Goal: Task Accomplishment & Management: Use online tool/utility

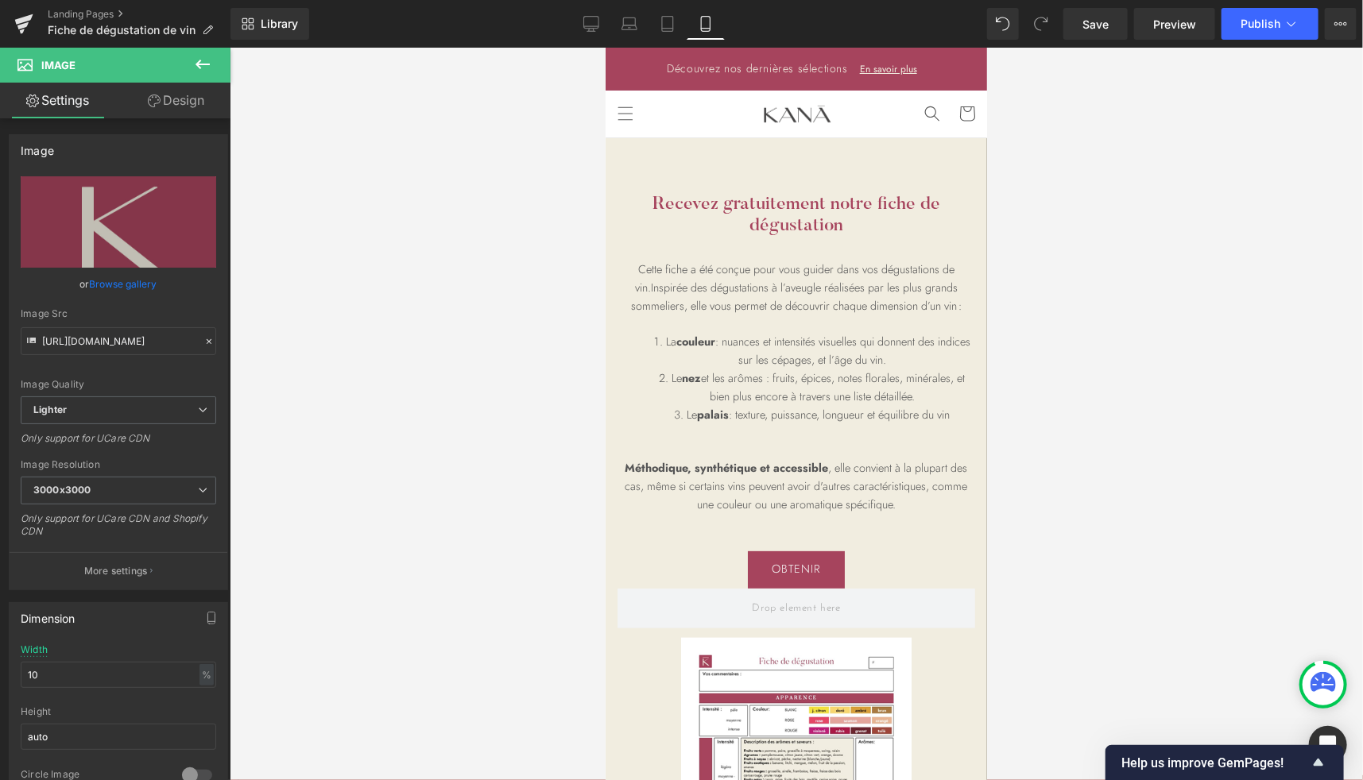
click at [572, 181] on div at bounding box center [796, 414] width 1133 height 733
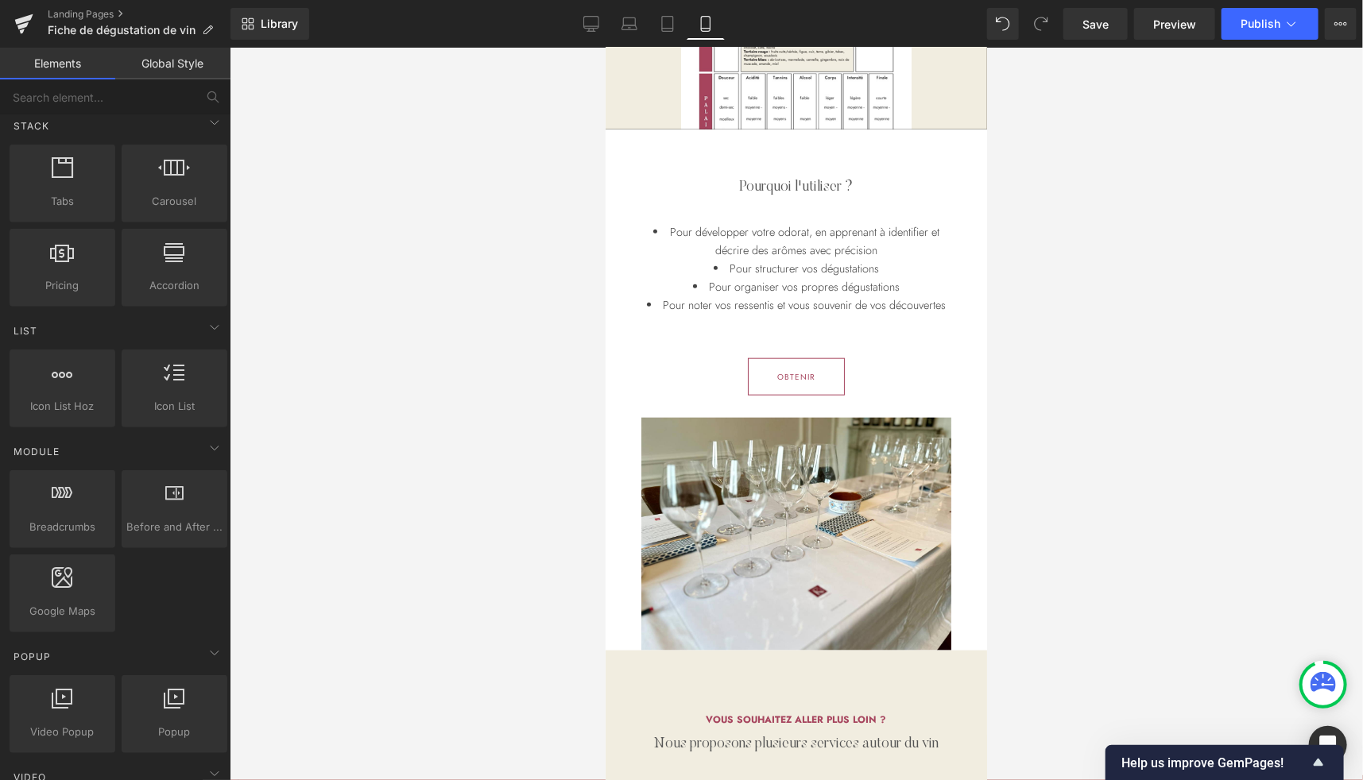
scroll to position [769, 0]
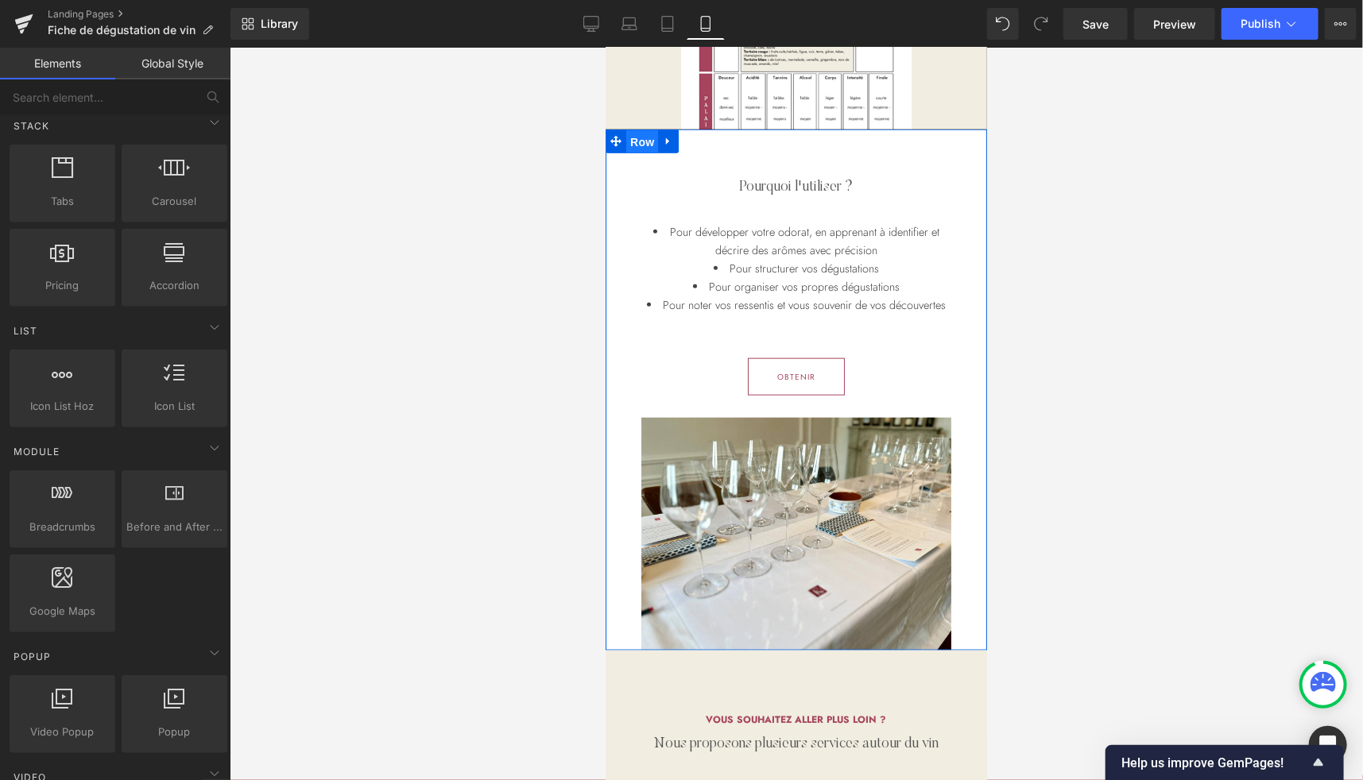
click at [632, 138] on span "Row" at bounding box center [641, 142] width 32 height 24
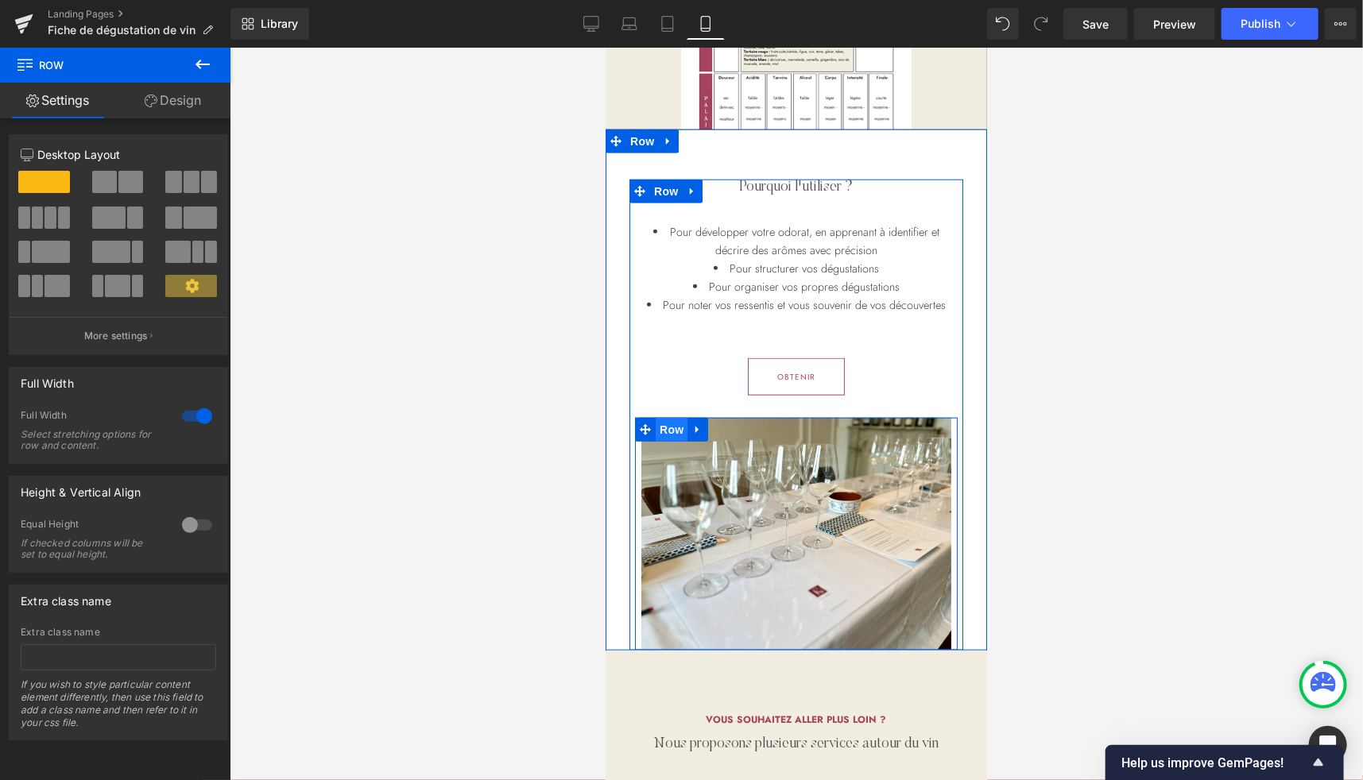
click at [661, 425] on span "Row" at bounding box center [671, 429] width 32 height 24
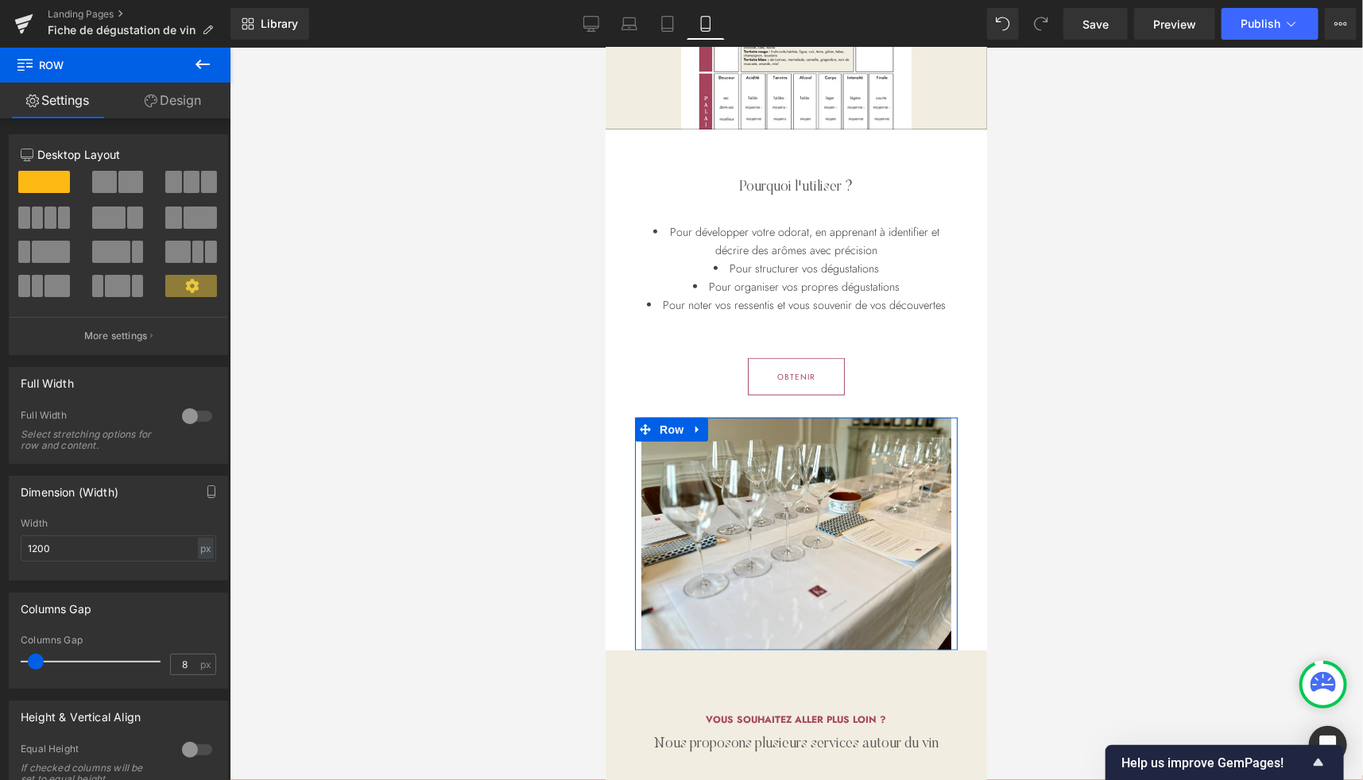
click at [180, 106] on link "Design" at bounding box center [172, 101] width 115 height 36
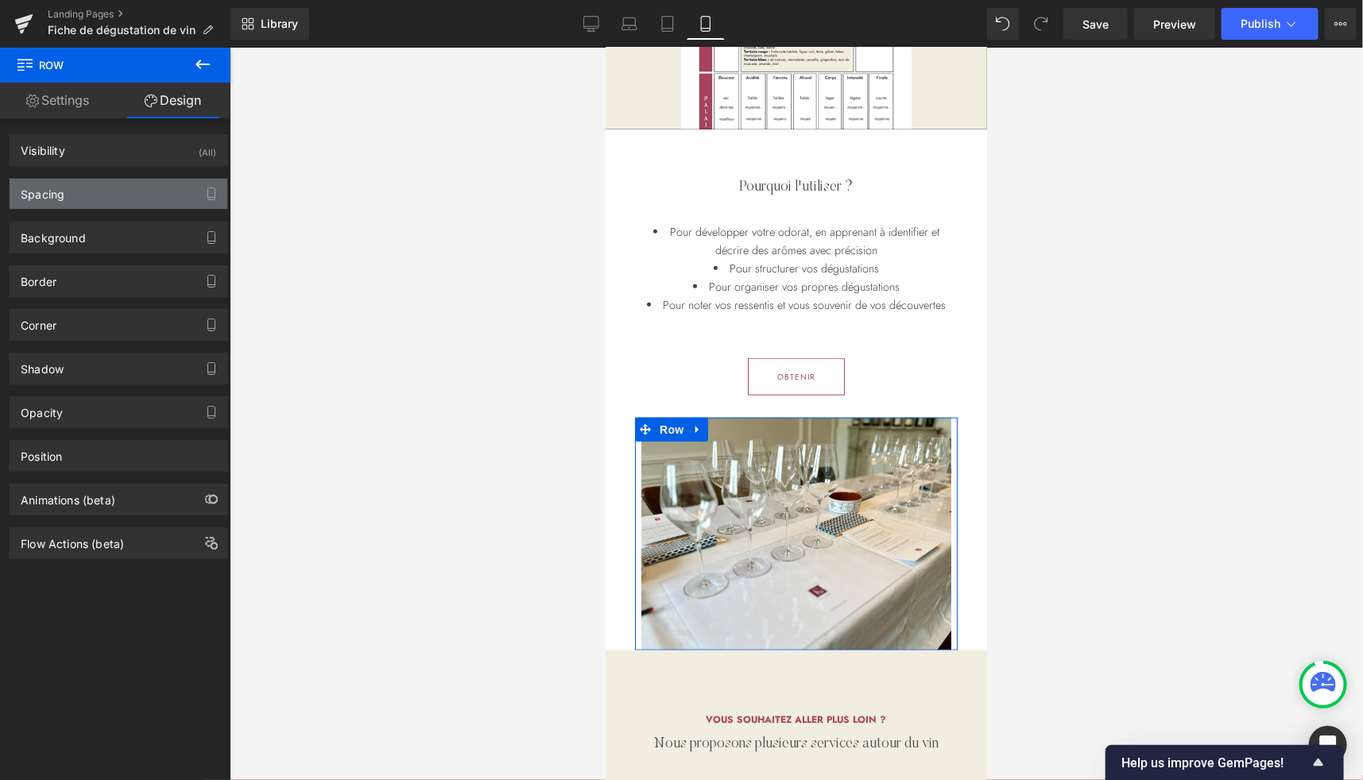
click at [83, 194] on div "Spacing" at bounding box center [119, 194] width 218 height 30
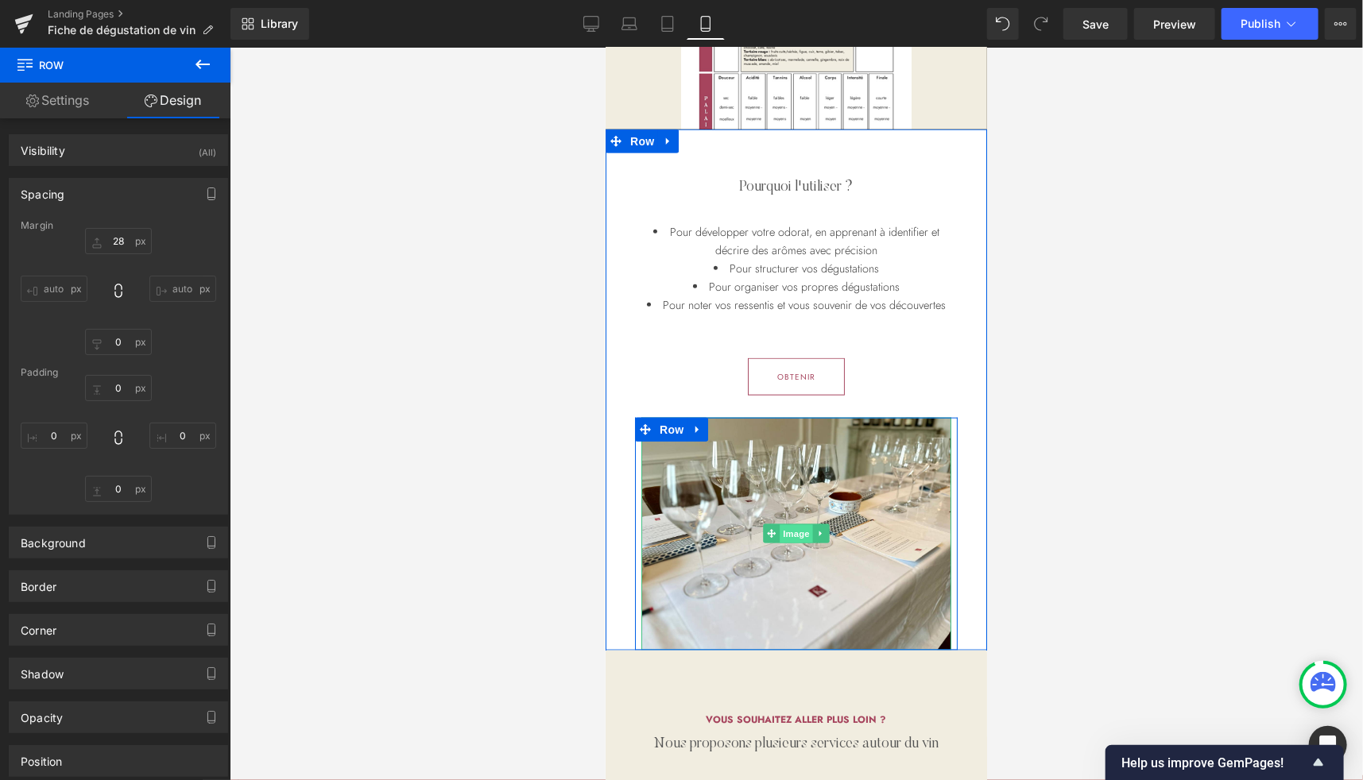
click at [779, 529] on span "Image" at bounding box center [795, 533] width 33 height 19
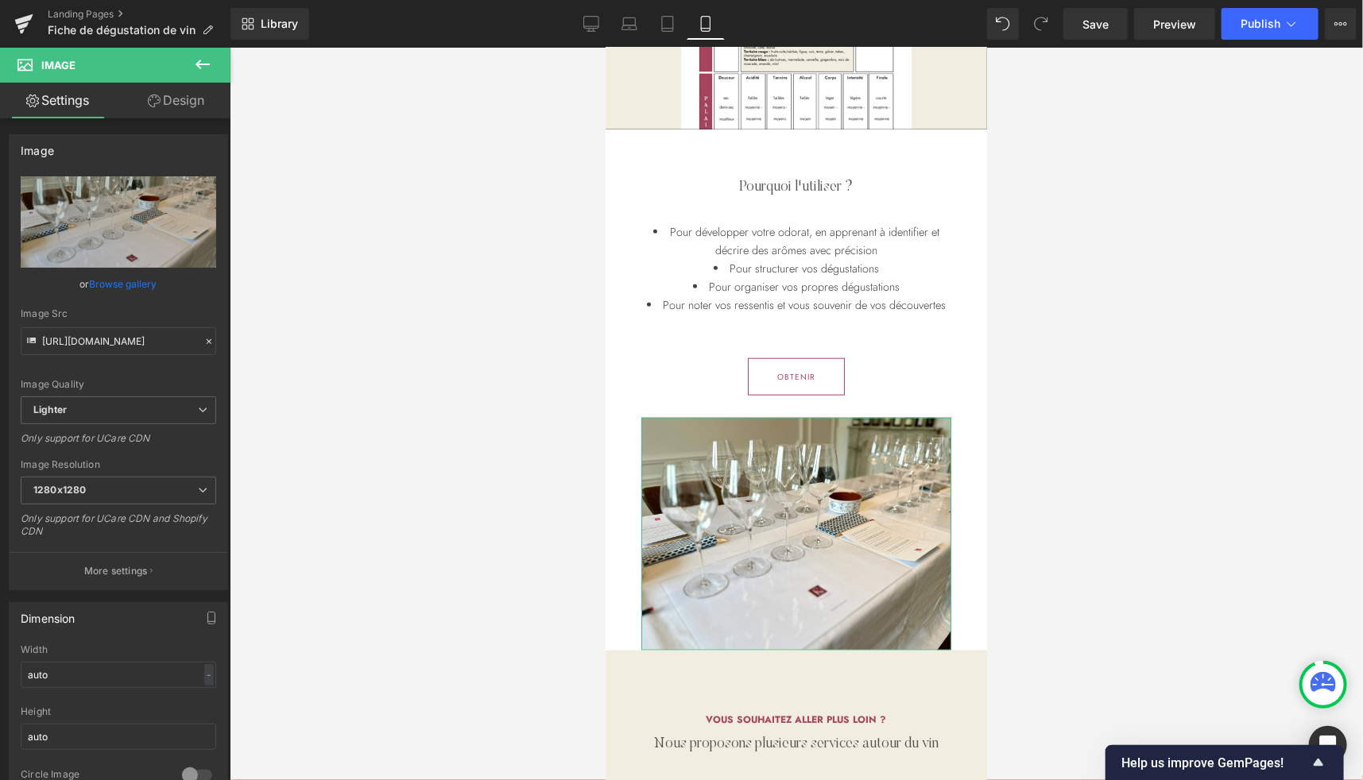
click at [188, 99] on link "Design" at bounding box center [175, 101] width 115 height 36
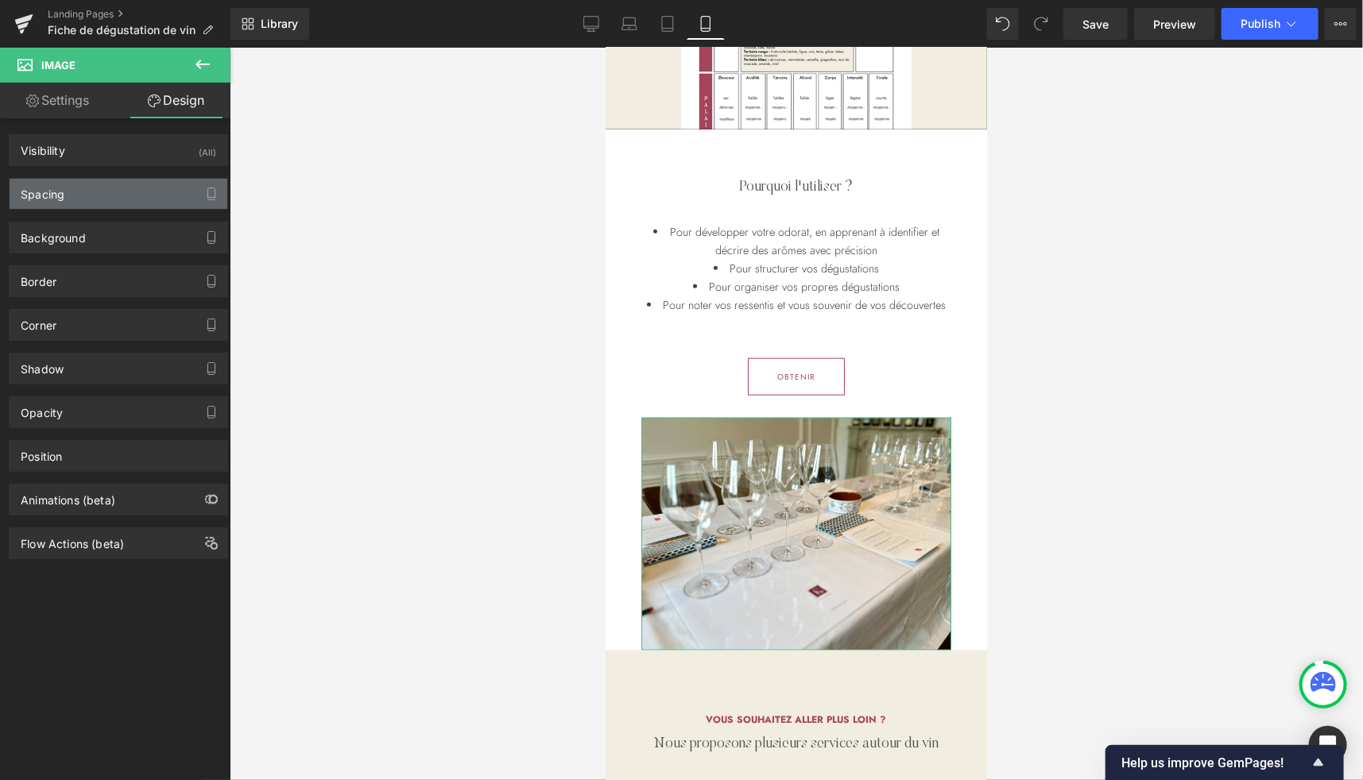
click at [83, 193] on div "Spacing" at bounding box center [119, 194] width 218 height 30
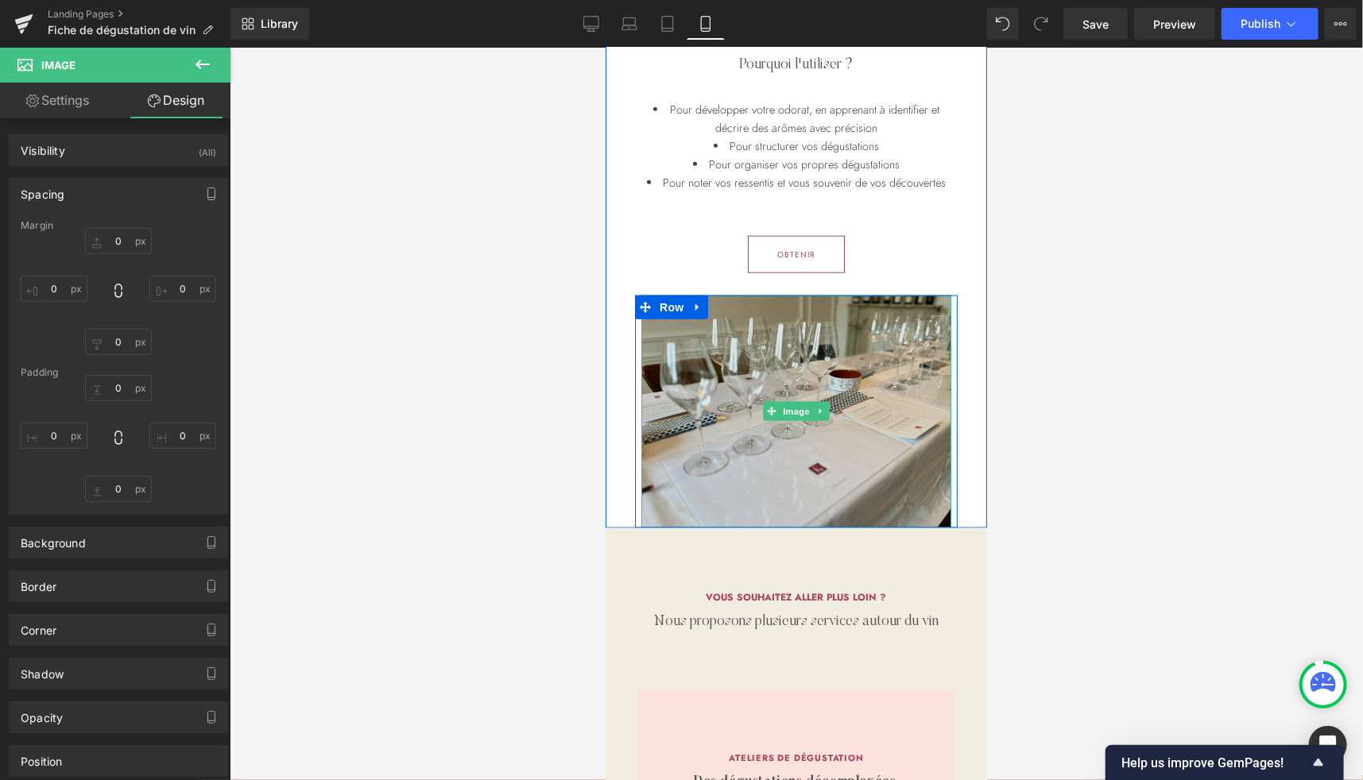
scroll to position [893, 0]
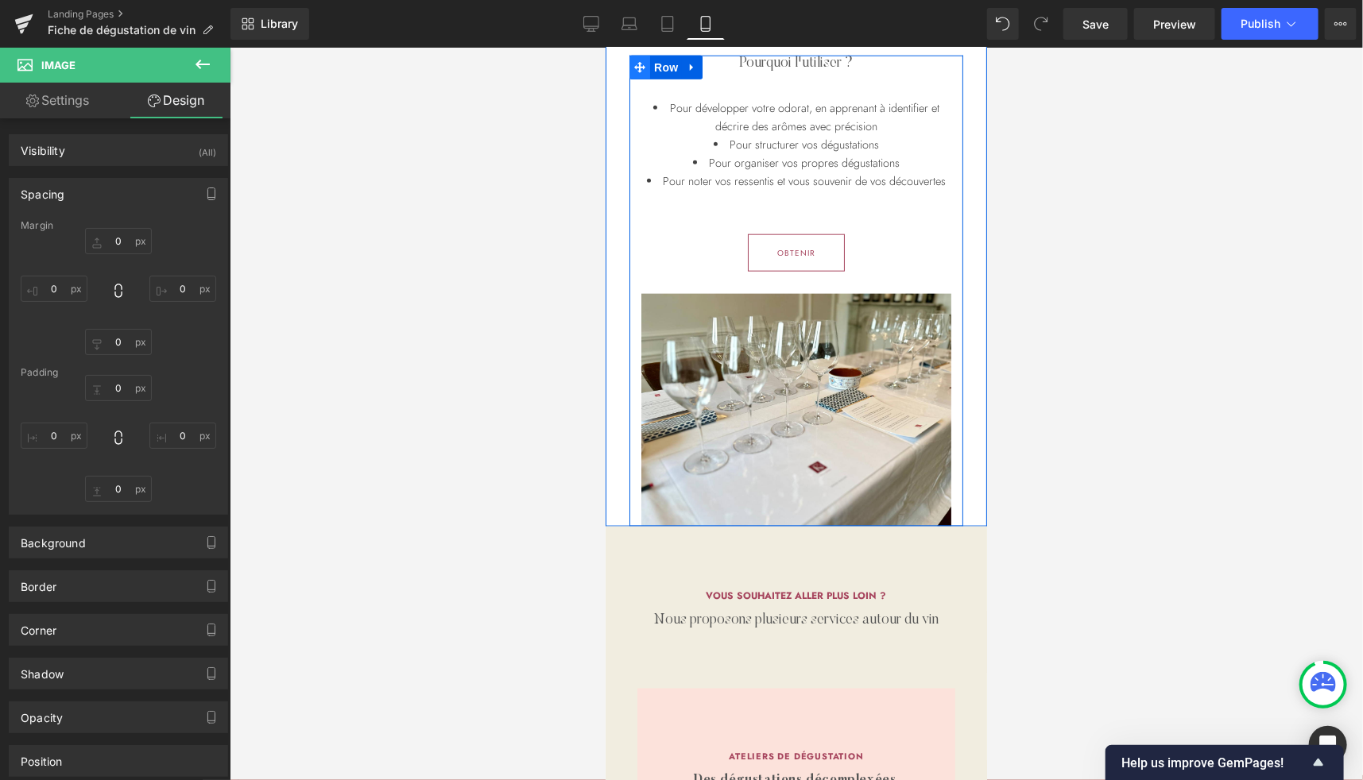
click at [640, 68] on span at bounding box center [639, 67] width 21 height 24
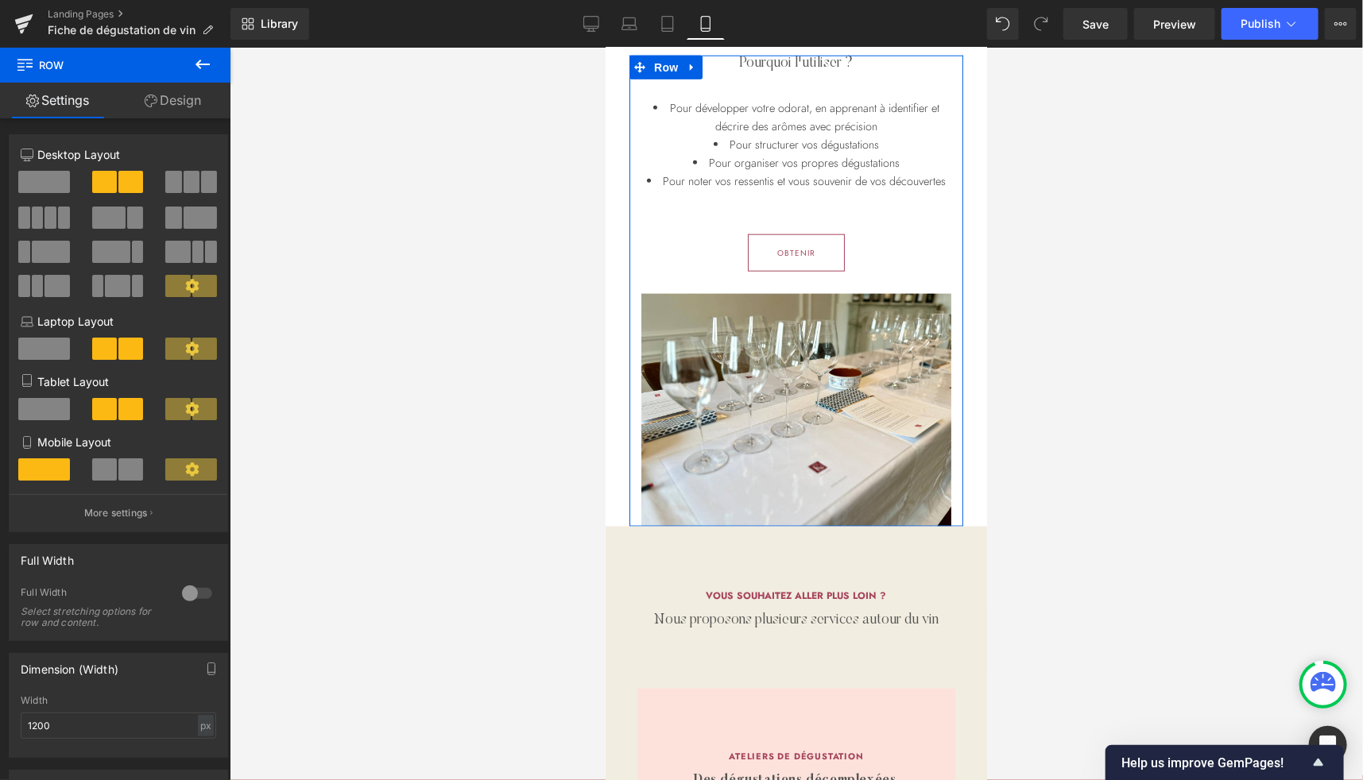
click at [178, 106] on link "Design" at bounding box center [172, 101] width 115 height 36
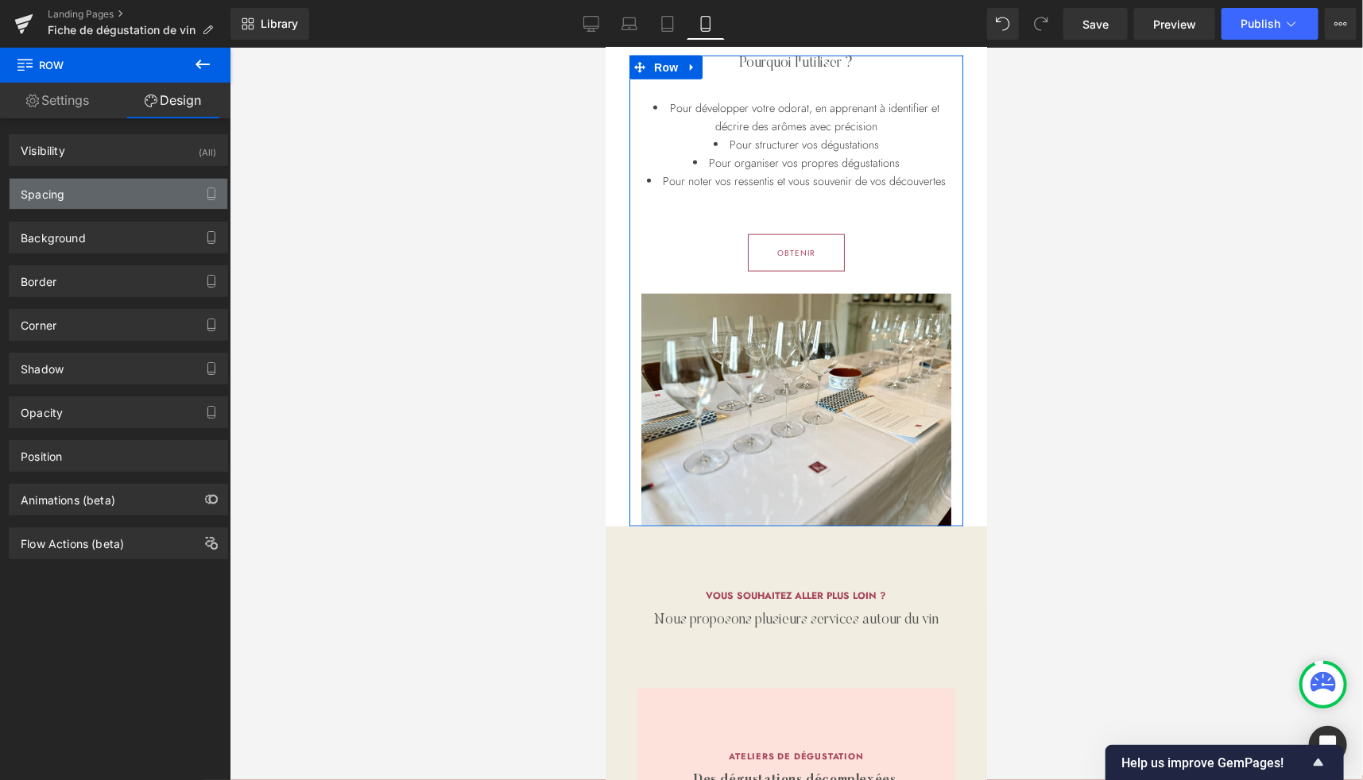
type input "0"
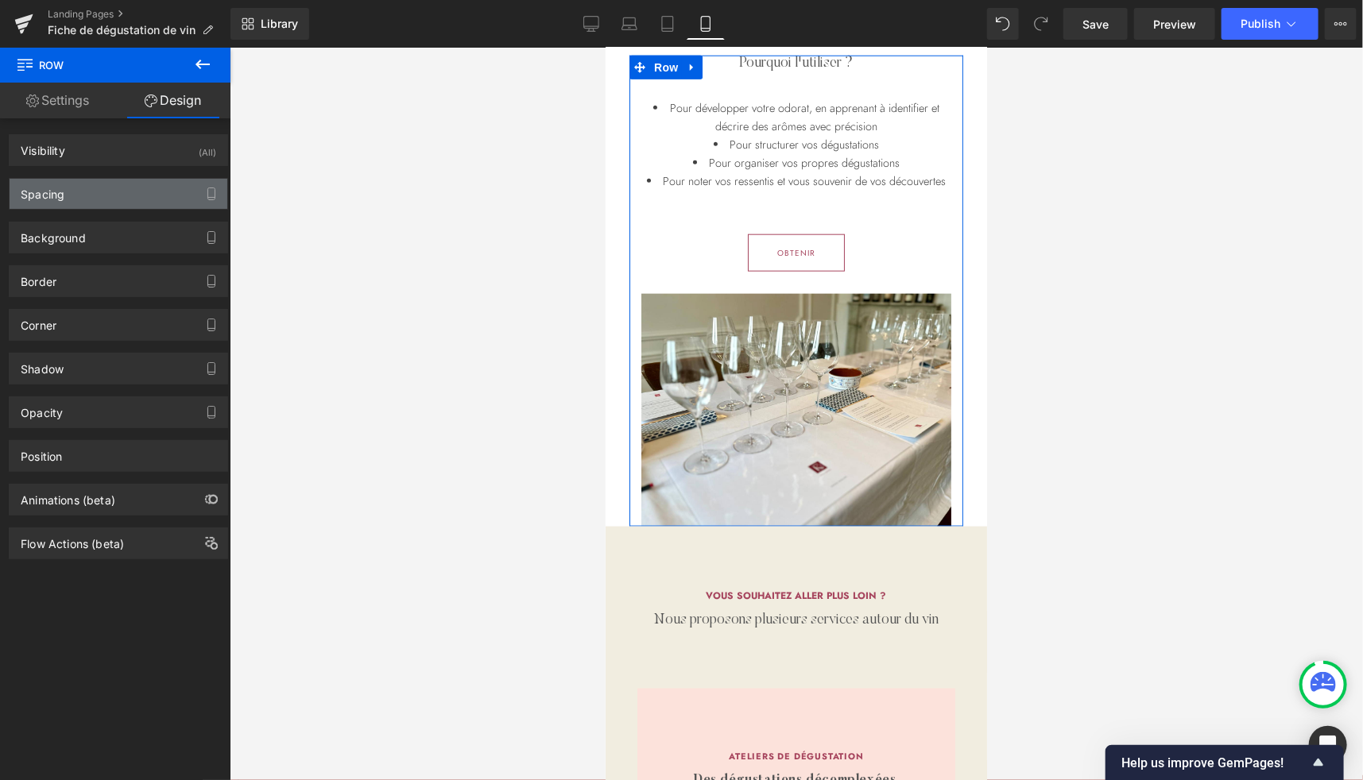
type input "0"
click at [88, 195] on div "Spacing" at bounding box center [119, 194] width 218 height 30
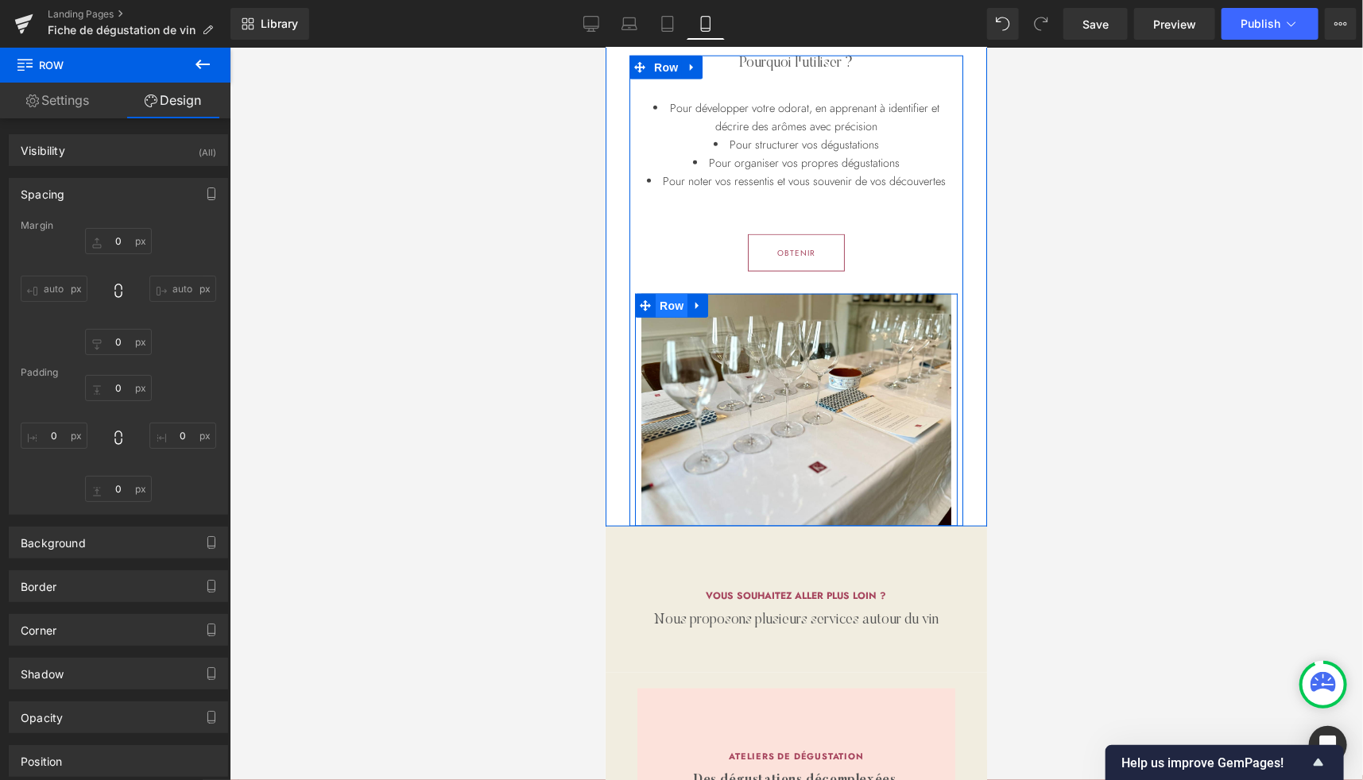
click at [666, 302] on span "Row" at bounding box center [671, 305] width 32 height 24
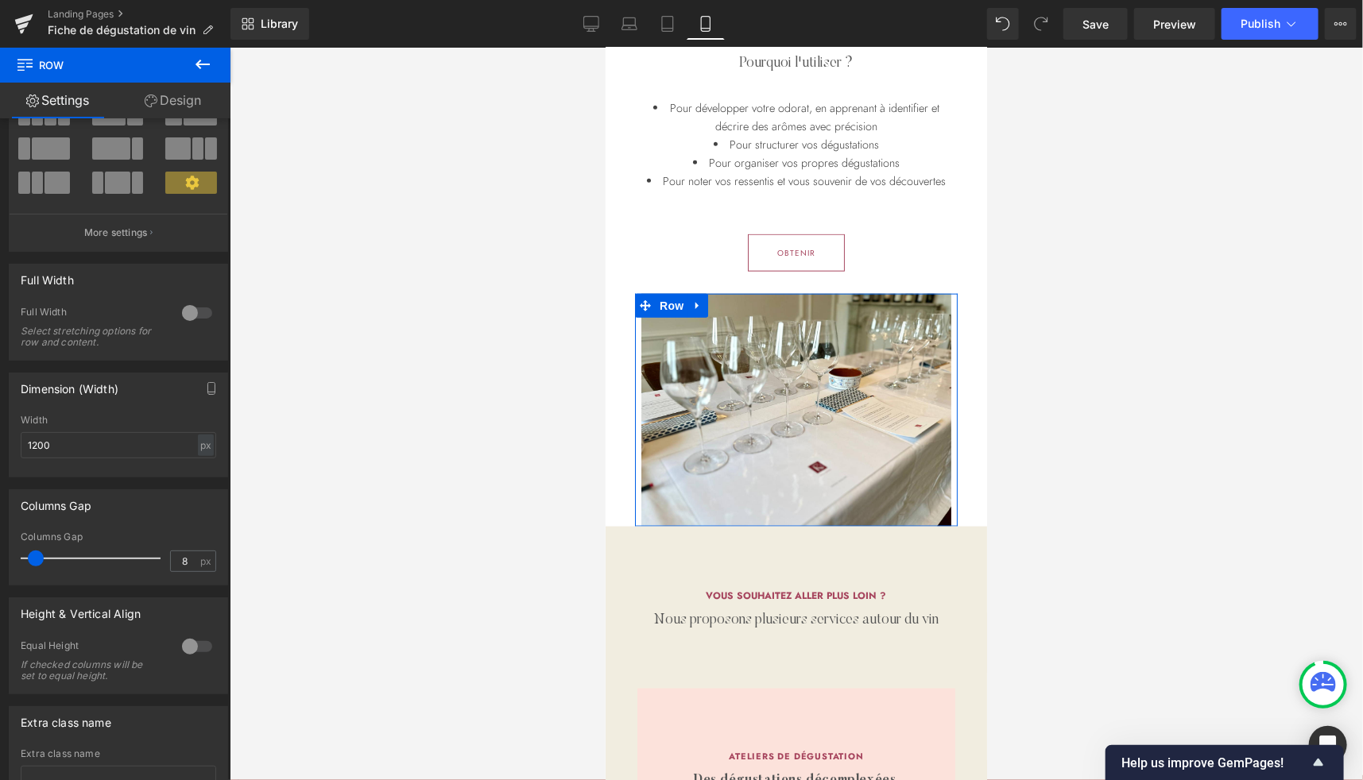
scroll to position [0, 0]
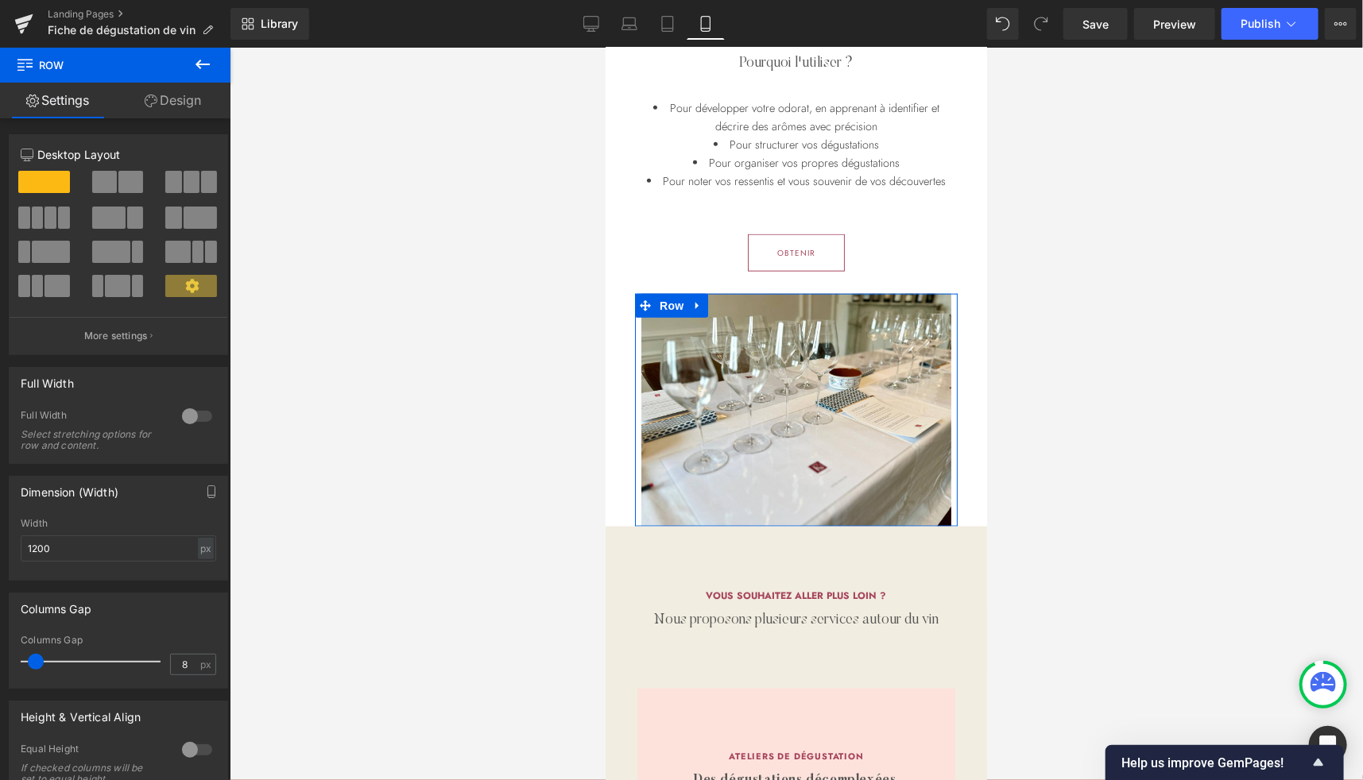
click at [180, 102] on link "Design" at bounding box center [172, 101] width 115 height 36
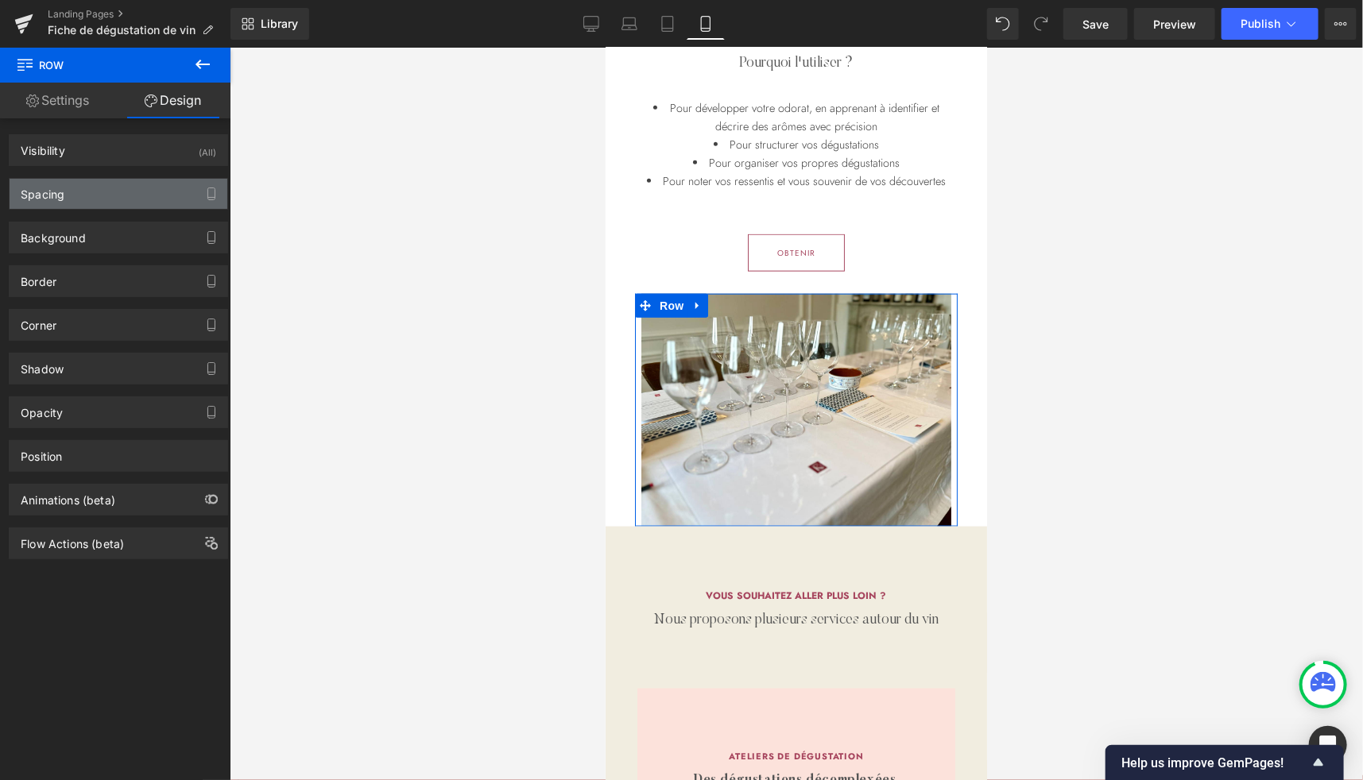
click at [68, 184] on div "Spacing" at bounding box center [119, 194] width 218 height 30
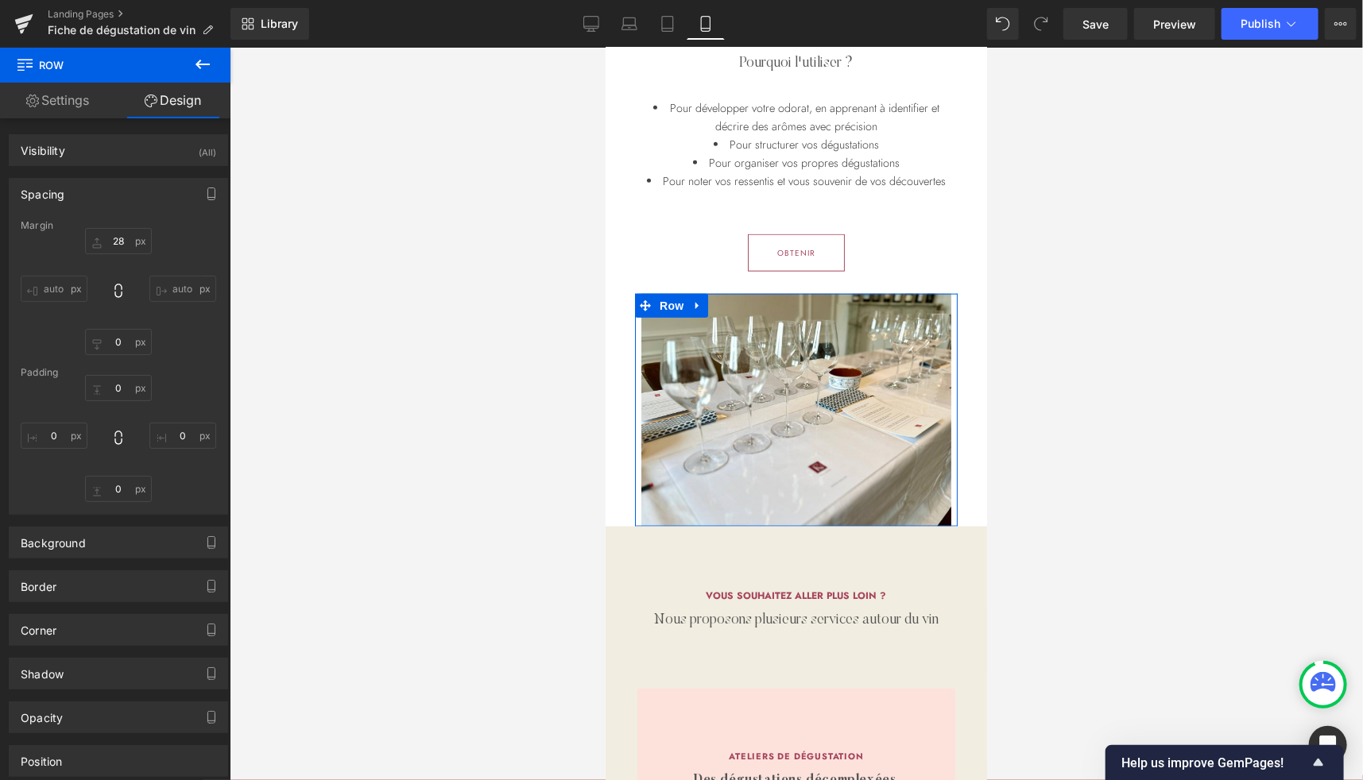
click at [68, 184] on div "Spacing" at bounding box center [119, 194] width 218 height 30
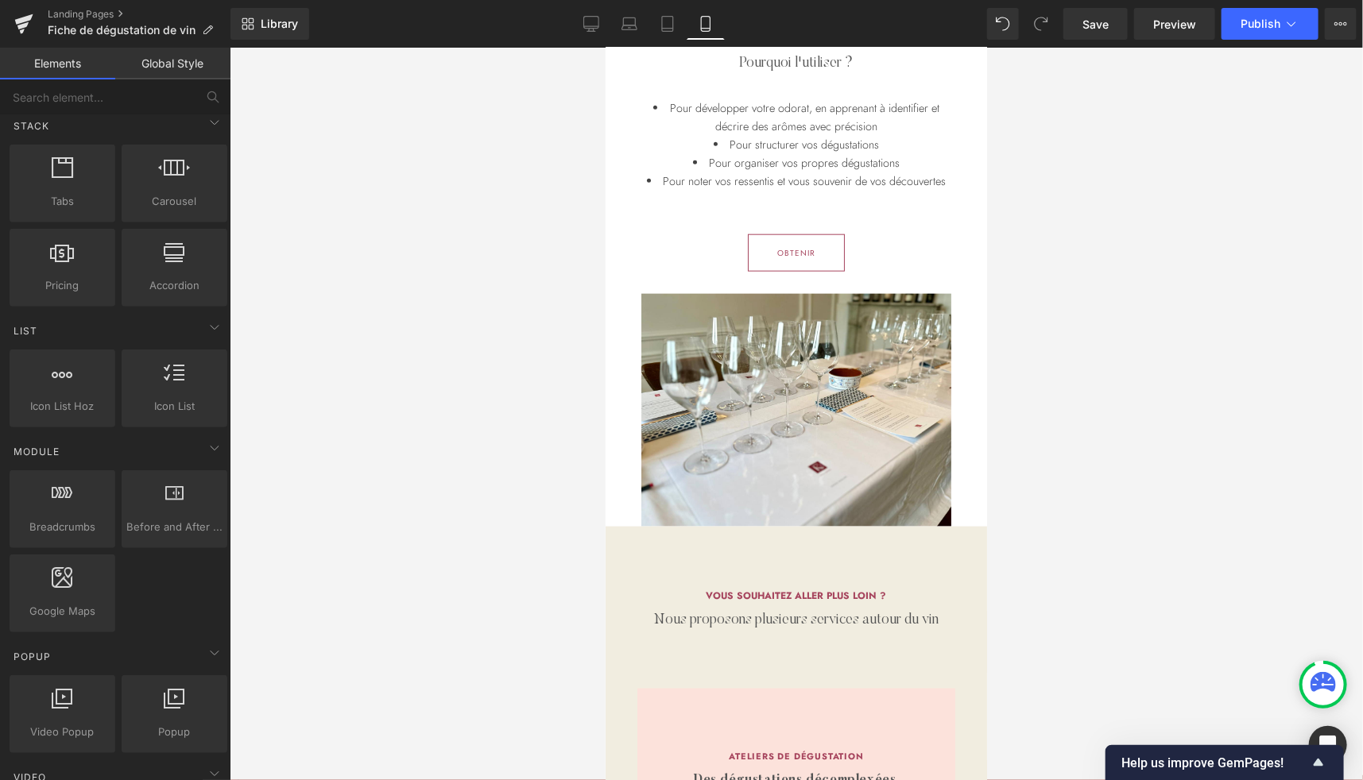
click at [1027, 439] on div at bounding box center [796, 414] width 1133 height 733
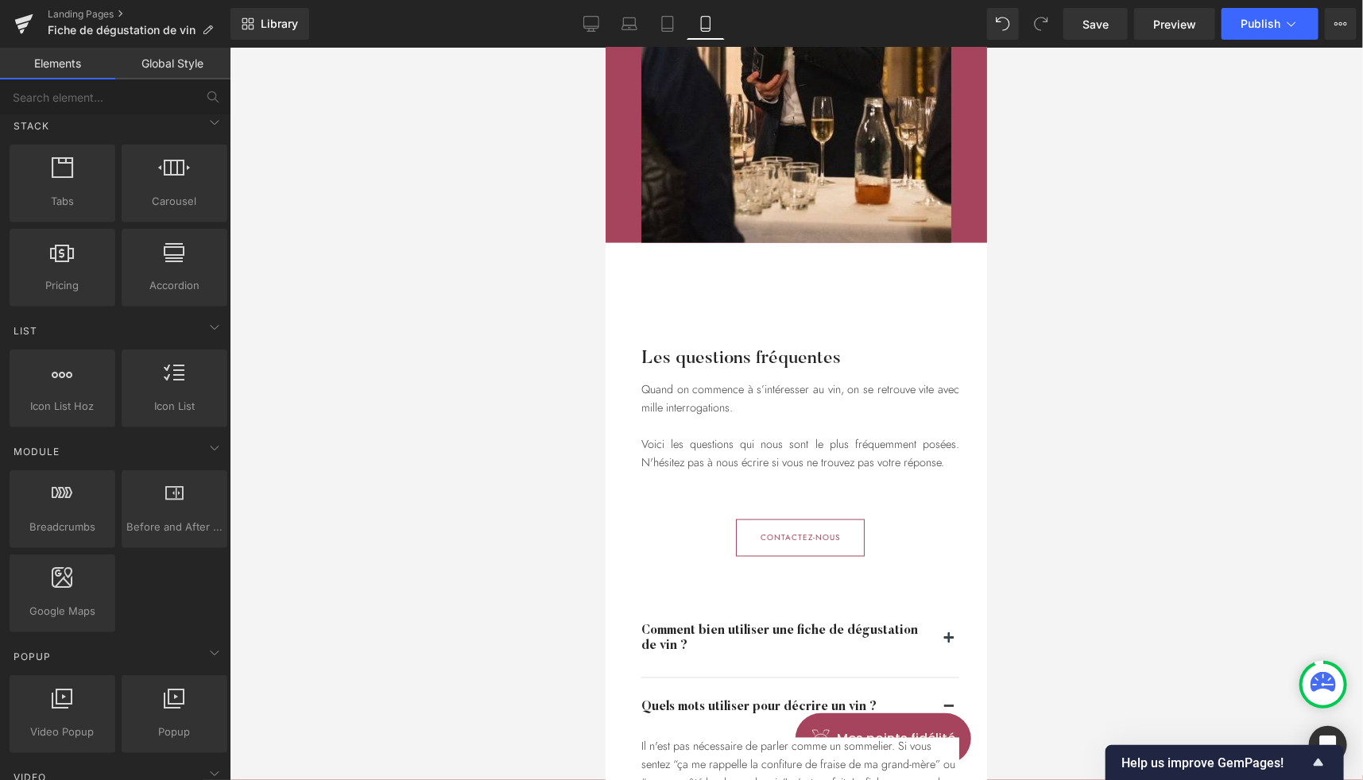
scroll to position [4291, 0]
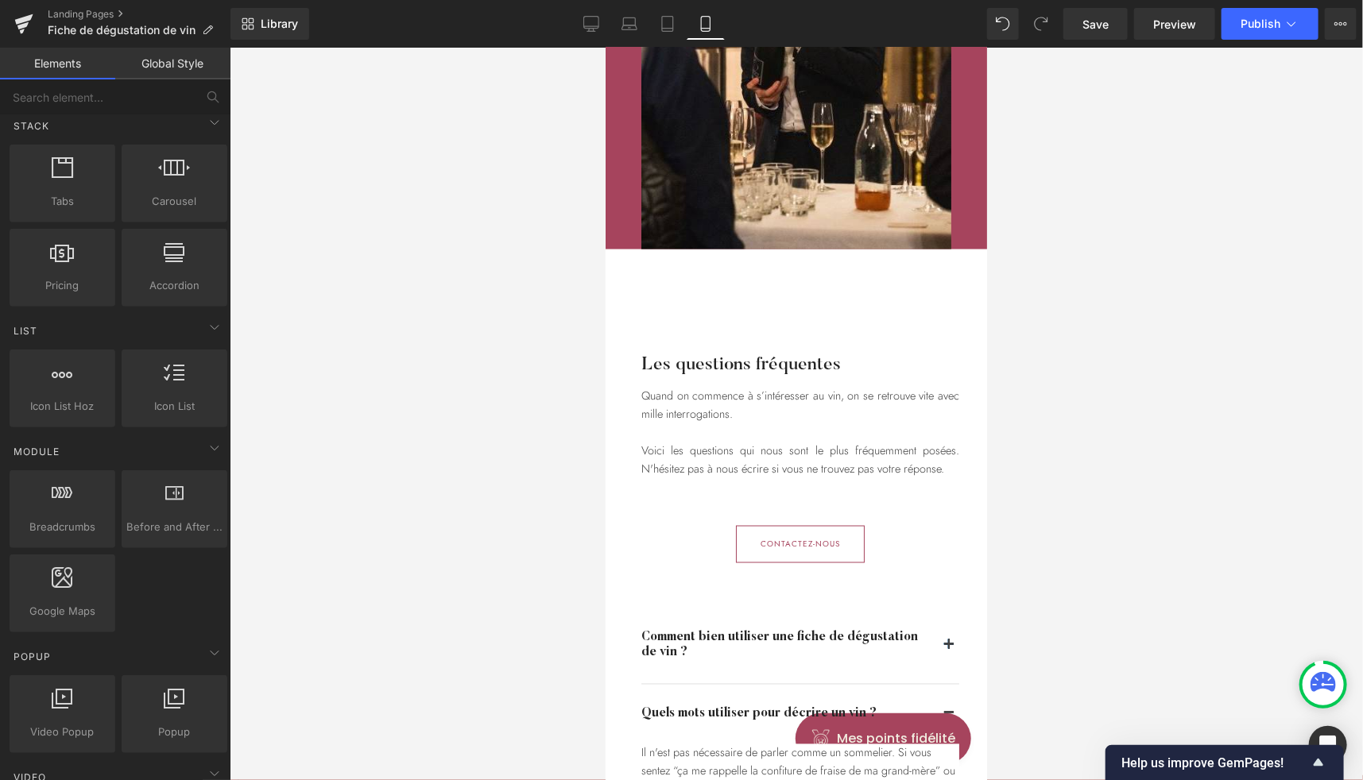
click at [768, 362] on div "Les questions fréquentes Heading" at bounding box center [799, 365] width 318 height 32
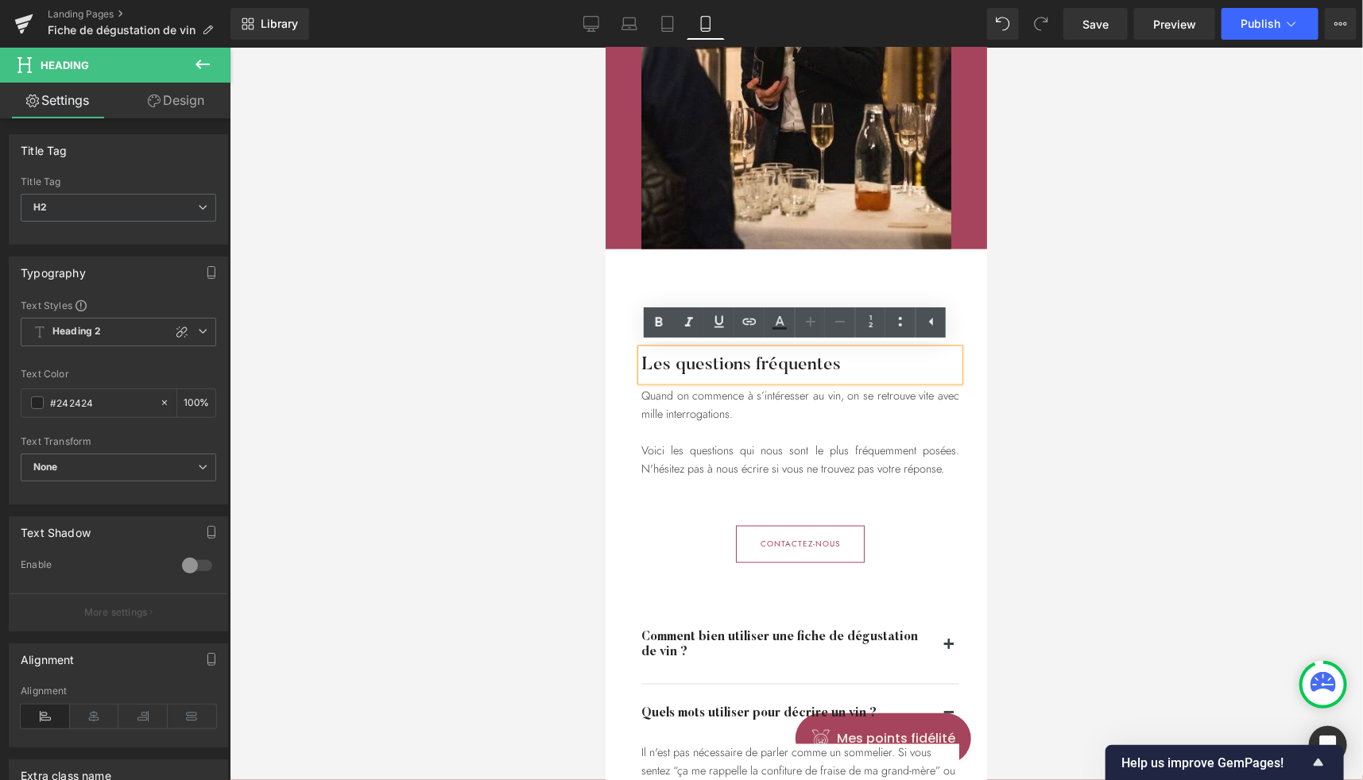
click at [782, 362] on h2 "Les questions fréquentes" at bounding box center [799, 365] width 318 height 32
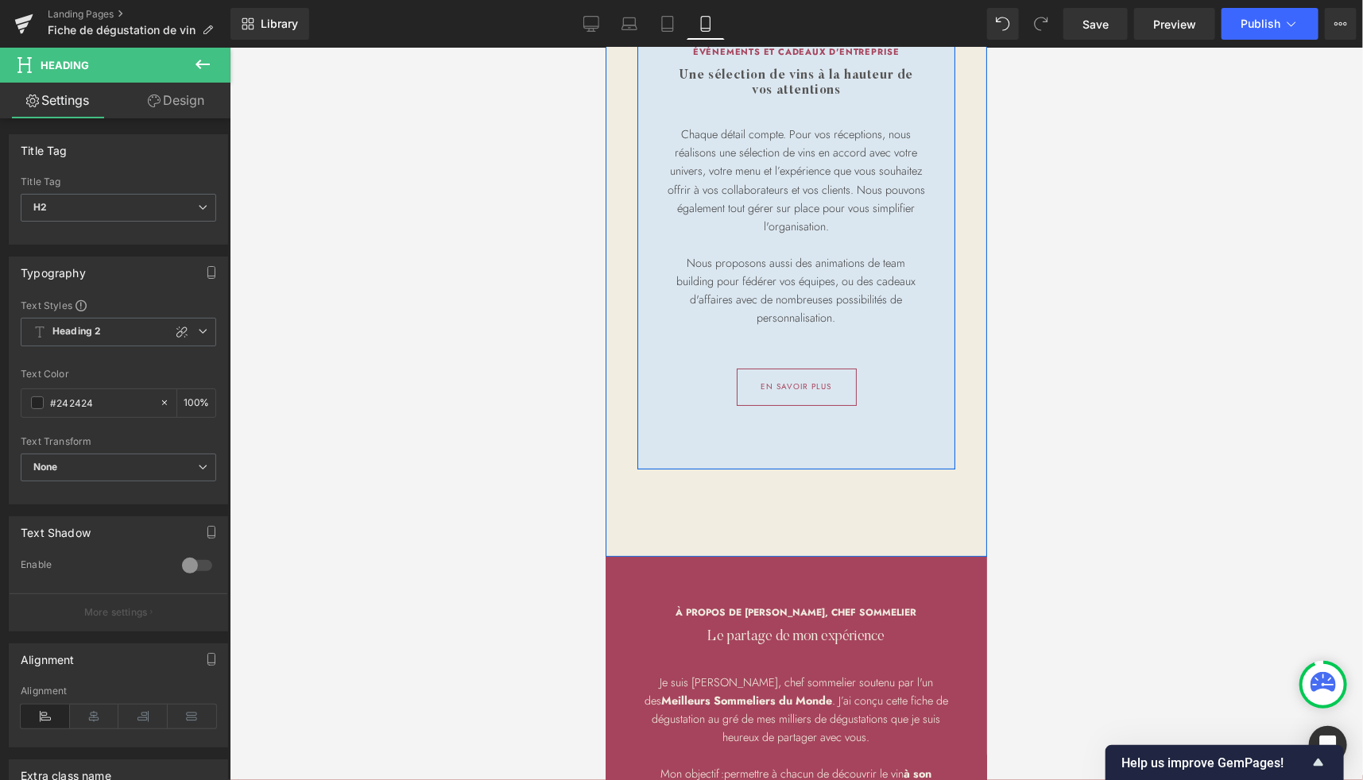
scroll to position [3033, 0]
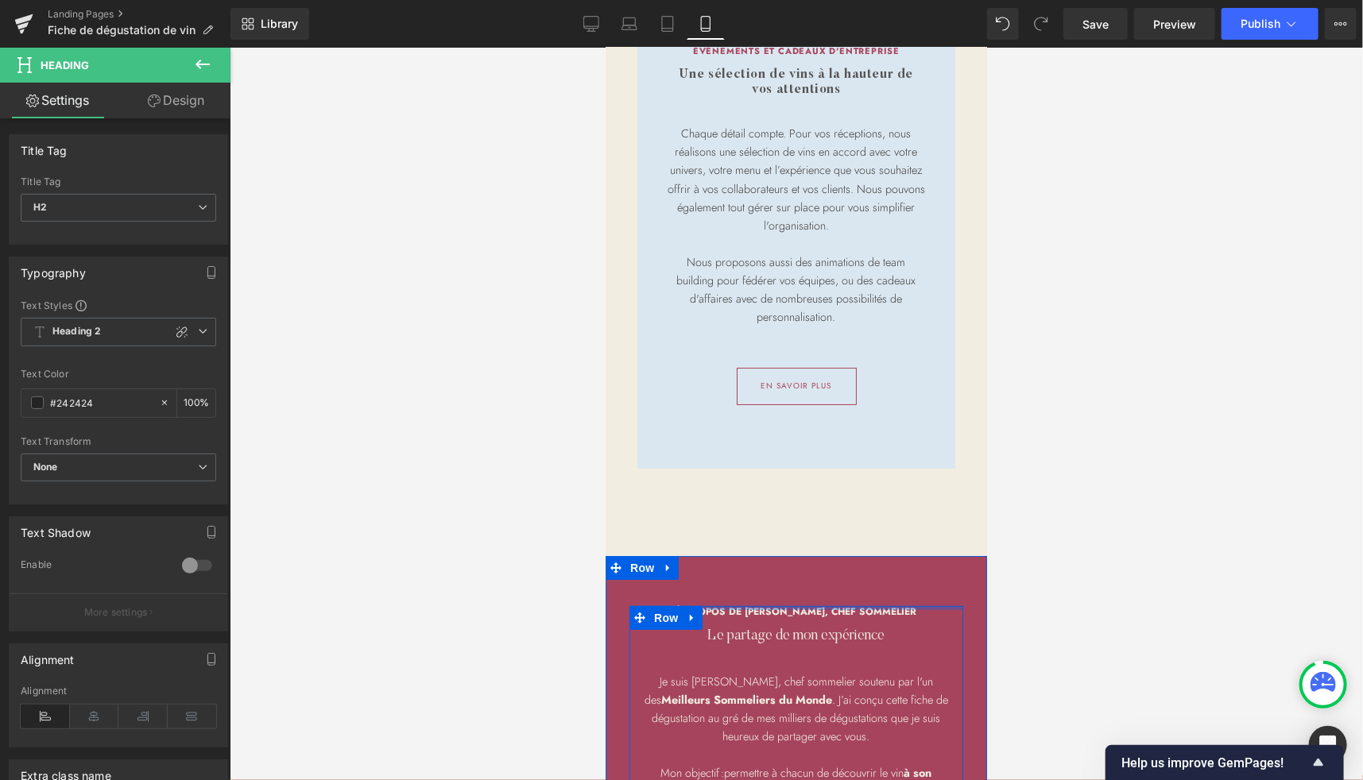
click at [781, 607] on div at bounding box center [796, 607] width 334 height 4
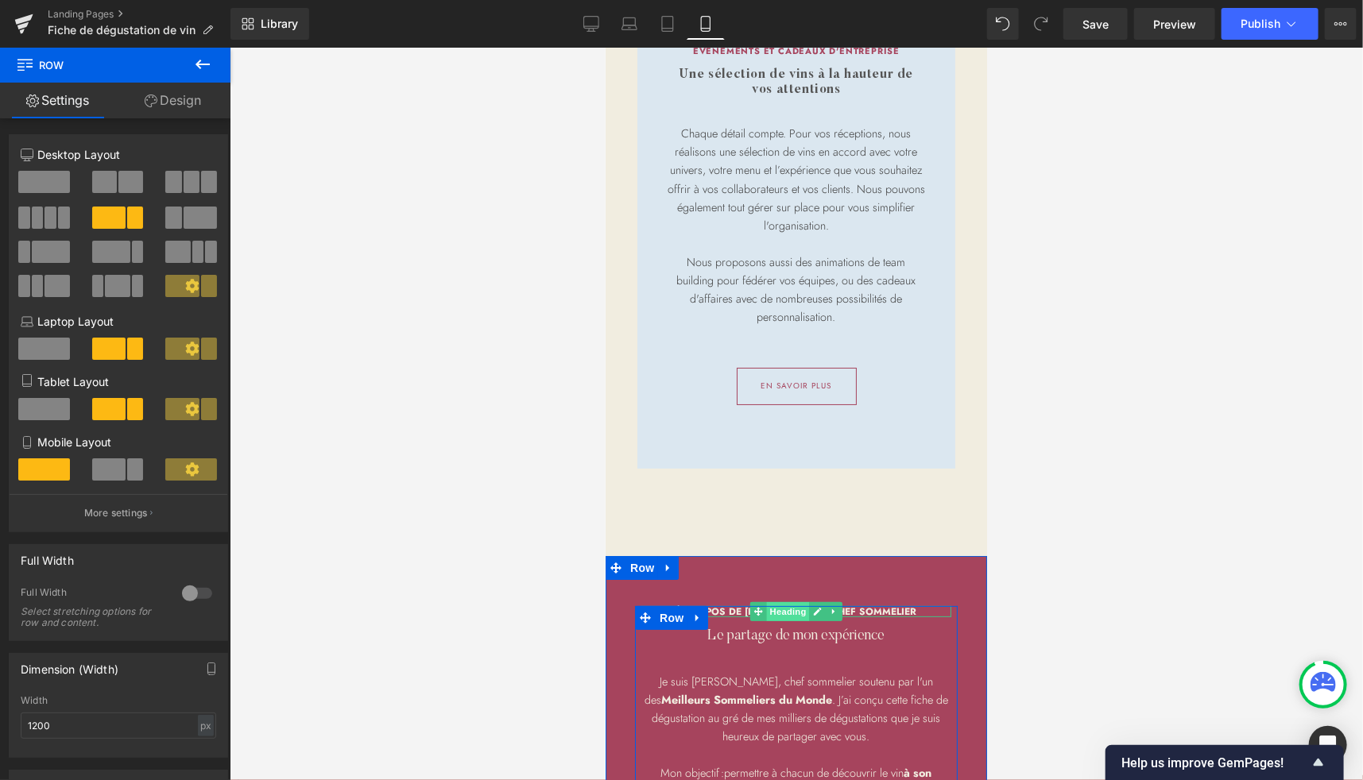
click at [769, 611] on span "Heading" at bounding box center [787, 611] width 43 height 19
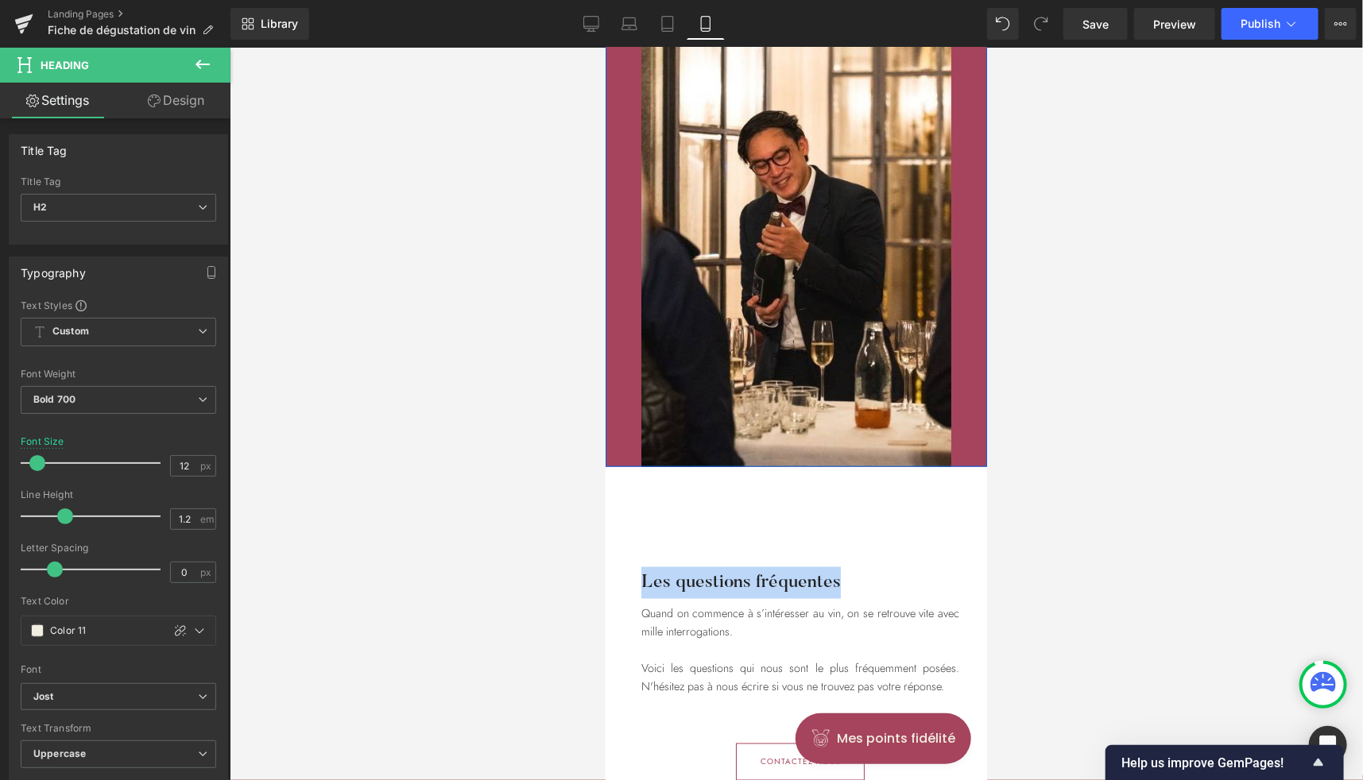
scroll to position [4087, 0]
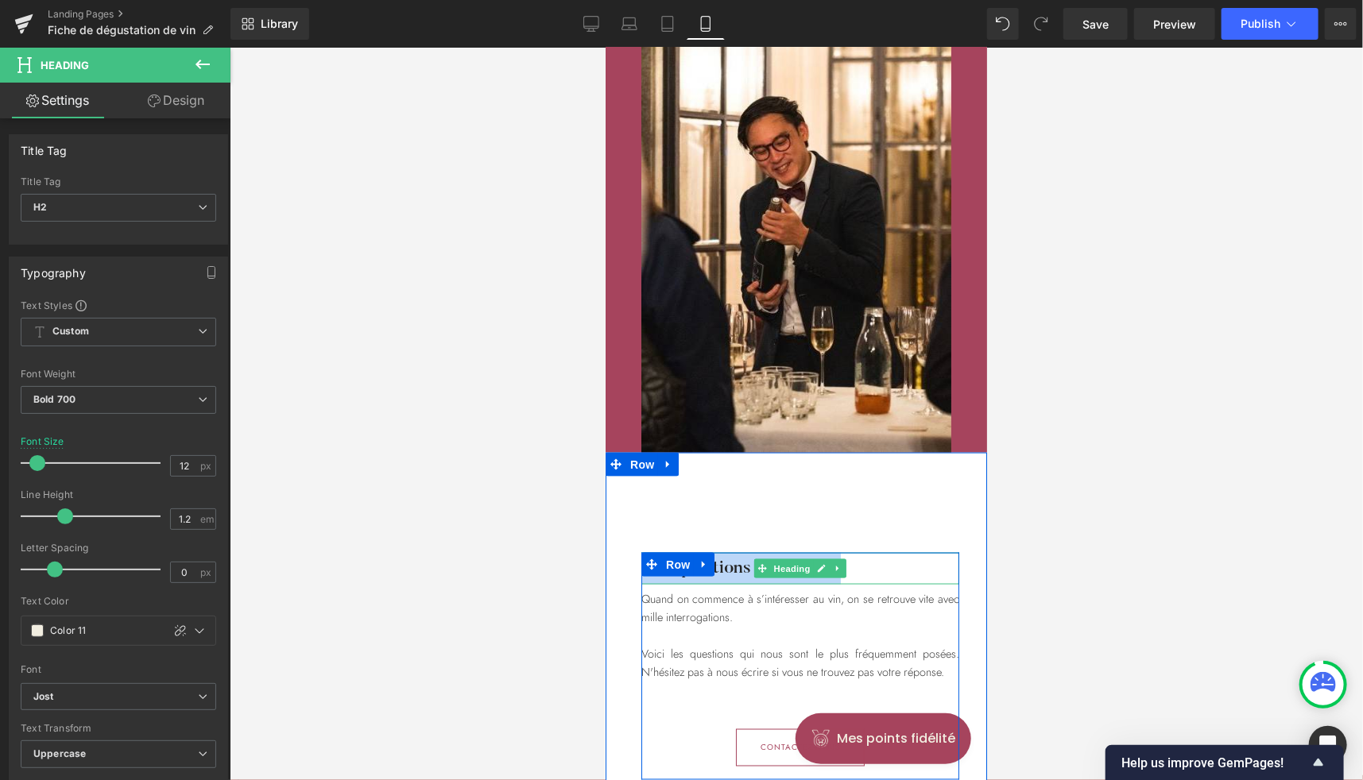
click at [734, 559] on h2 "Les questions fréquentes" at bounding box center [799, 568] width 318 height 32
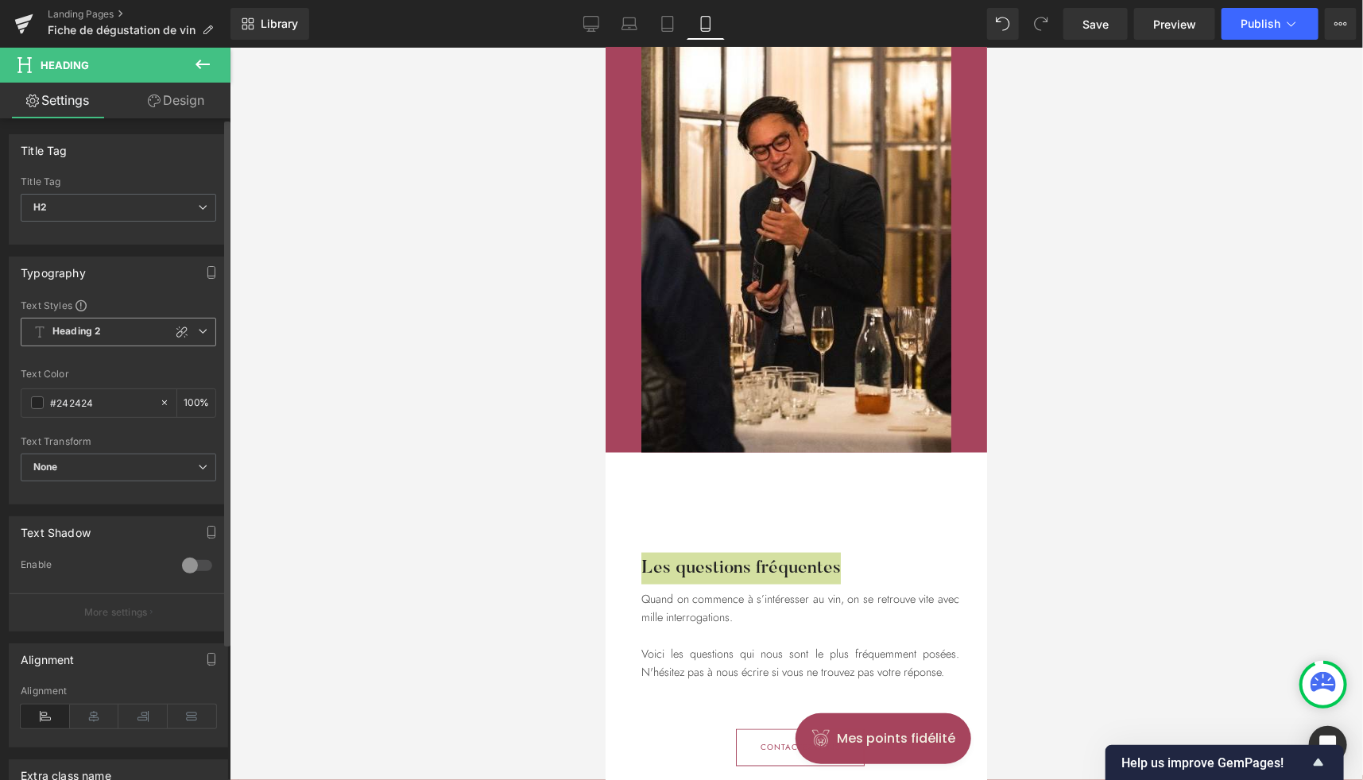
click at [123, 337] on span "Heading 2" at bounding box center [118, 332] width 195 height 29
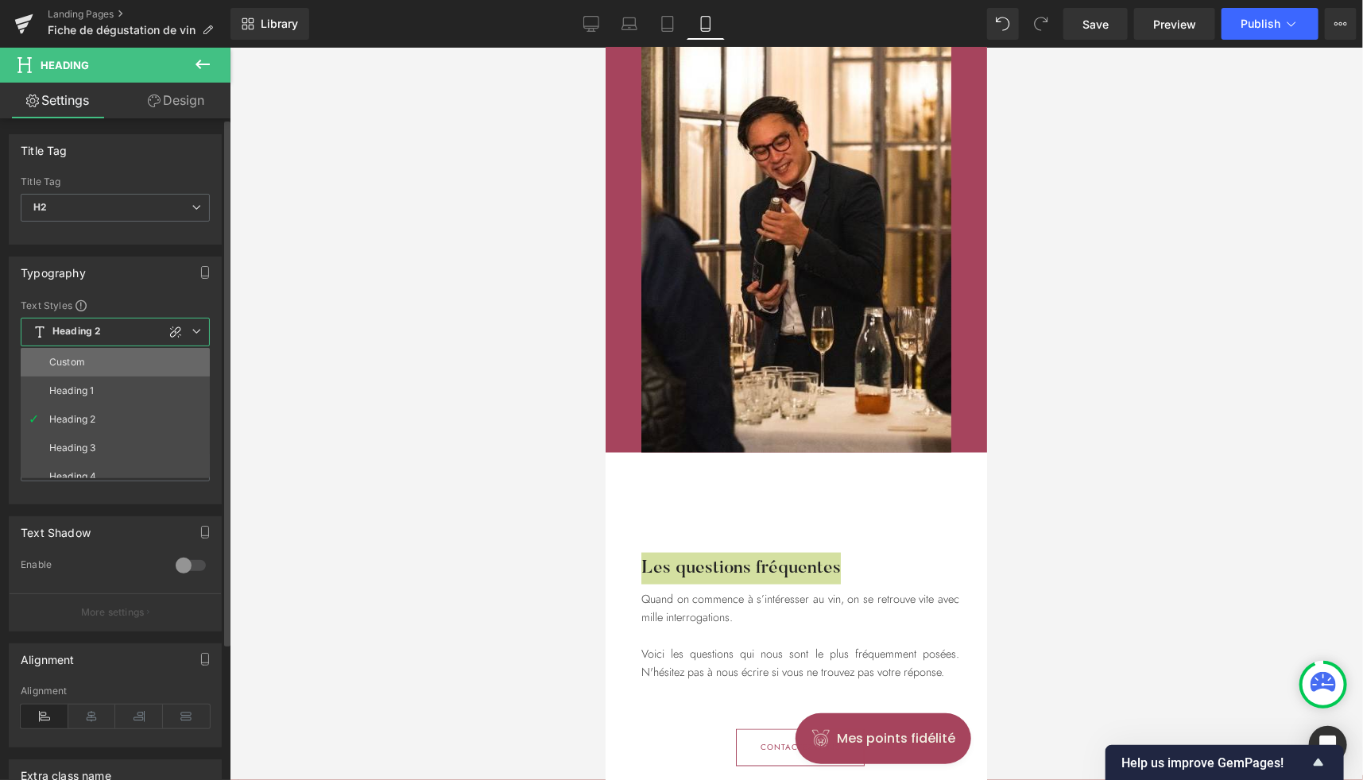
click at [96, 366] on li "Custom" at bounding box center [119, 362] width 196 height 29
type input "1.2"
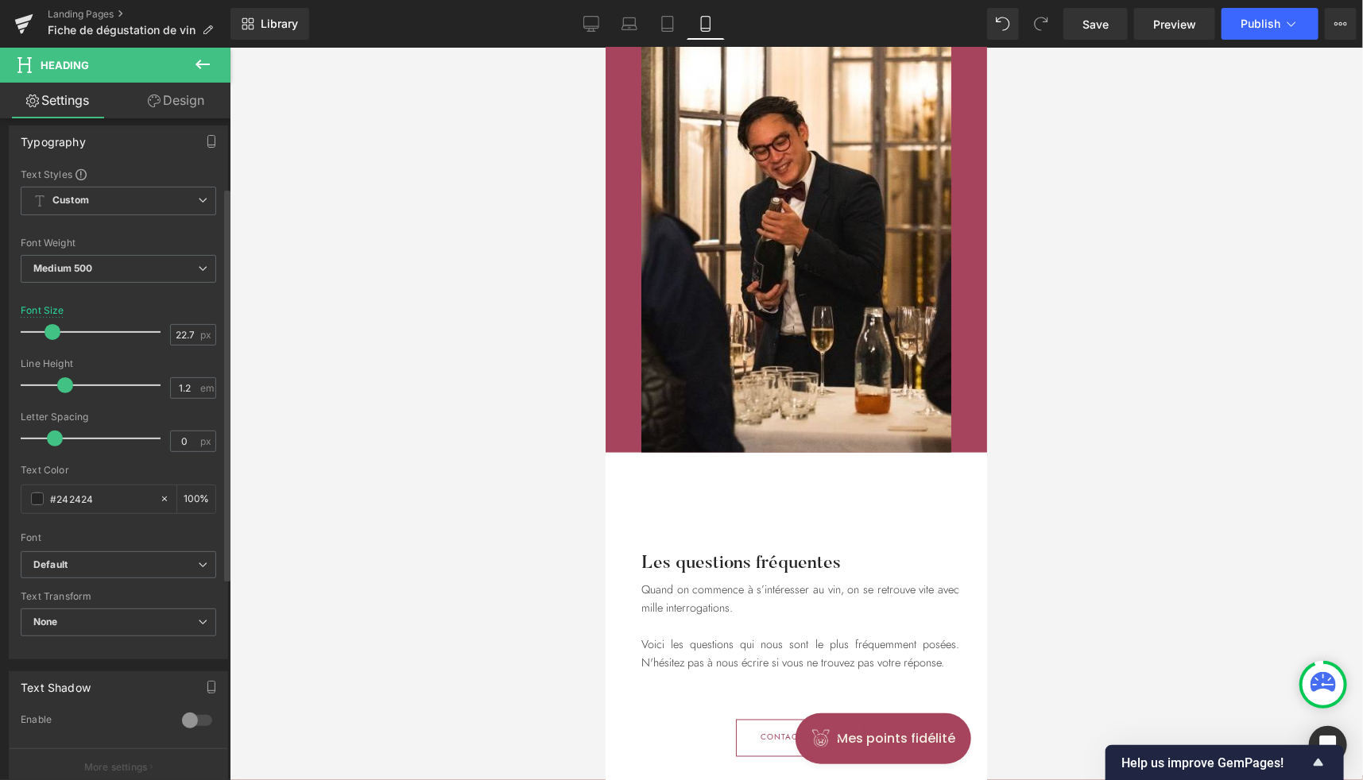
scroll to position [132, 0]
click at [178, 334] on input "22.72" at bounding box center [185, 334] width 28 height 20
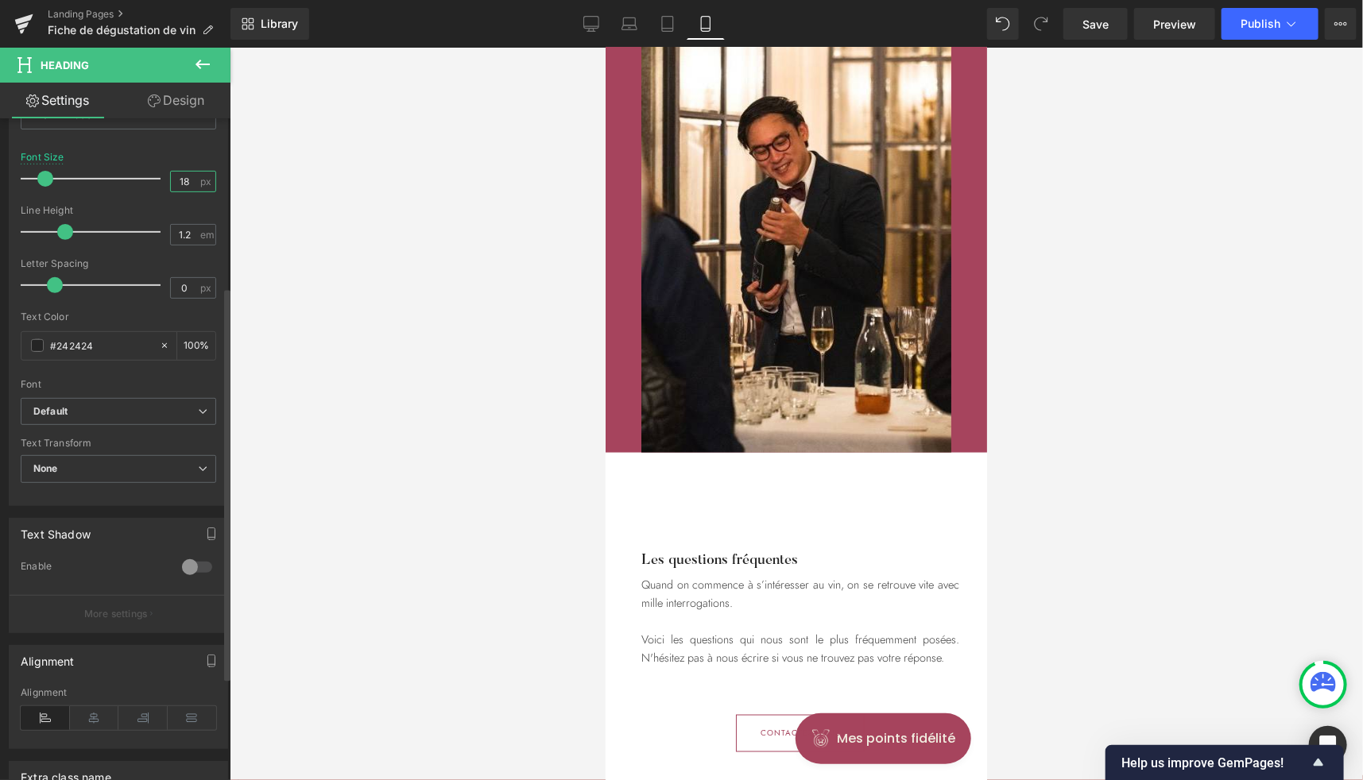
scroll to position [284, 0]
click at [98, 706] on icon at bounding box center [94, 718] width 49 height 24
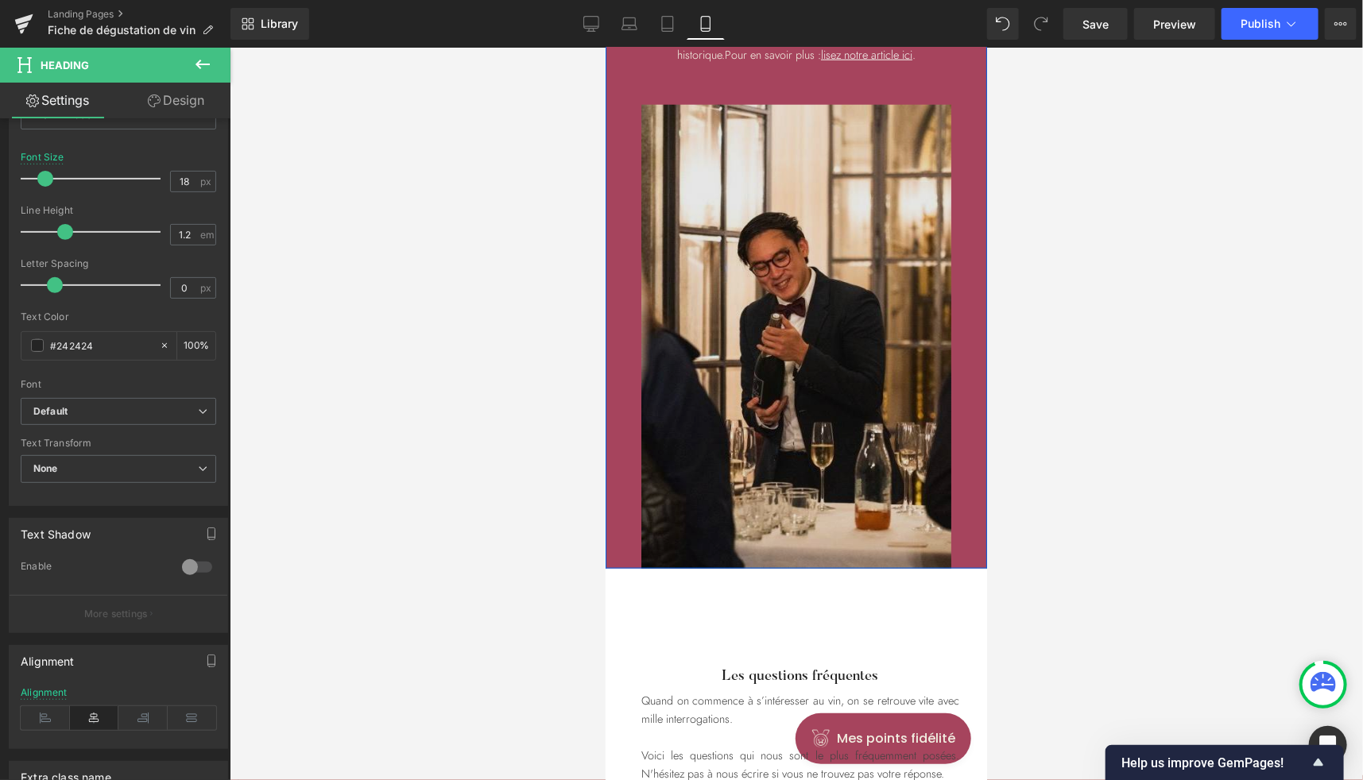
scroll to position [4180, 0]
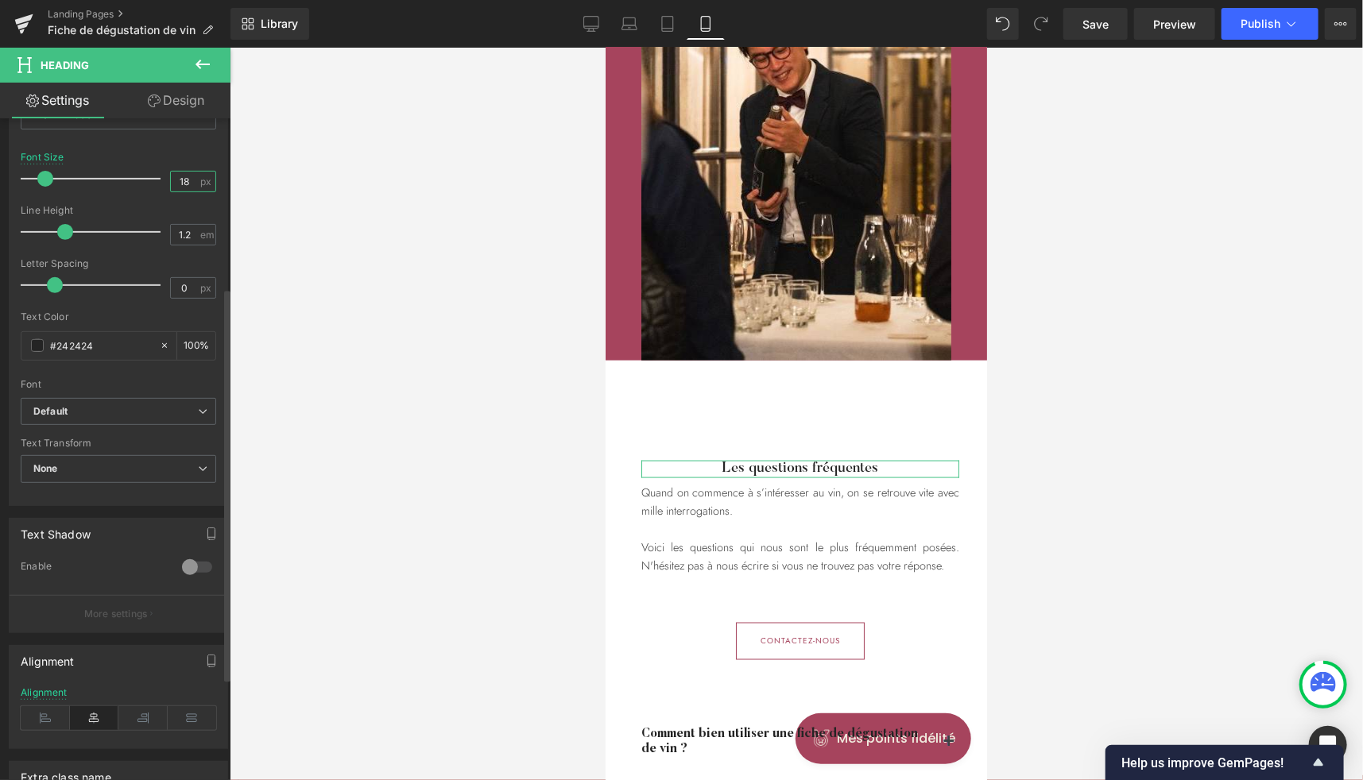
click at [179, 182] on input "18" at bounding box center [185, 182] width 28 height 20
type input "20"
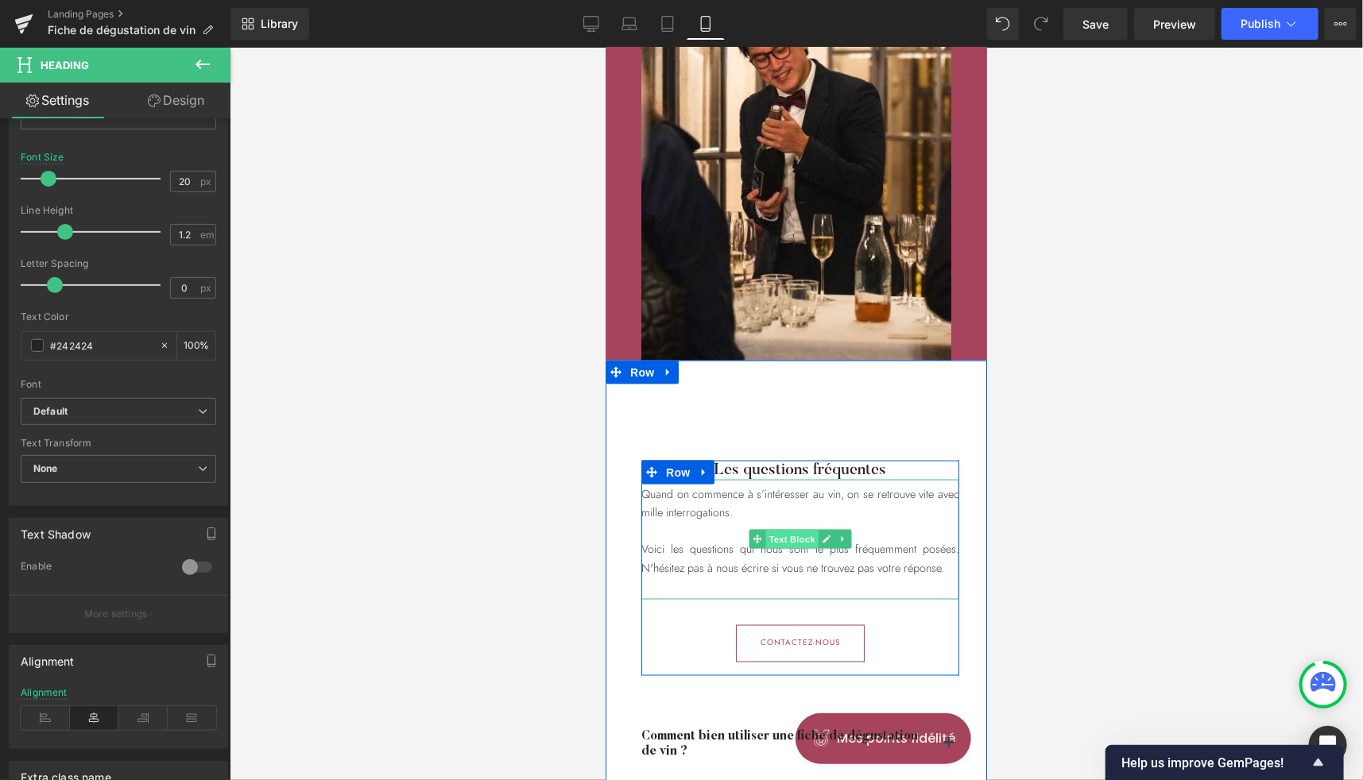
click at [774, 540] on span "Text Block" at bounding box center [790, 538] width 52 height 19
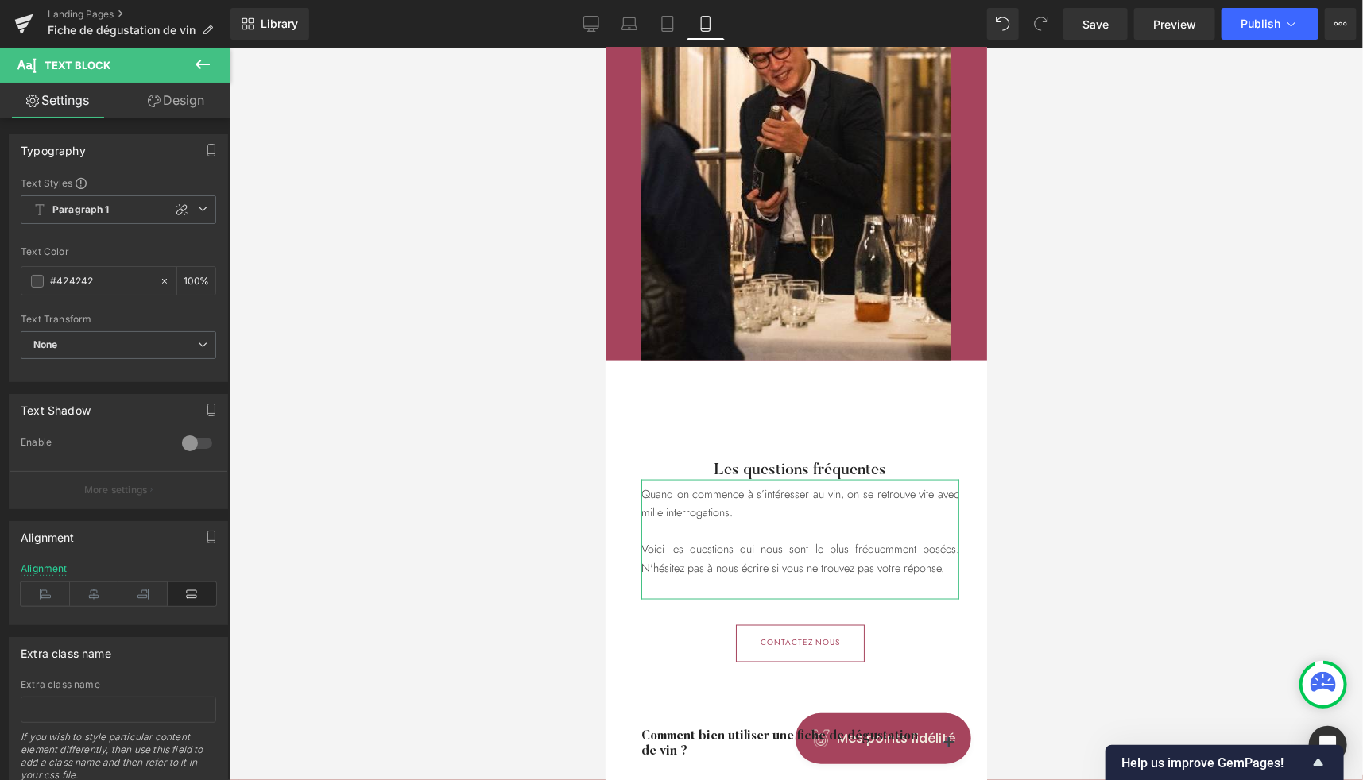
click at [168, 95] on link "Design" at bounding box center [175, 101] width 115 height 36
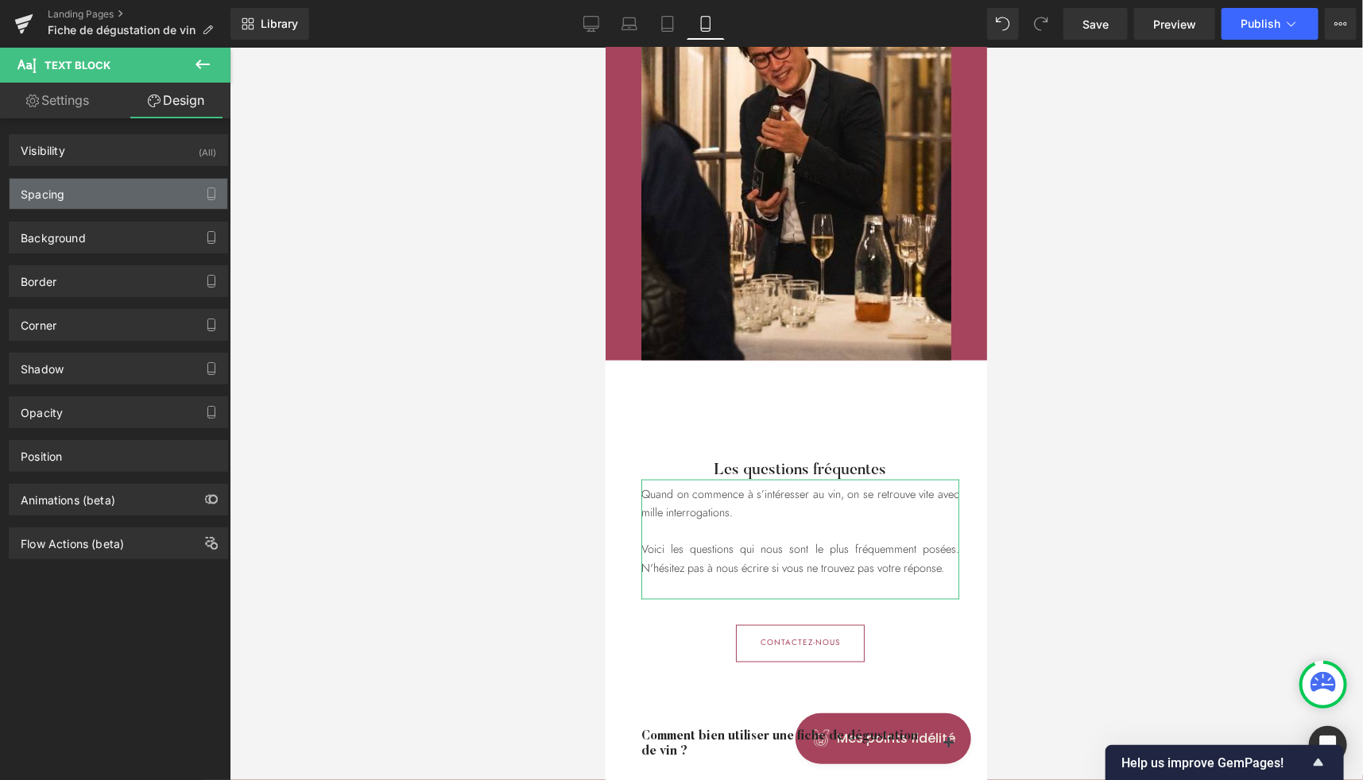
type input "0"
type input "7"
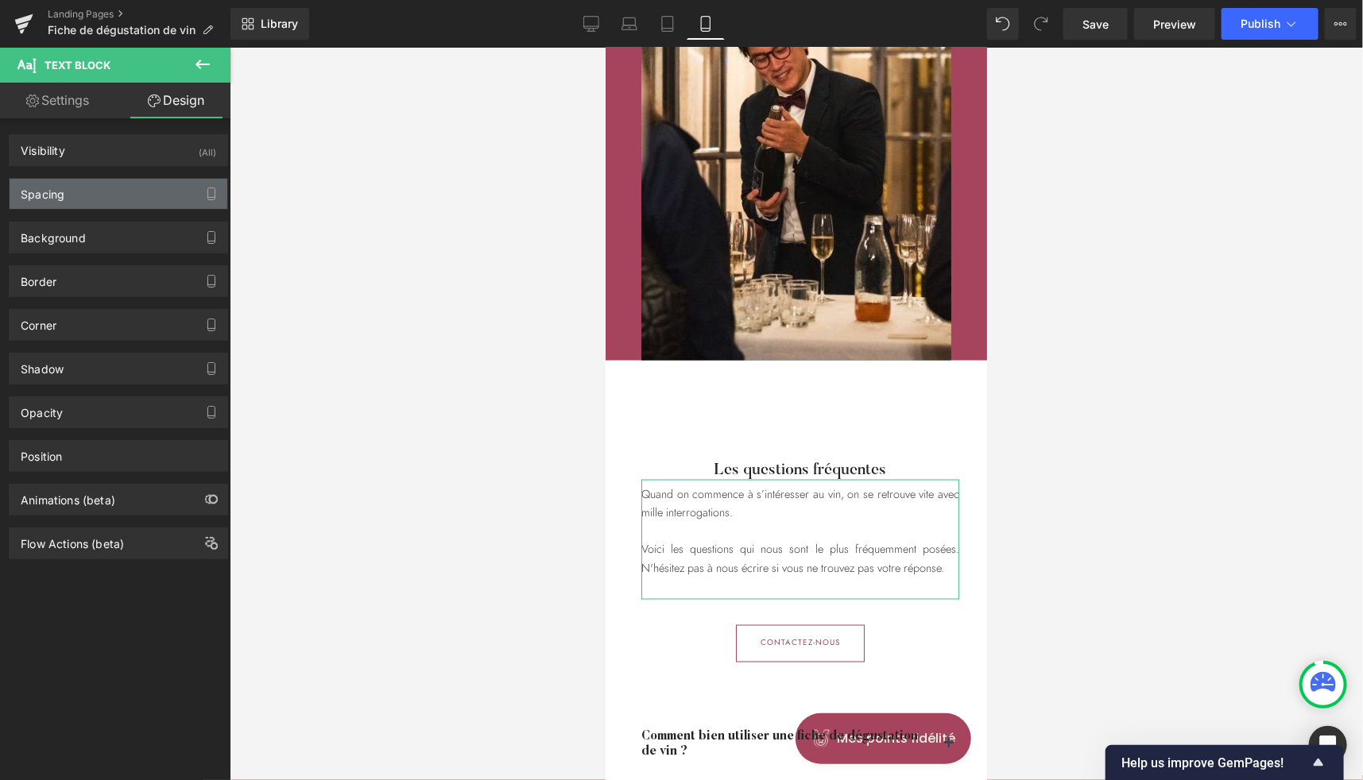
type input "0"
type input "28"
type input "0"
click at [70, 196] on div "Spacing" at bounding box center [119, 194] width 218 height 30
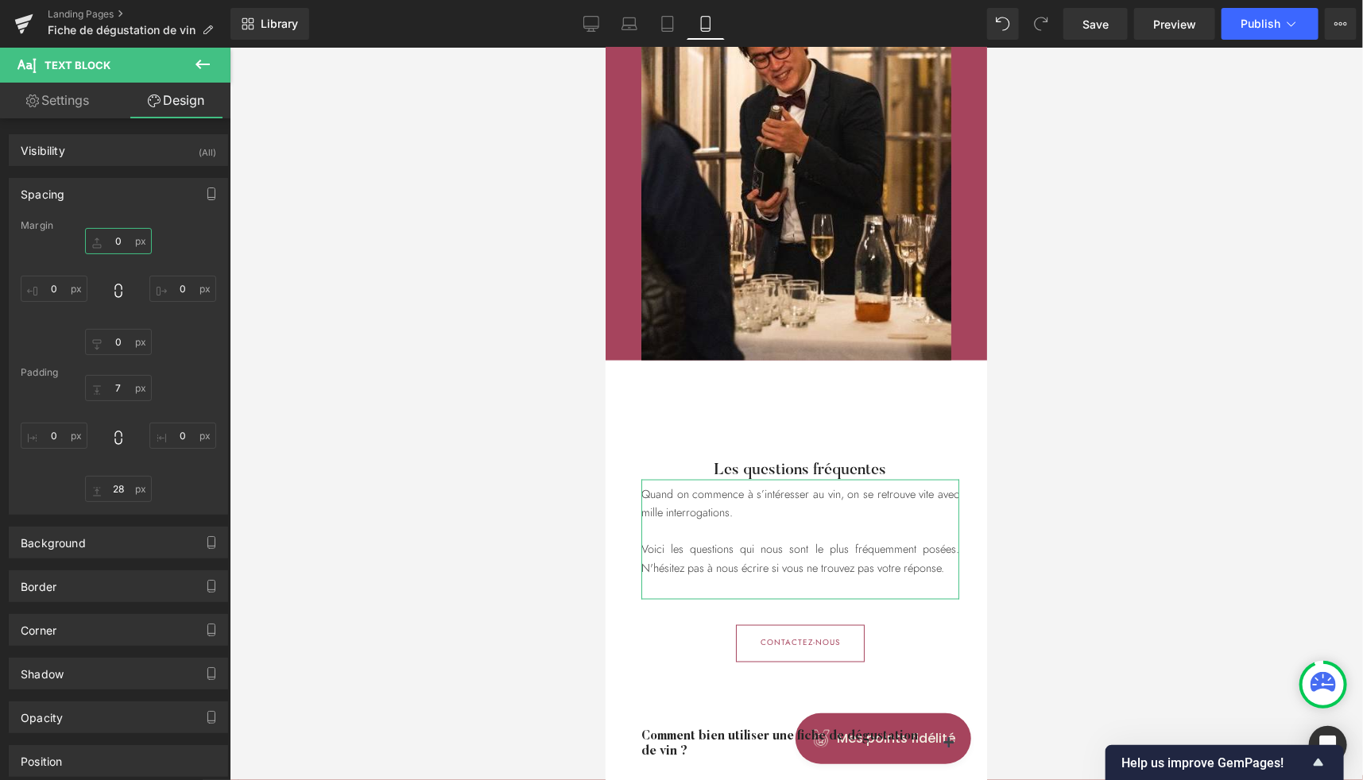
click at [126, 246] on input "0" at bounding box center [118, 241] width 67 height 26
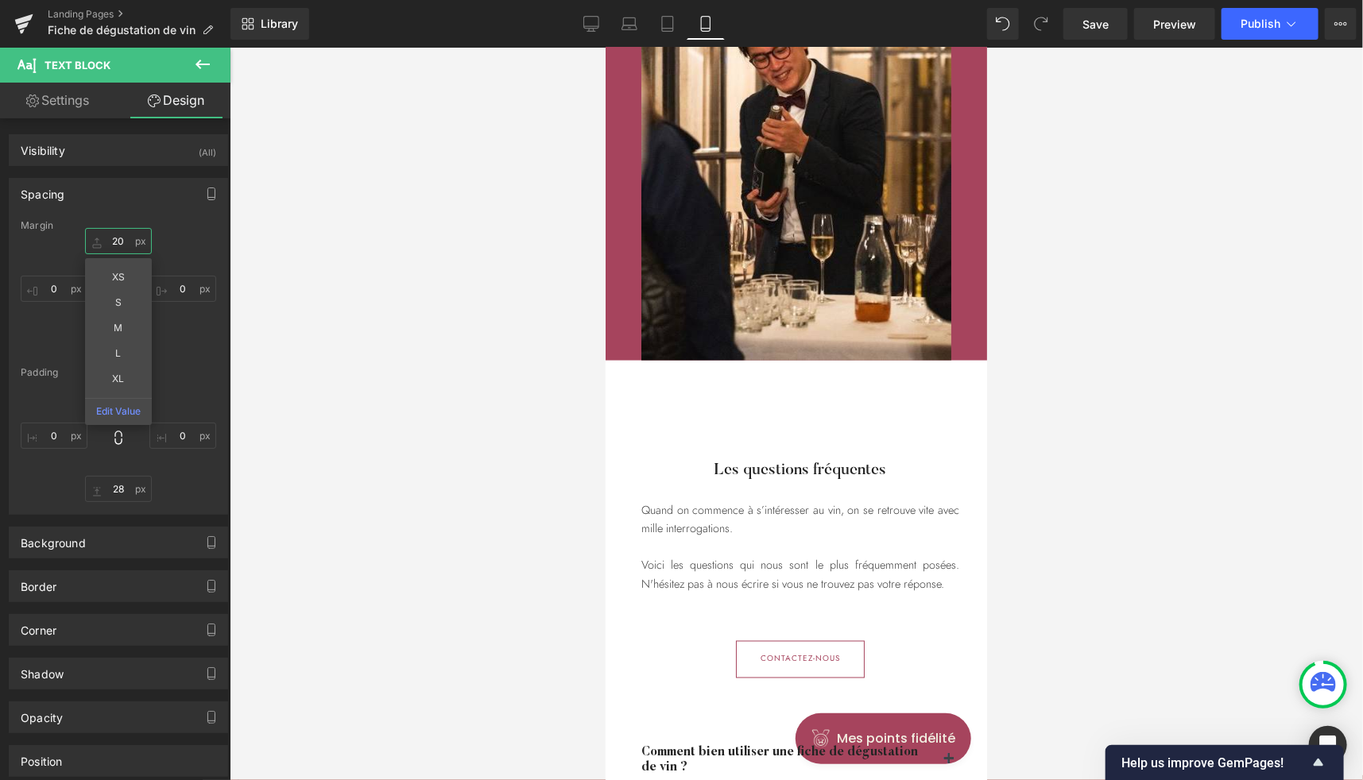
type input "2"
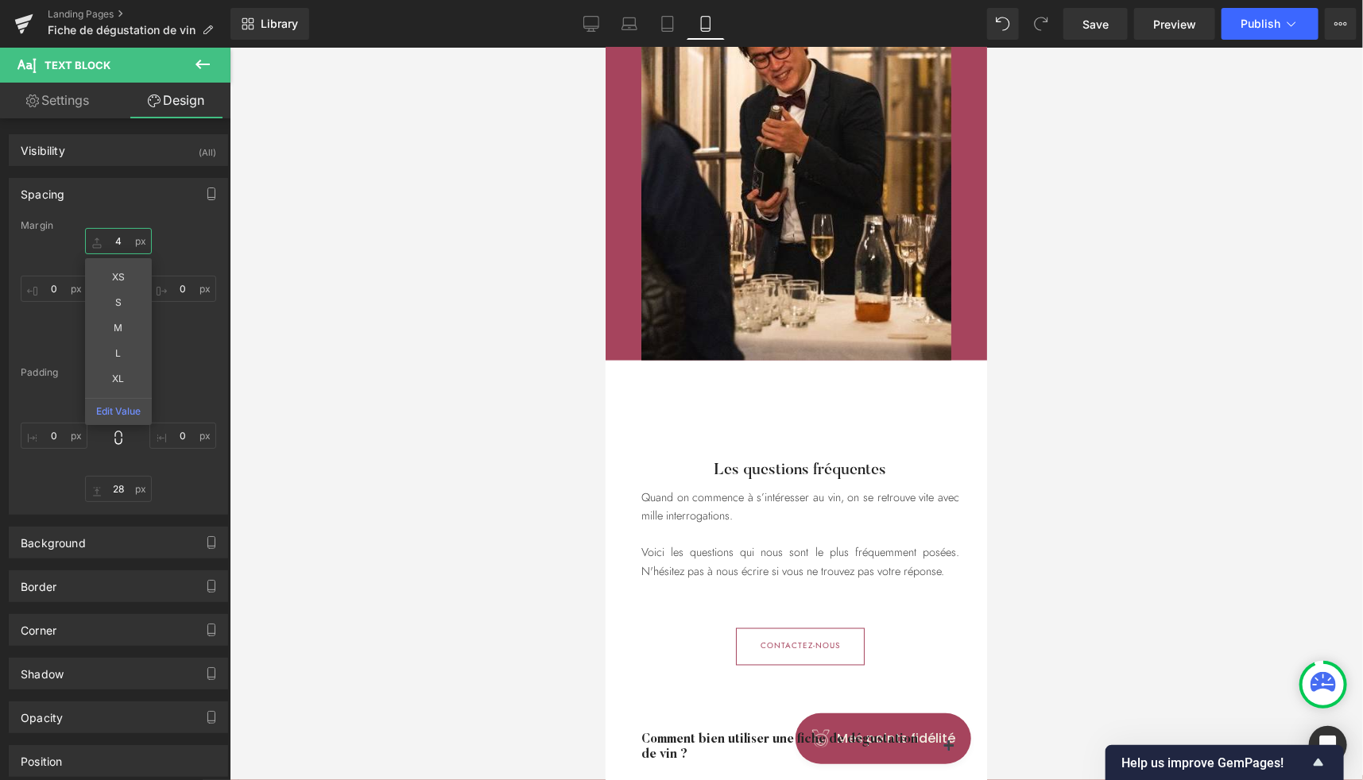
type input "40"
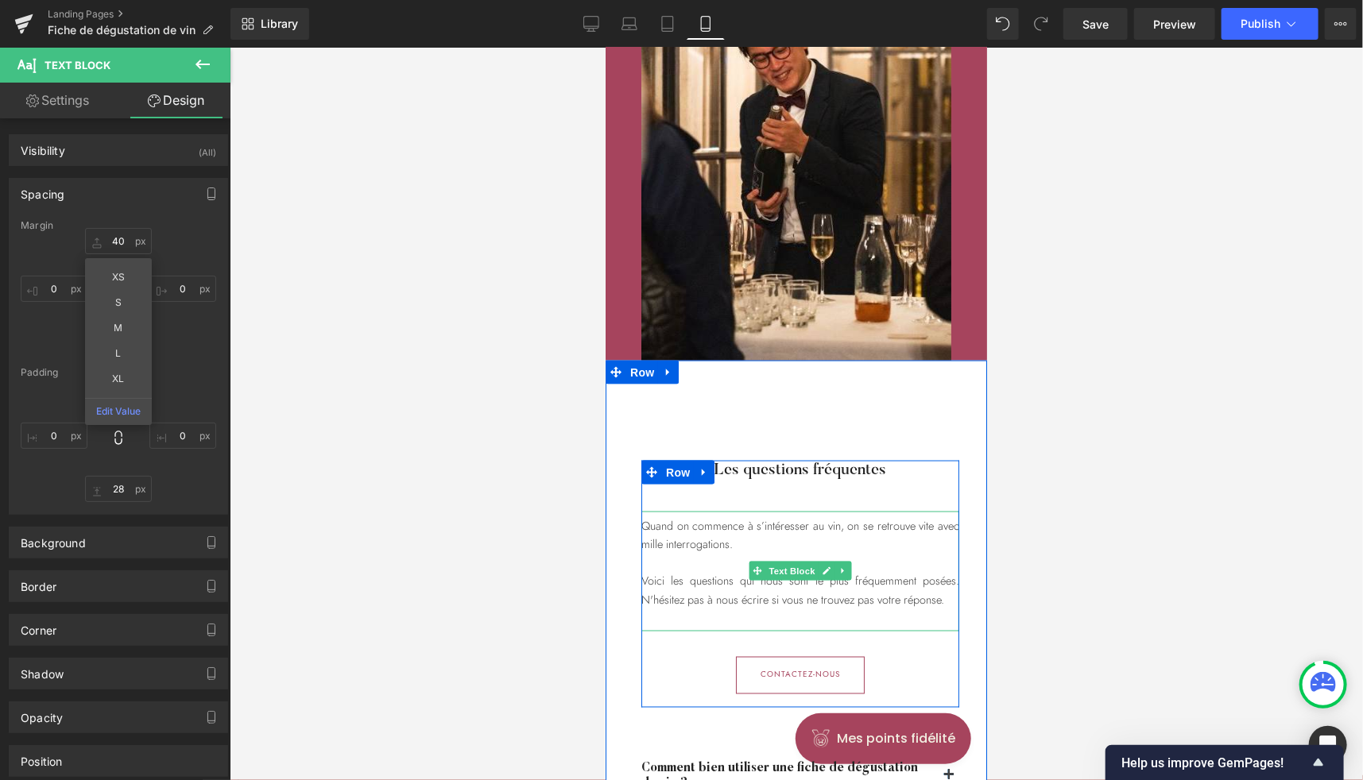
click at [758, 548] on div "Quand on commence à s’intéresser au vin, on se retrouve vite avec mille interro…" at bounding box center [799, 570] width 318 height 119
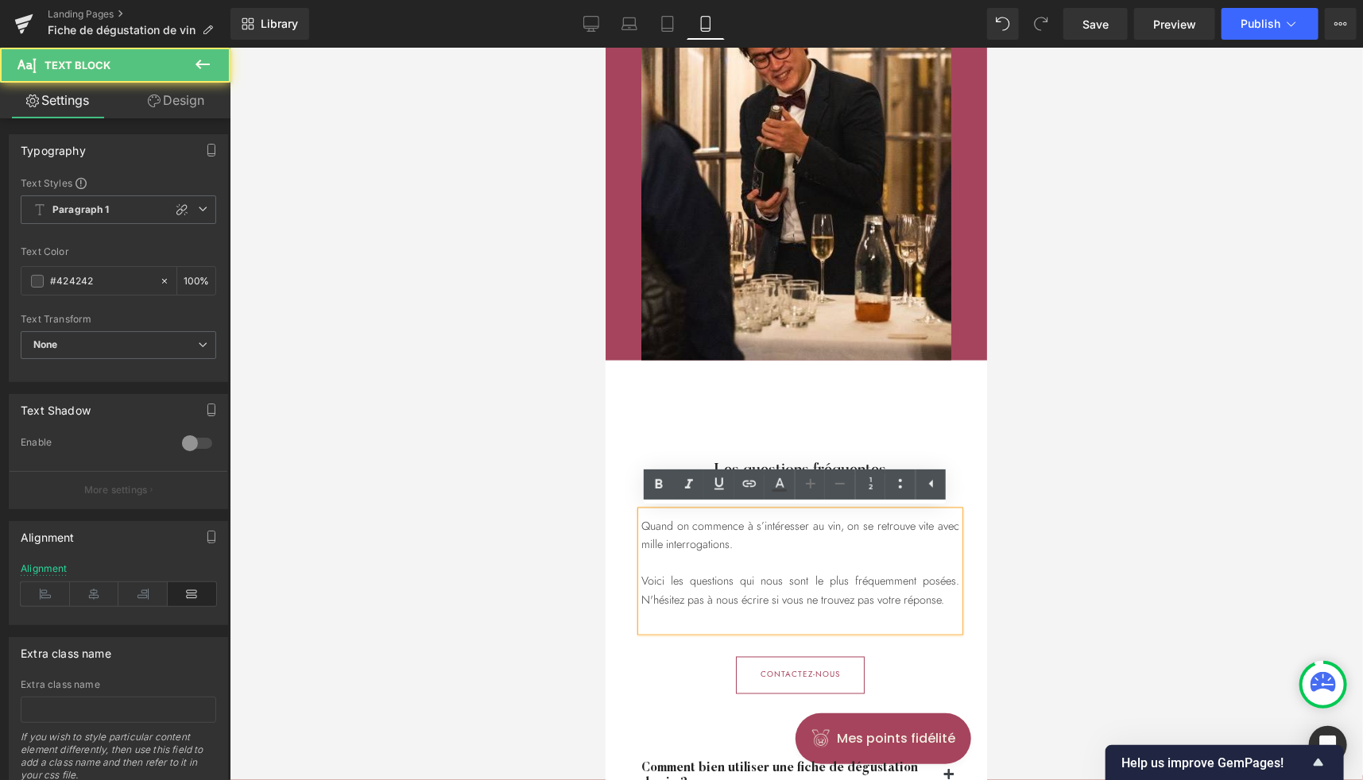
click at [762, 547] on div "Quand on commence à s’intéresser au vin, on se retrouve vite avec mille interro…" at bounding box center [799, 570] width 318 height 119
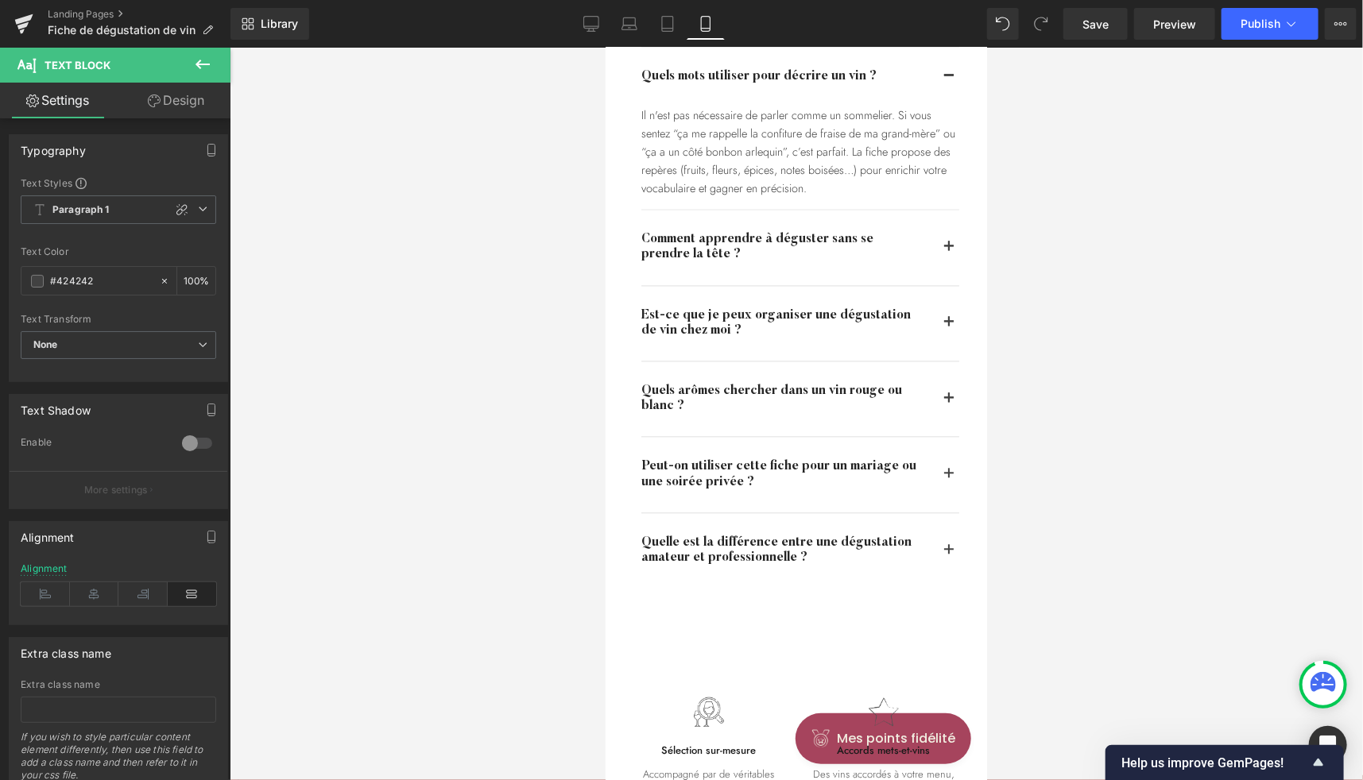
scroll to position [4918, 0]
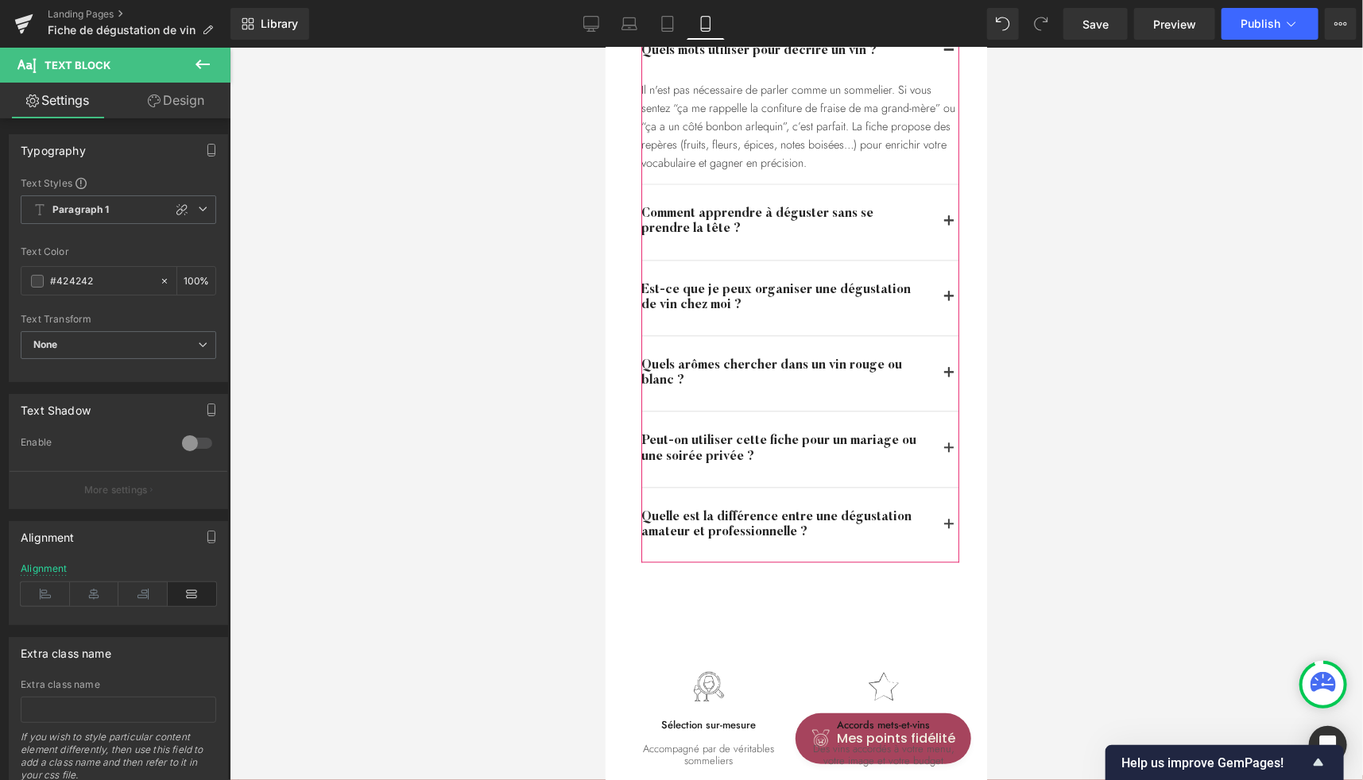
click at [877, 520] on div "Quelle est la différence entre une dégustation amateur et professionnelle ?" at bounding box center [780, 524] width 280 height 30
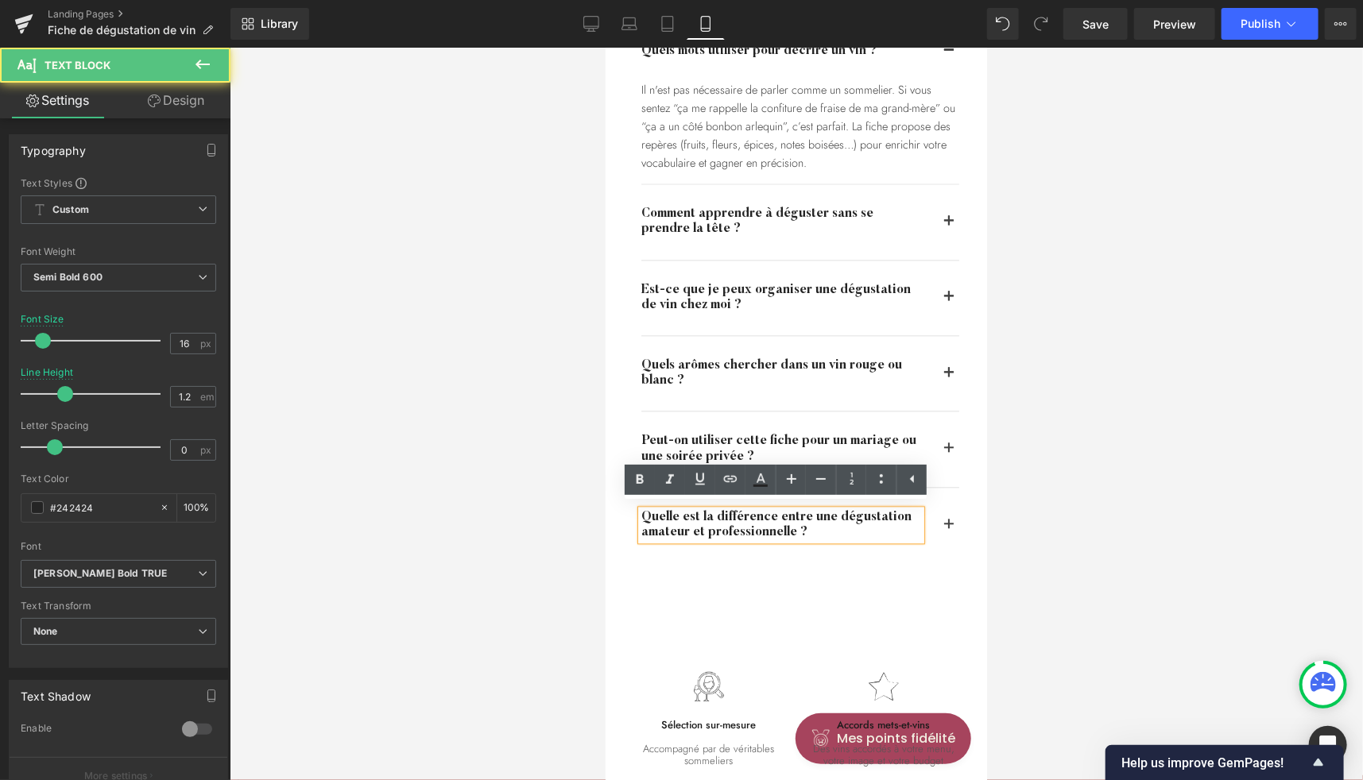
click at [702, 528] on div "Quelle est la différence entre une dégustation amateur et professionnelle ?" at bounding box center [780, 524] width 280 height 30
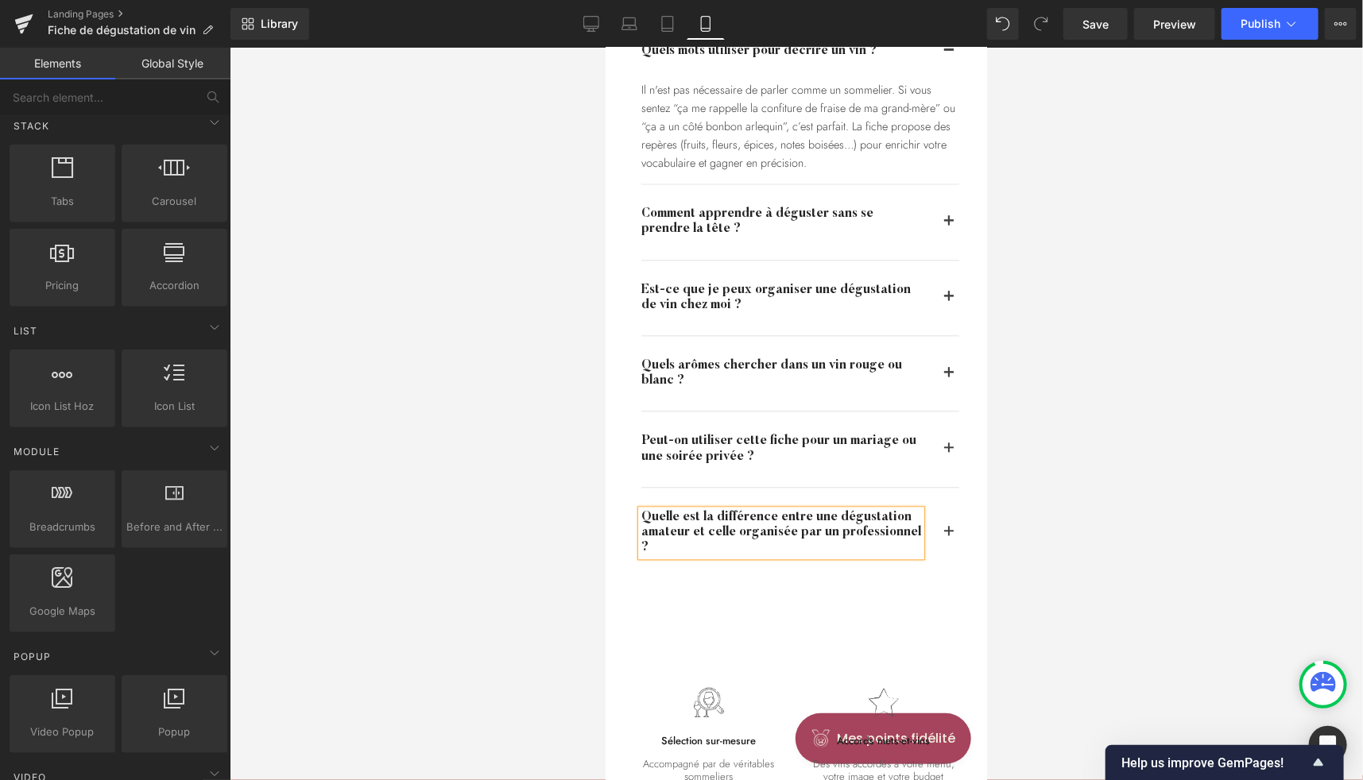
click at [1074, 525] on div at bounding box center [796, 414] width 1133 height 733
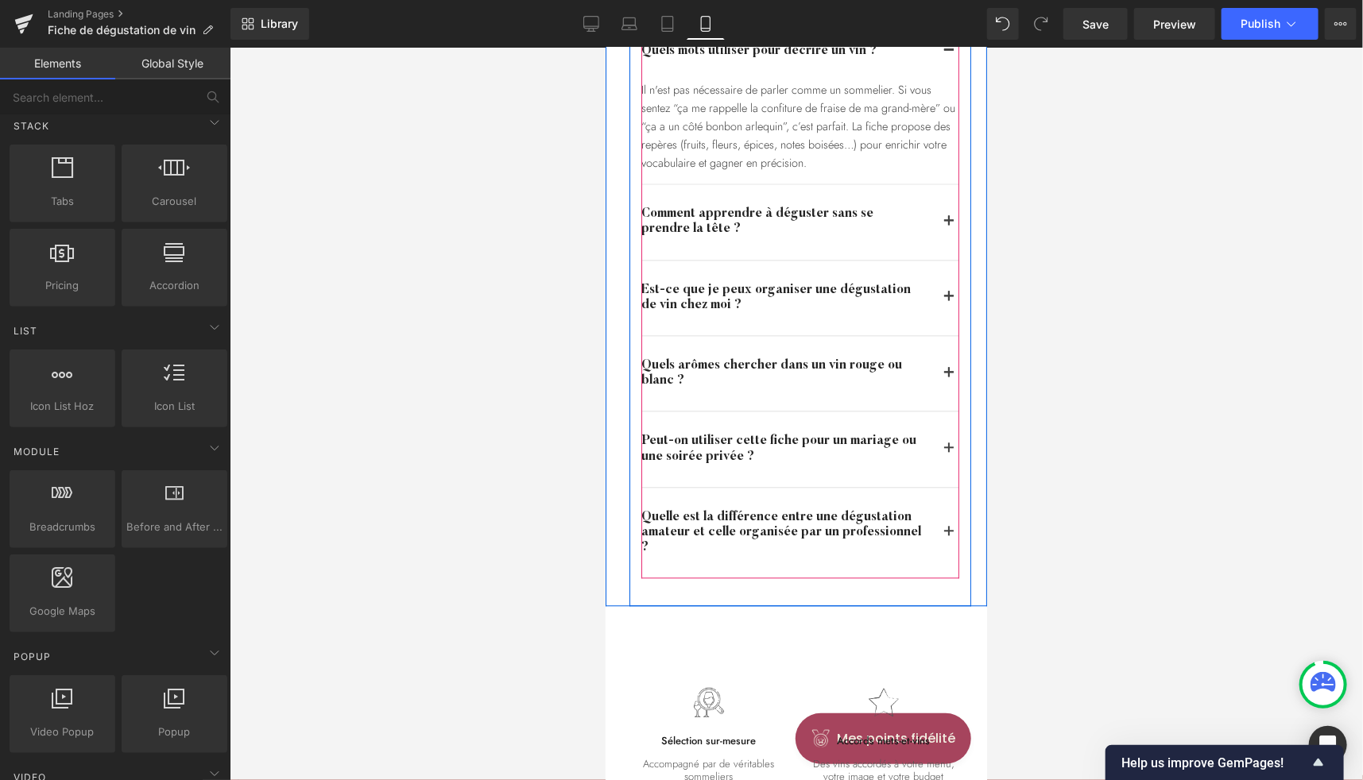
click at [948, 536] on span "button" at bounding box center [948, 536] width 0 height 0
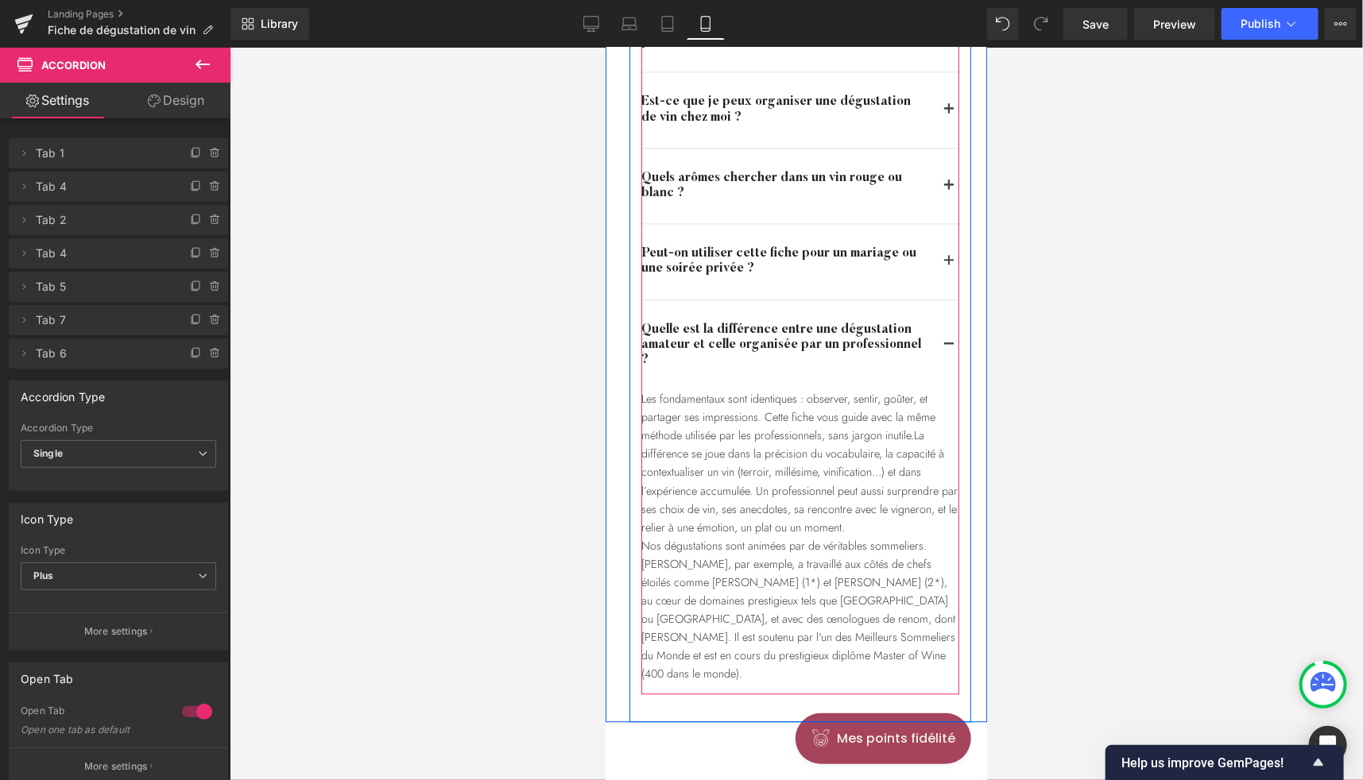
scroll to position [5004, 0]
click at [793, 531] on span "Text Block" at bounding box center [790, 536] width 52 height 19
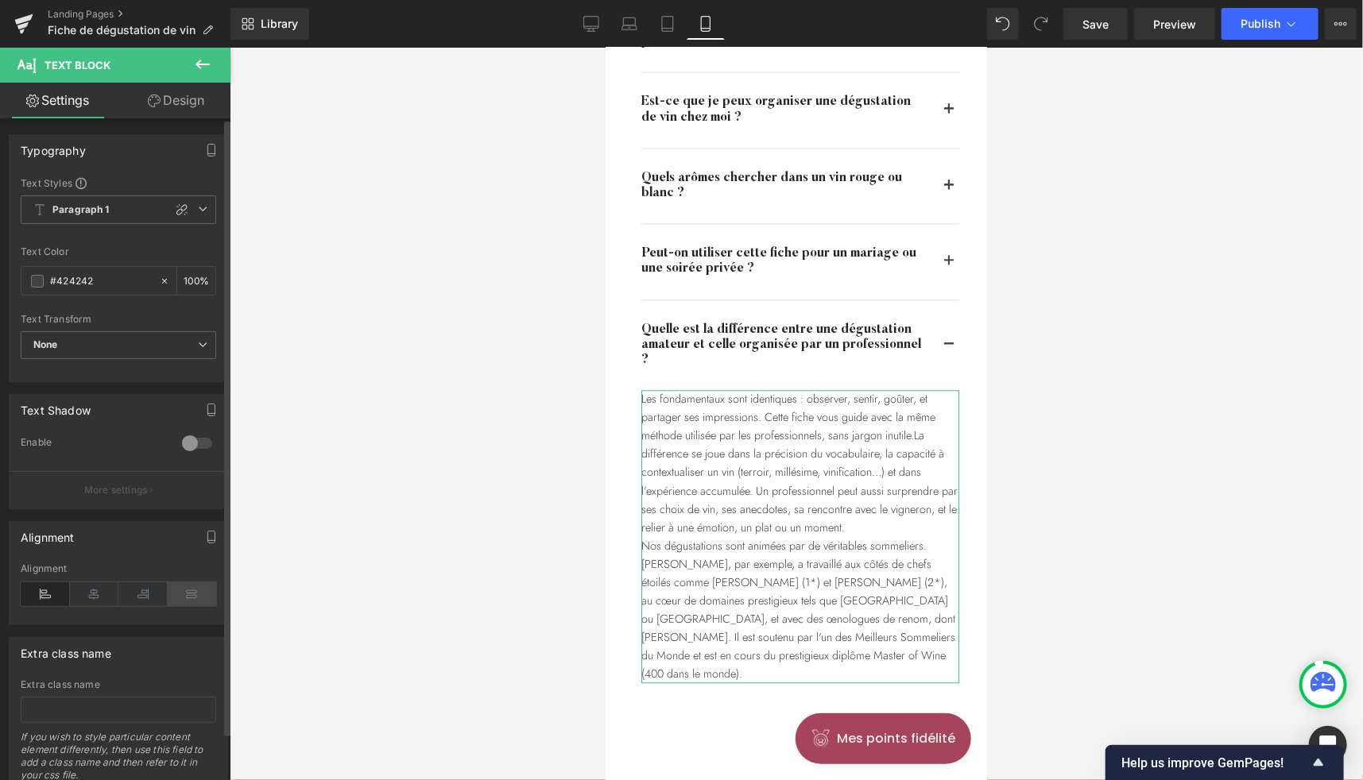
click at [184, 585] on icon at bounding box center [192, 594] width 49 height 24
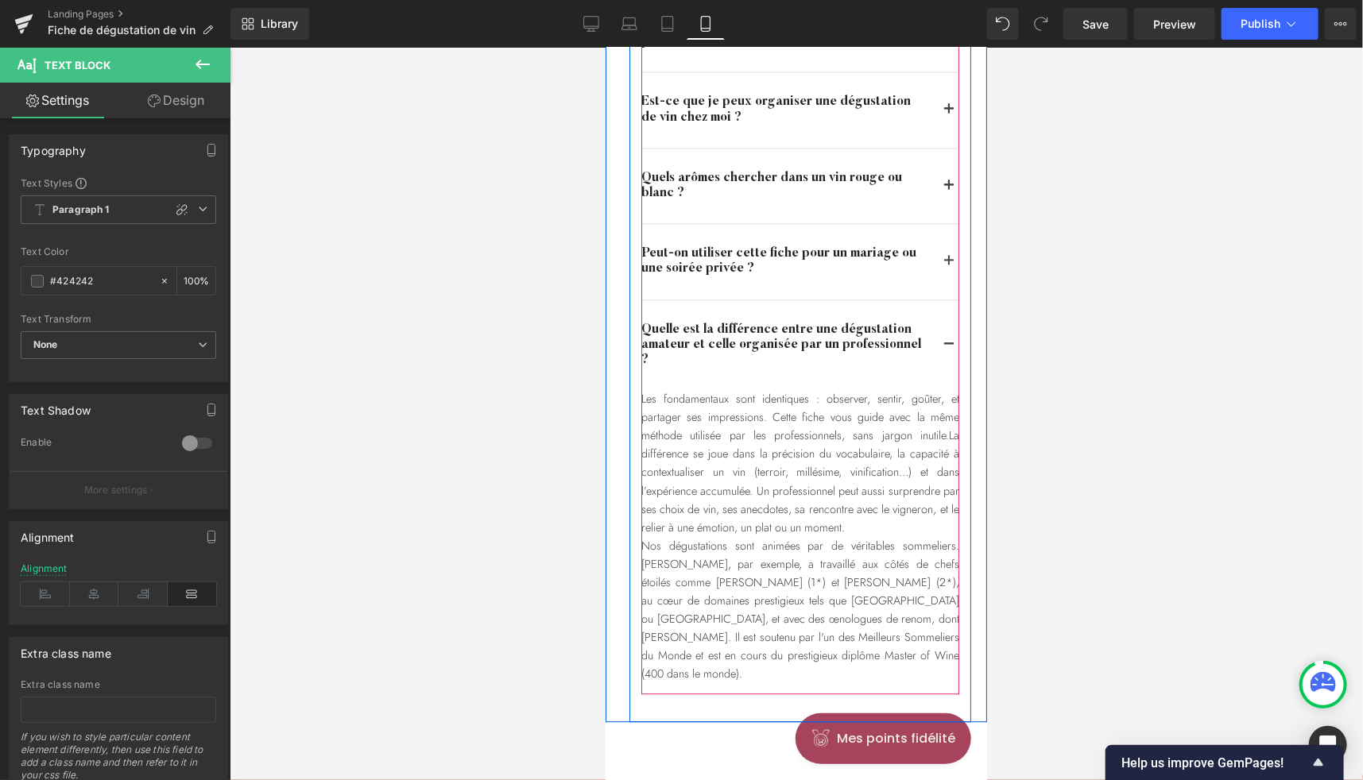
click at [948, 265] on span "button" at bounding box center [948, 265] width 0 height 0
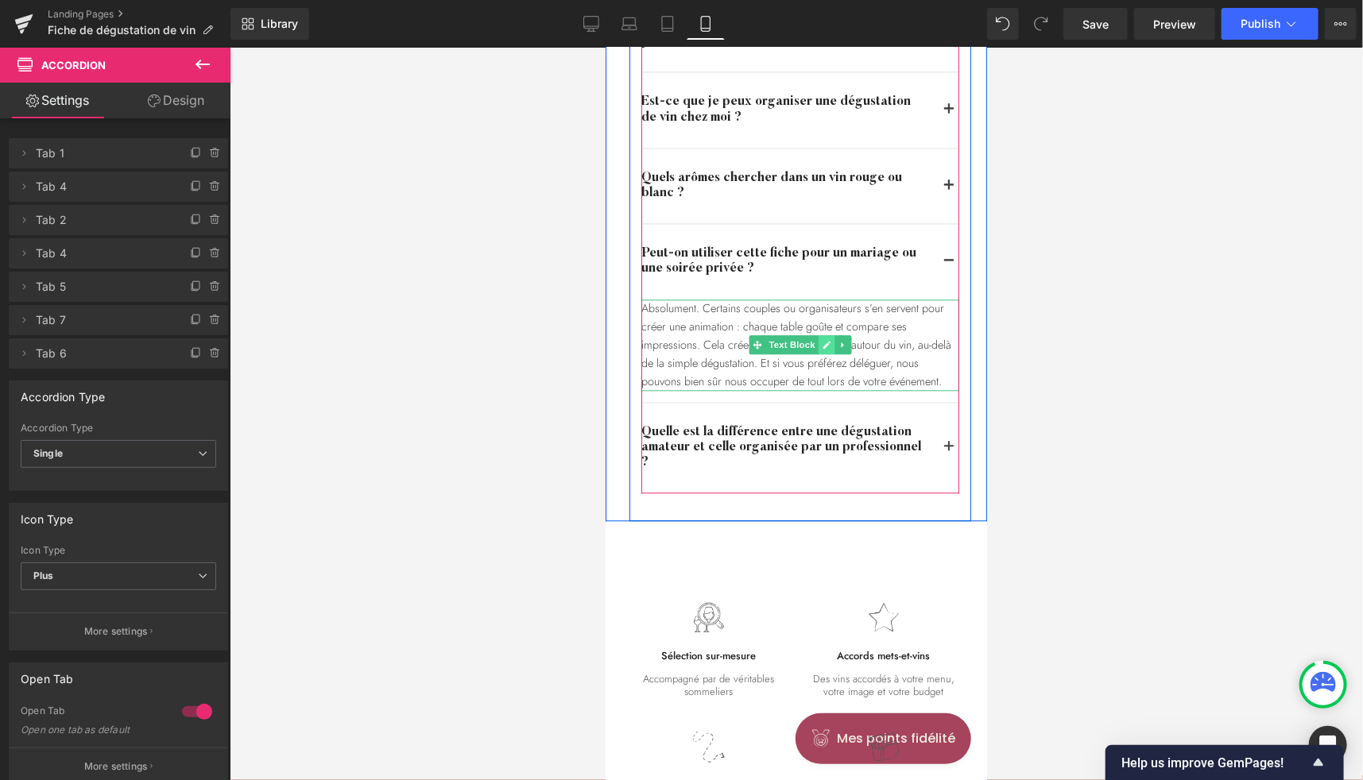
click at [825, 335] on link at bounding box center [826, 344] width 17 height 19
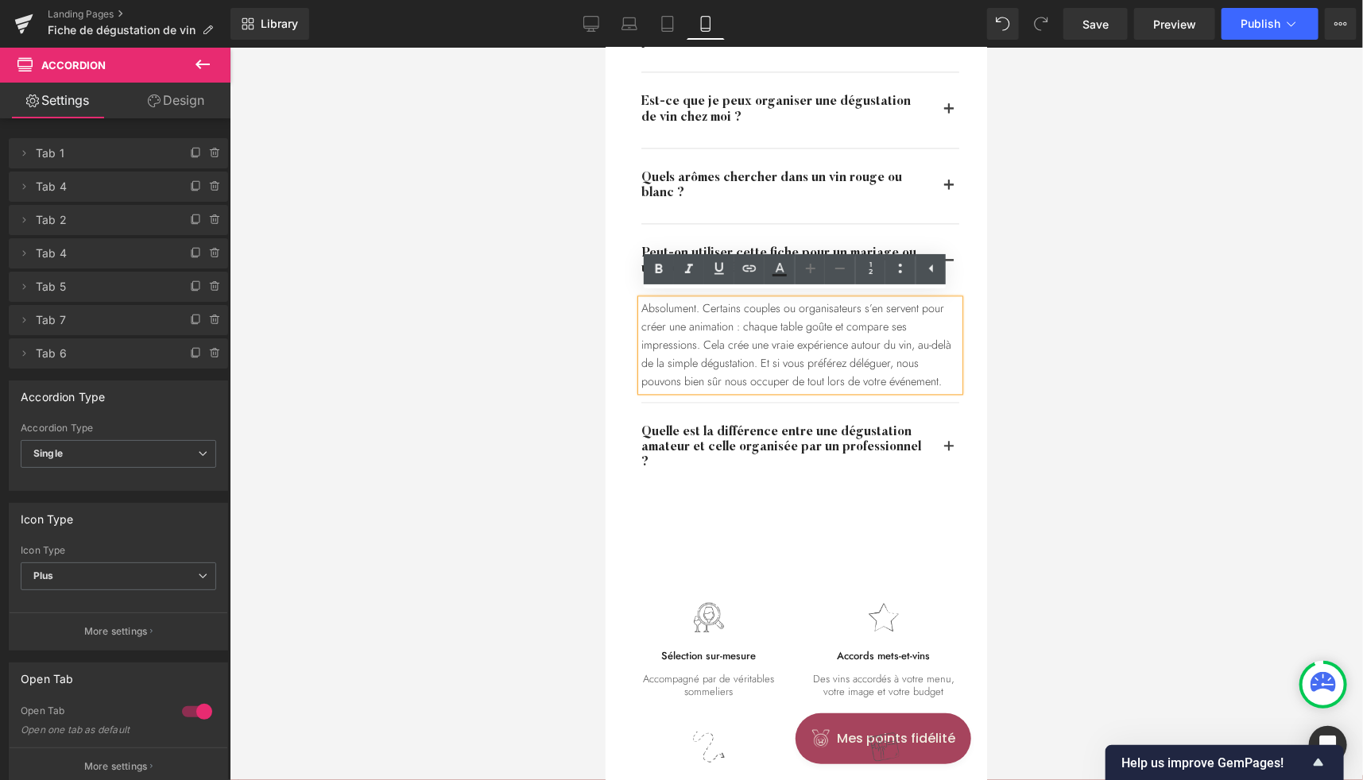
click at [774, 338] on div "Absolument. Certains couples ou organisateurs s’en servent pour créer une anima…" at bounding box center [799, 344] width 318 height 91
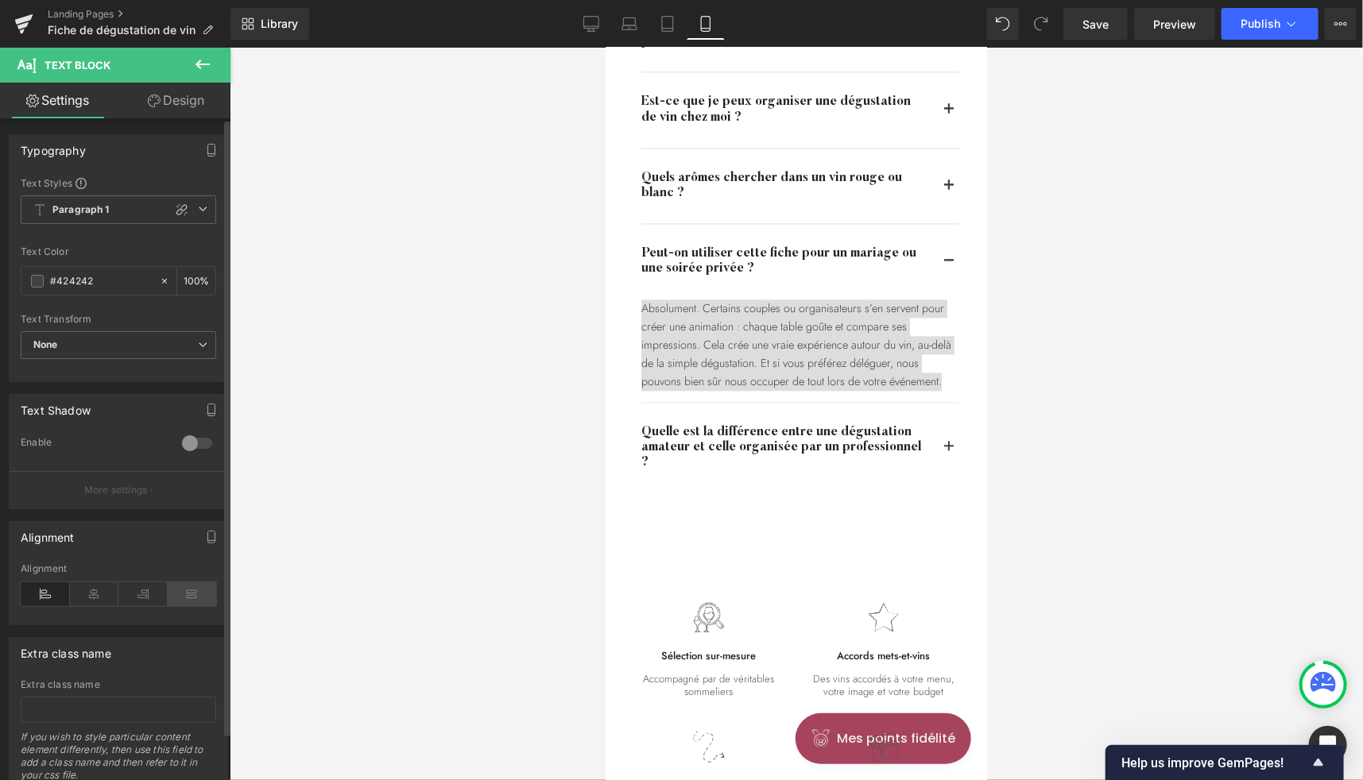
click at [192, 594] on icon at bounding box center [192, 594] width 49 height 24
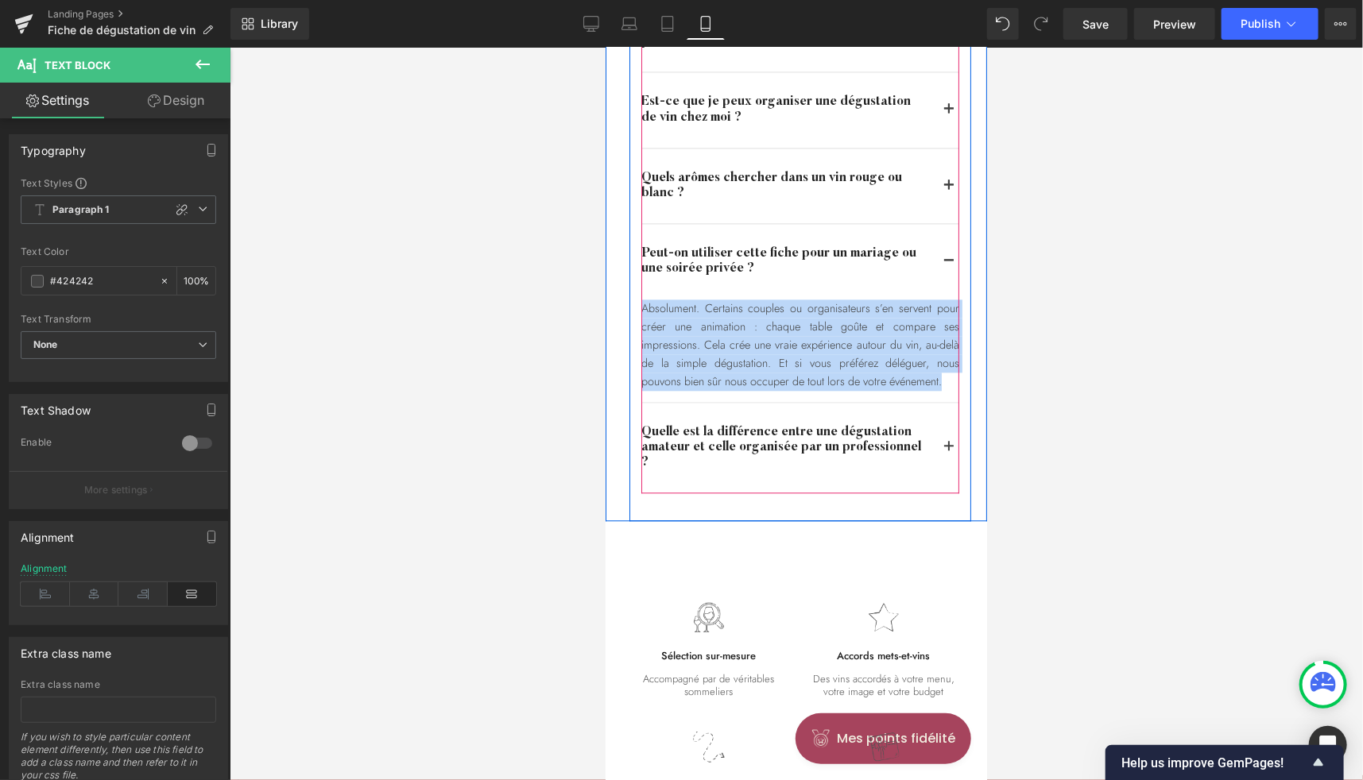
click at [948, 189] on span "button" at bounding box center [948, 189] width 0 height 0
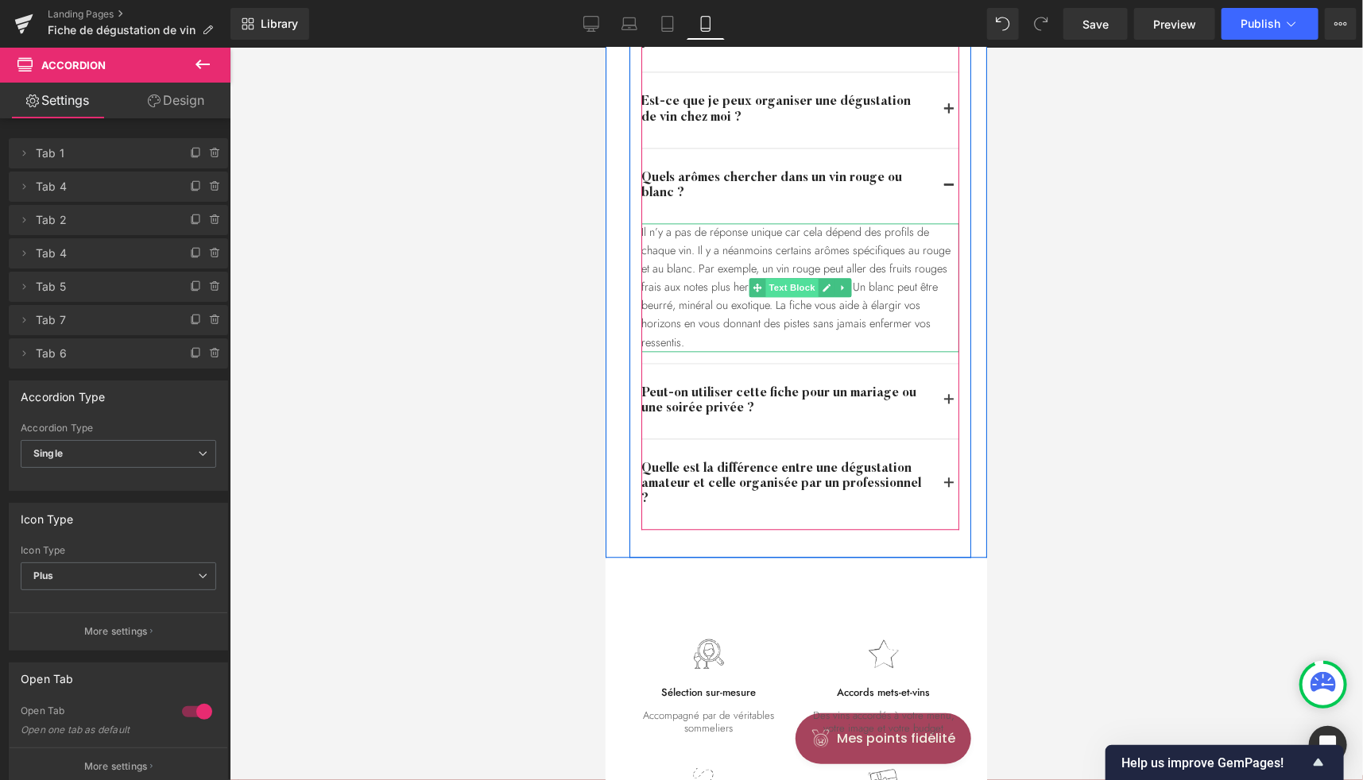
click at [779, 285] on span "Text Block" at bounding box center [790, 286] width 52 height 19
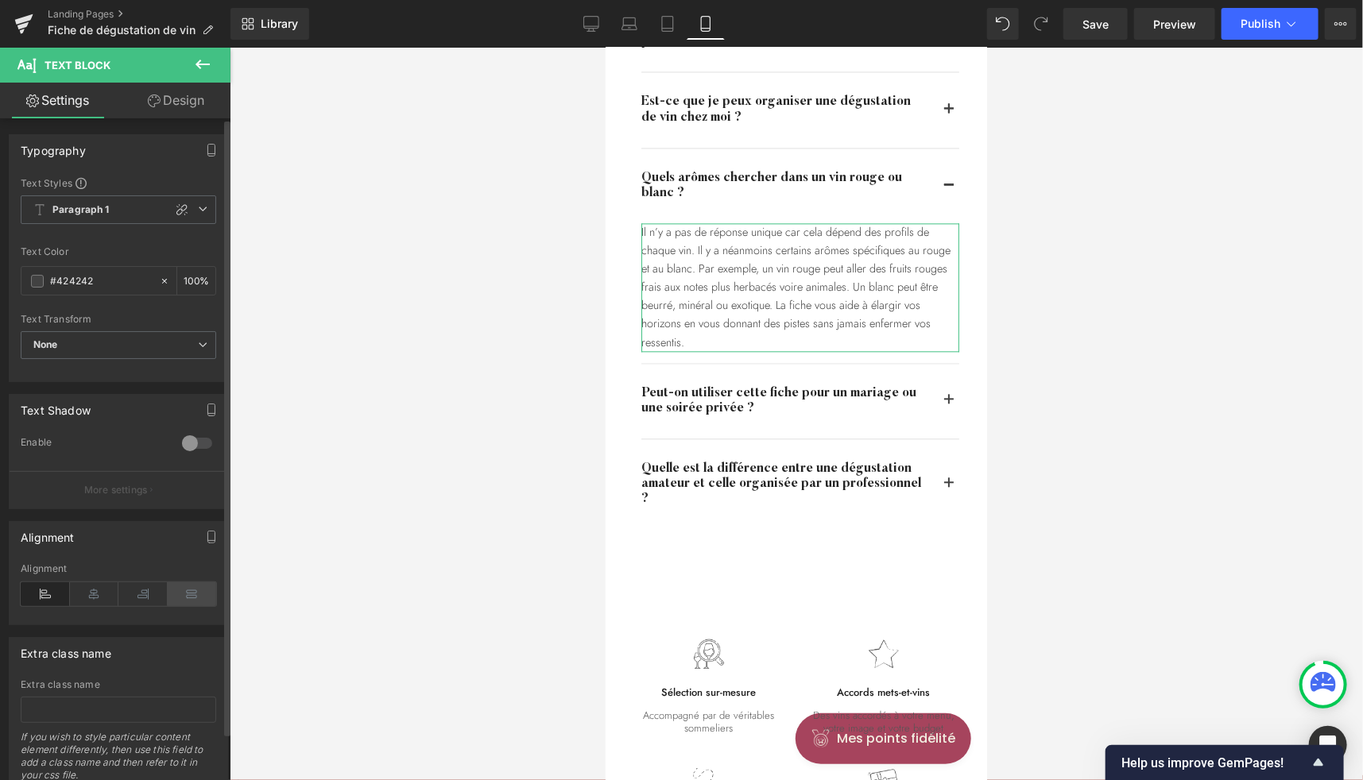
click at [184, 594] on icon at bounding box center [192, 594] width 49 height 24
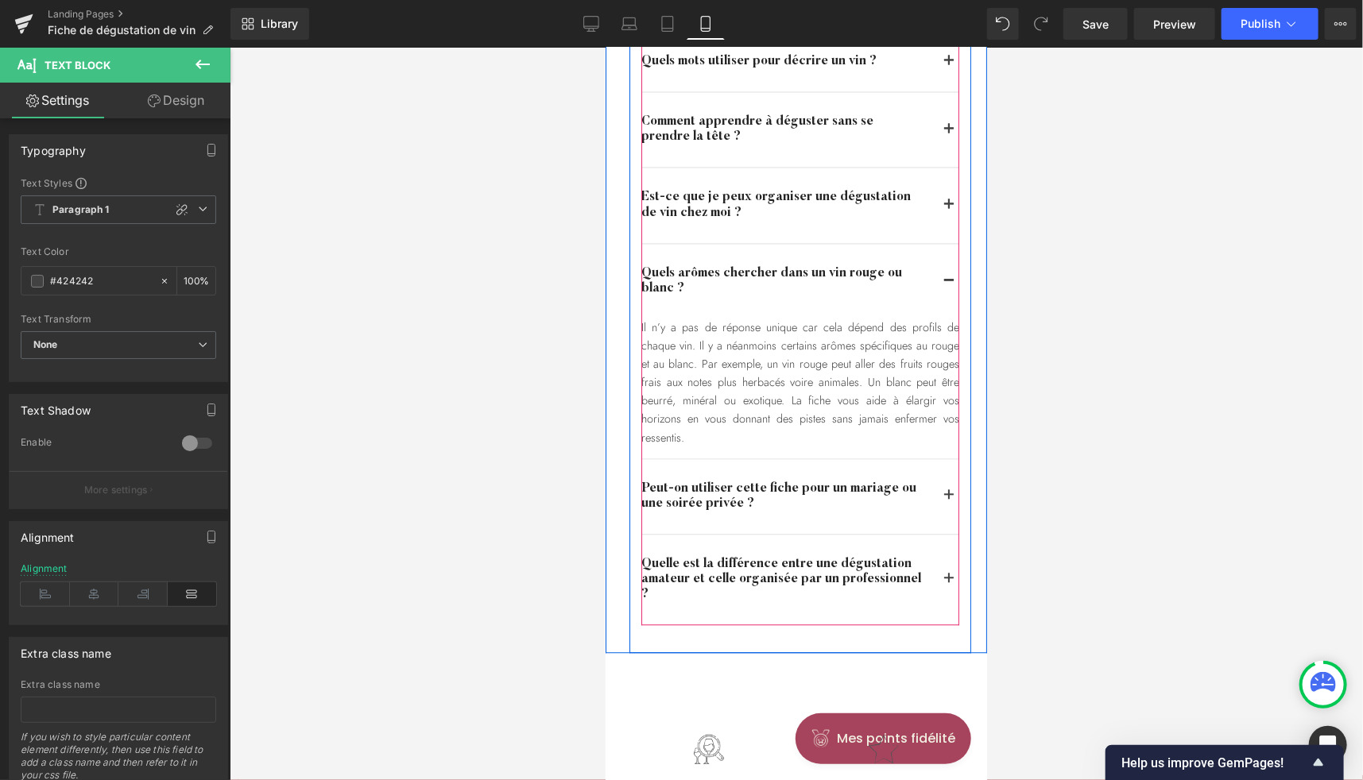
scroll to position [4908, 0]
click at [948, 208] on span "button" at bounding box center [948, 208] width 0 height 0
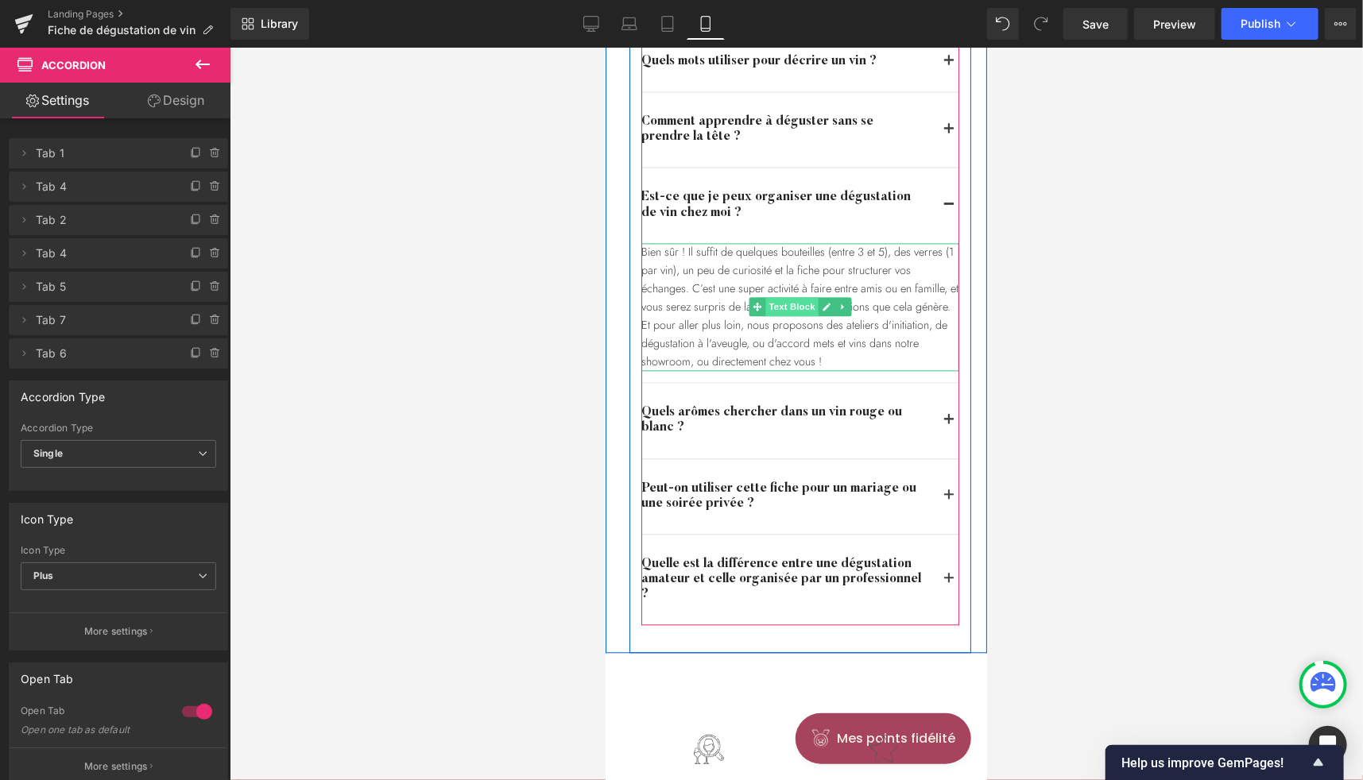
click at [778, 308] on span "Text Block" at bounding box center [790, 305] width 52 height 19
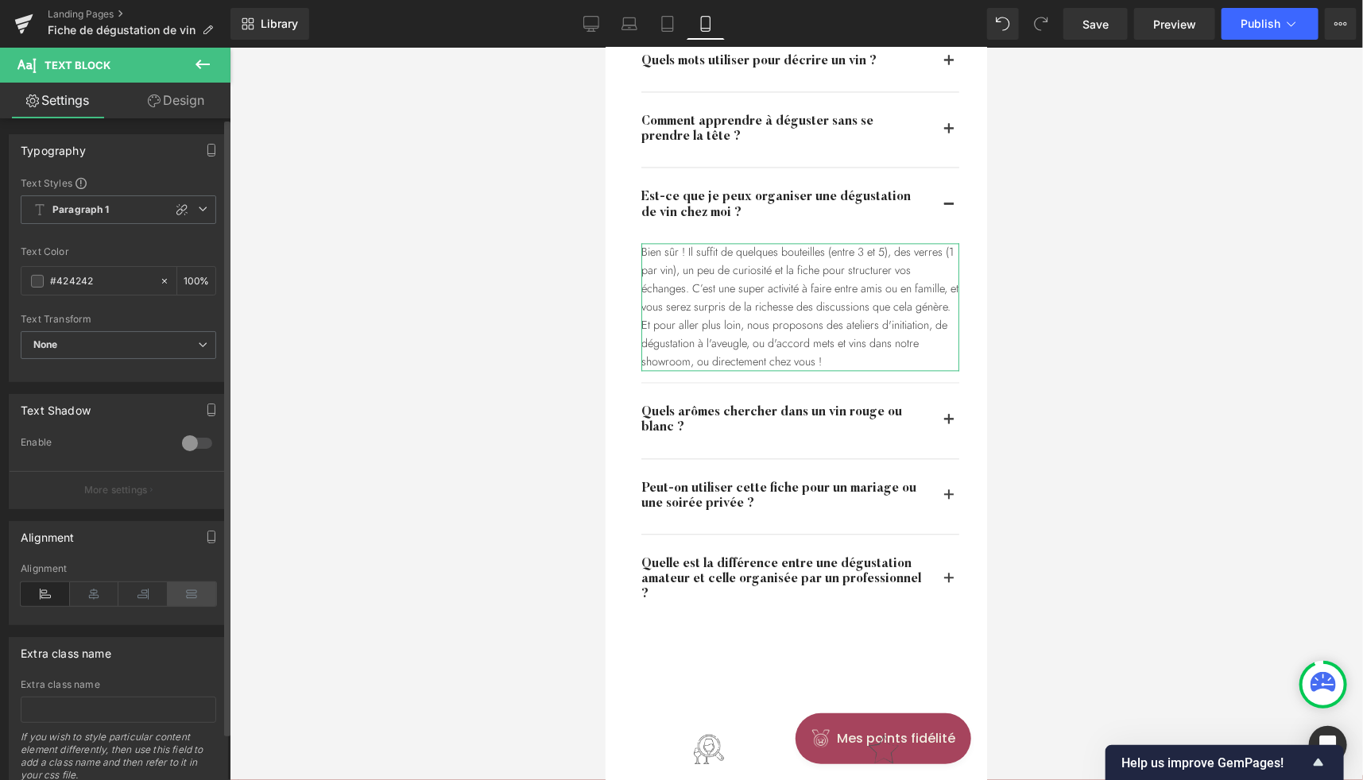
click at [184, 592] on icon at bounding box center [192, 594] width 49 height 24
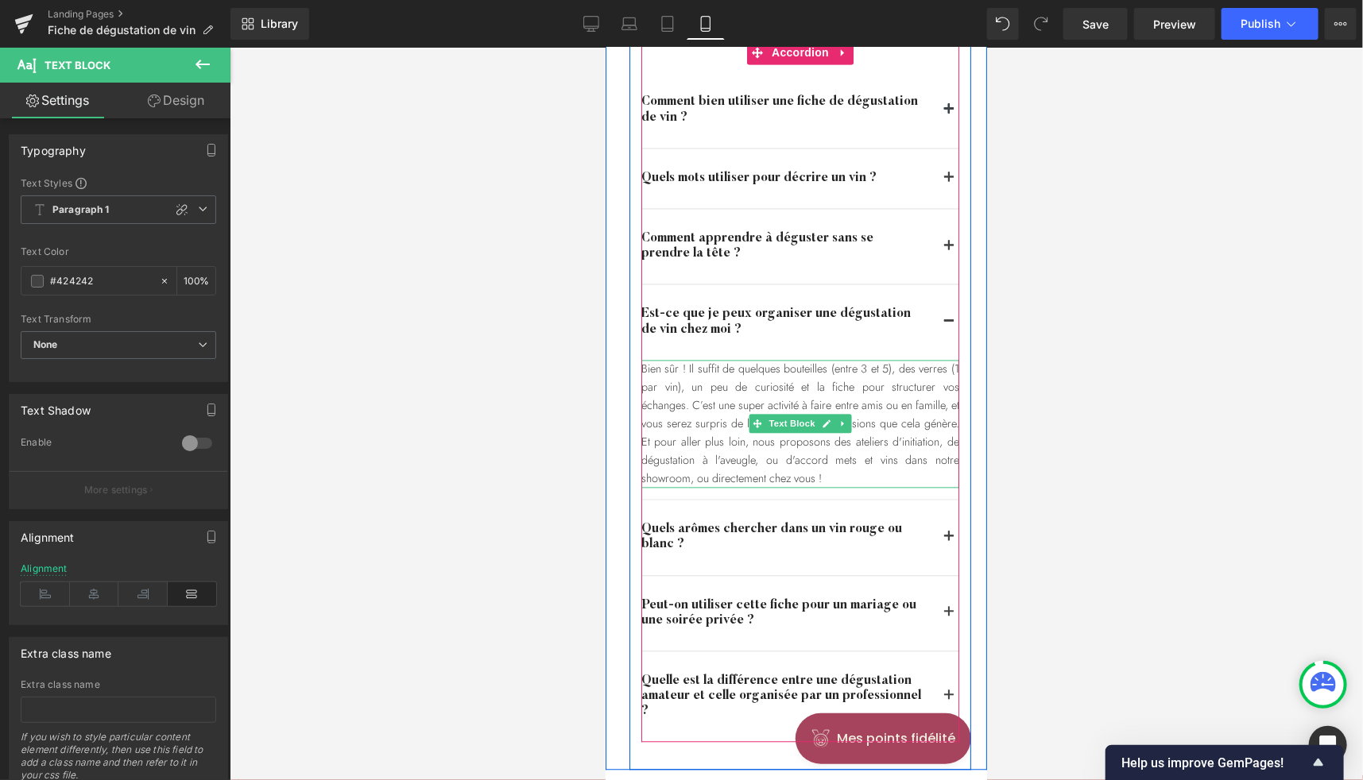
scroll to position [4782, 0]
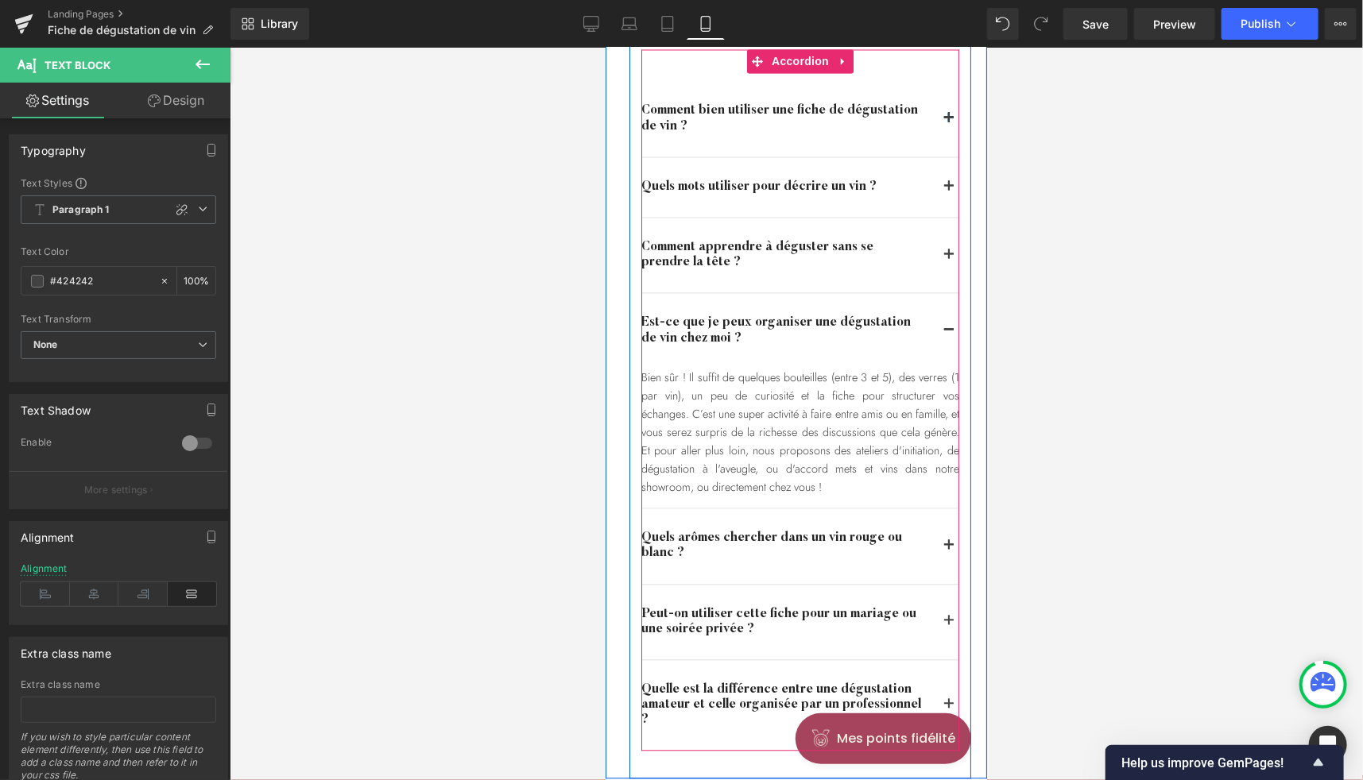
click at [948, 259] on span "button" at bounding box center [948, 259] width 0 height 0
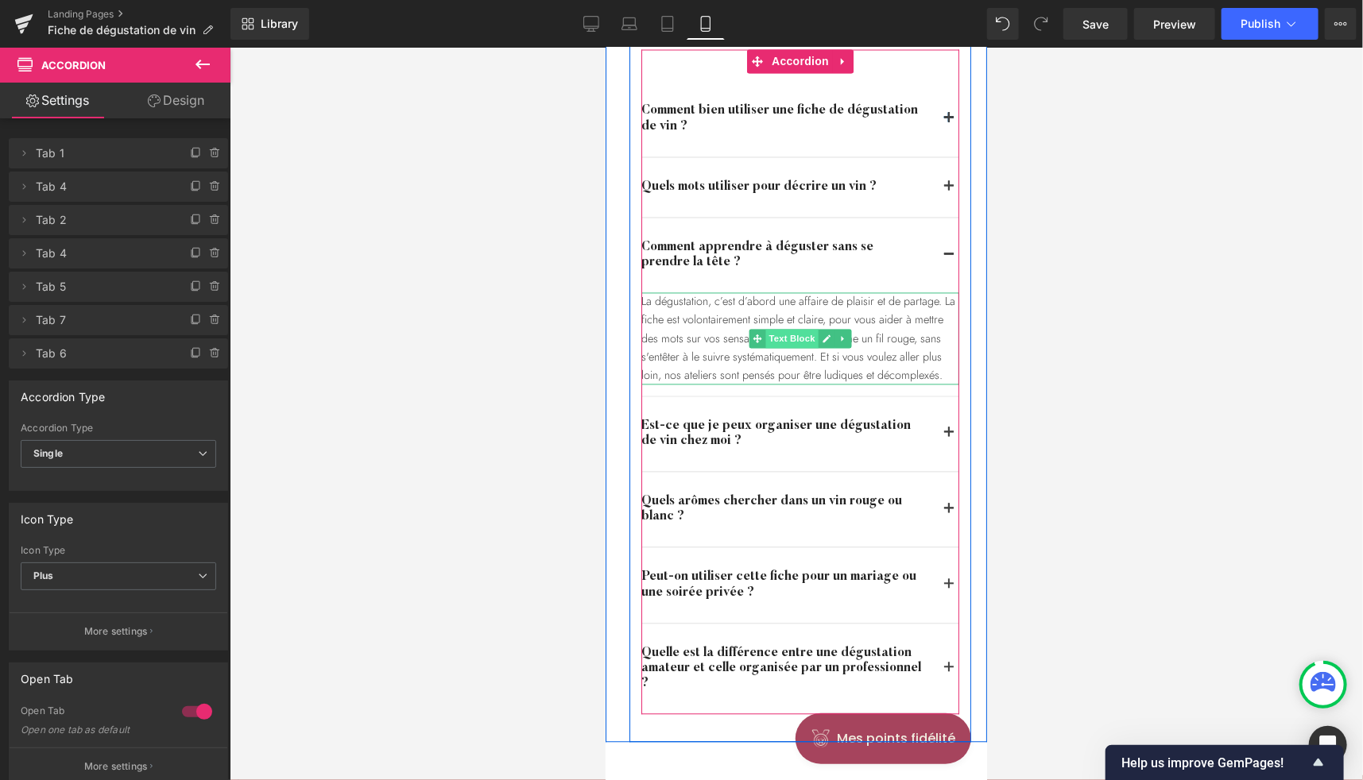
click at [771, 335] on span "Text Block" at bounding box center [790, 338] width 52 height 19
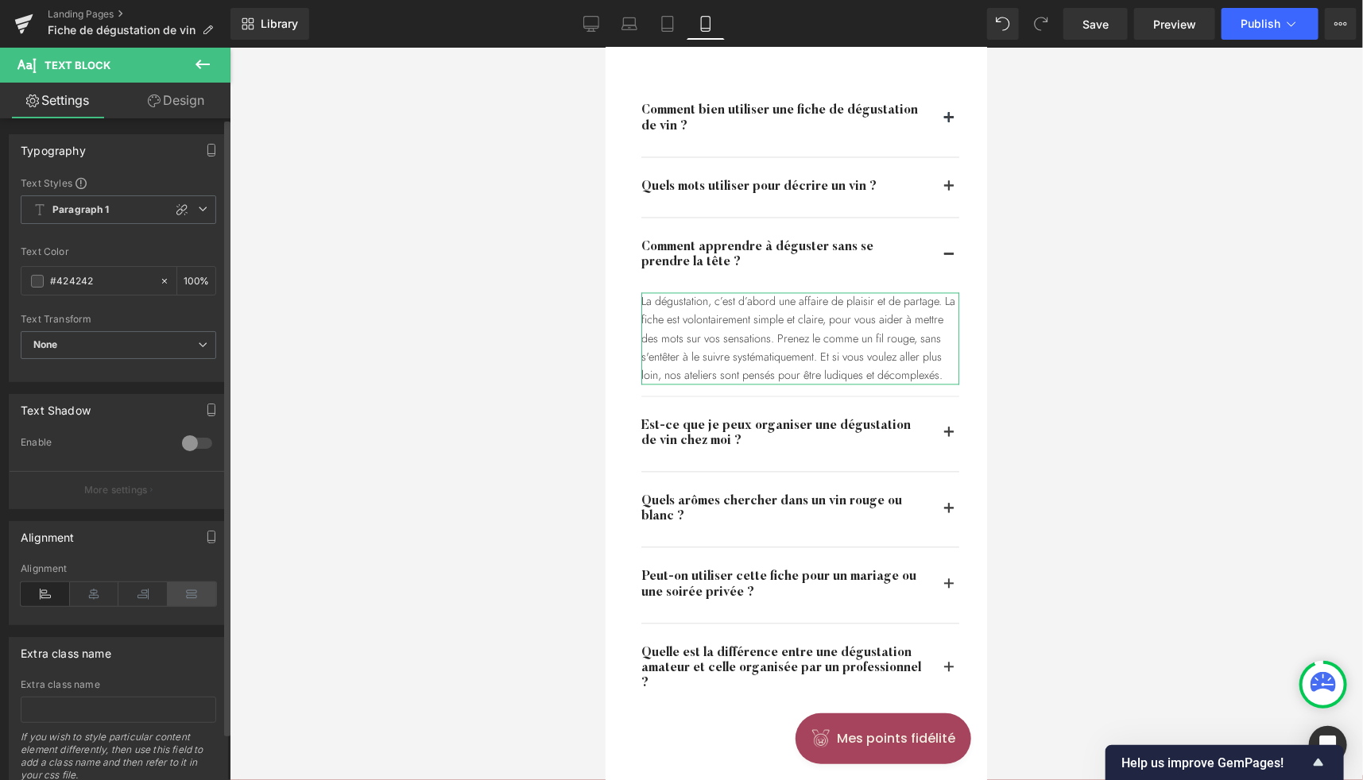
click at [182, 602] on icon at bounding box center [192, 594] width 49 height 24
click at [181, 591] on icon at bounding box center [192, 594] width 49 height 24
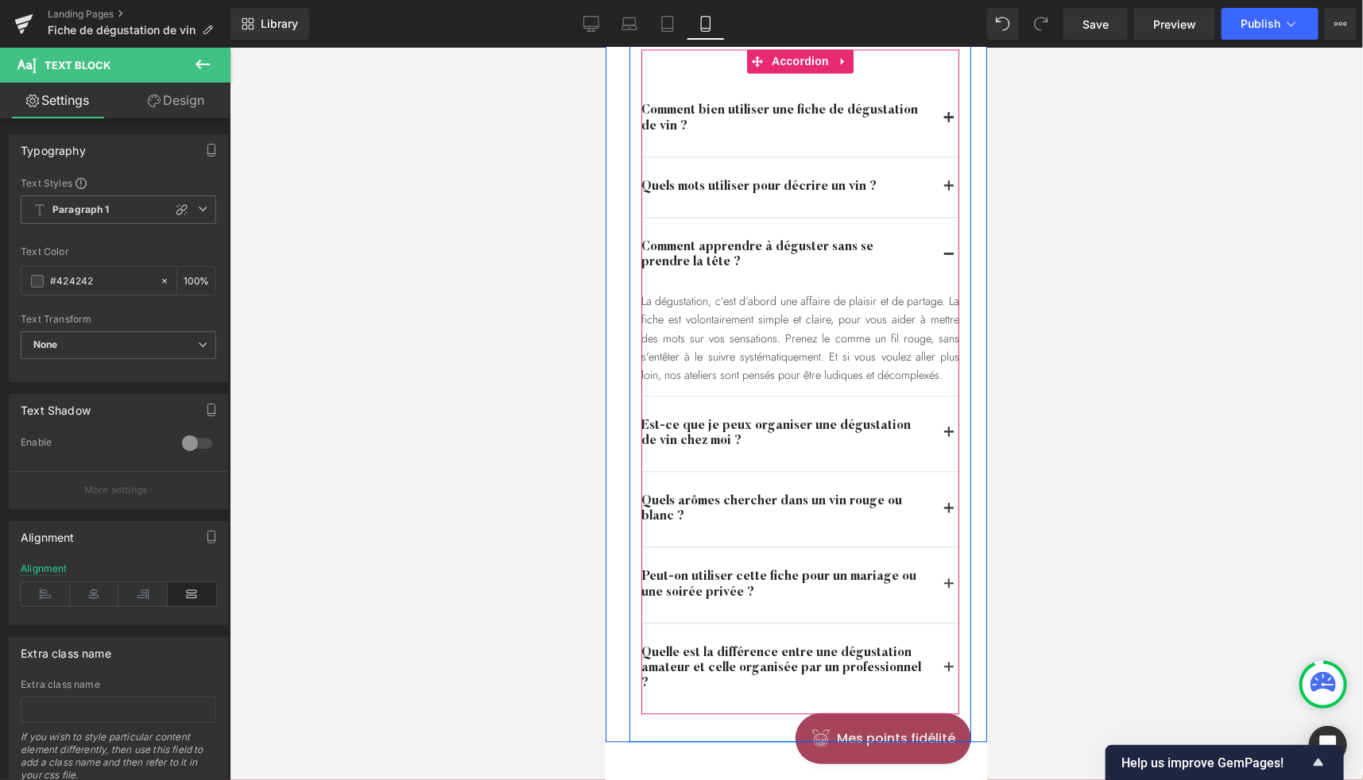
click at [948, 191] on span "button" at bounding box center [948, 191] width 0 height 0
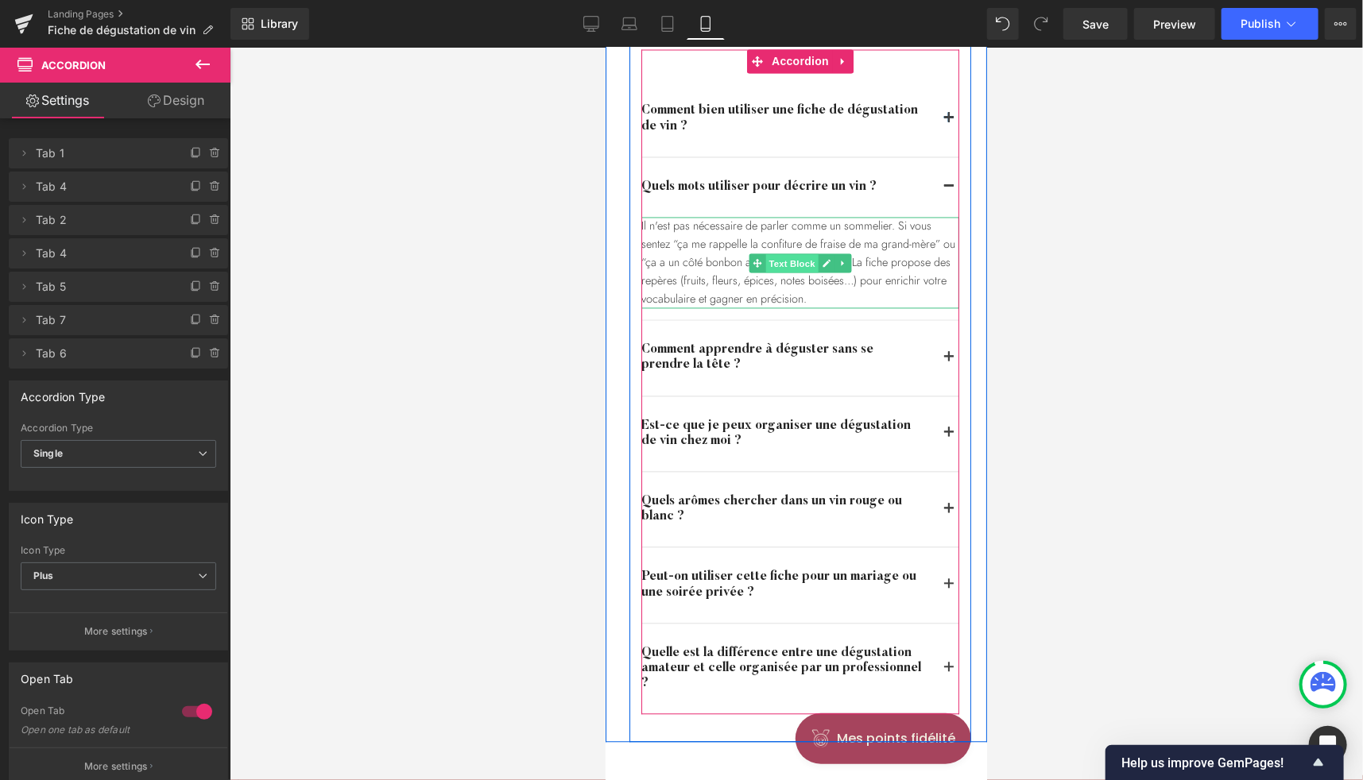
click at [784, 264] on span "Text Block" at bounding box center [790, 262] width 52 height 19
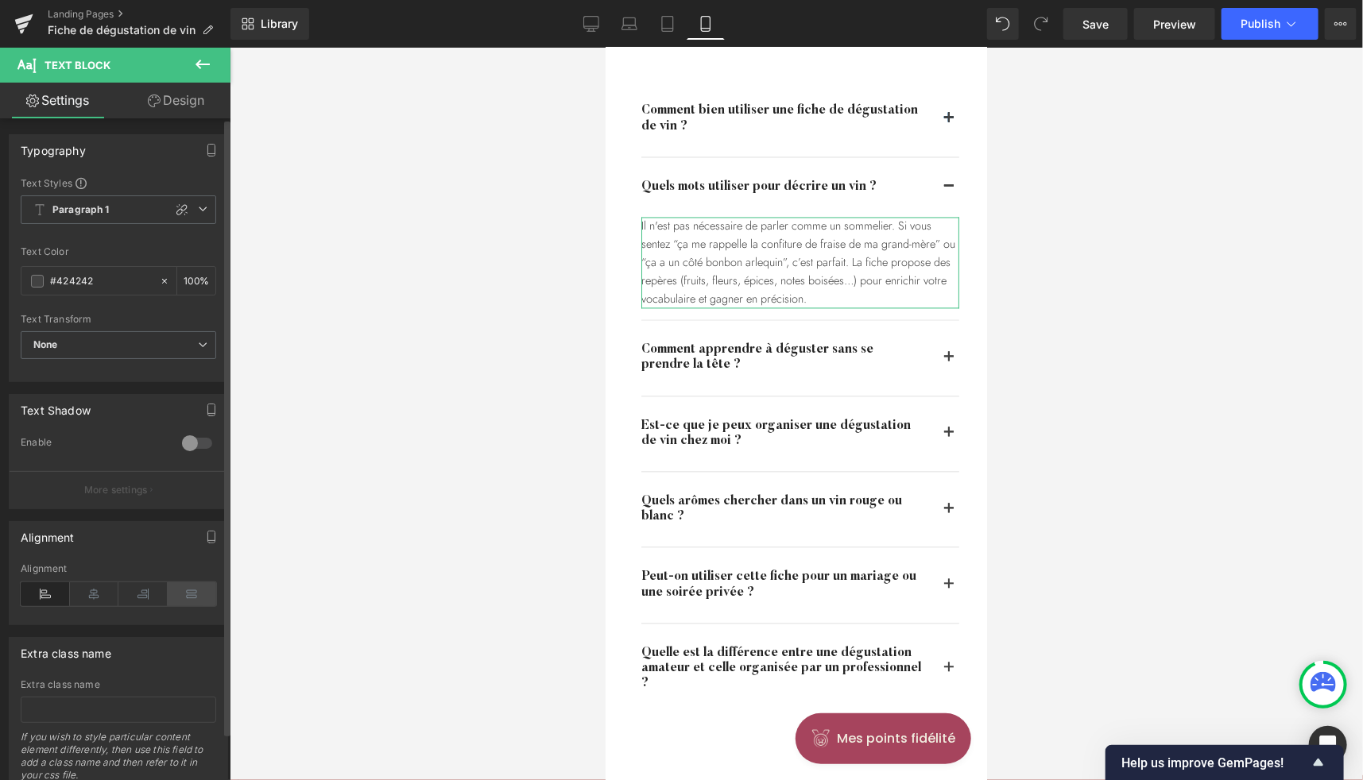
click at [181, 591] on icon at bounding box center [192, 594] width 49 height 24
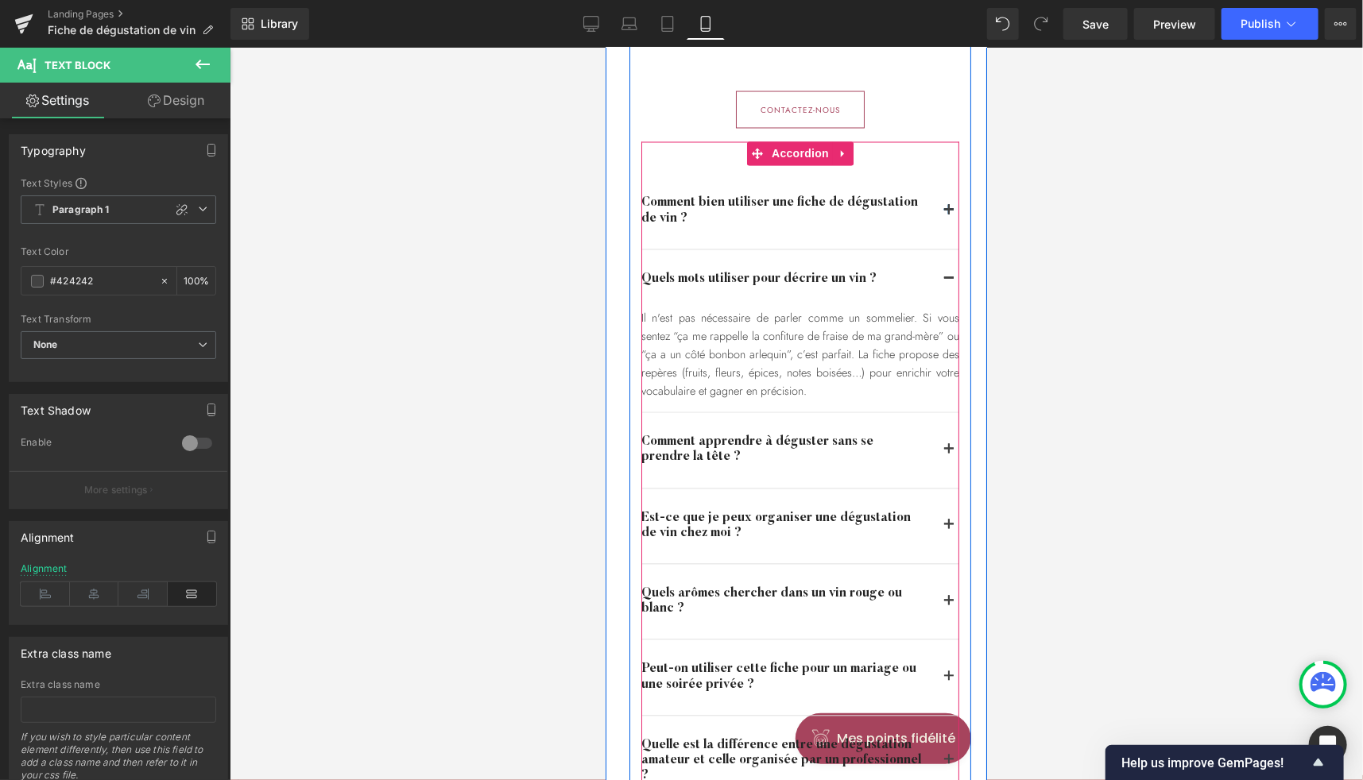
scroll to position [4680, 0]
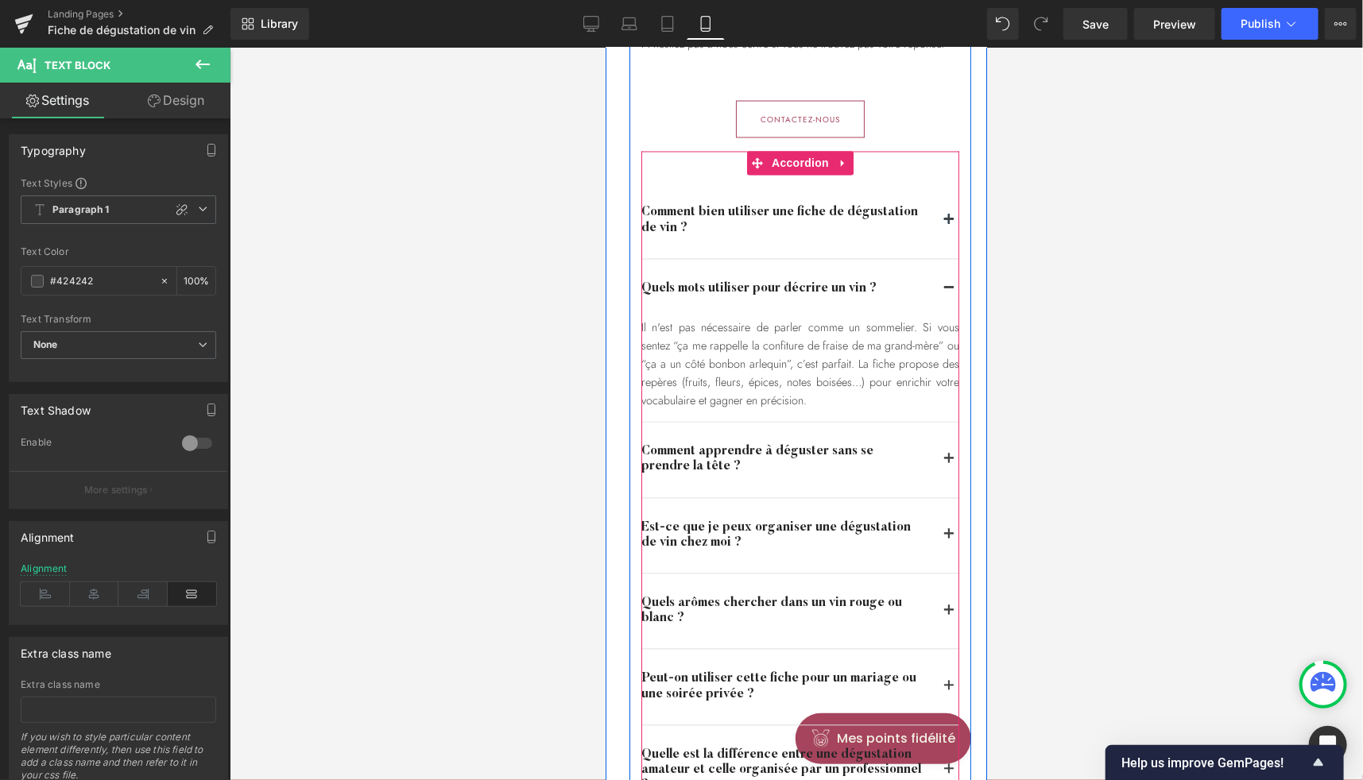
click at [940, 218] on button "button" at bounding box center [948, 220] width 21 height 75
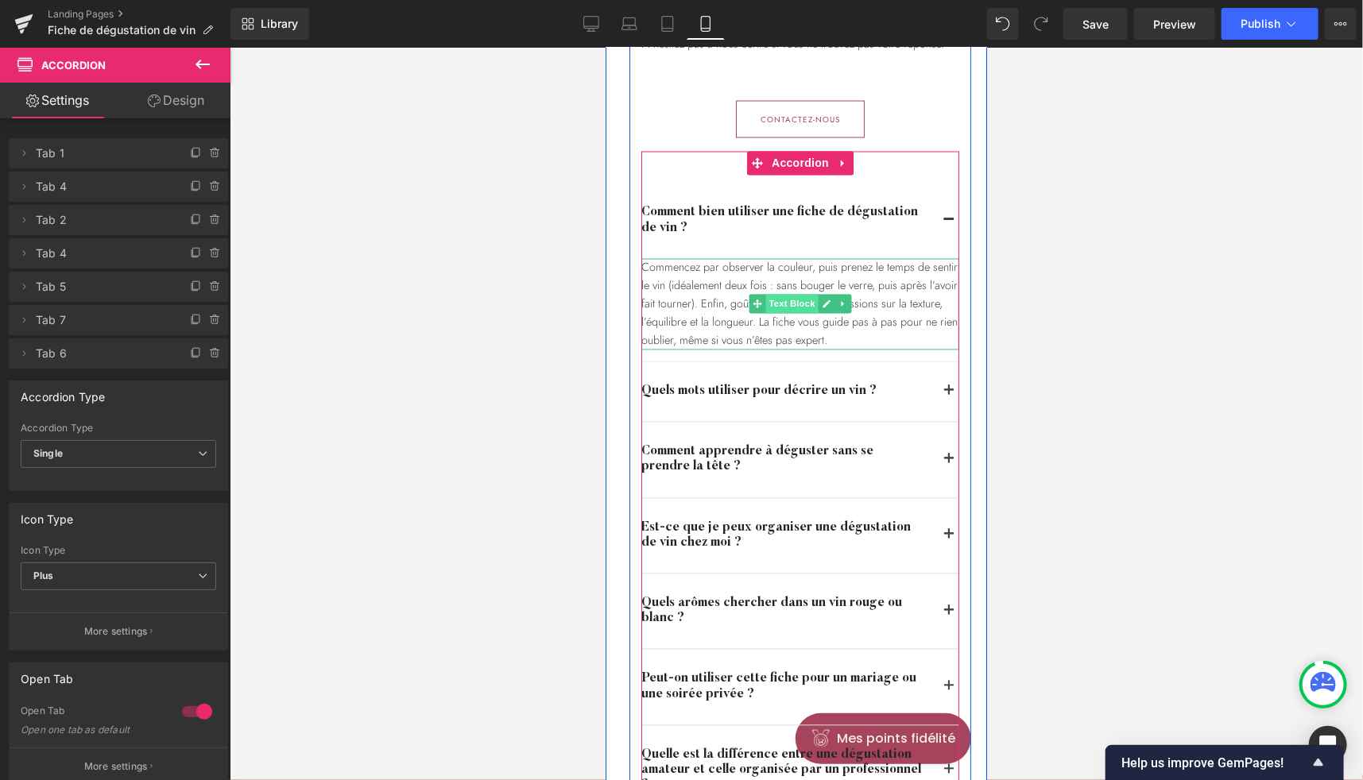
click at [771, 299] on span "Text Block" at bounding box center [790, 303] width 52 height 19
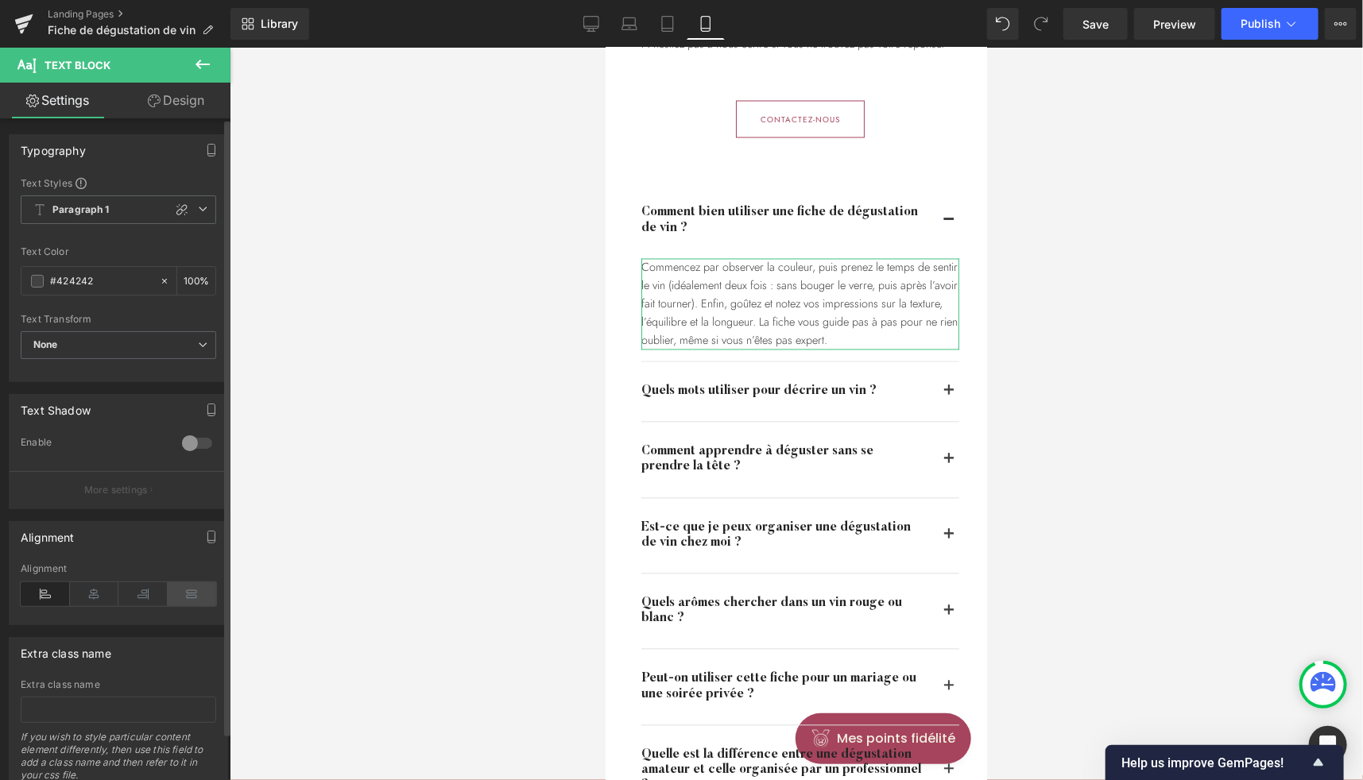
click at [180, 591] on icon at bounding box center [192, 594] width 49 height 24
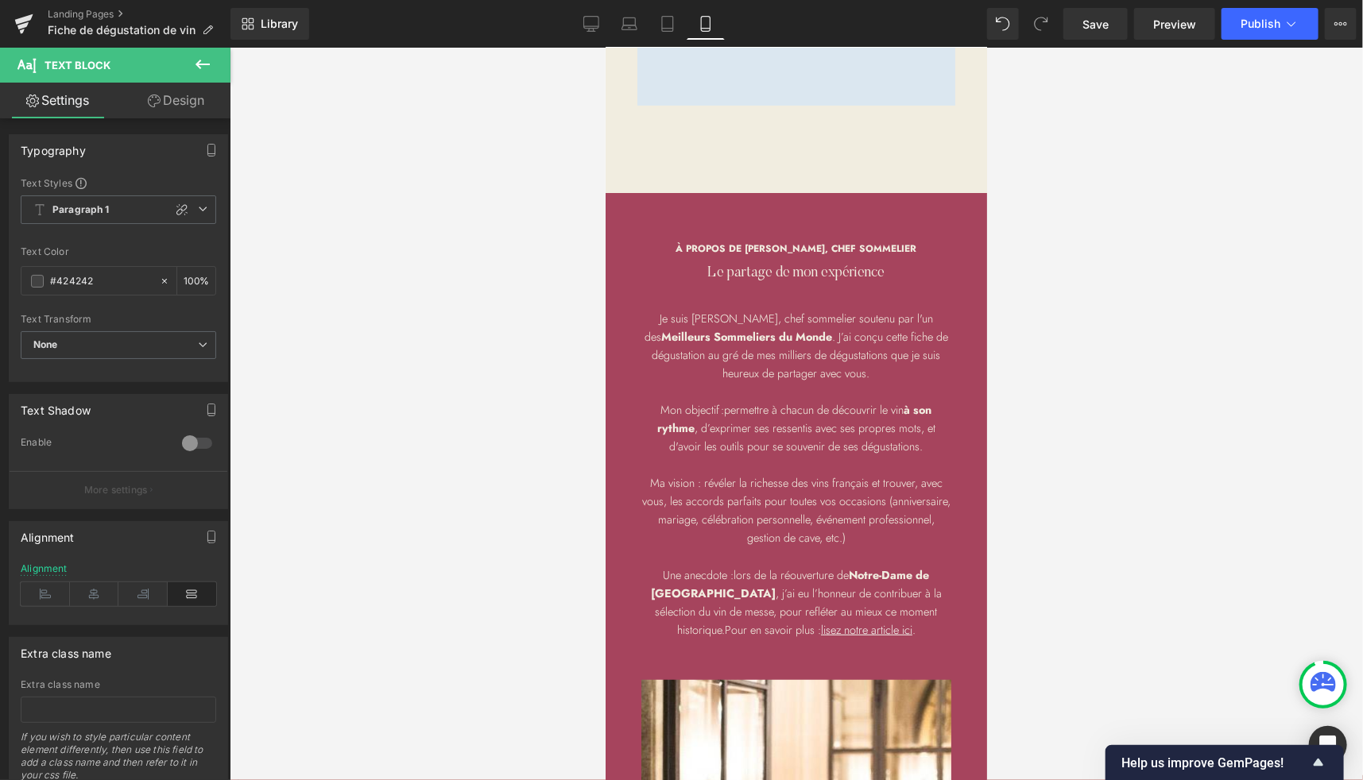
scroll to position [3395, 0]
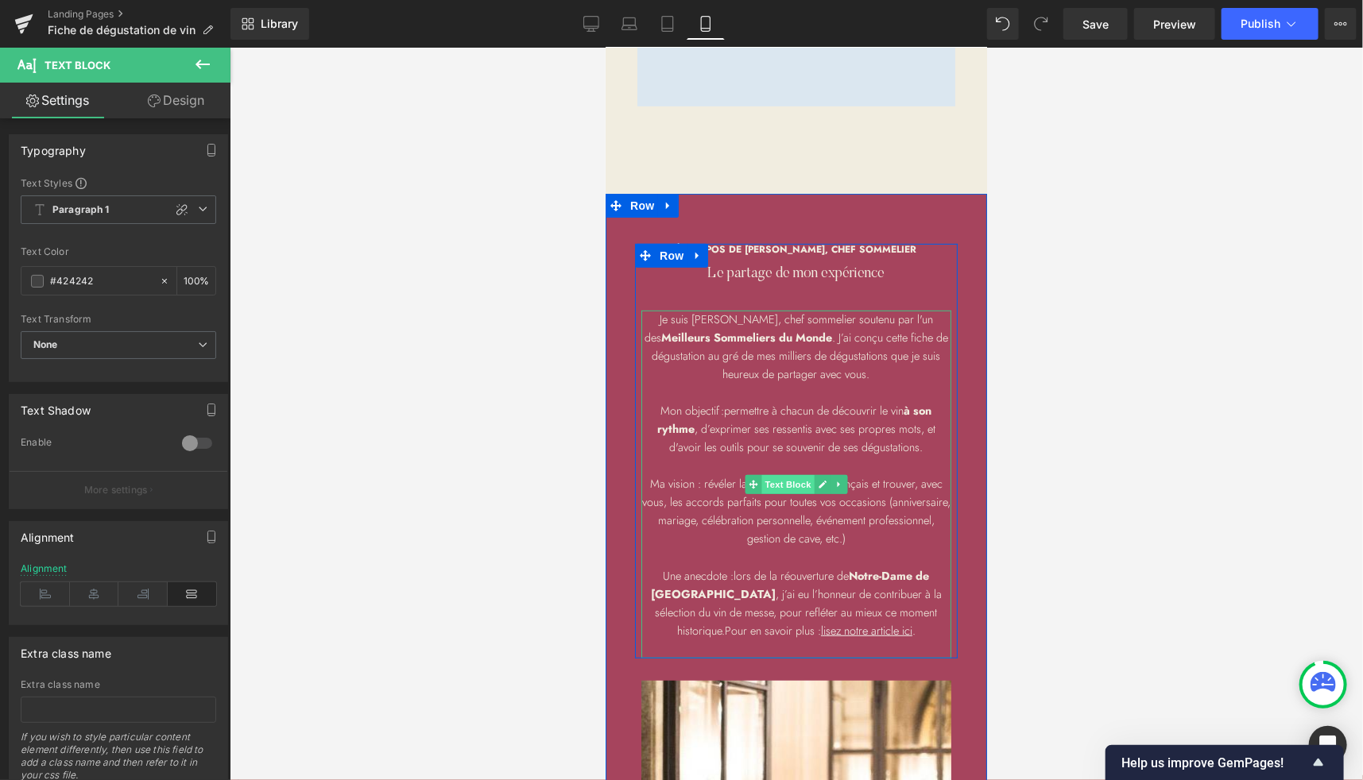
click at [791, 477] on span "Text Block" at bounding box center [786, 483] width 52 height 19
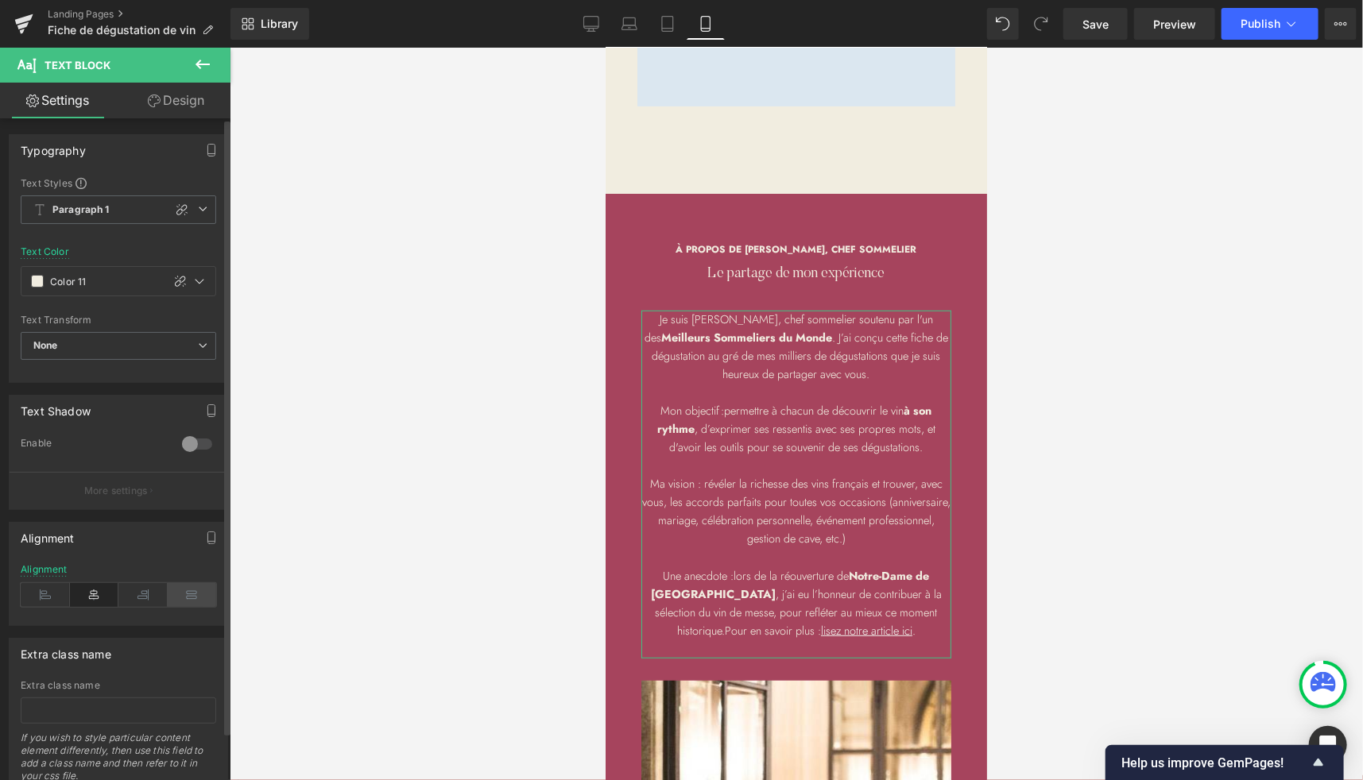
click at [188, 586] on icon at bounding box center [192, 595] width 49 height 24
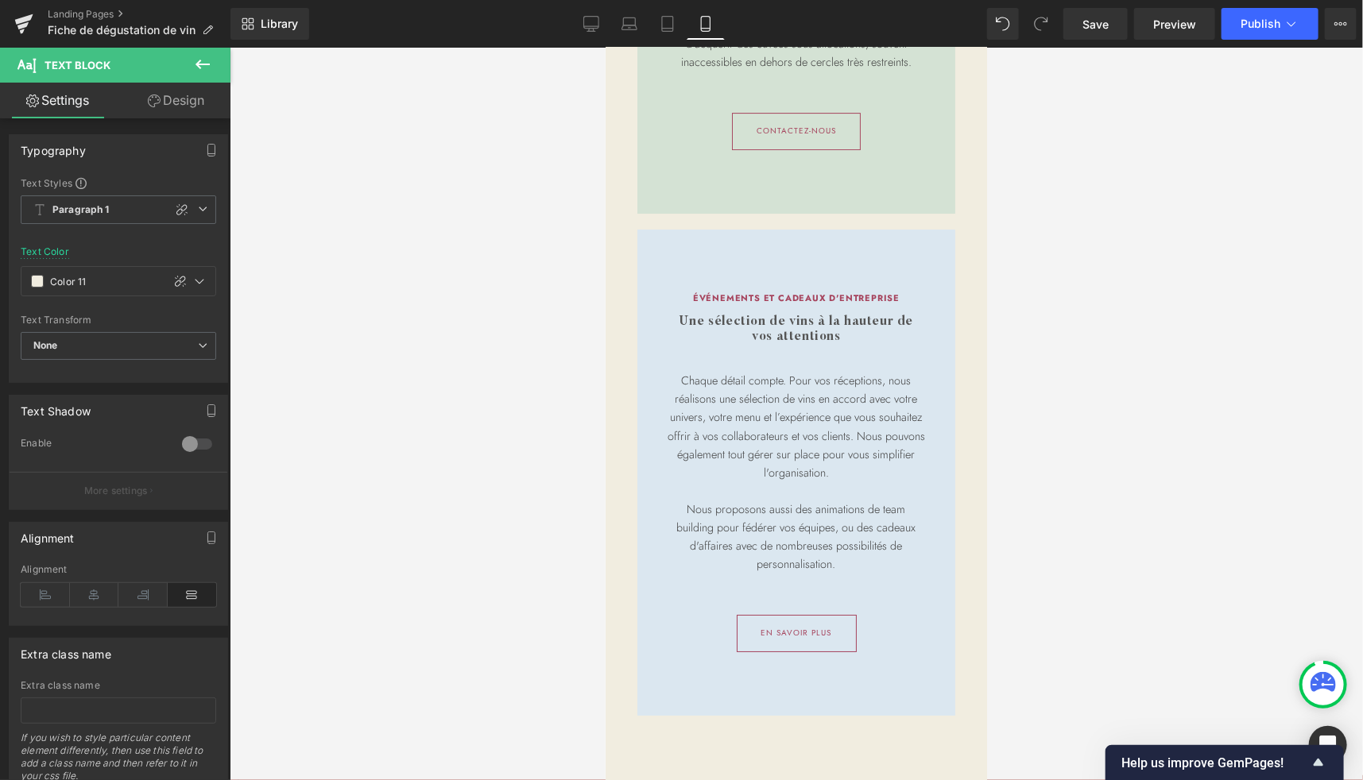
scroll to position [2778, 0]
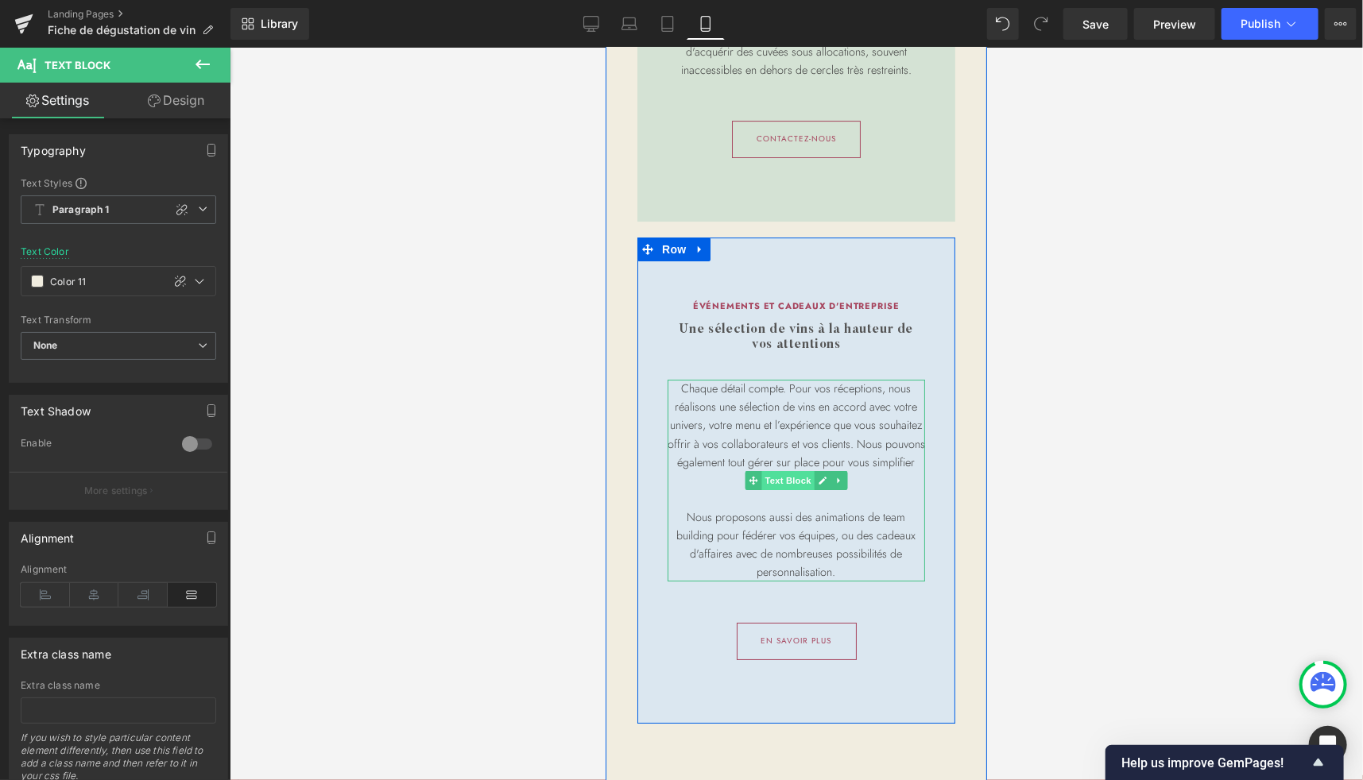
click at [778, 480] on span "Text Block" at bounding box center [786, 479] width 52 height 19
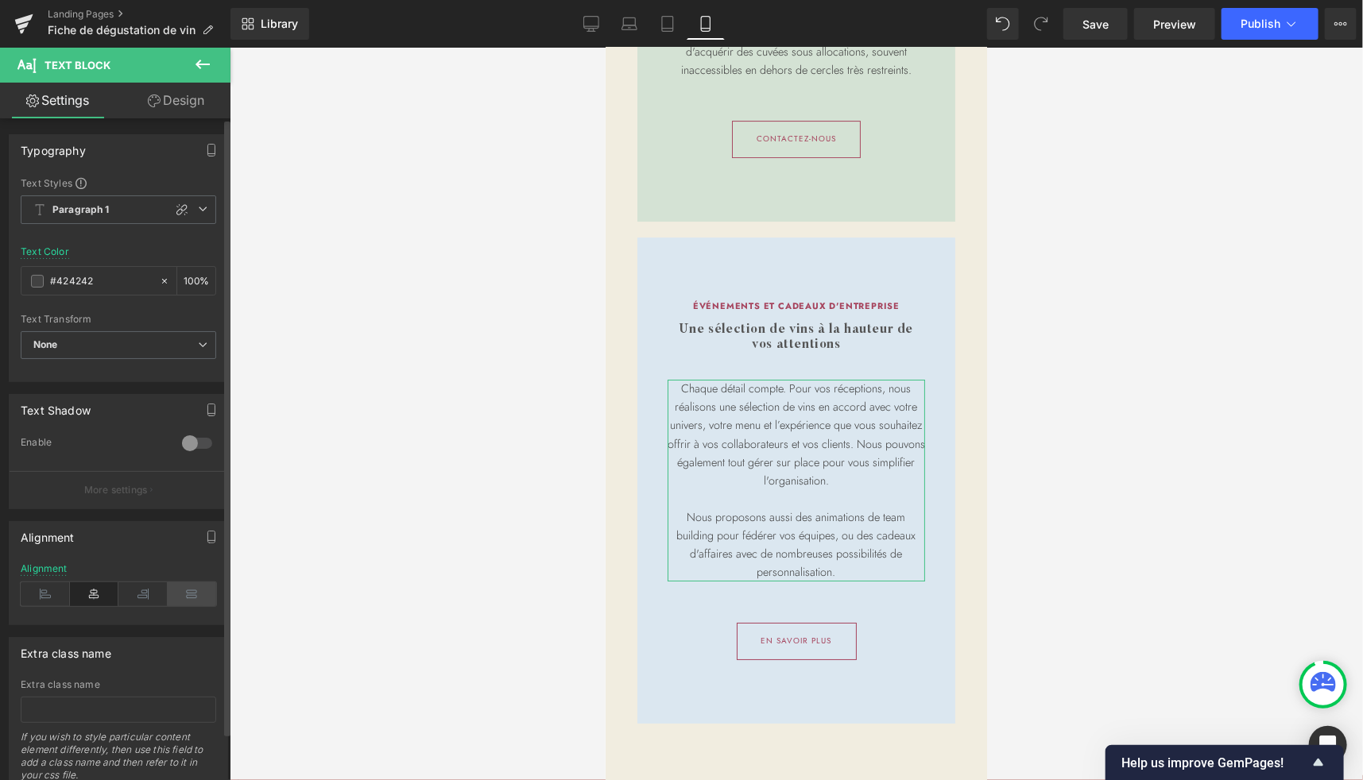
click at [186, 592] on icon at bounding box center [192, 594] width 49 height 24
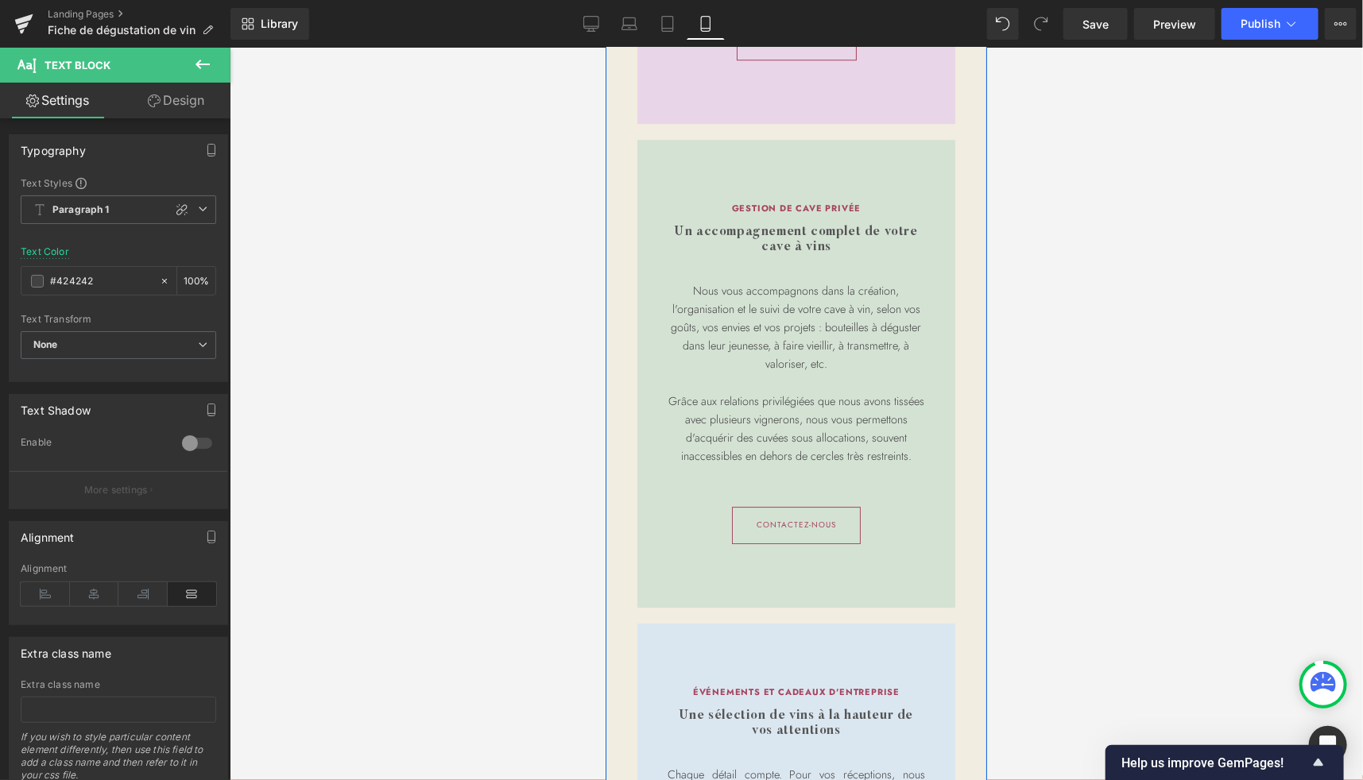
scroll to position [2393, 0]
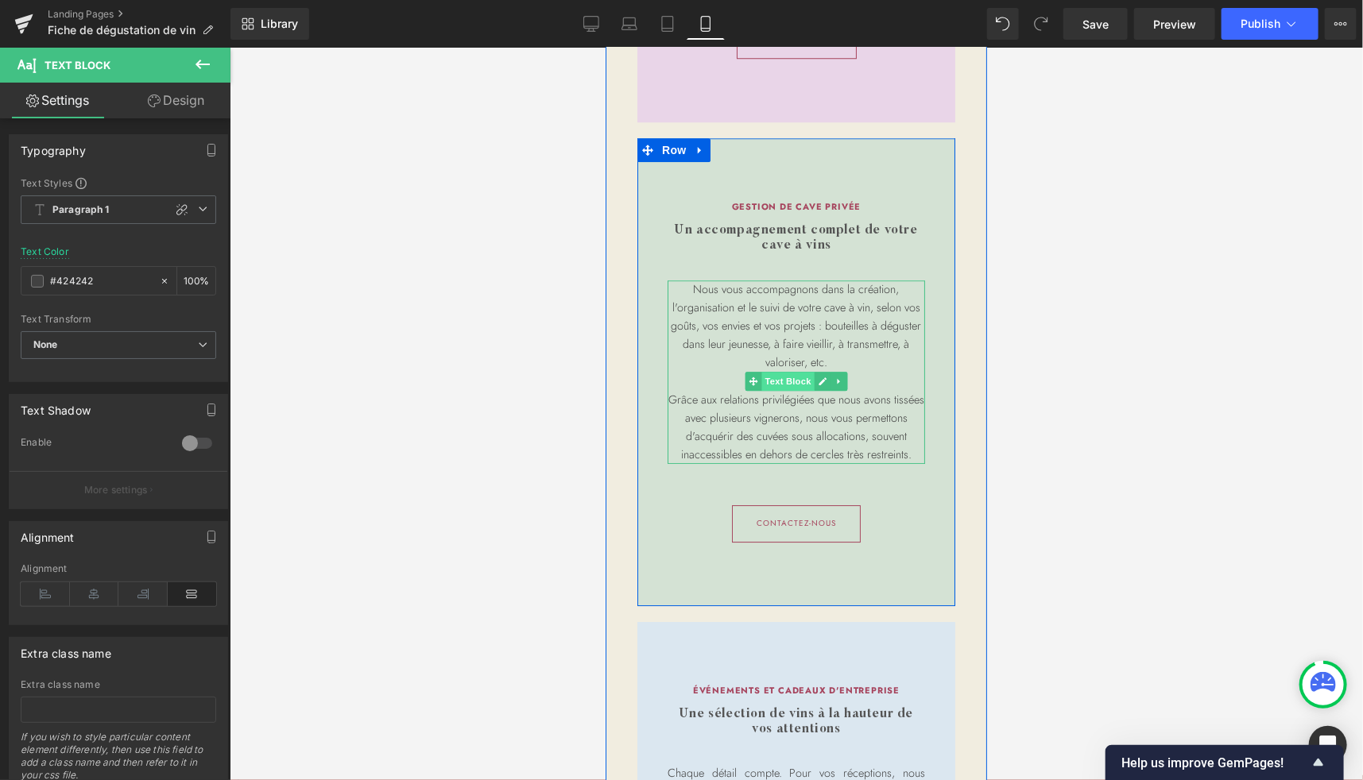
click at [789, 371] on span "Text Block" at bounding box center [786, 380] width 52 height 19
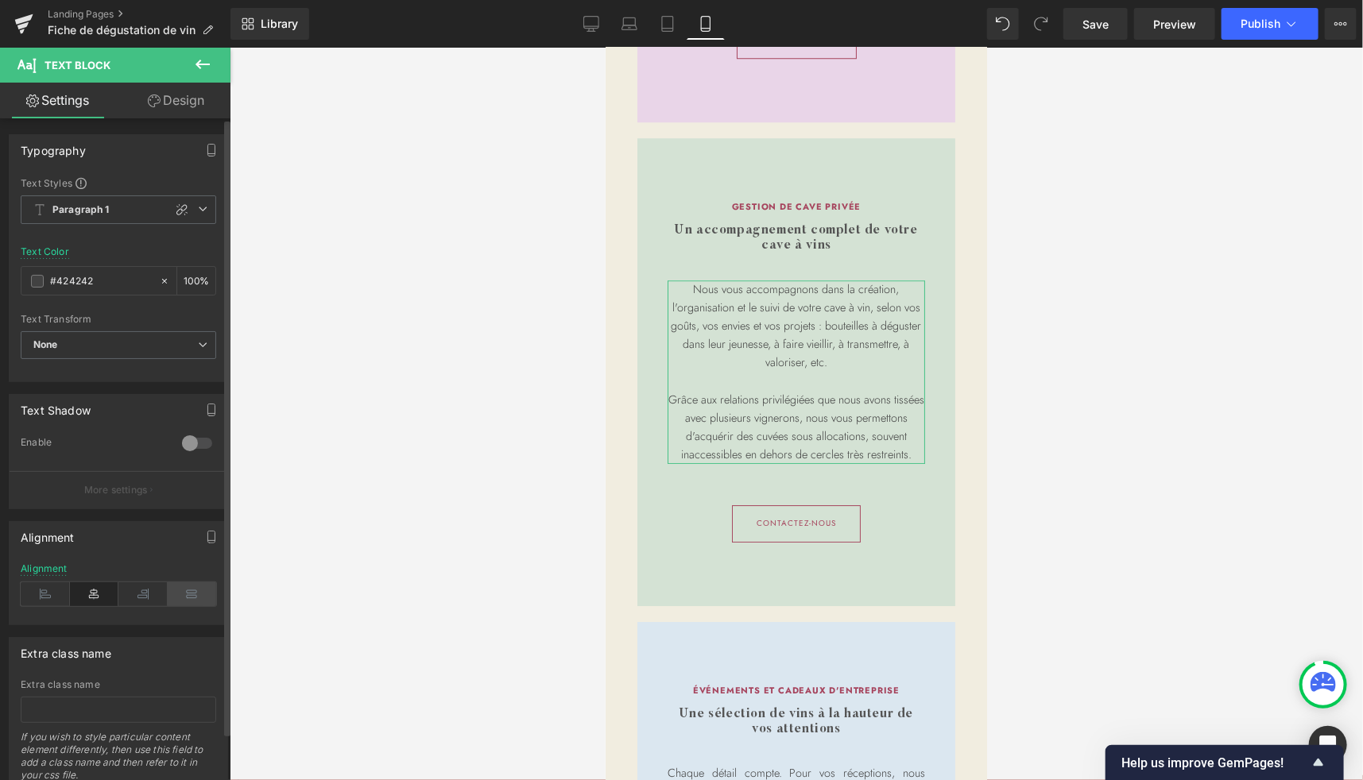
click at [183, 588] on icon at bounding box center [192, 594] width 49 height 24
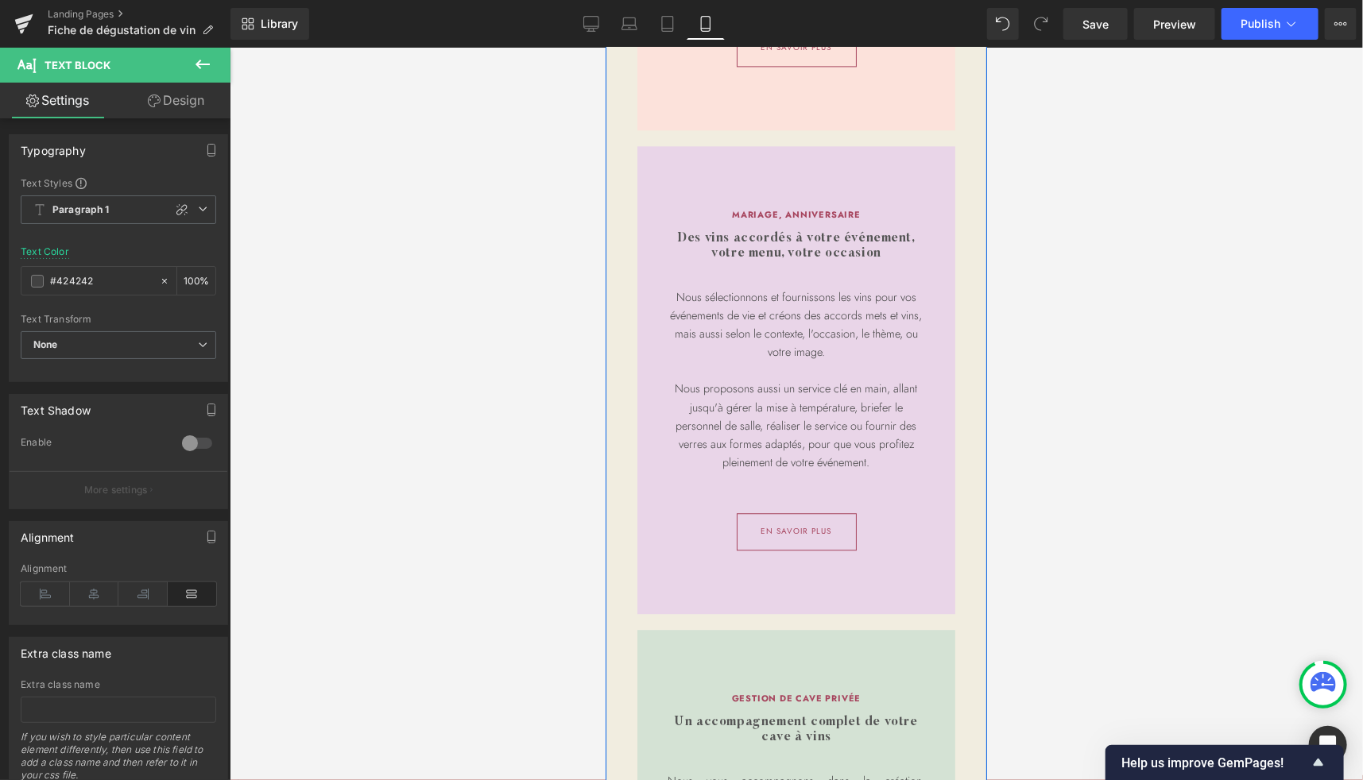
scroll to position [1880, 0]
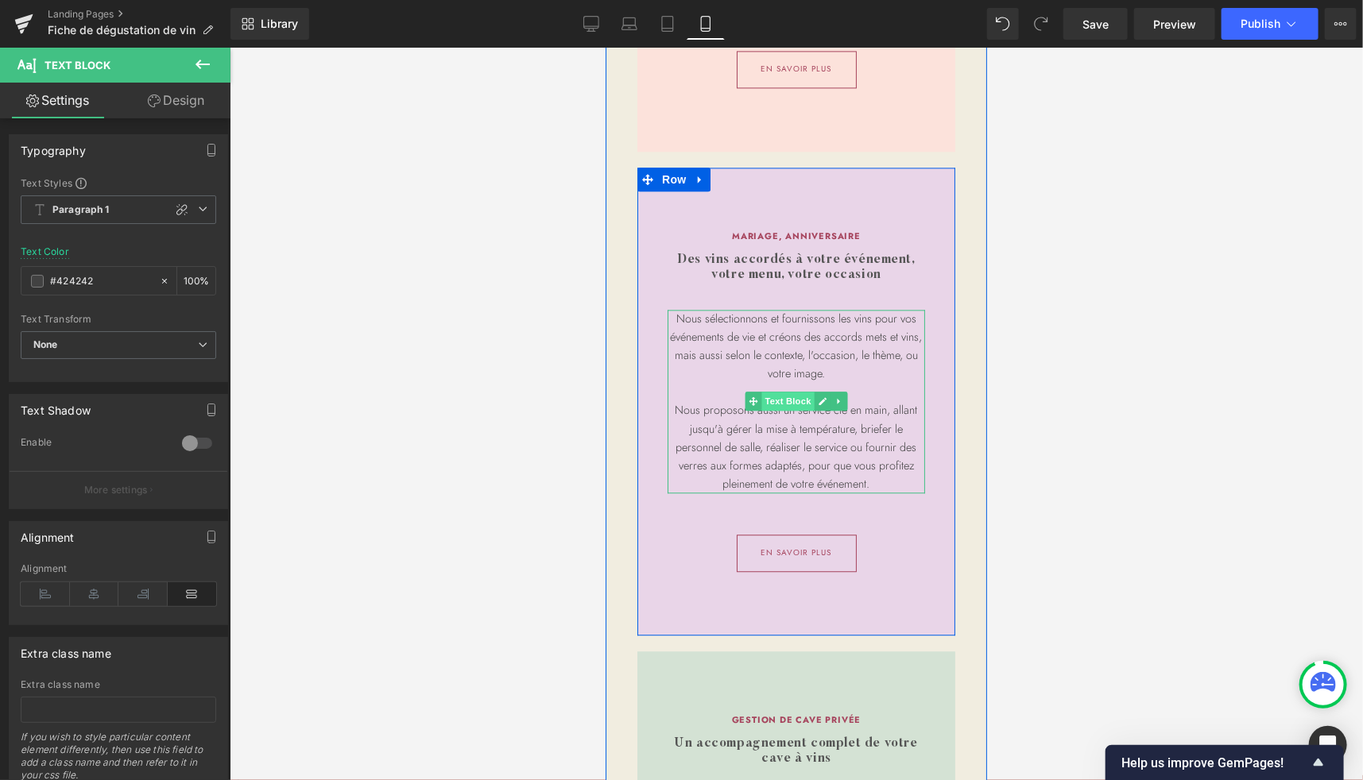
click at [779, 391] on span "Text Block" at bounding box center [786, 400] width 52 height 19
click at [782, 392] on span "Text Block" at bounding box center [786, 401] width 52 height 19
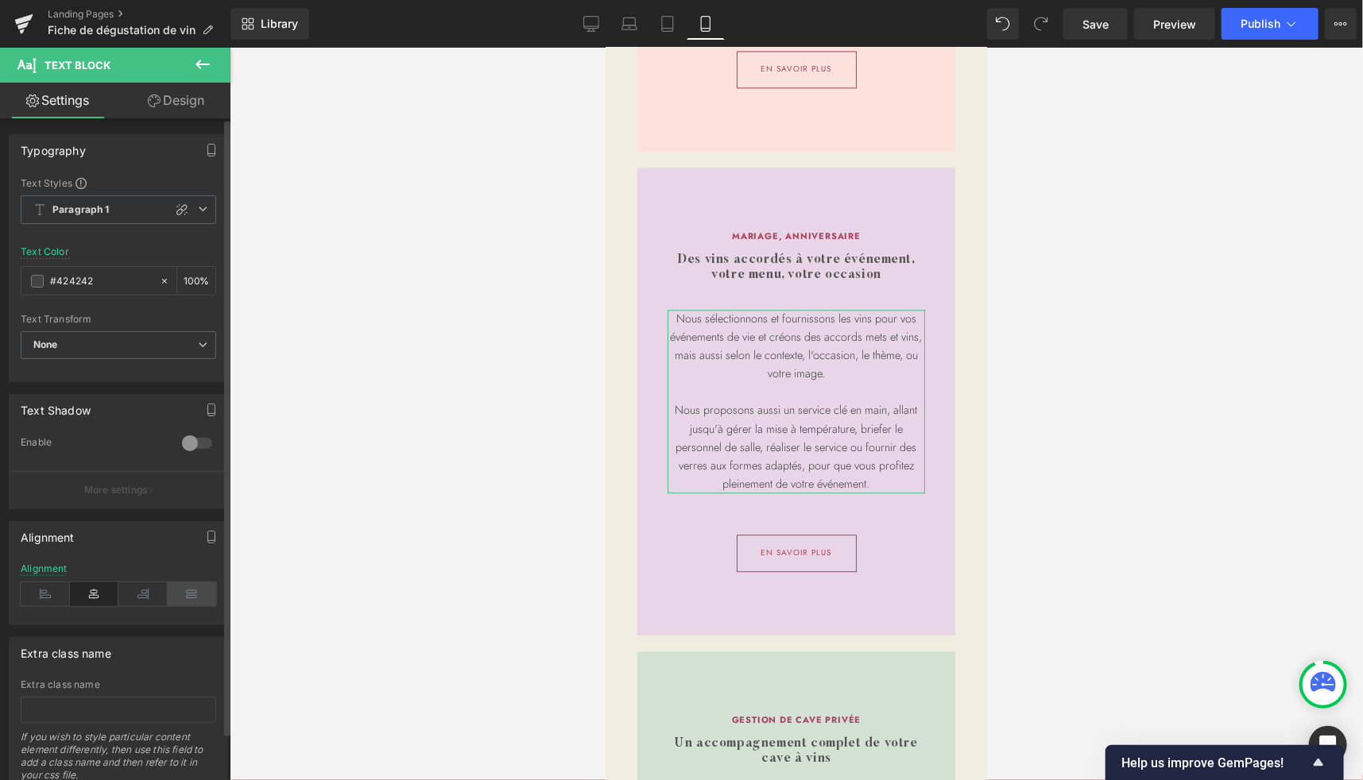
click at [186, 591] on icon at bounding box center [192, 594] width 49 height 24
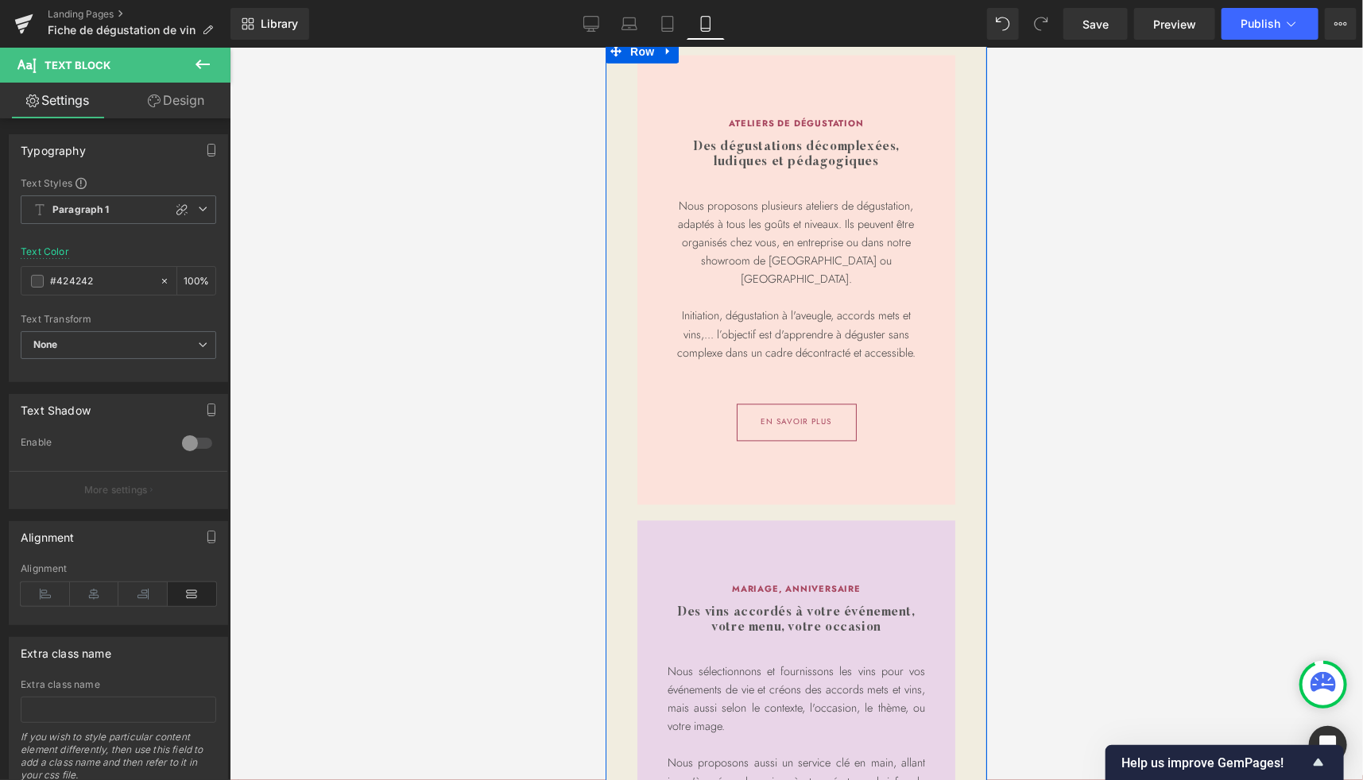
scroll to position [1491, 0]
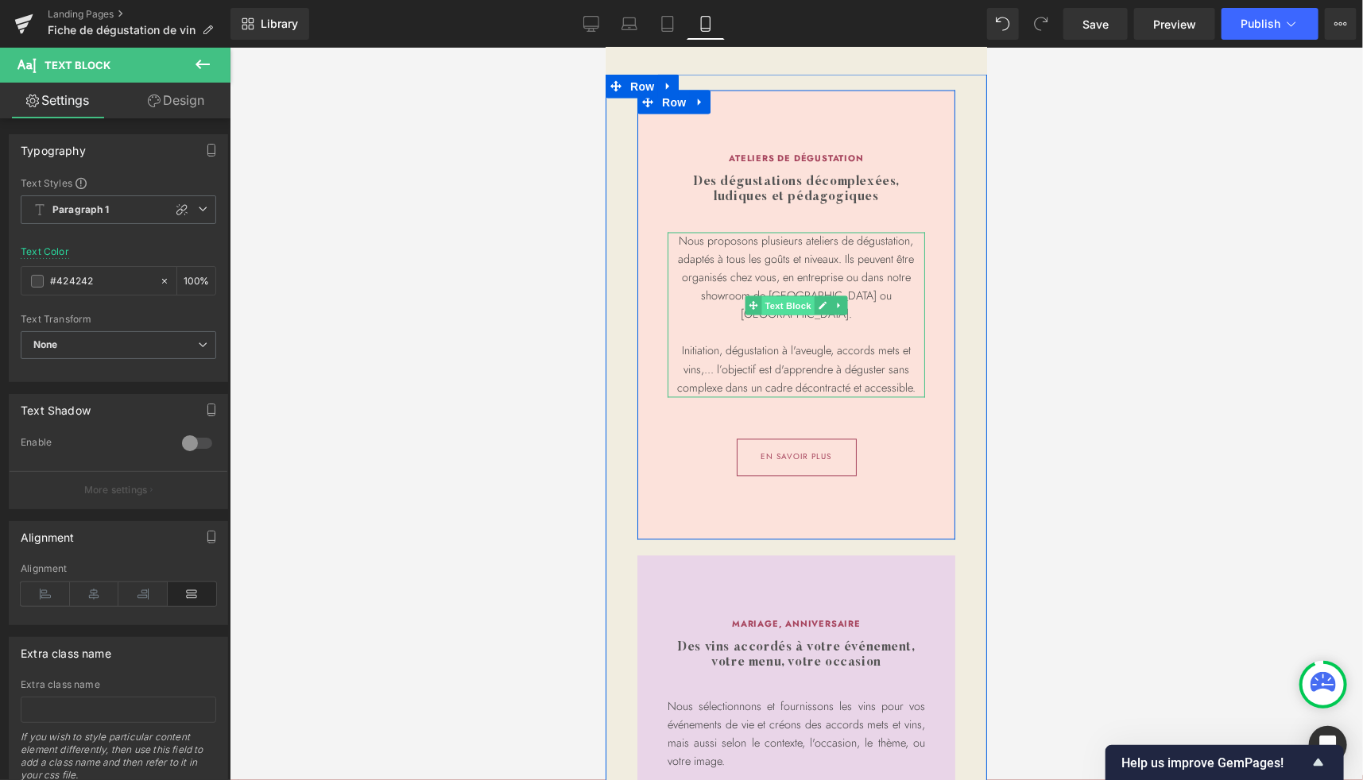
click at [782, 306] on span "Text Block" at bounding box center [786, 305] width 52 height 19
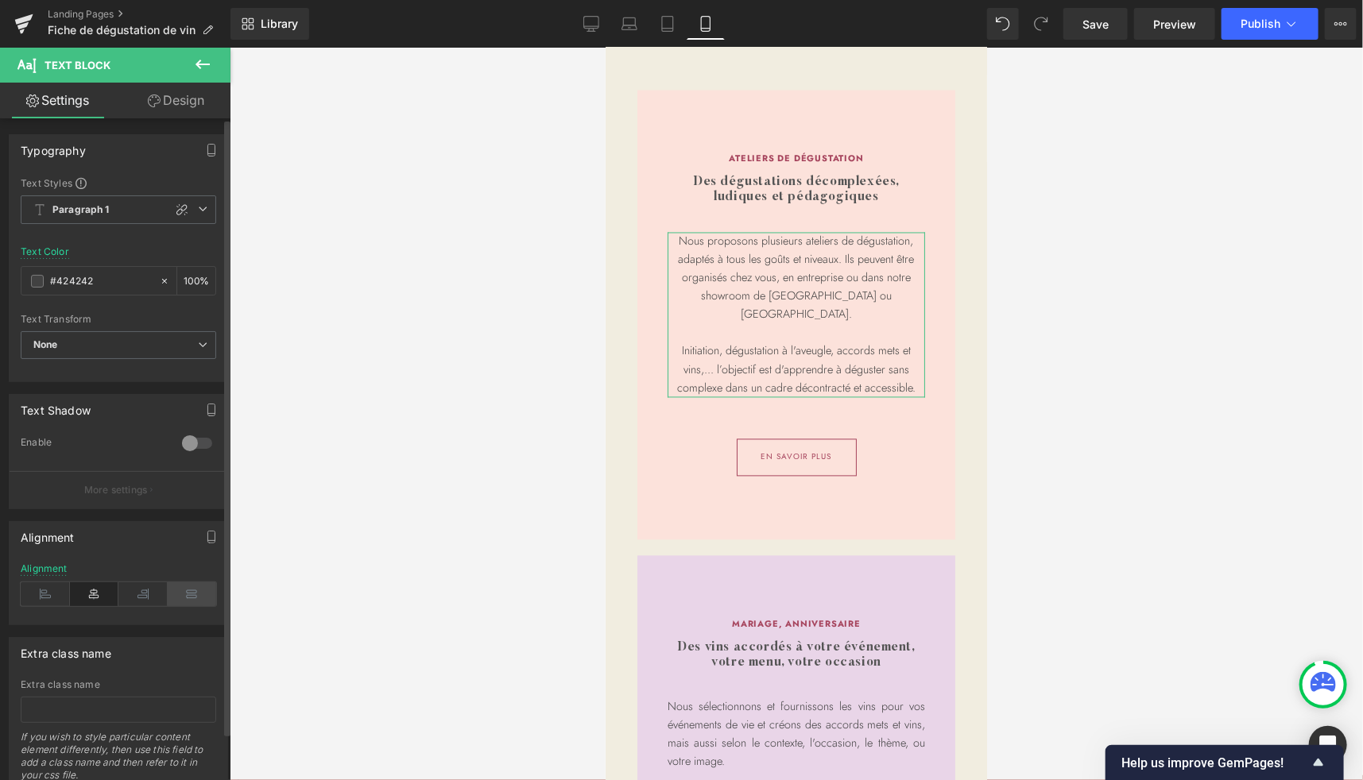
click at [194, 592] on icon at bounding box center [192, 594] width 49 height 24
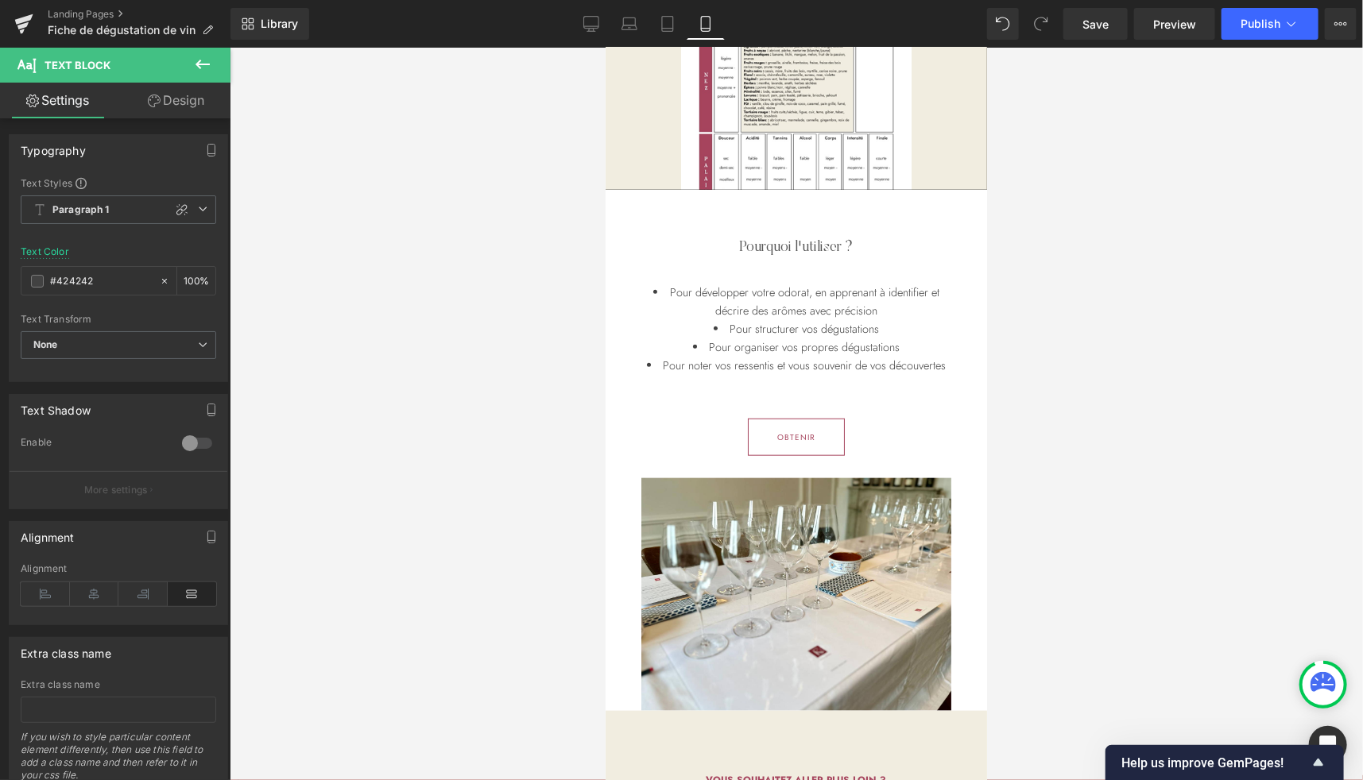
scroll to position [700, 0]
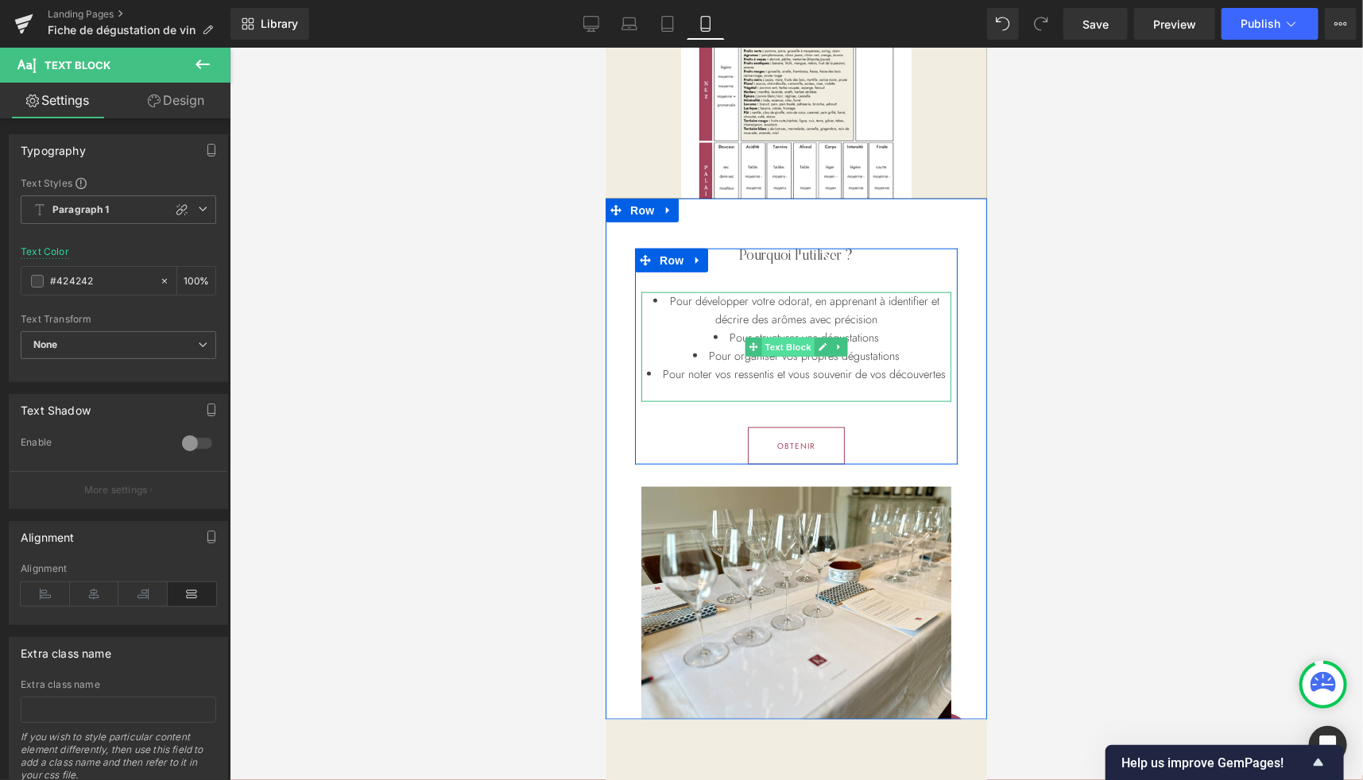
click at [774, 347] on span "Text Block" at bounding box center [786, 346] width 52 height 19
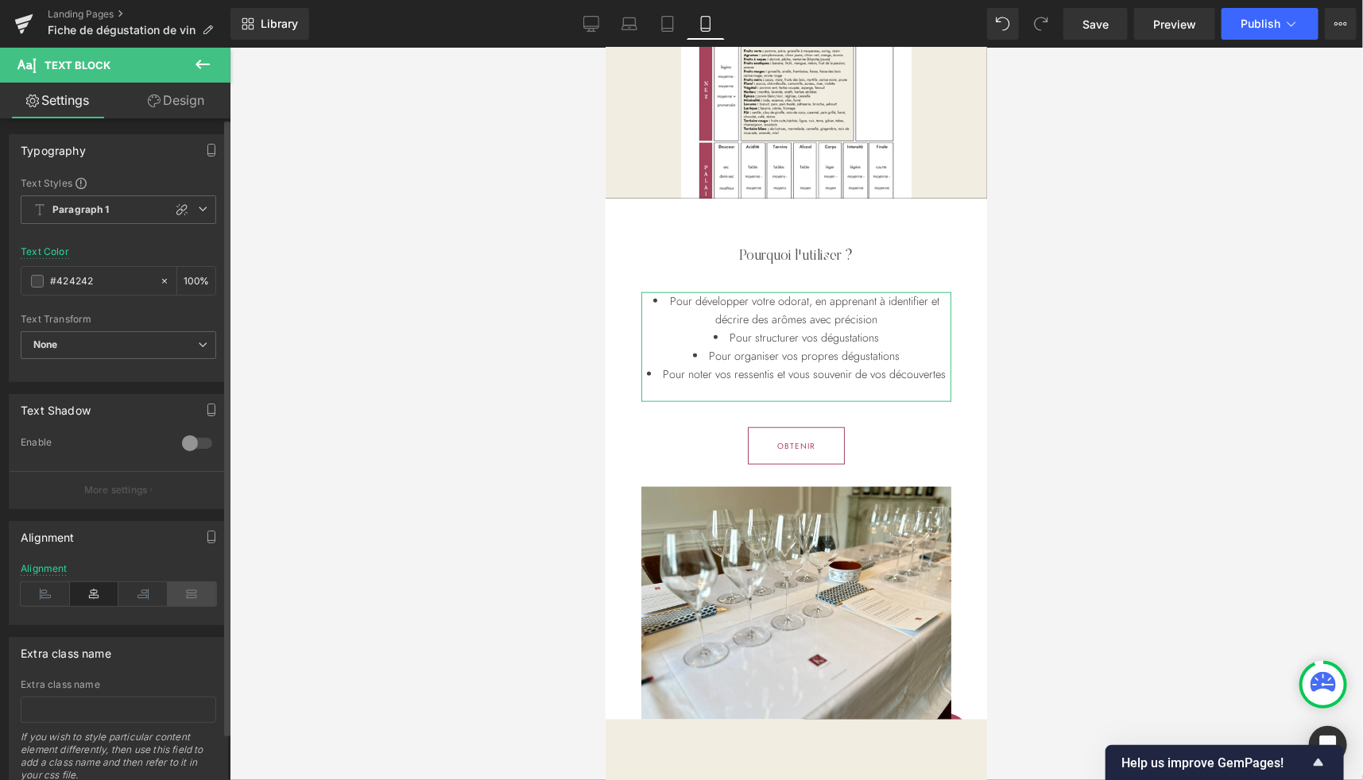
click at [182, 588] on icon at bounding box center [192, 594] width 49 height 24
click at [183, 104] on link "Design" at bounding box center [175, 101] width 115 height 36
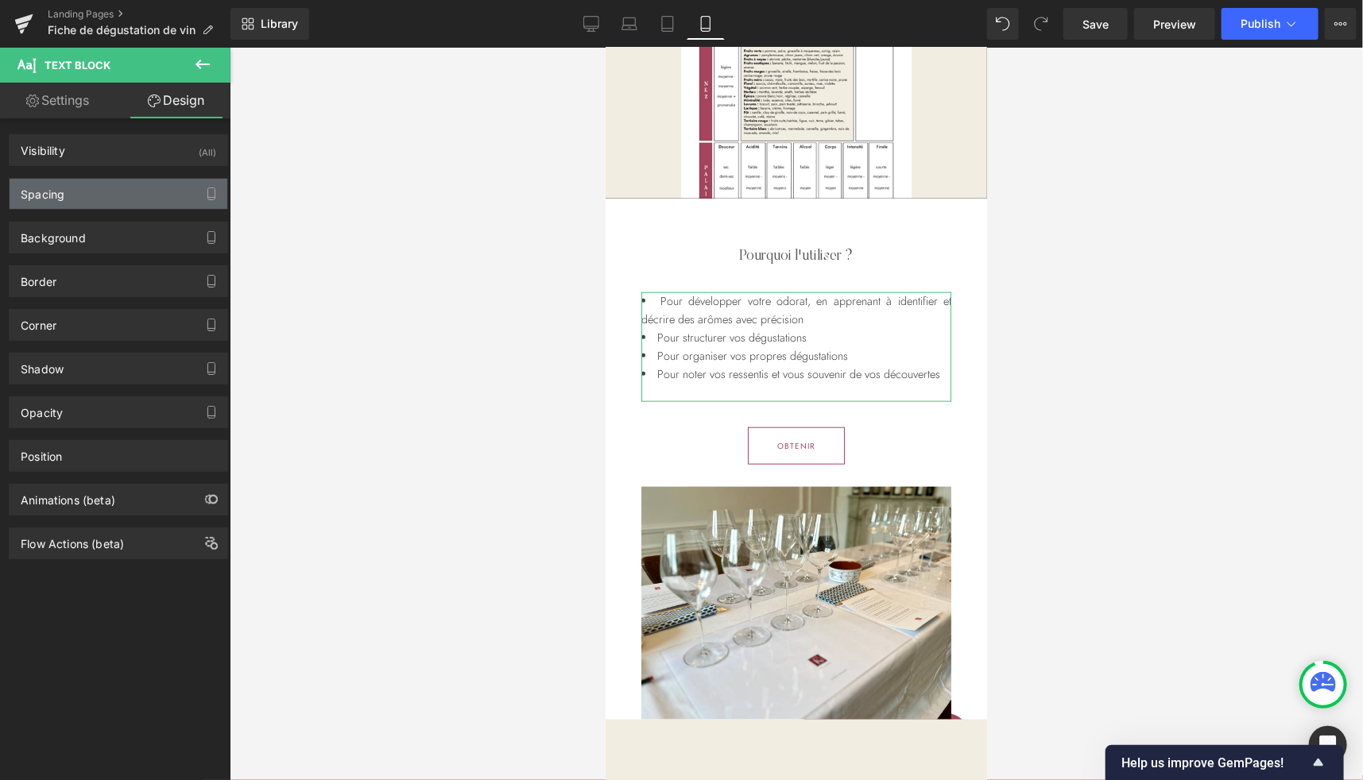
click at [76, 199] on div "Spacing" at bounding box center [119, 194] width 218 height 30
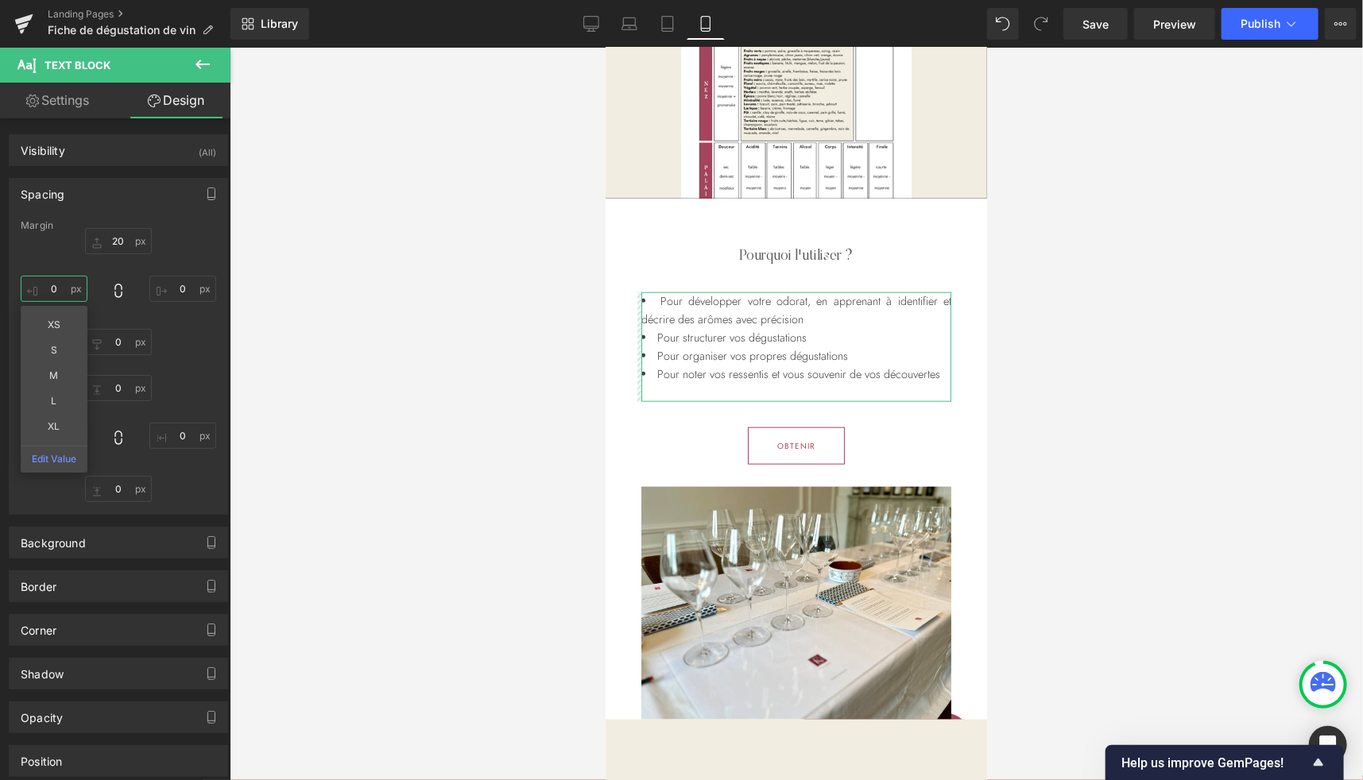
click at [54, 288] on input "0" at bounding box center [54, 289] width 67 height 26
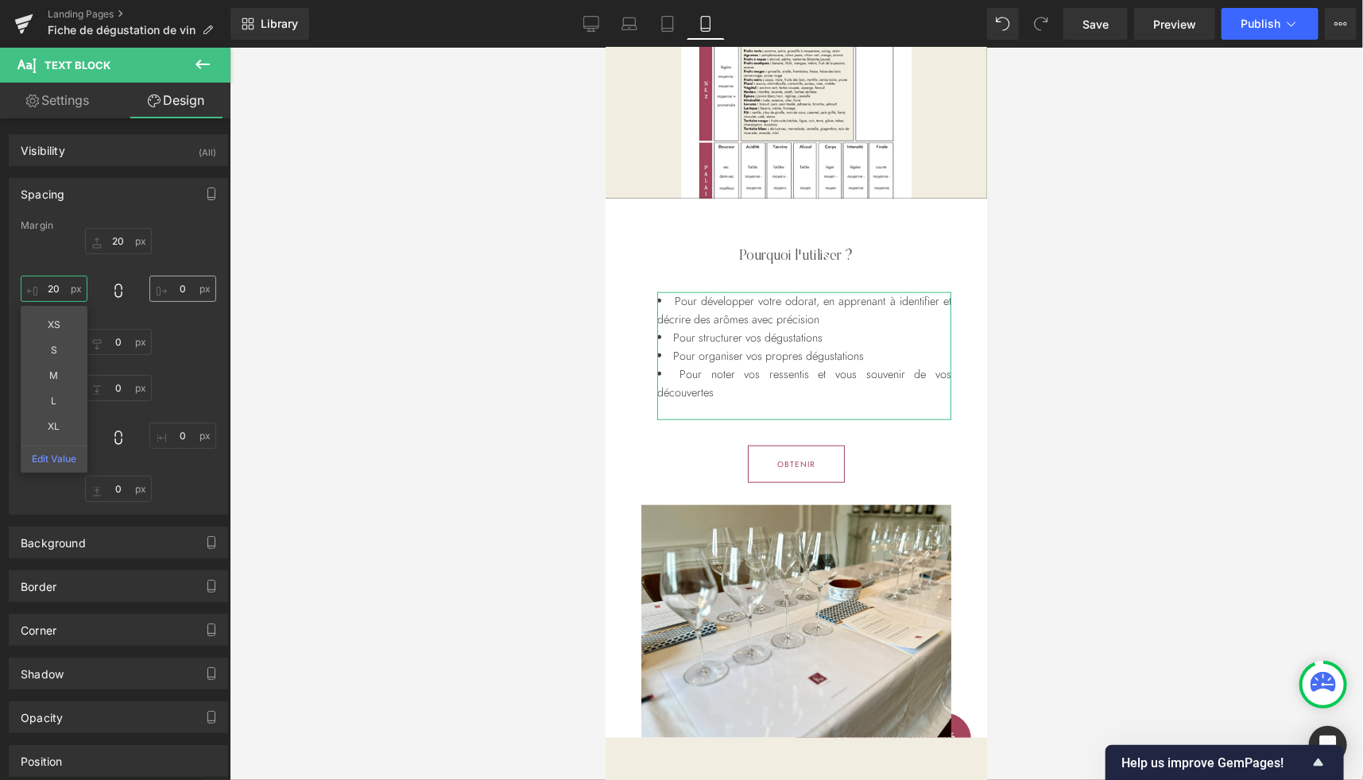
type input "20"
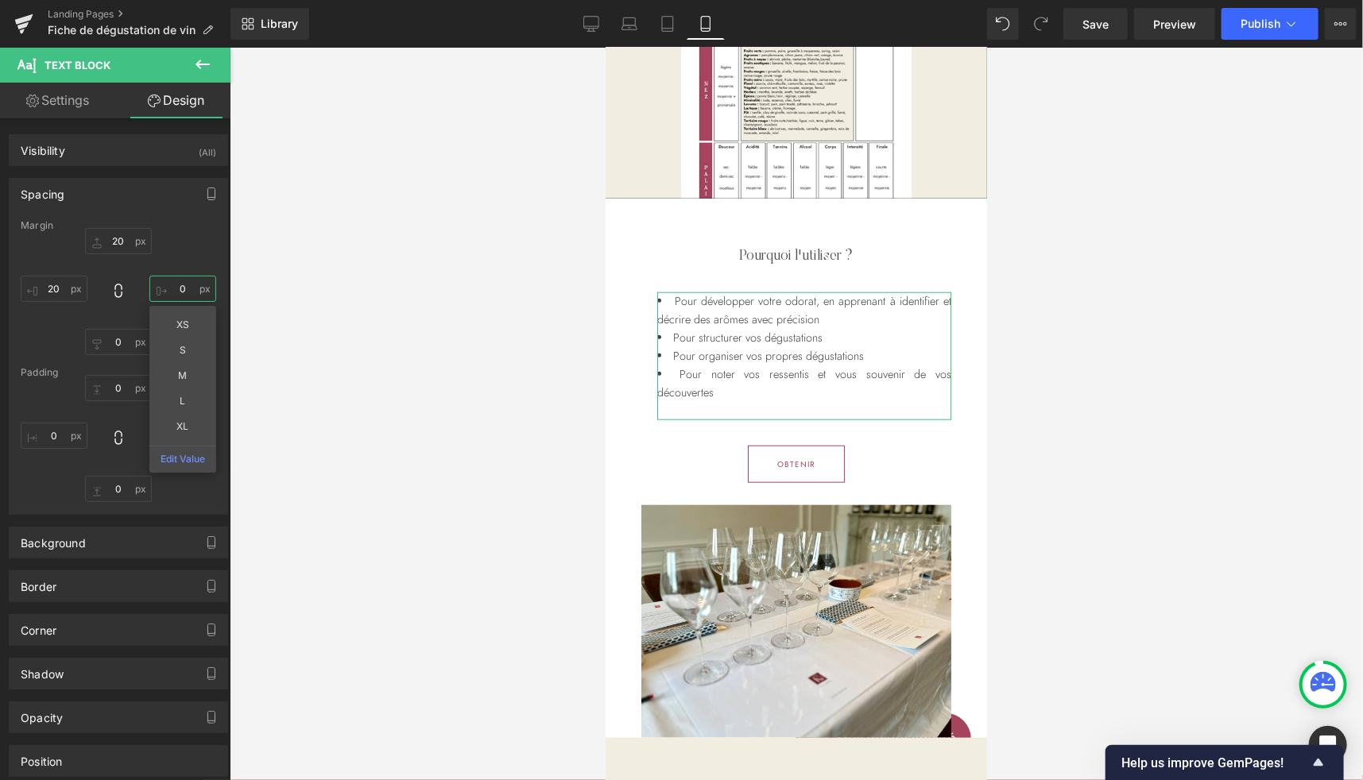
click at [187, 291] on input "0" at bounding box center [182, 289] width 67 height 26
type input "20"
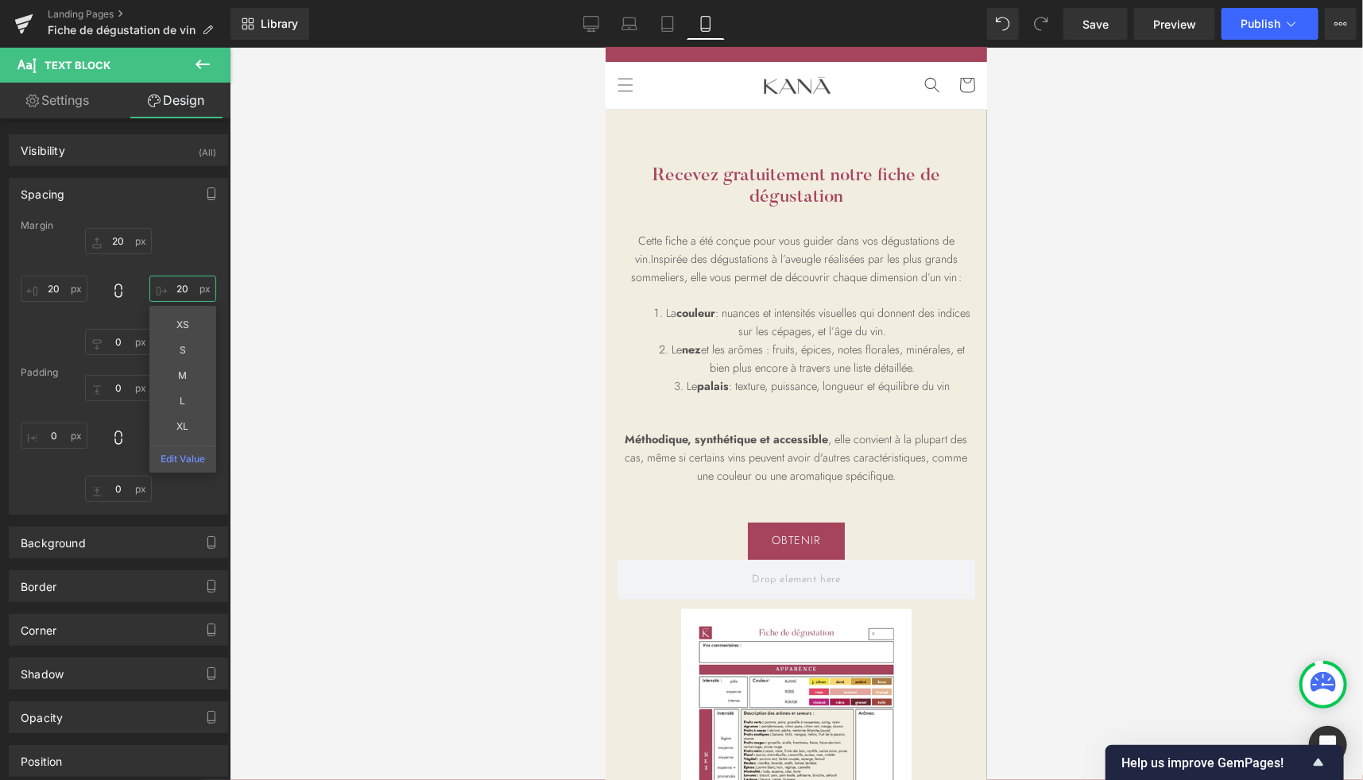
scroll to position [29, 0]
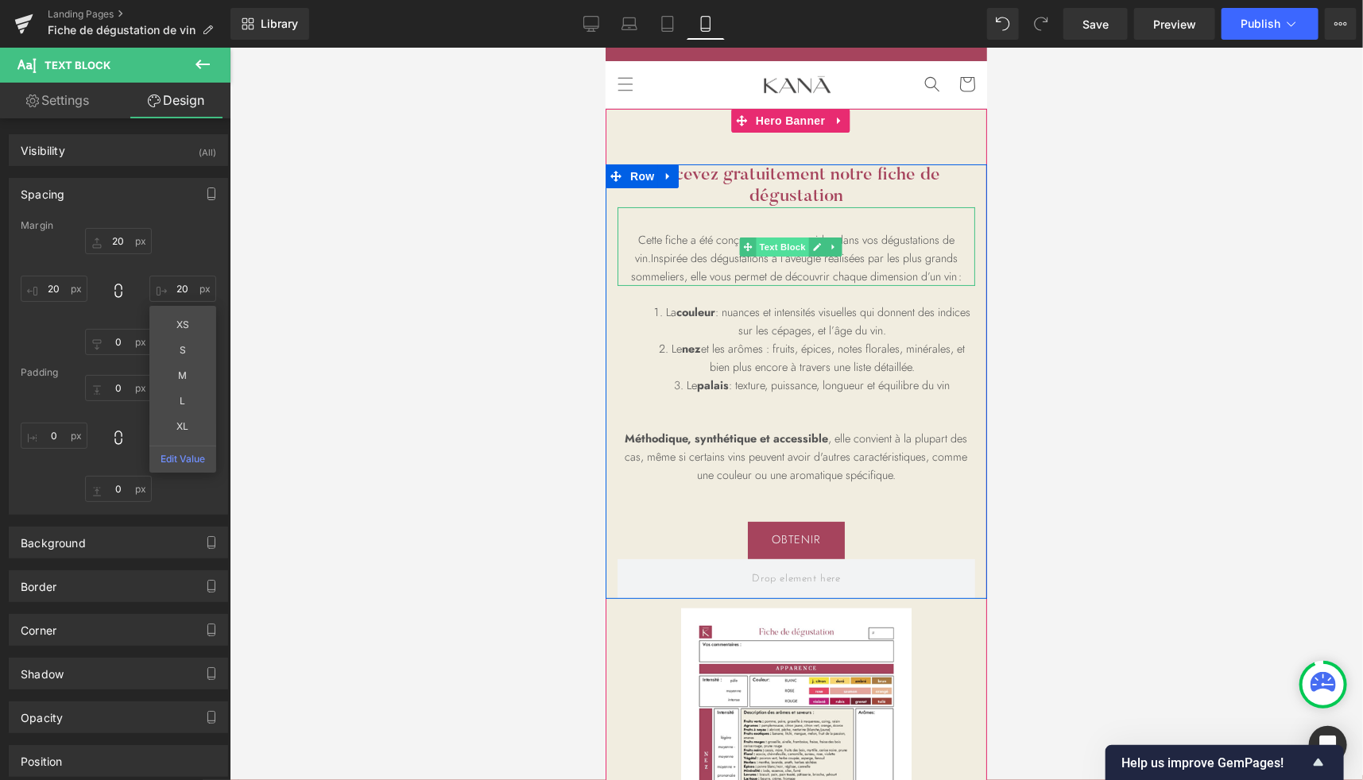
click at [771, 248] on span "Text Block" at bounding box center [781, 246] width 52 height 19
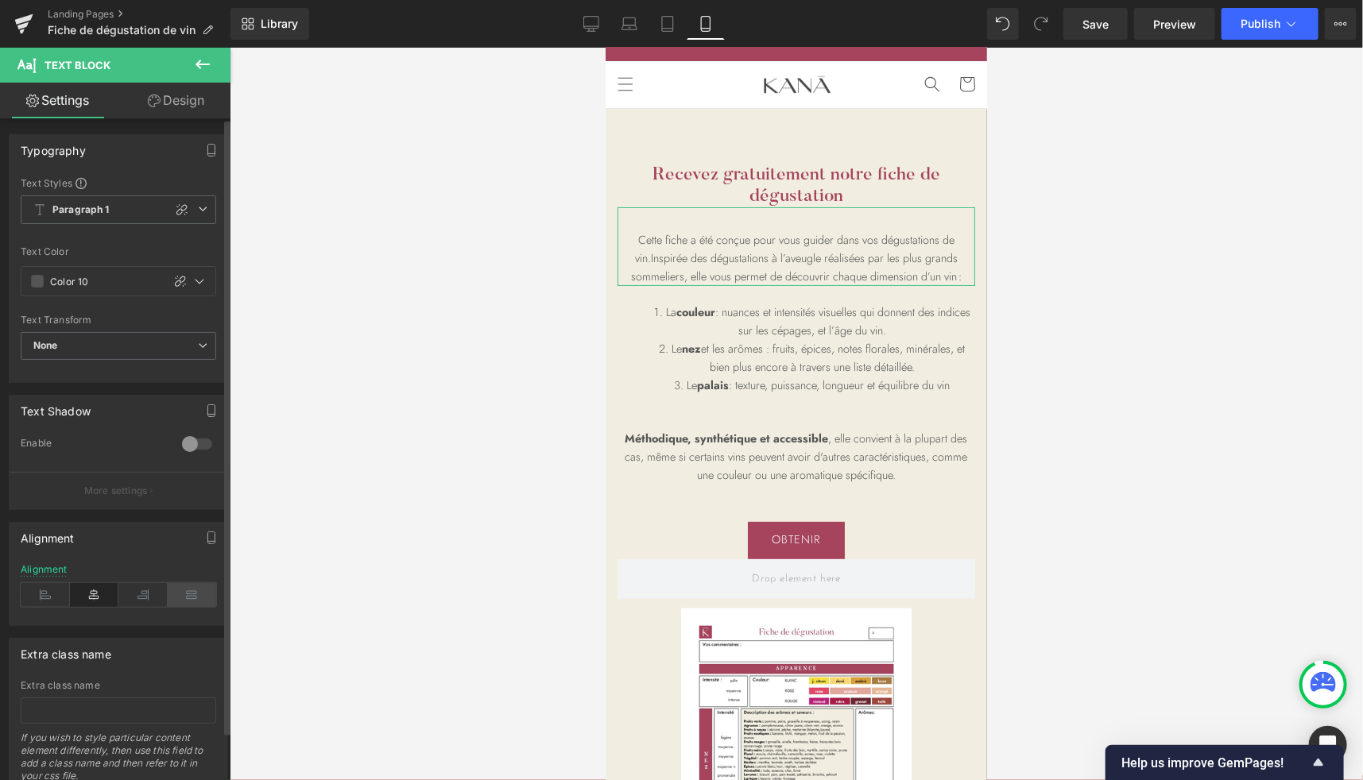
click at [189, 592] on icon at bounding box center [192, 595] width 49 height 24
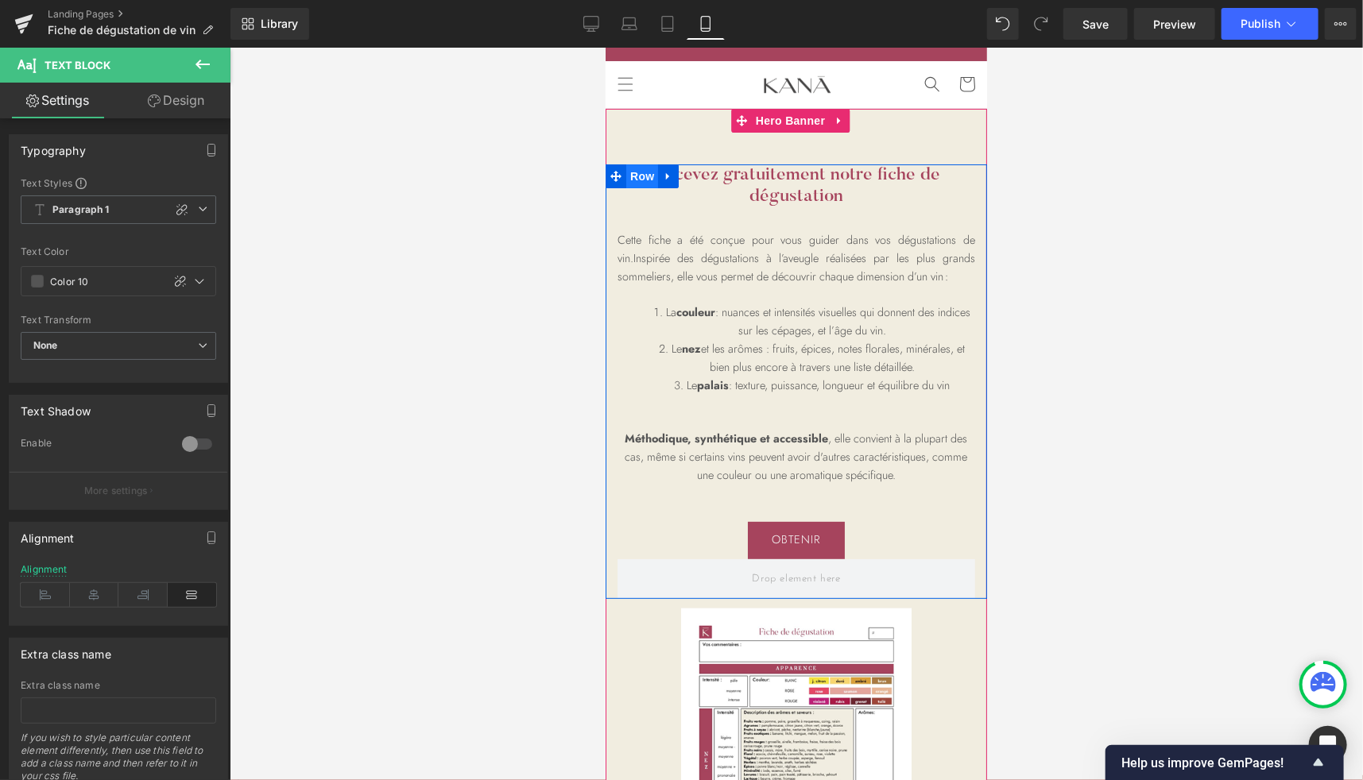
click at [636, 176] on span "Row" at bounding box center [641, 176] width 32 height 24
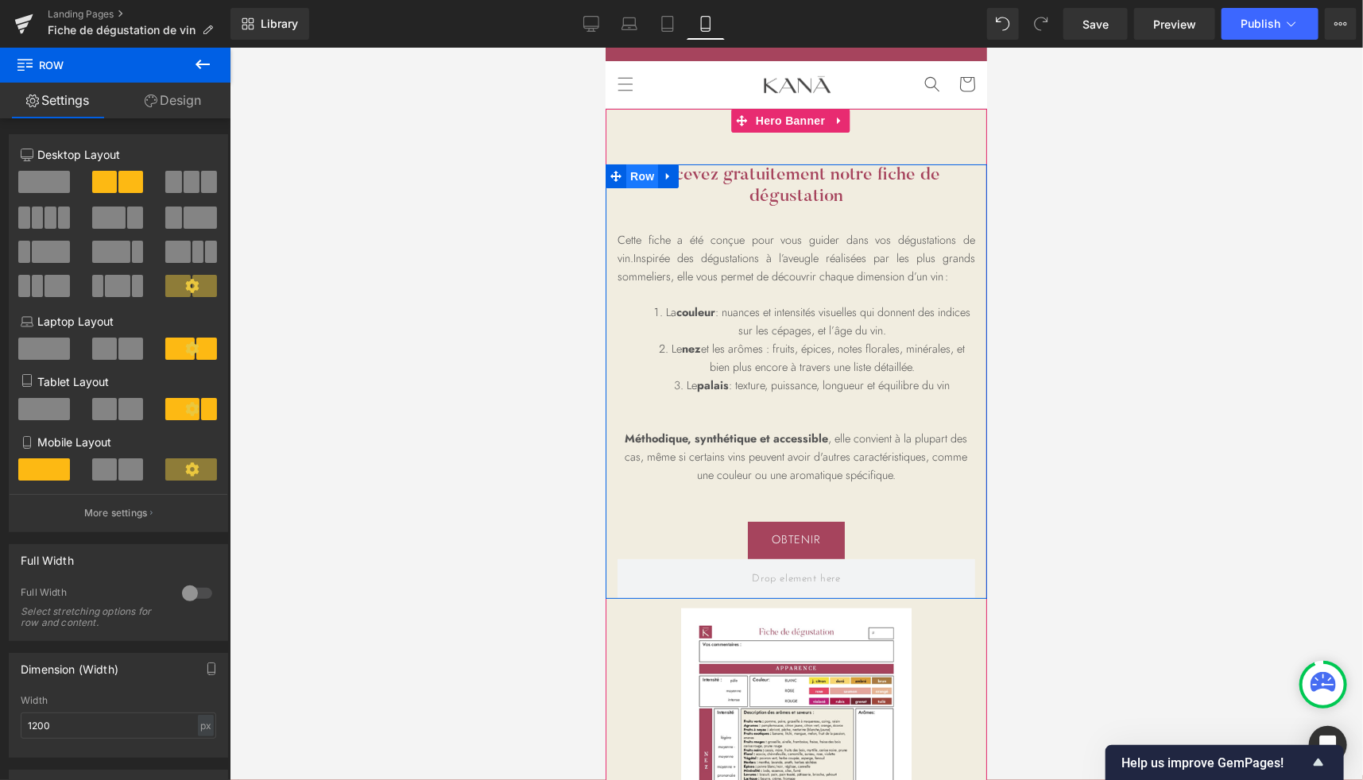
click at [632, 177] on span "Row" at bounding box center [641, 176] width 32 height 24
click at [606, 385] on div at bounding box center [607, 381] width 4 height 435
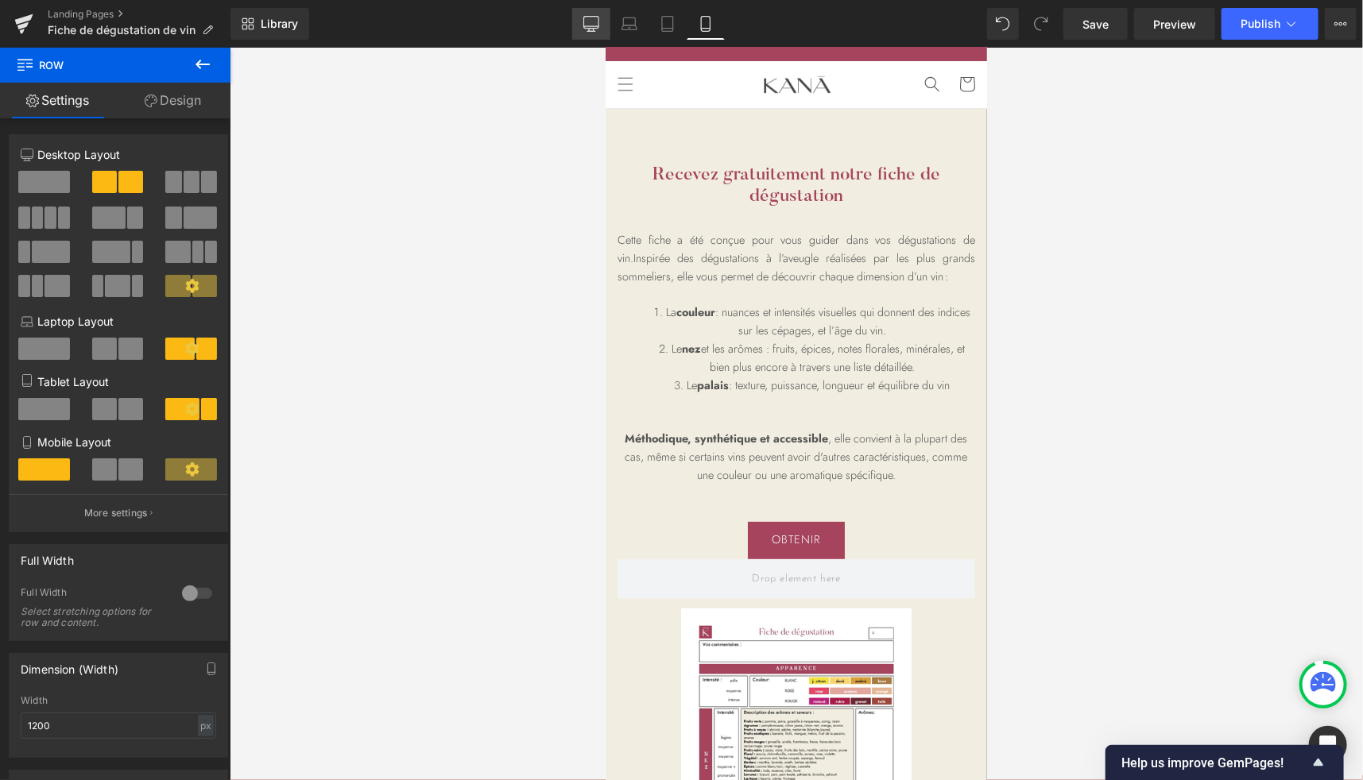
click at [597, 22] on icon at bounding box center [591, 24] width 16 height 16
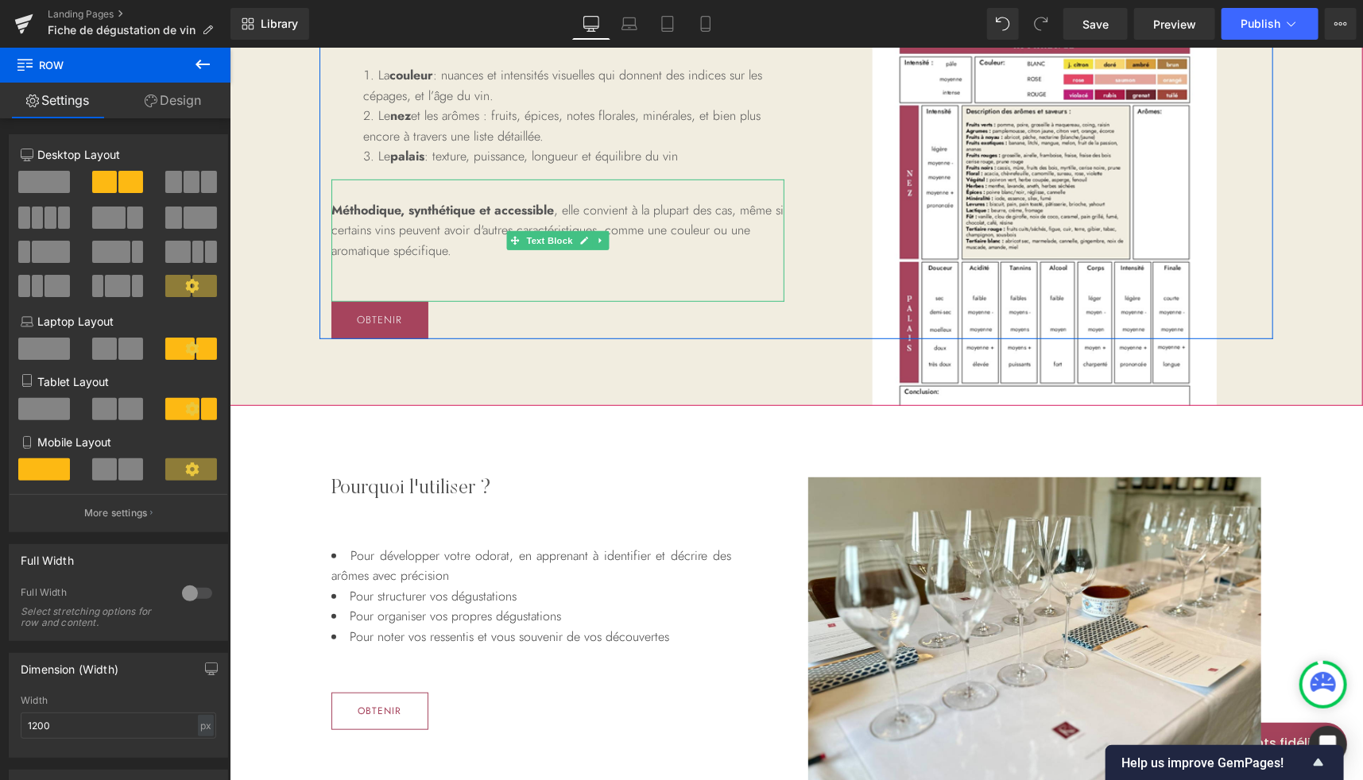
scroll to position [0, 0]
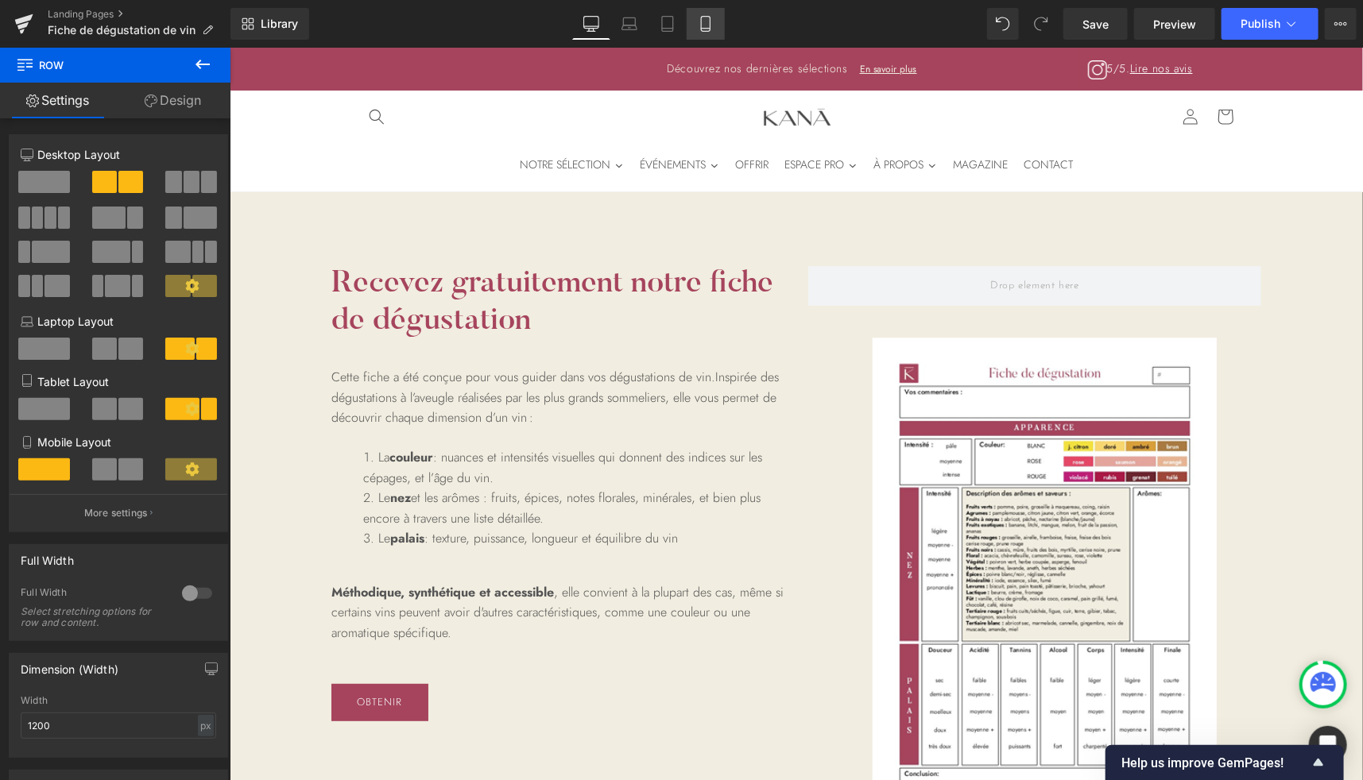
click at [699, 21] on icon at bounding box center [706, 24] width 16 height 16
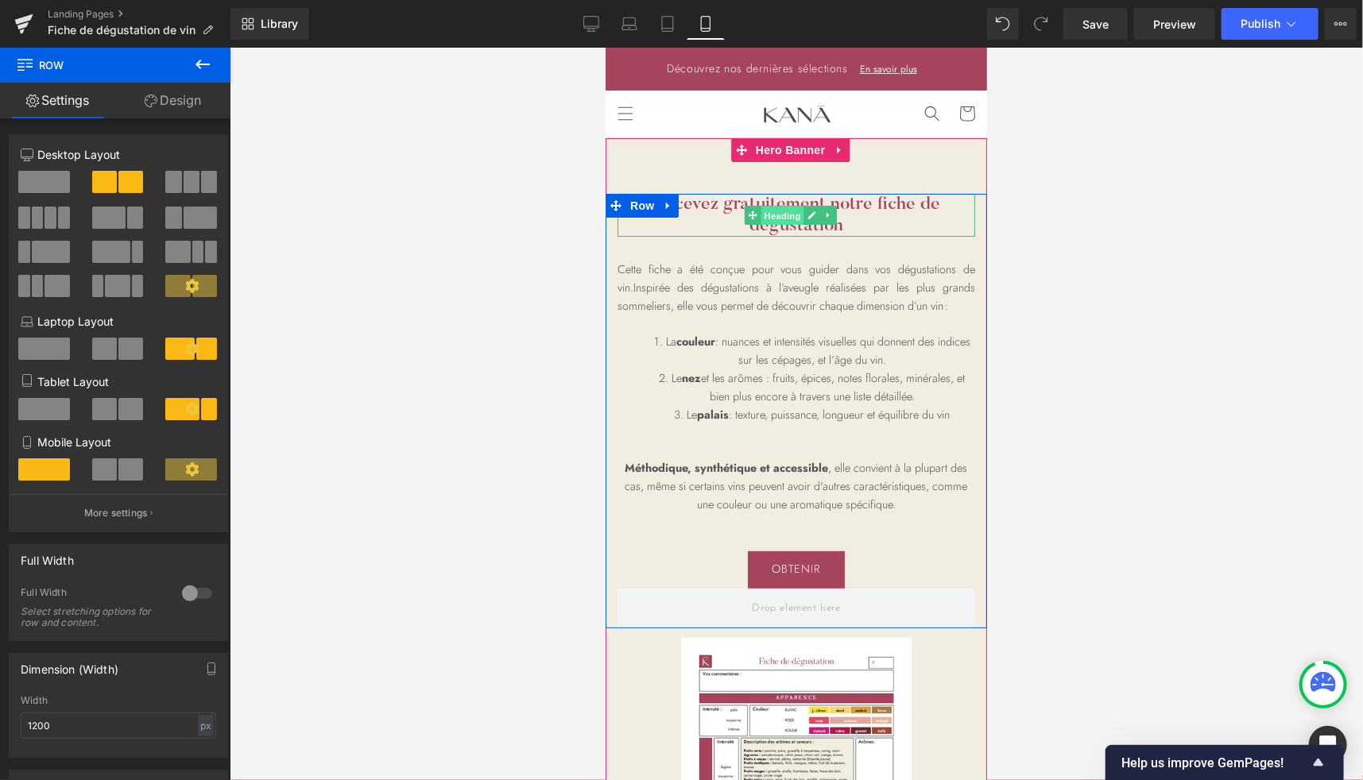
click at [780, 215] on span "Heading" at bounding box center [781, 215] width 43 height 19
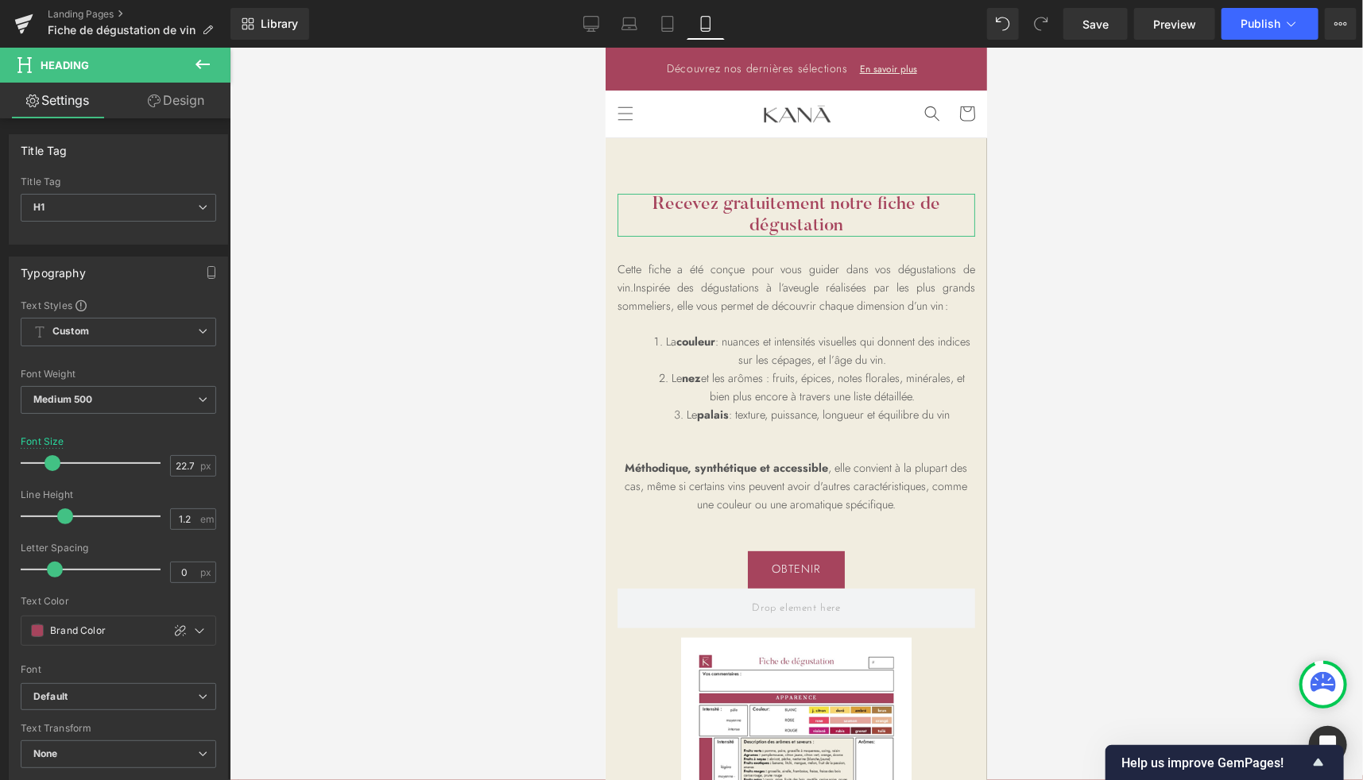
click at [191, 99] on link "Design" at bounding box center [175, 101] width 115 height 36
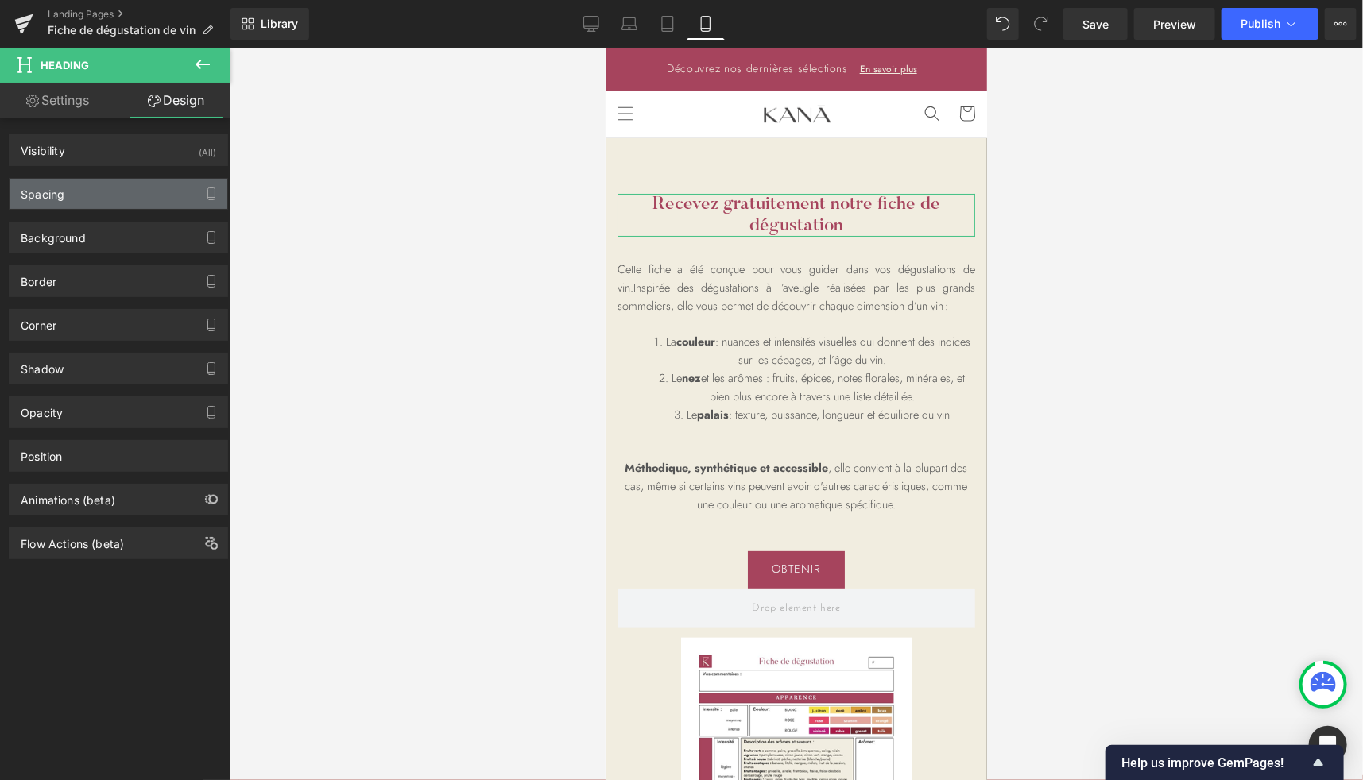
click at [93, 203] on div "Spacing" at bounding box center [119, 194] width 218 height 30
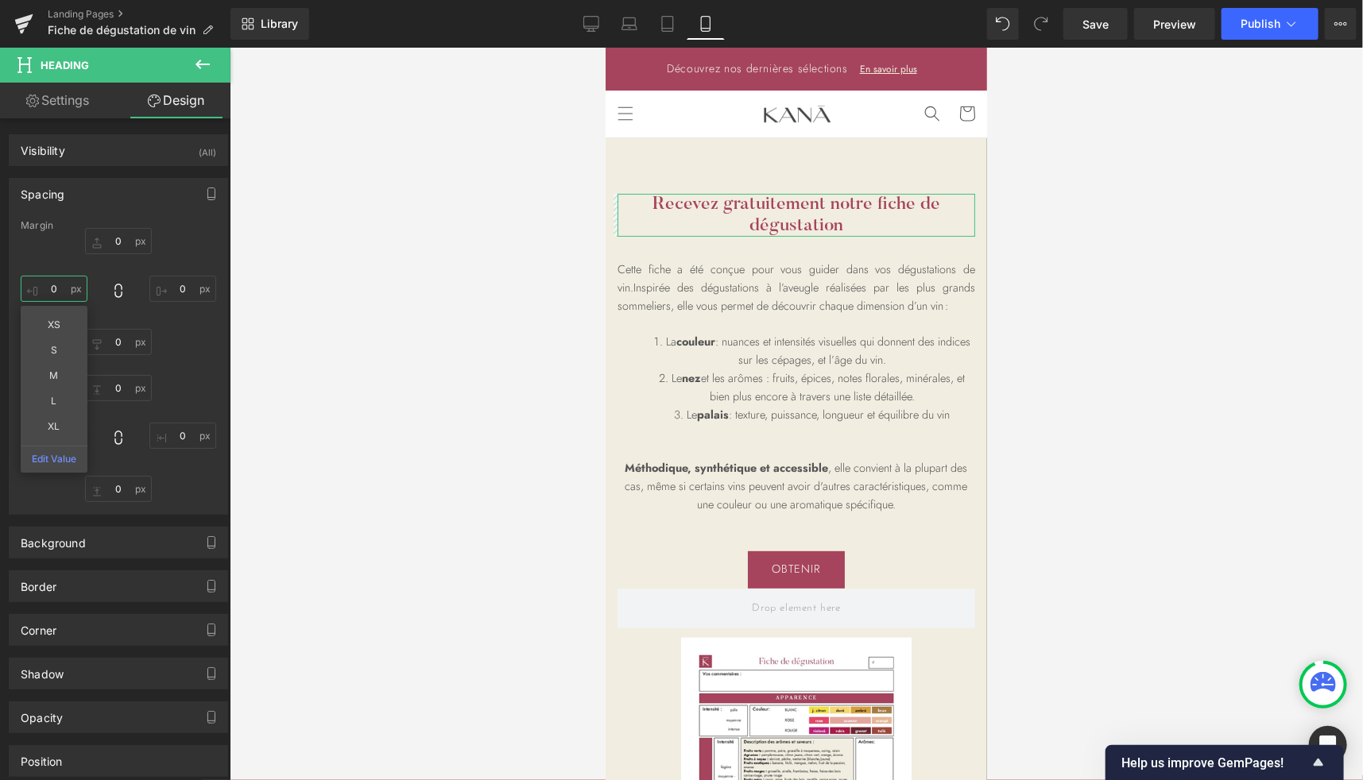
click at [54, 296] on input "0" at bounding box center [54, 289] width 67 height 26
type input "40"
click at [175, 282] on input "0" at bounding box center [182, 289] width 67 height 26
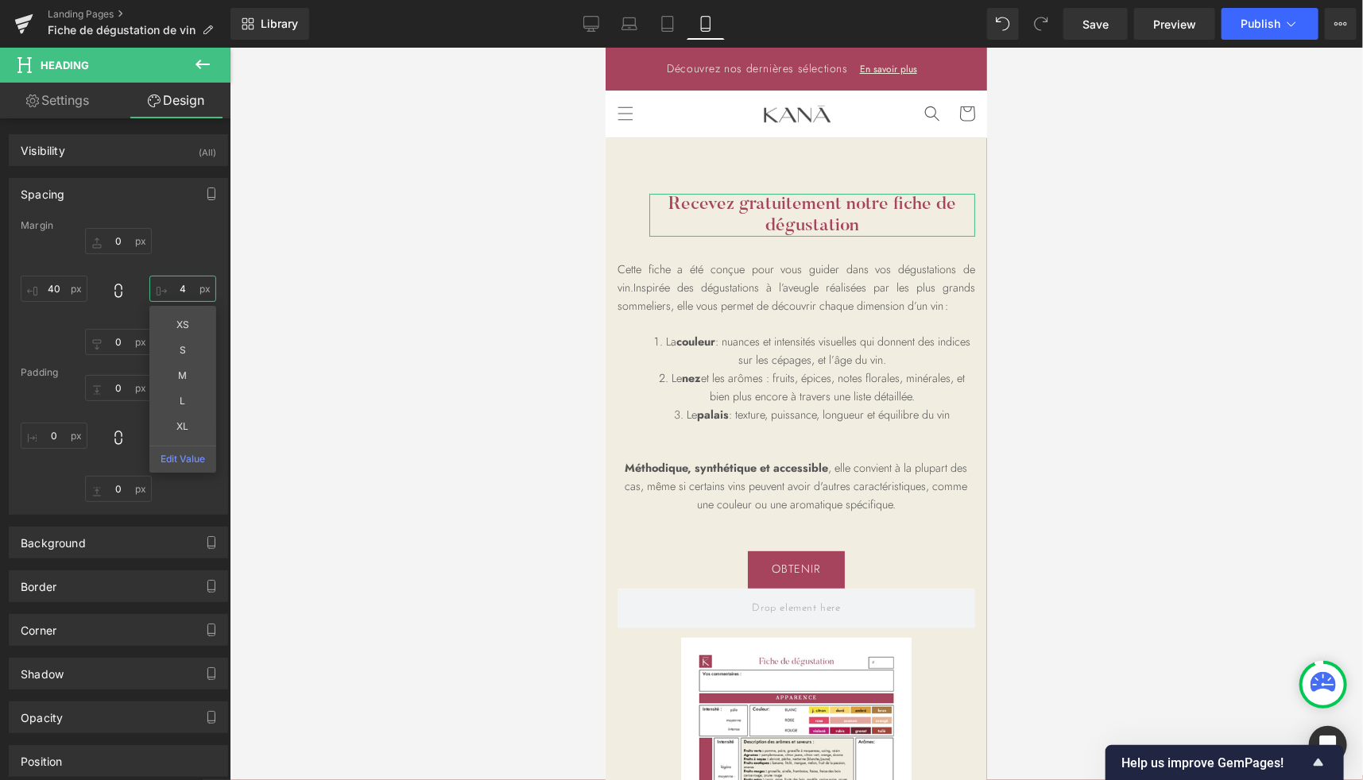
type input "40"
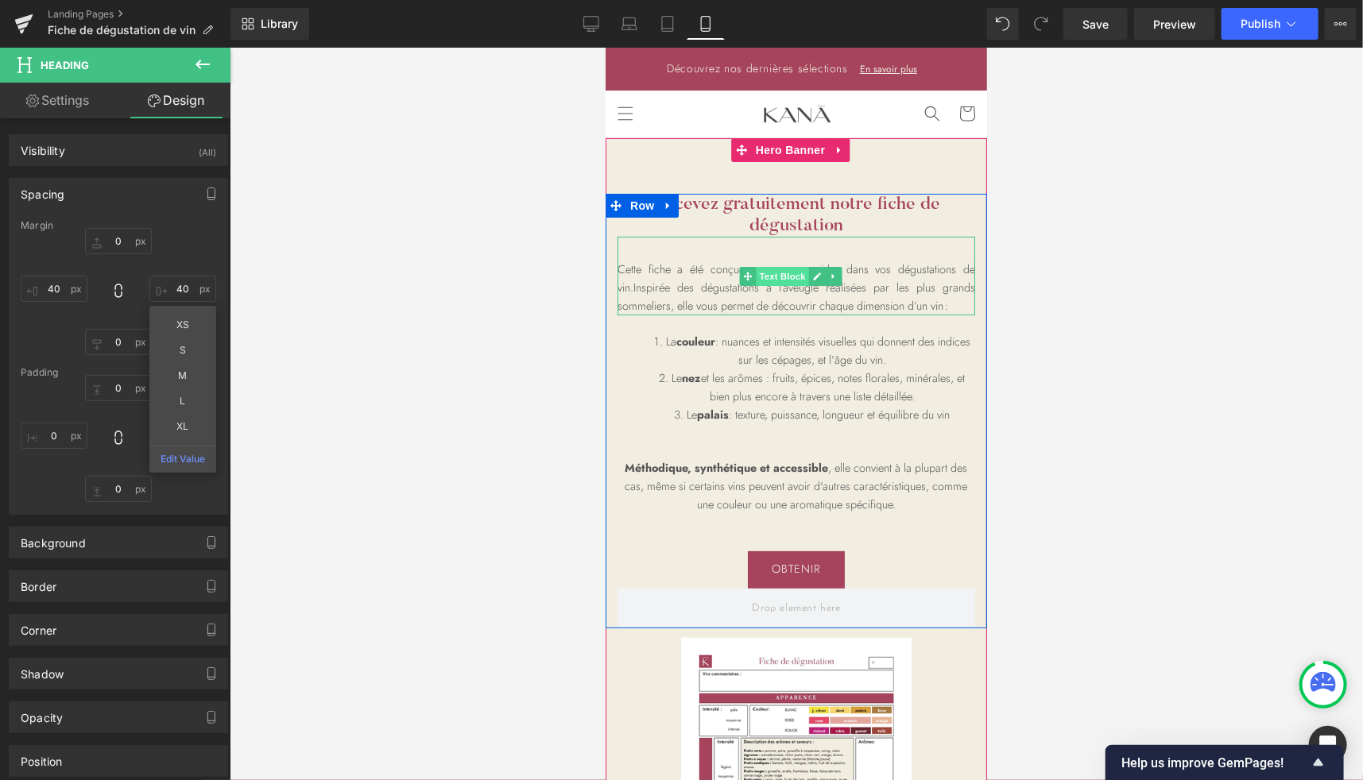
click at [771, 275] on span "Text Block" at bounding box center [781, 275] width 52 height 19
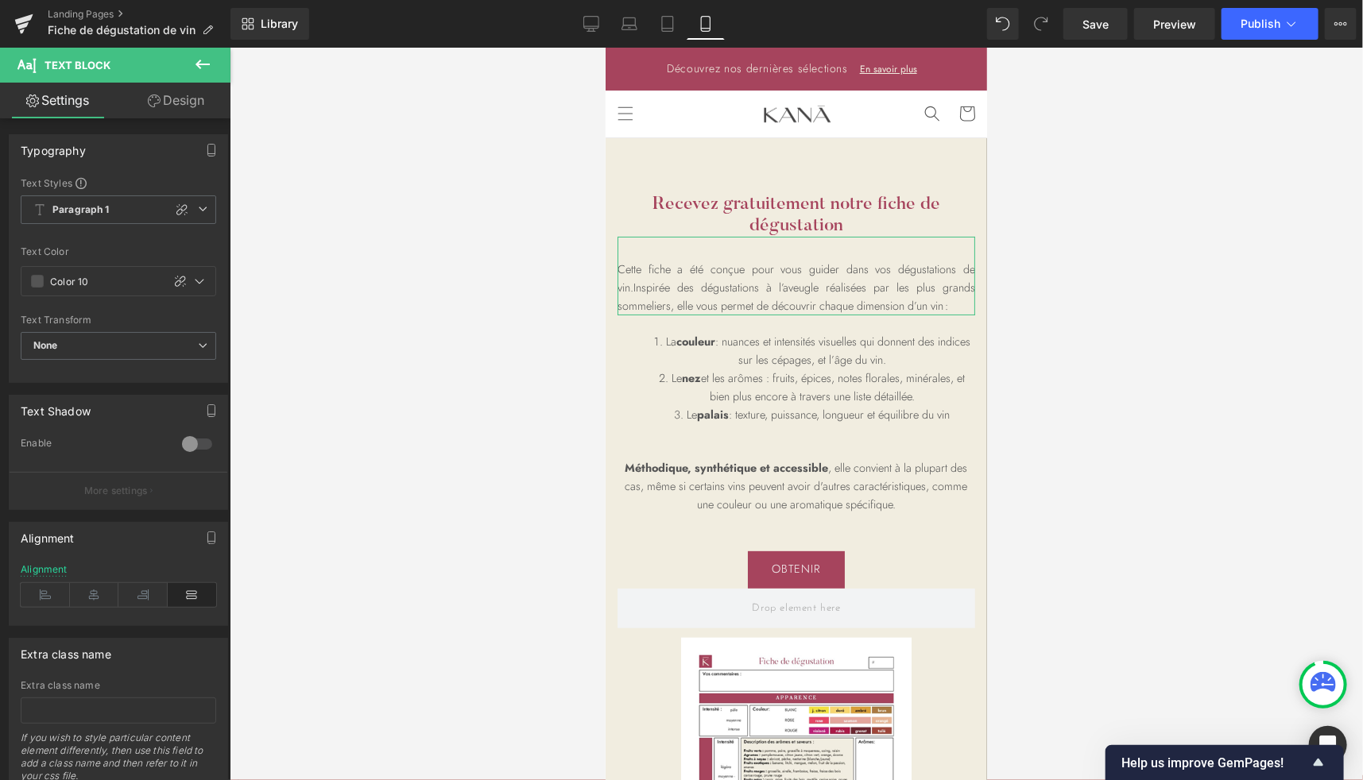
click at [176, 114] on link "Design" at bounding box center [175, 101] width 115 height 36
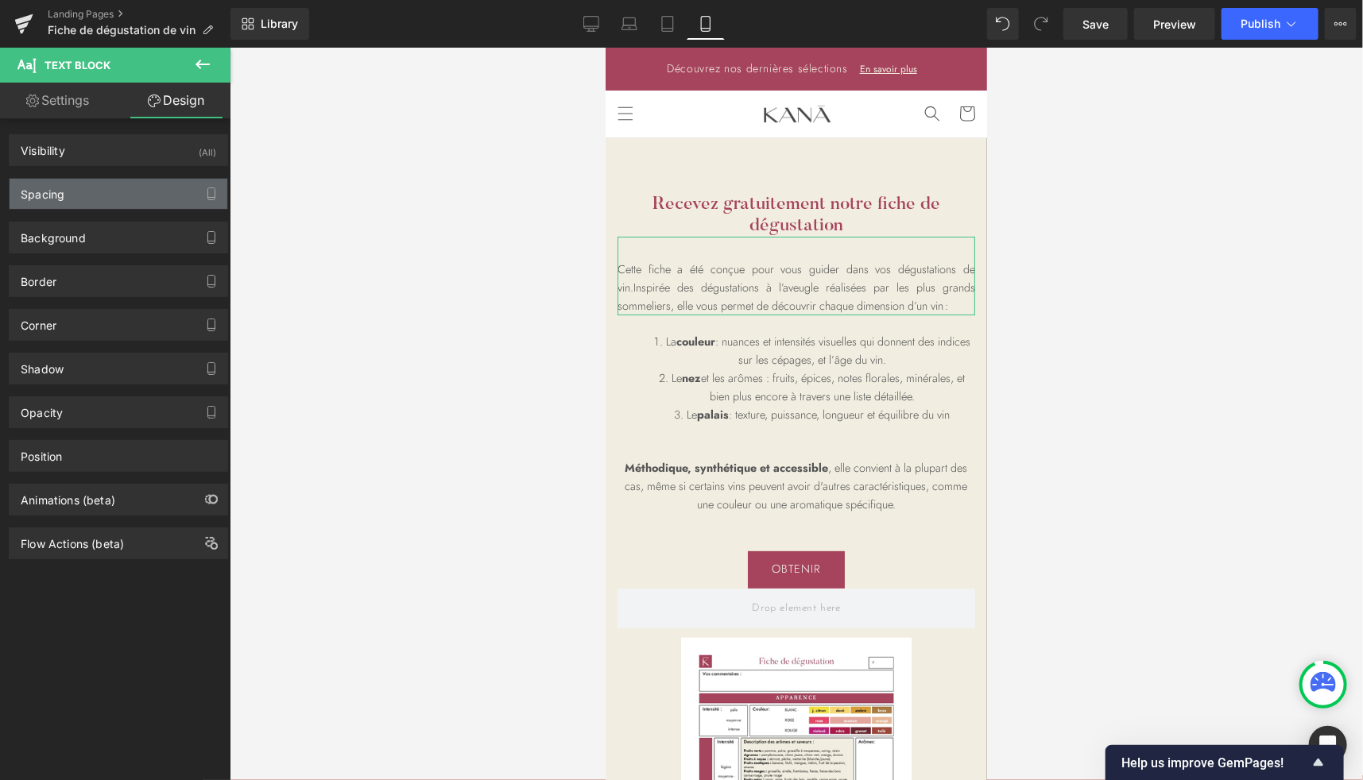
click at [93, 198] on div "Spacing" at bounding box center [119, 194] width 218 height 30
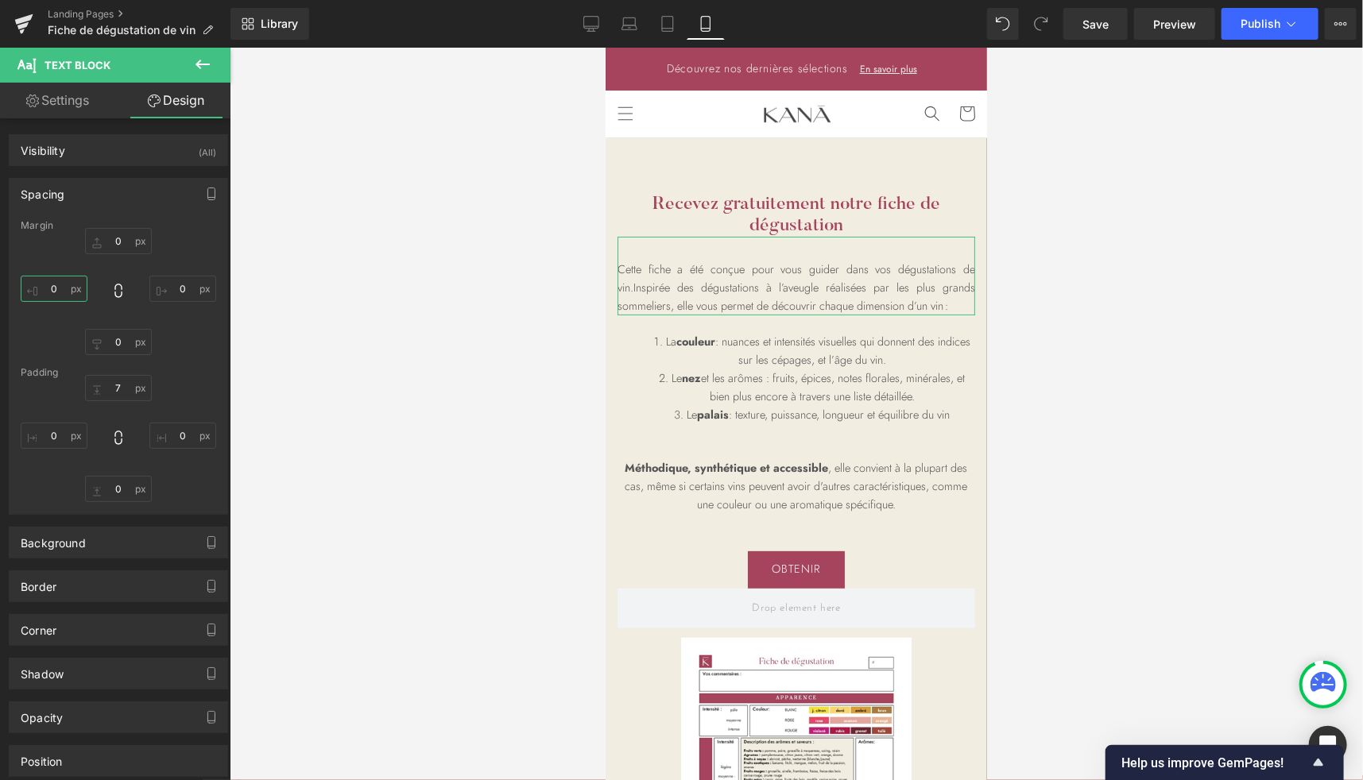
click at [56, 295] on input "0" at bounding box center [54, 289] width 67 height 26
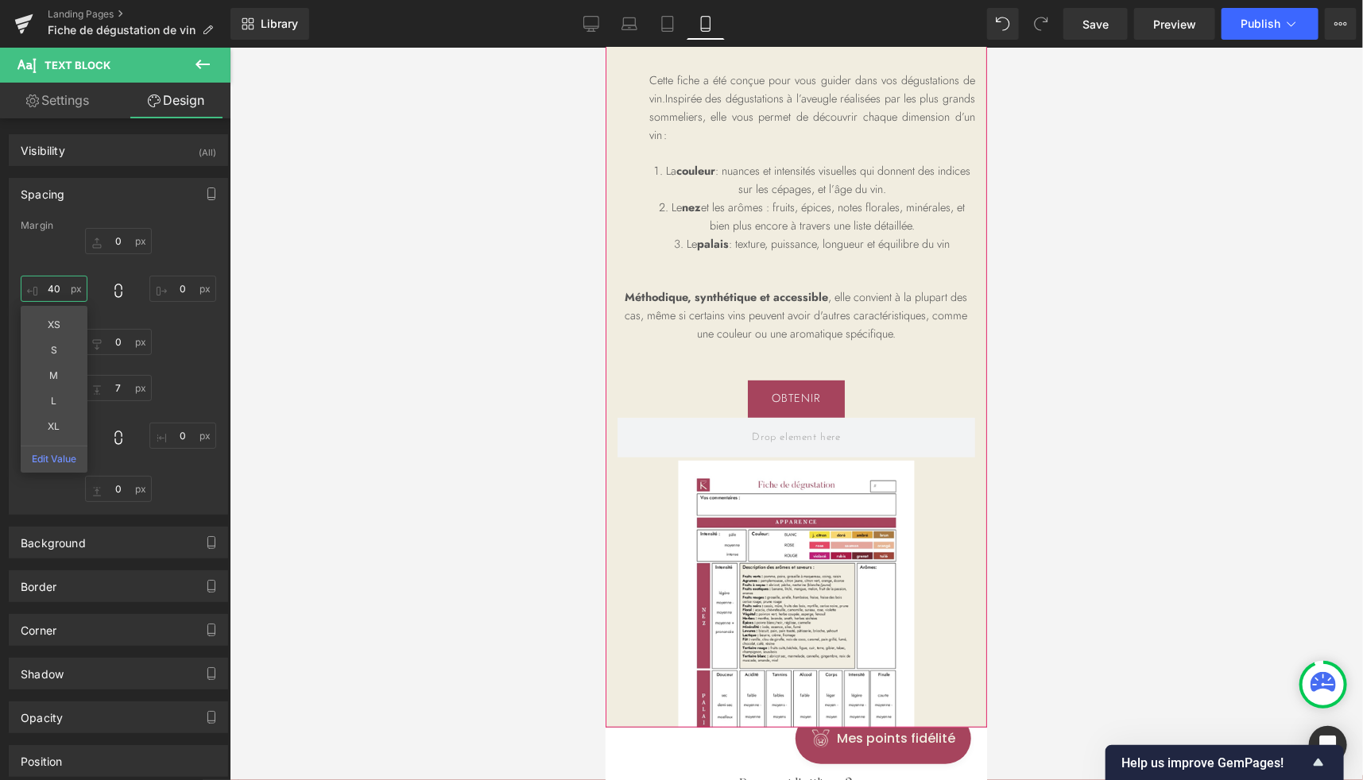
scroll to position [132, 0]
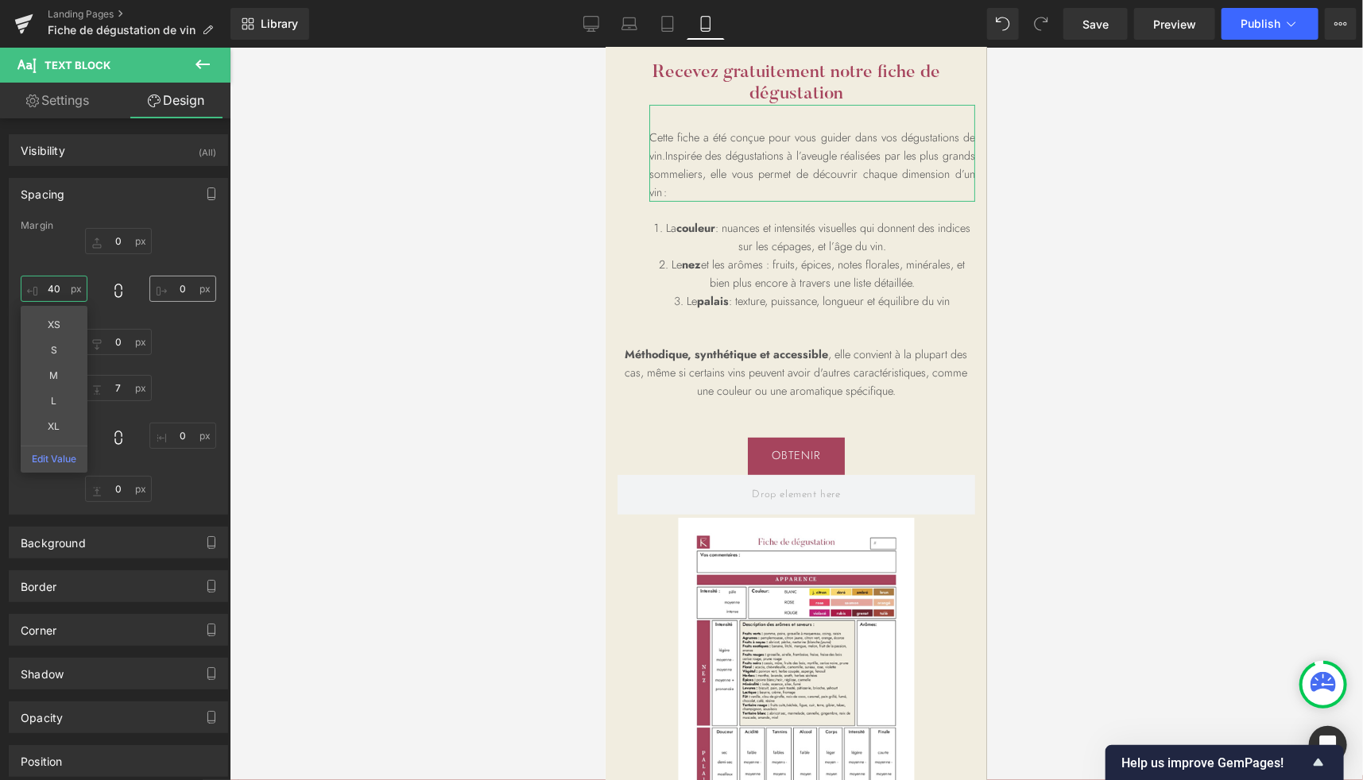
type input "40"
click at [185, 286] on input "0" at bounding box center [182, 289] width 67 height 26
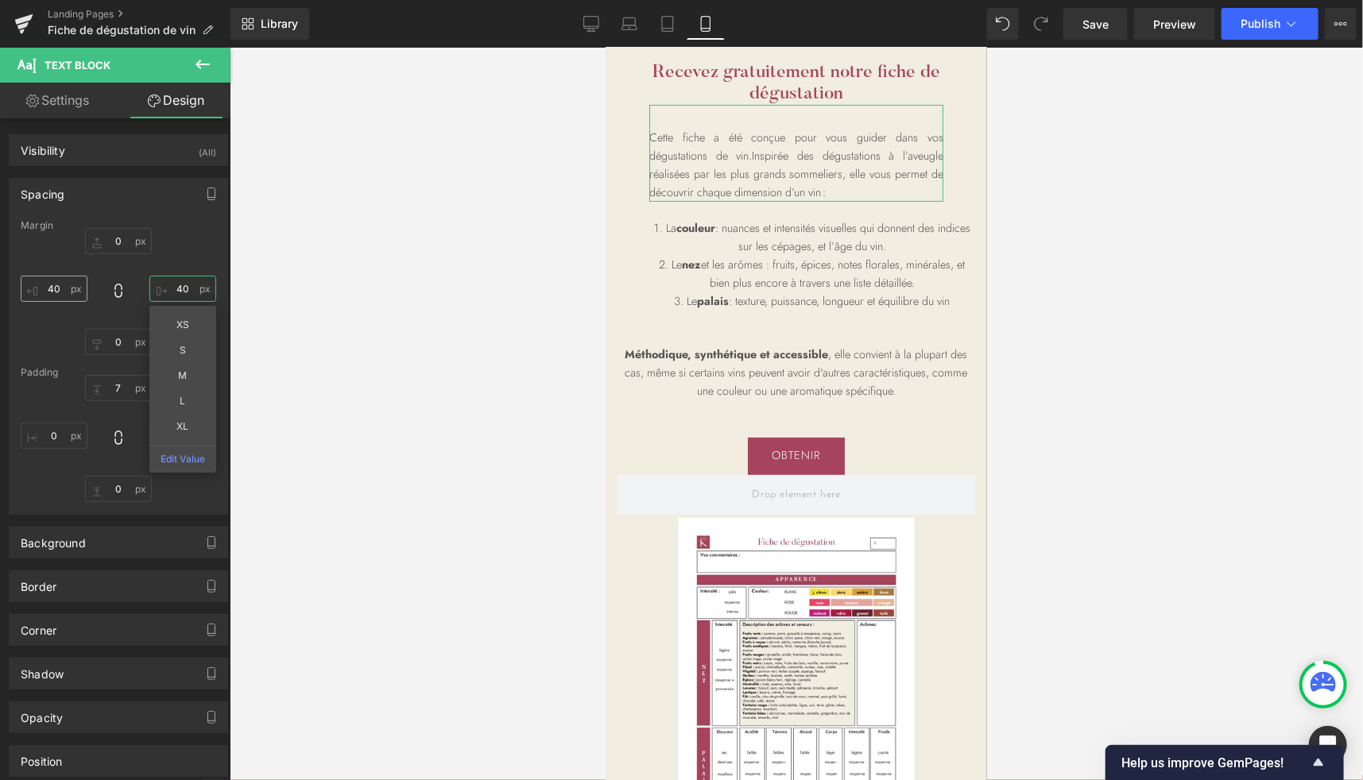
type input "40"
click at [58, 291] on input "40" at bounding box center [54, 289] width 67 height 26
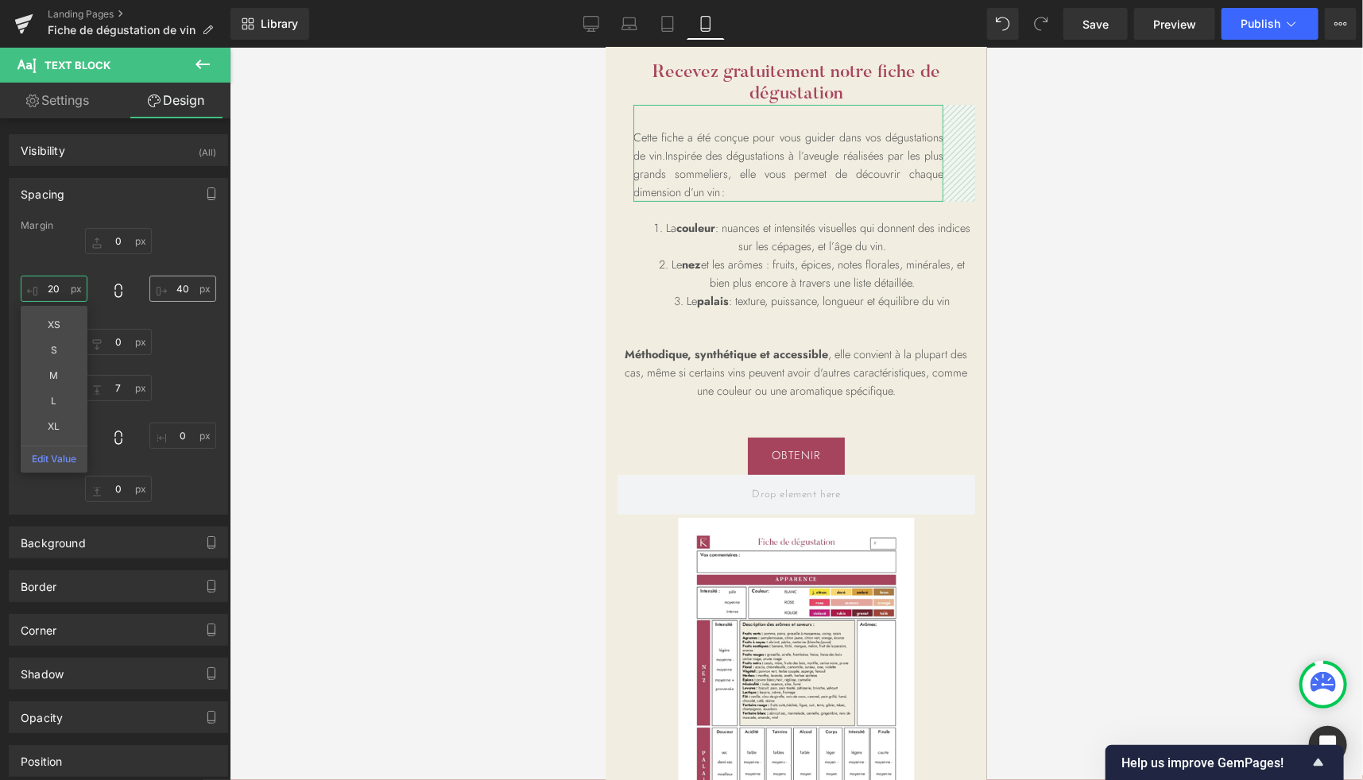
type input "20"
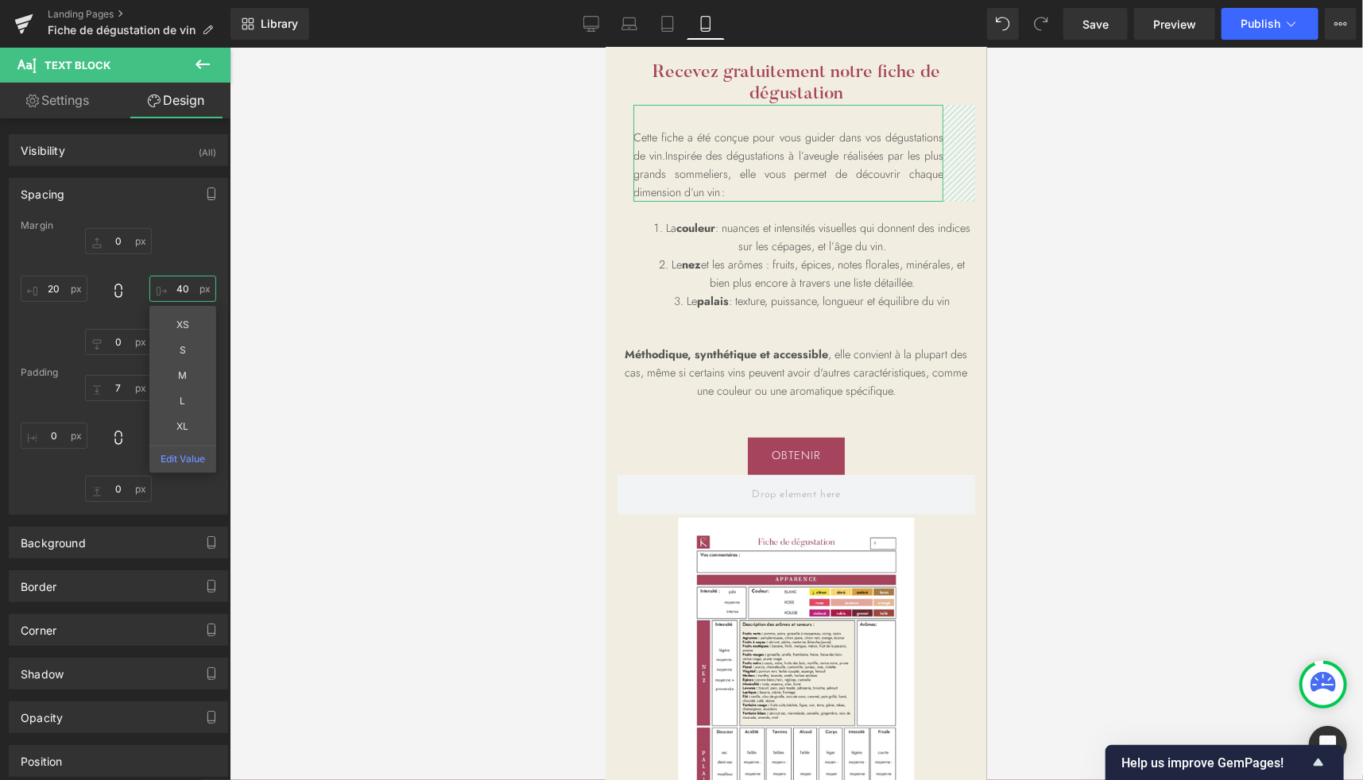
click at [180, 292] on input "40" at bounding box center [182, 289] width 67 height 26
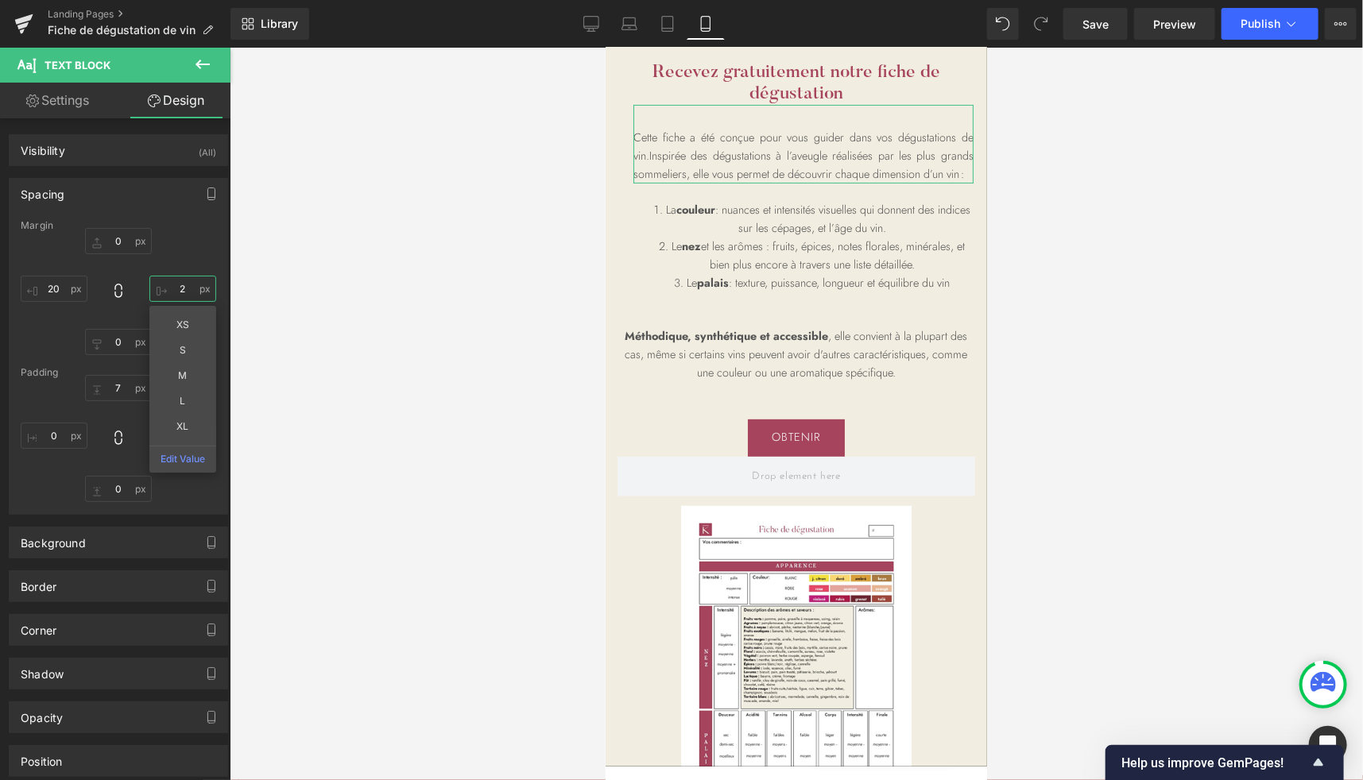
type input "20"
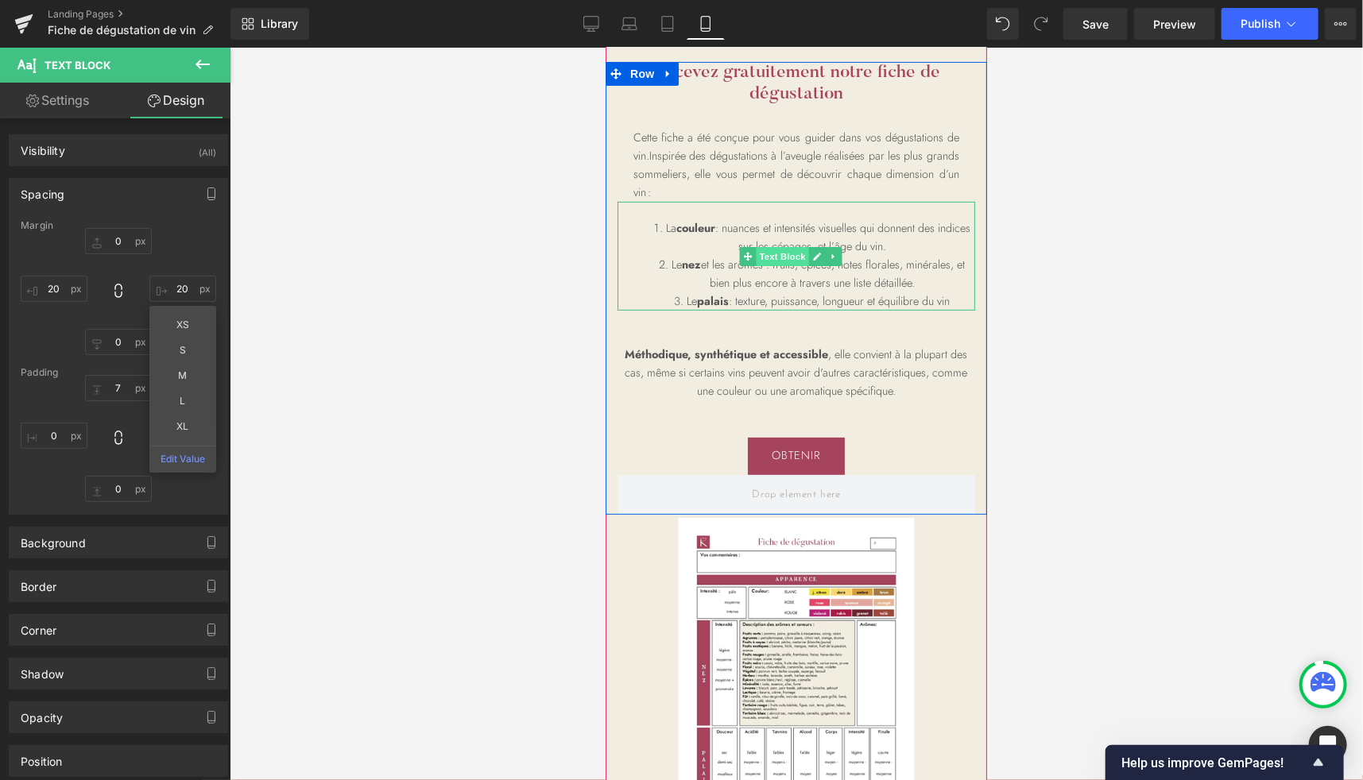
click at [780, 253] on span "Text Block" at bounding box center [781, 255] width 52 height 19
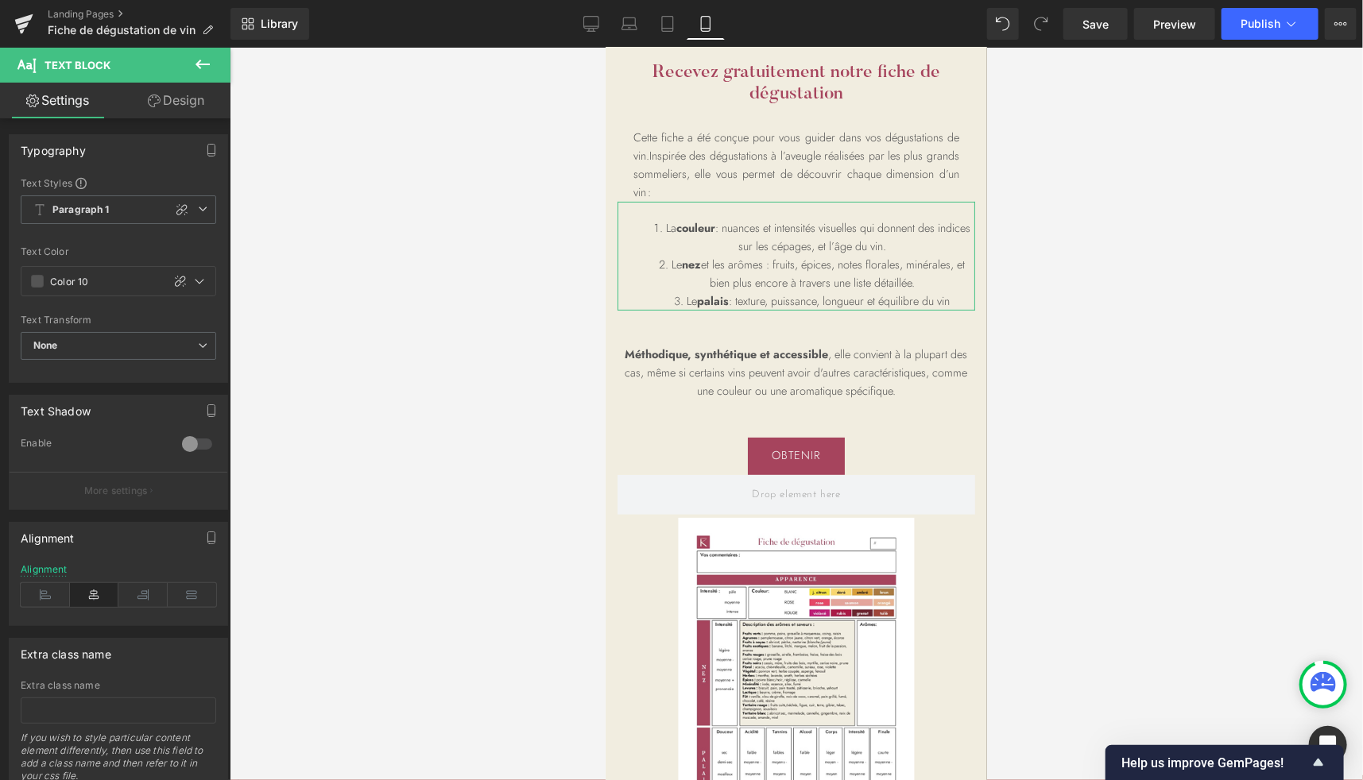
click at [192, 102] on link "Design" at bounding box center [175, 101] width 115 height 36
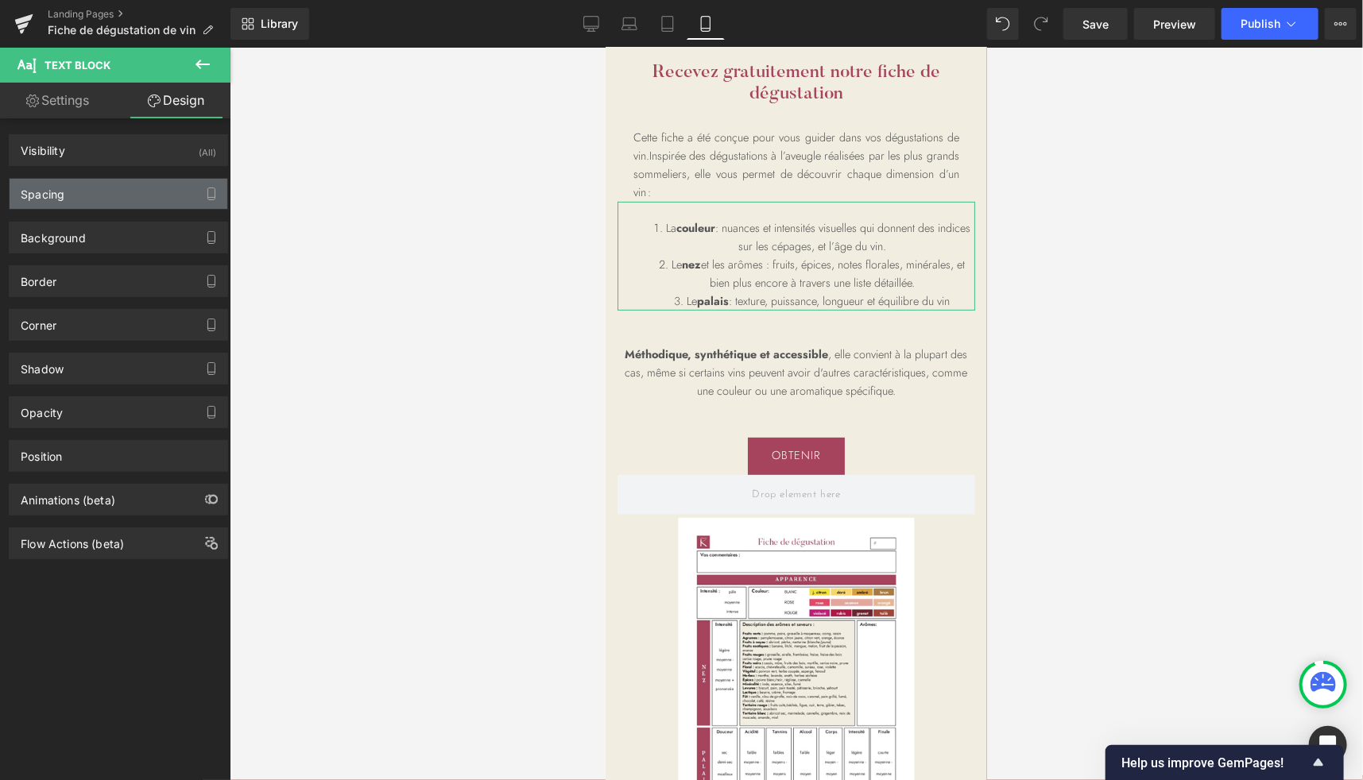
click at [63, 205] on div "Spacing" at bounding box center [119, 194] width 218 height 30
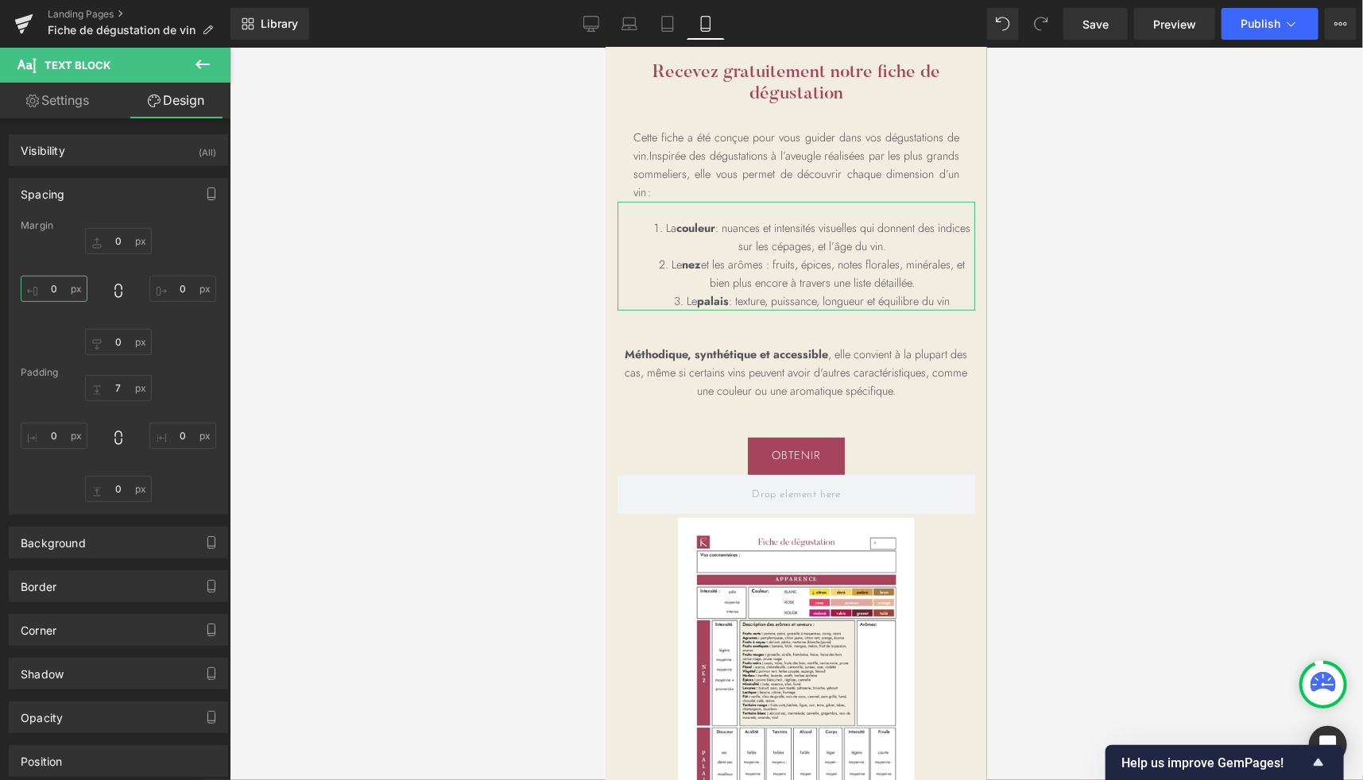
click at [56, 286] on input "0" at bounding box center [54, 289] width 67 height 26
type input "20"
click at [176, 285] on input "0" at bounding box center [182, 289] width 67 height 26
type input "20"
click at [70, 104] on link "Settings" at bounding box center [57, 101] width 115 height 36
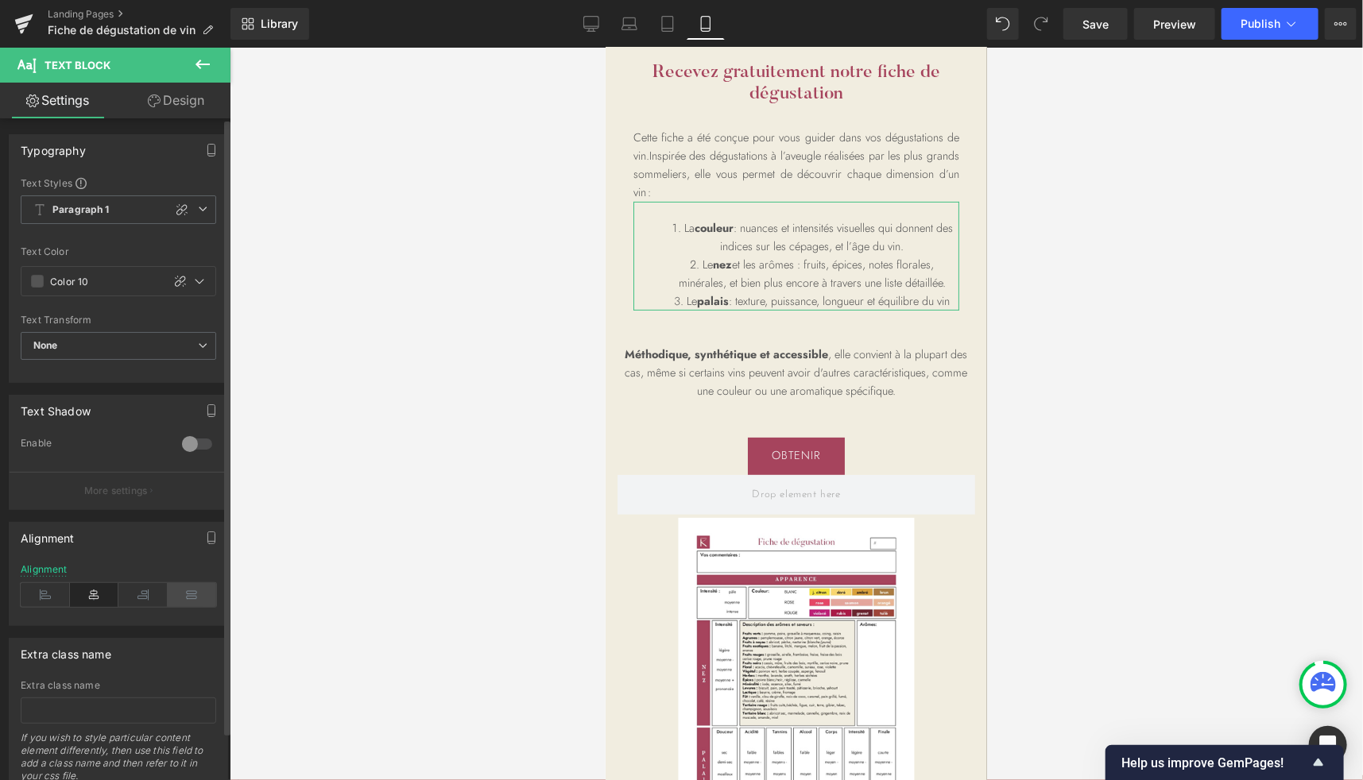
click at [188, 596] on icon at bounding box center [192, 595] width 49 height 24
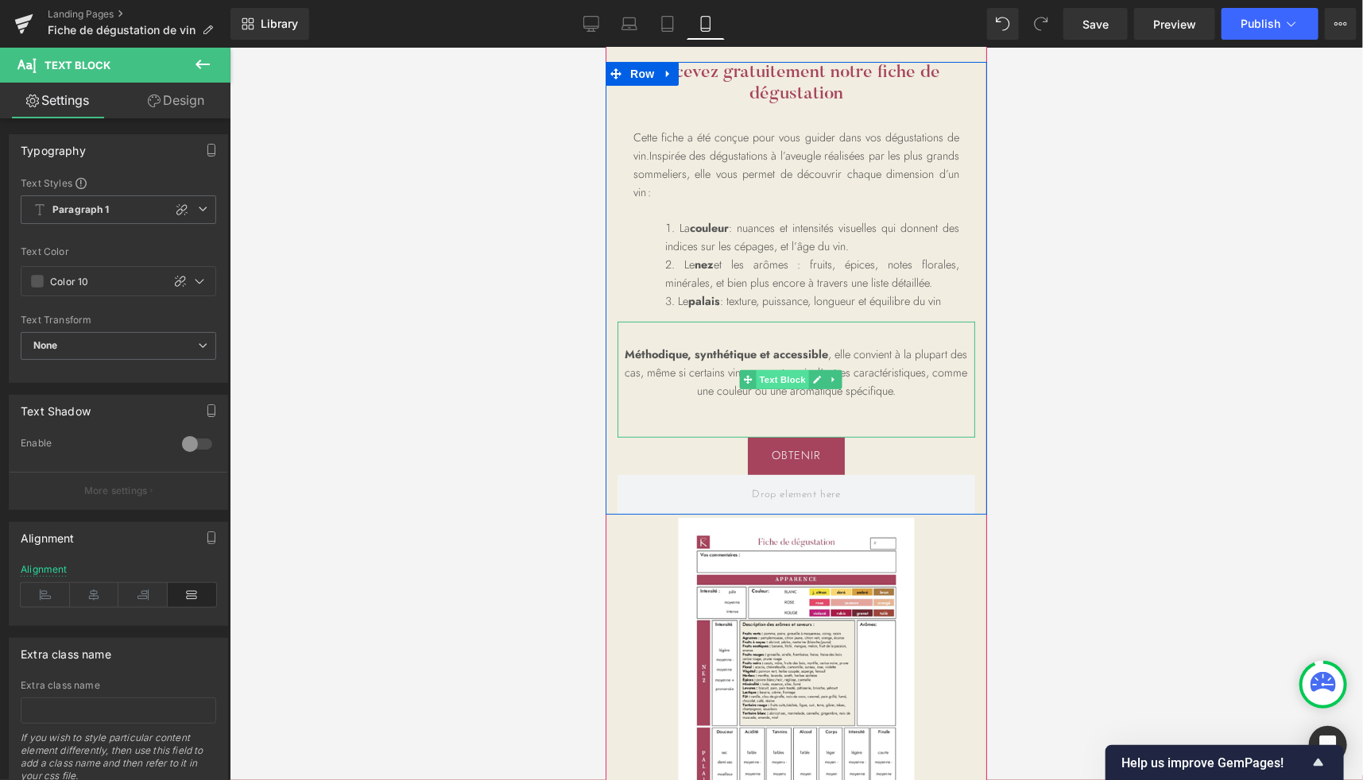
click at [772, 389] on span "Text Block" at bounding box center [781, 378] width 52 height 19
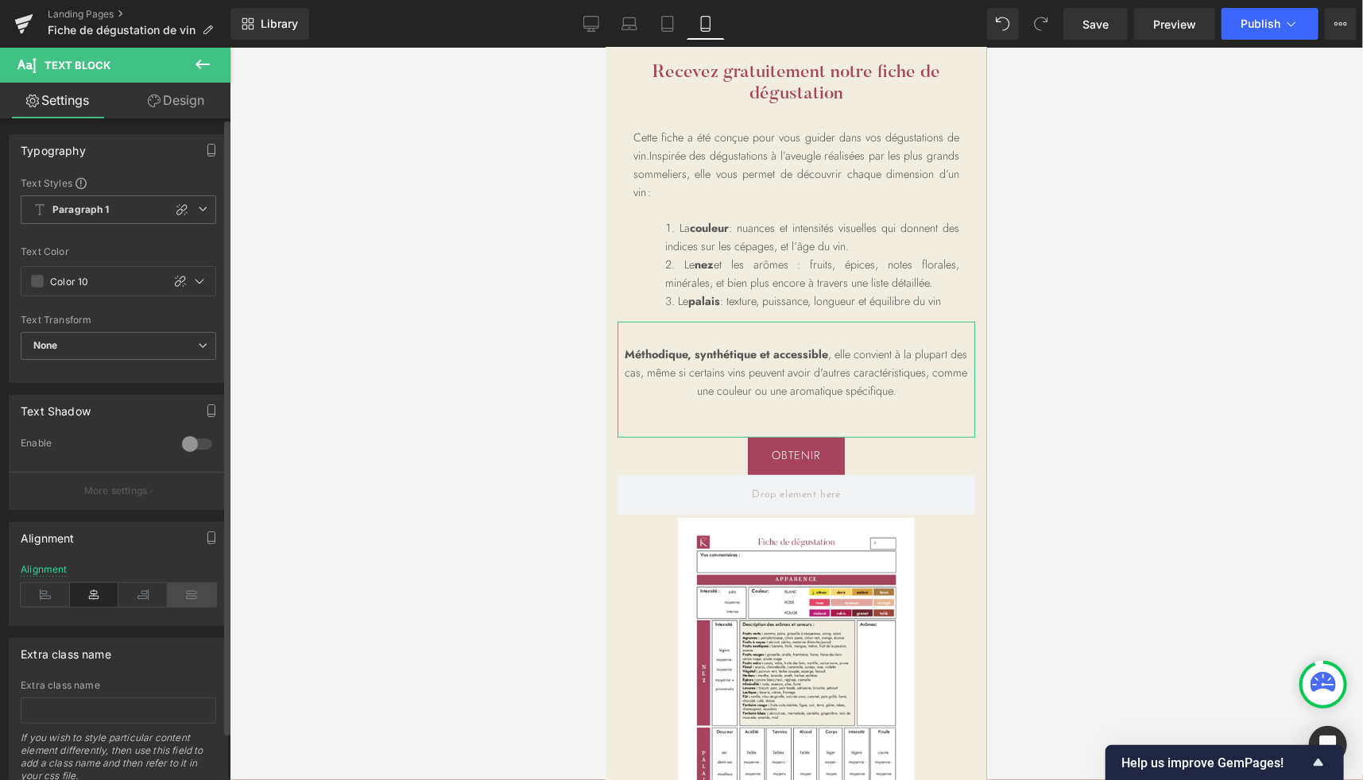
click at [191, 588] on icon at bounding box center [192, 595] width 49 height 24
click at [192, 105] on link "Design" at bounding box center [175, 101] width 115 height 36
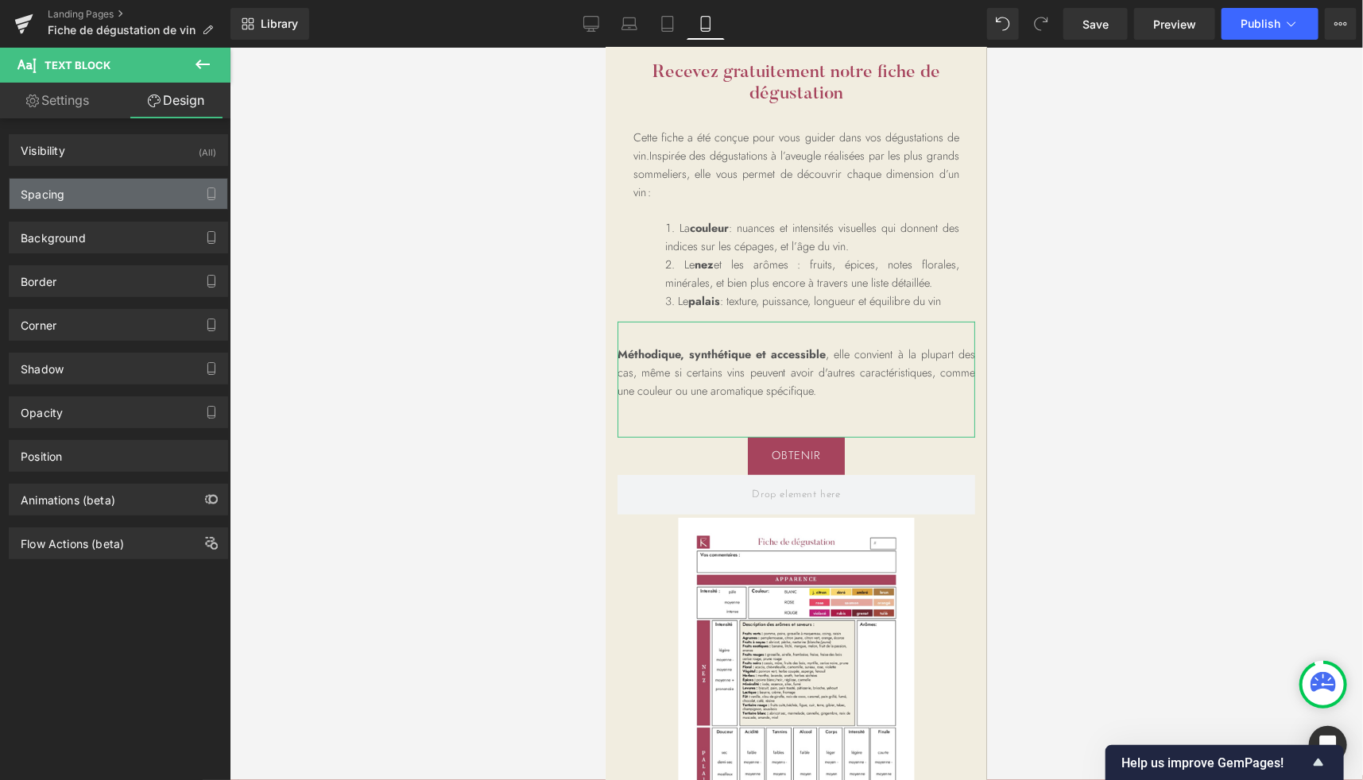
click at [75, 188] on div "Spacing" at bounding box center [119, 194] width 218 height 30
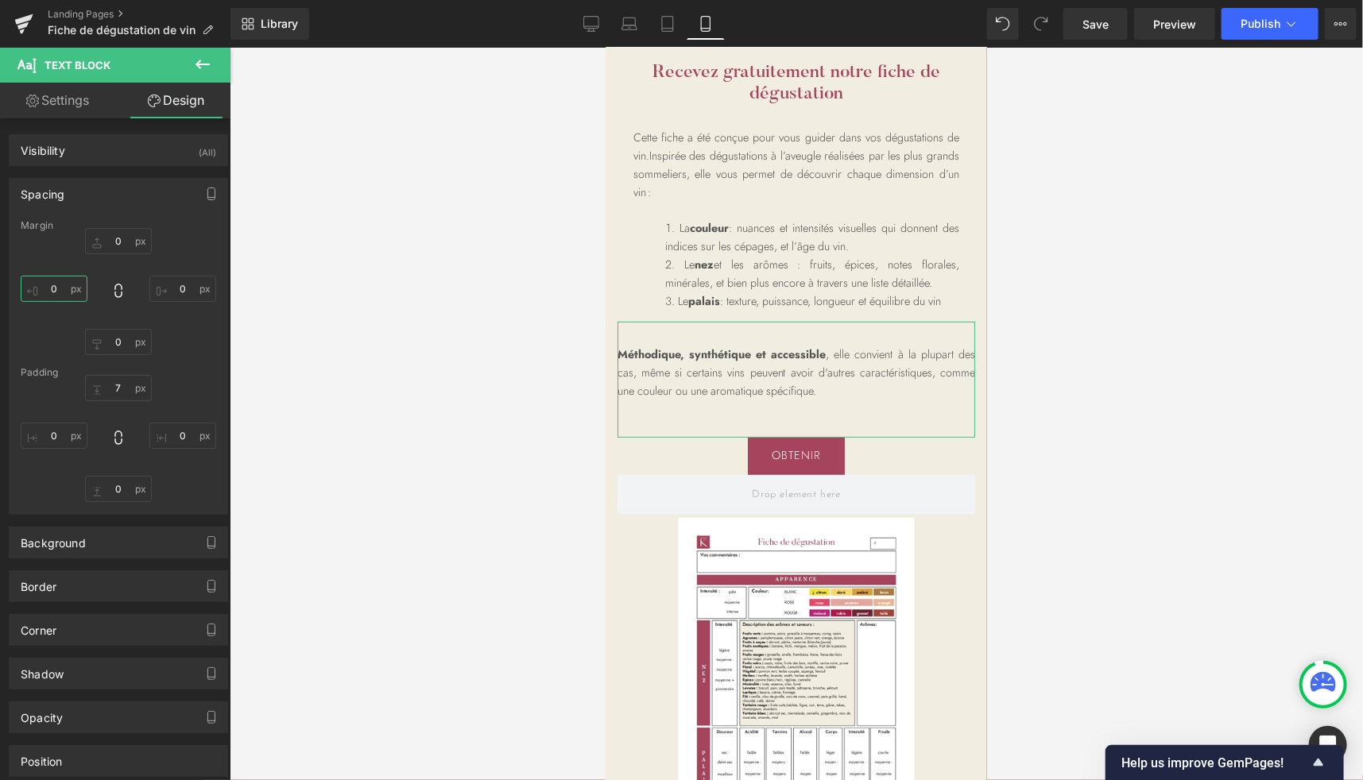
click at [60, 281] on input "0" at bounding box center [54, 289] width 67 height 26
type input "20"
click at [172, 287] on input "0" at bounding box center [182, 289] width 67 height 26
type input "20"
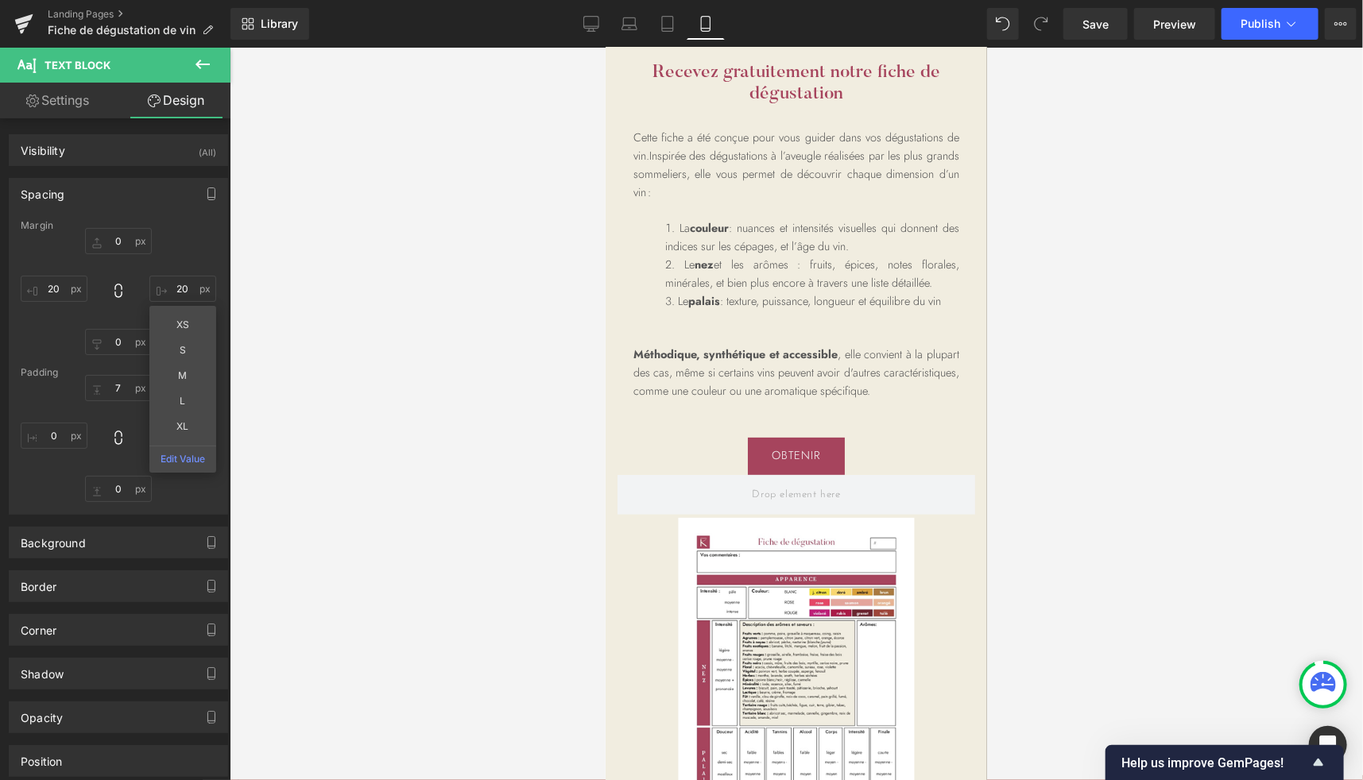
click at [1050, 341] on div at bounding box center [796, 414] width 1133 height 733
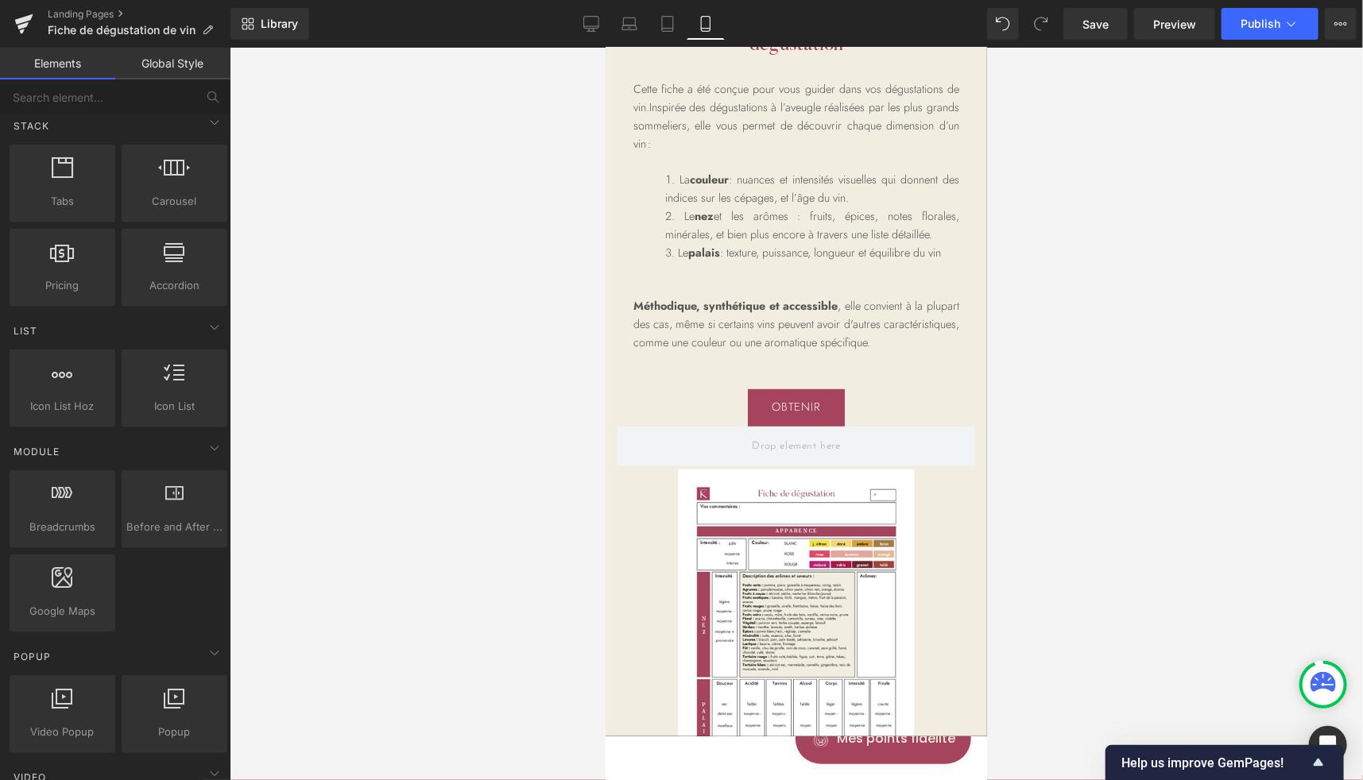
scroll to position [0, 0]
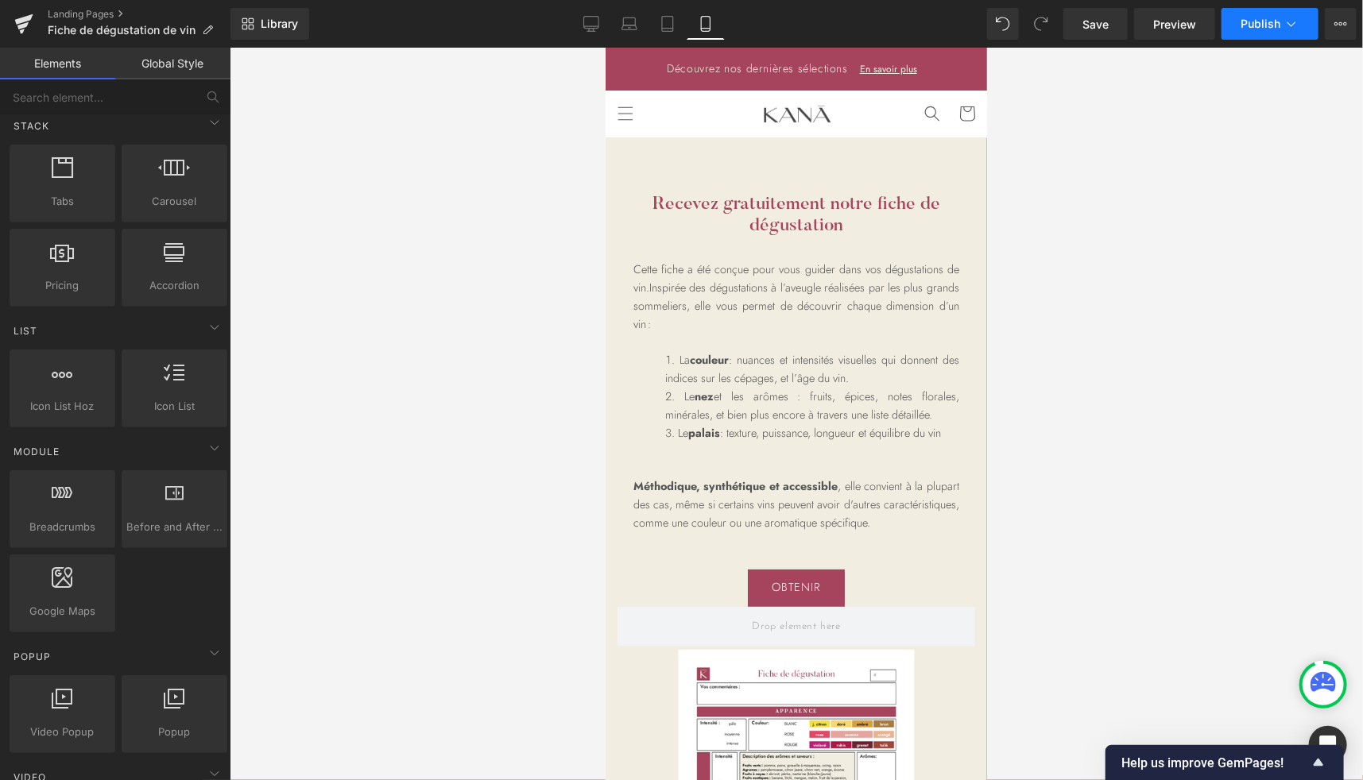
click at [1254, 30] on span "Publish" at bounding box center [1260, 23] width 40 height 13
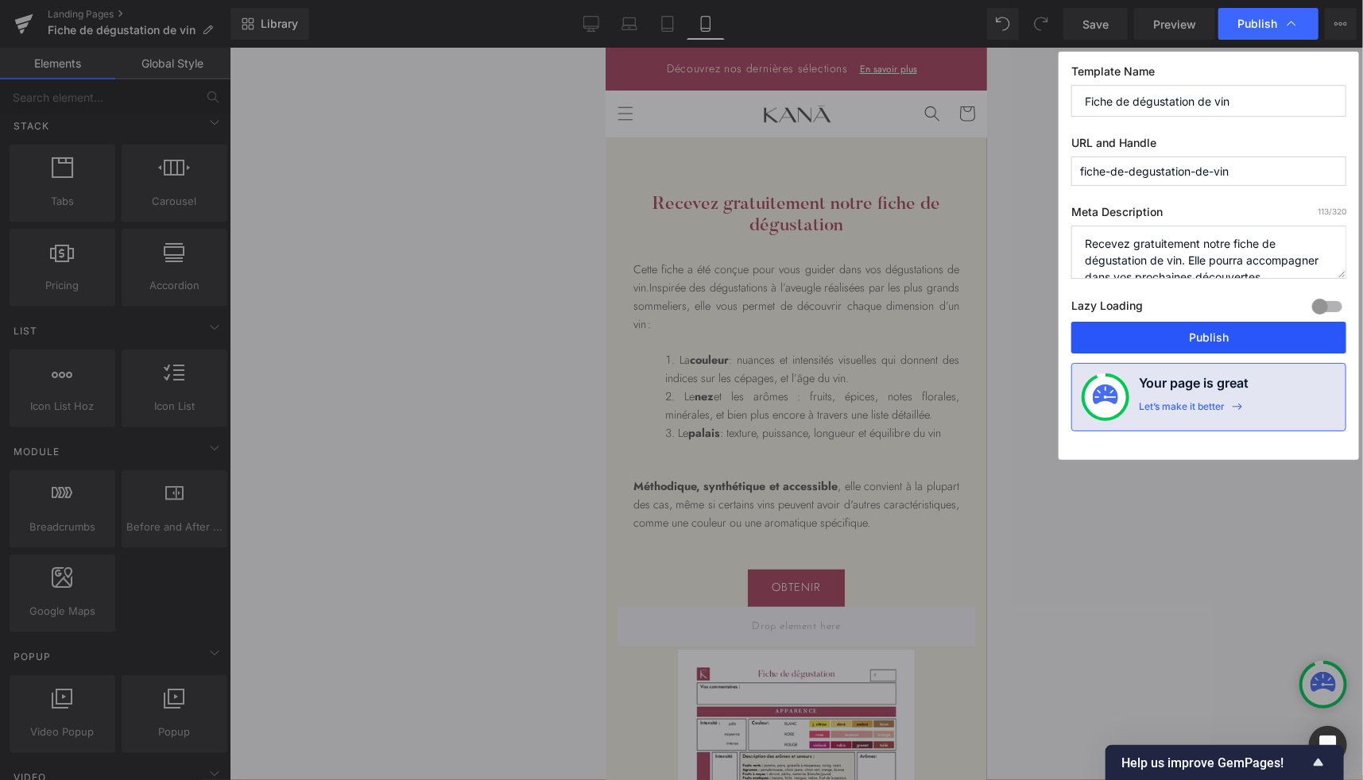
click at [1179, 338] on button "Publish" at bounding box center [1208, 338] width 275 height 32
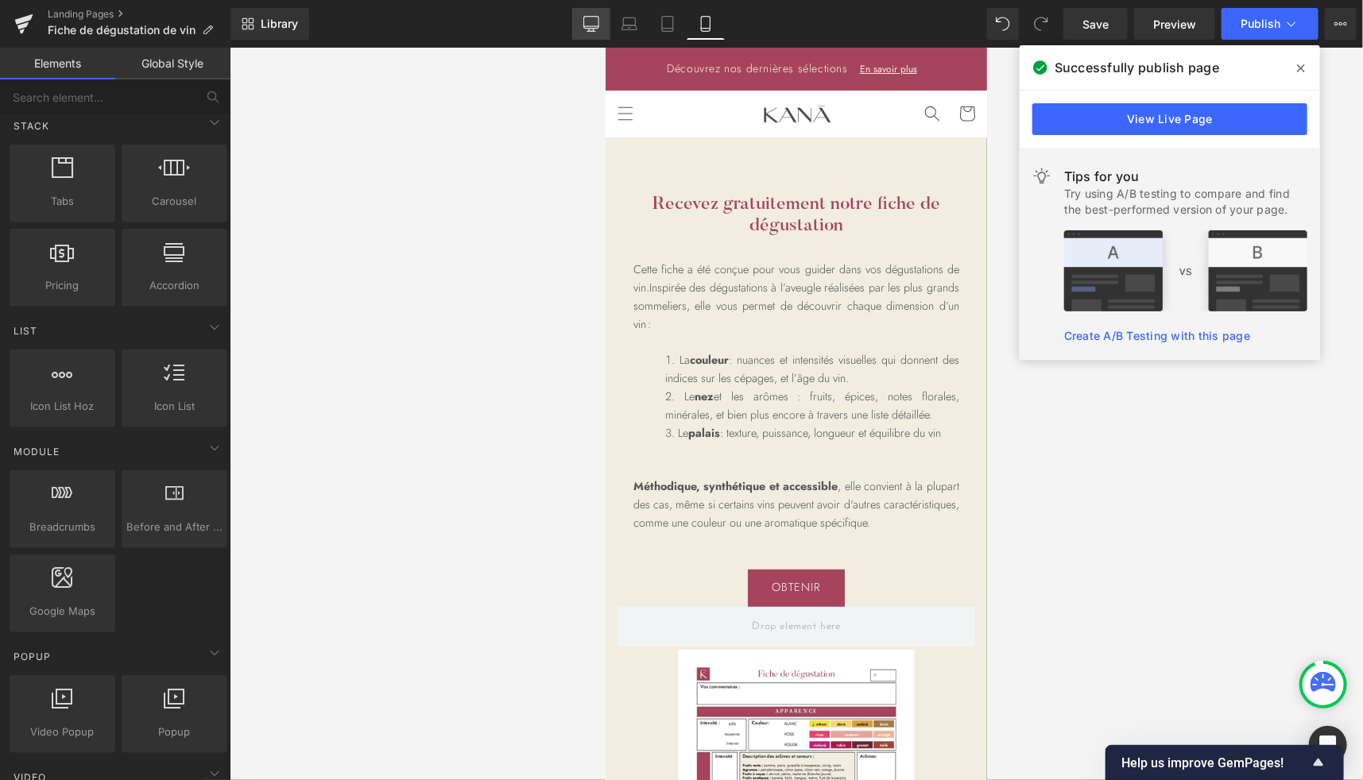
click at [596, 26] on icon at bounding box center [590, 26] width 15 height 0
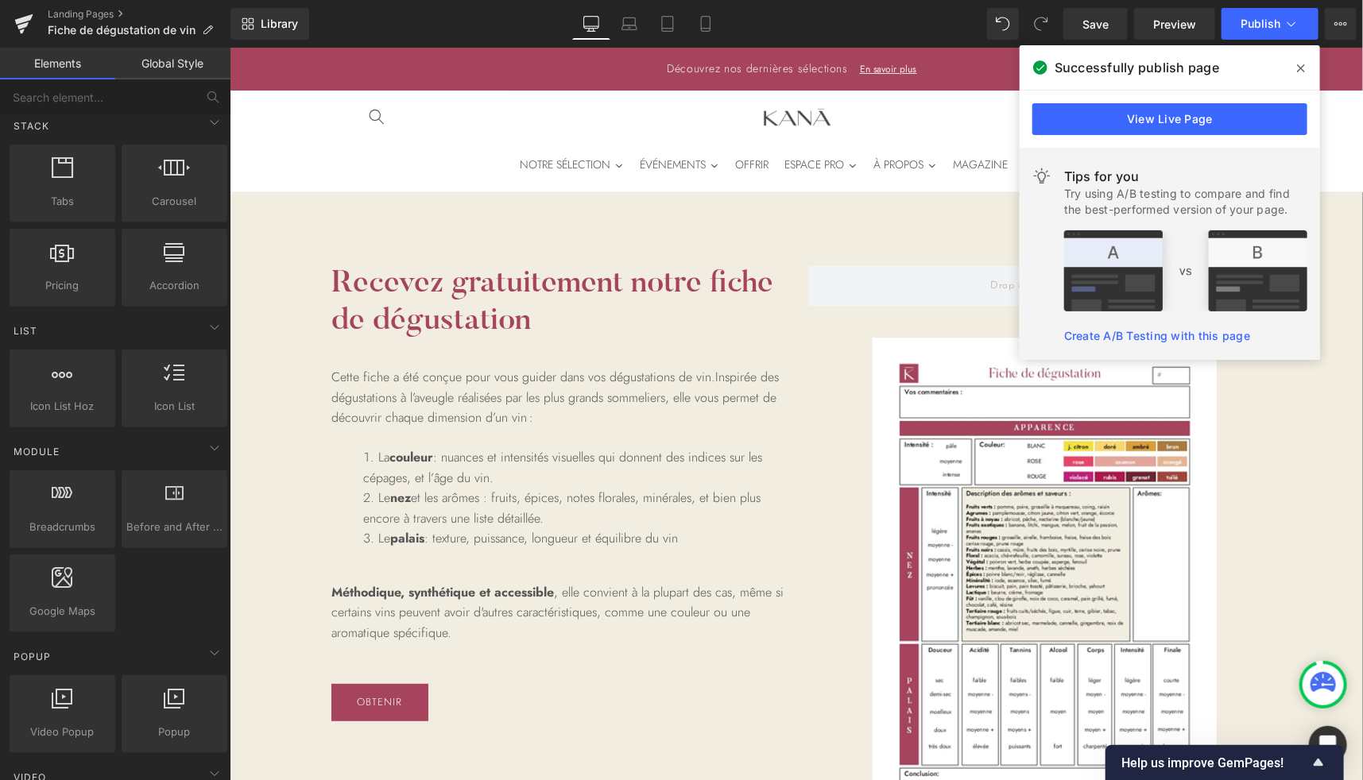
scroll to position [144, 0]
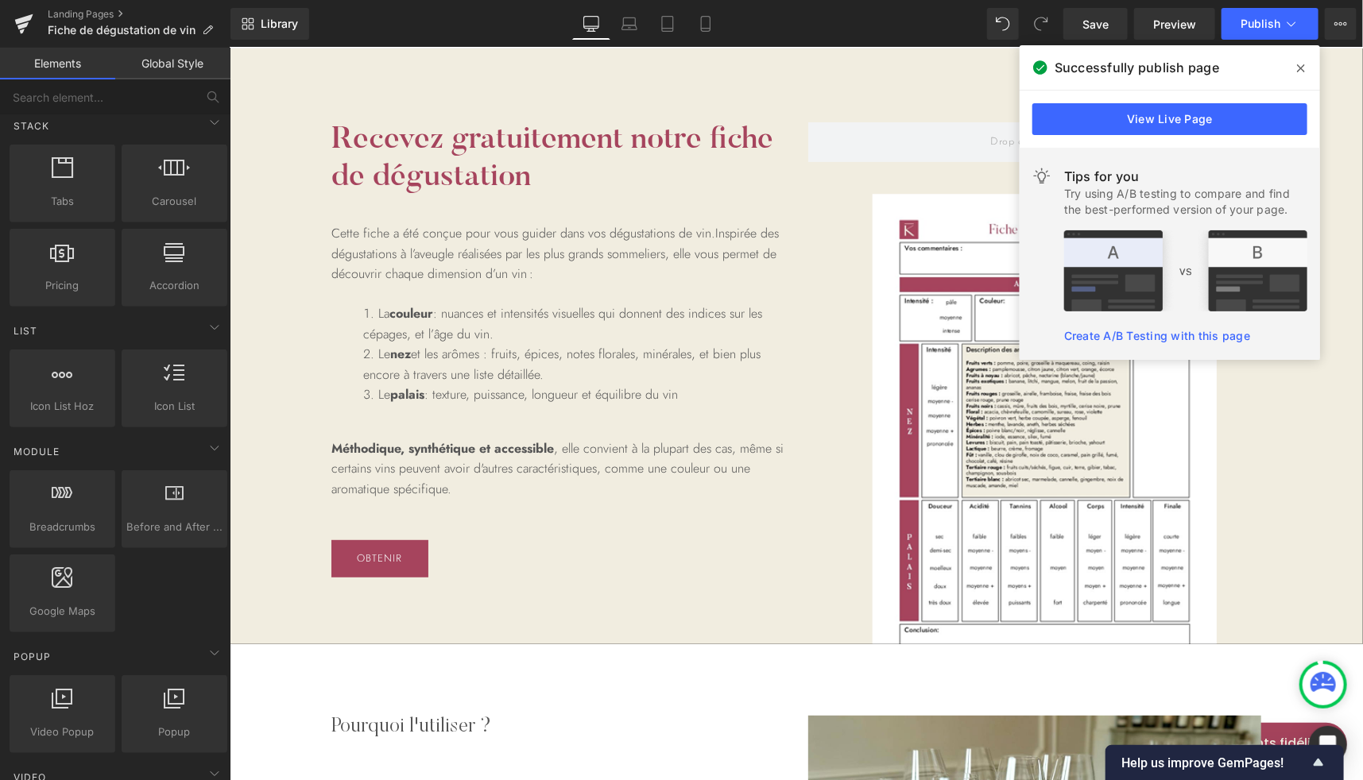
click at [1298, 59] on span at bounding box center [1300, 68] width 25 height 25
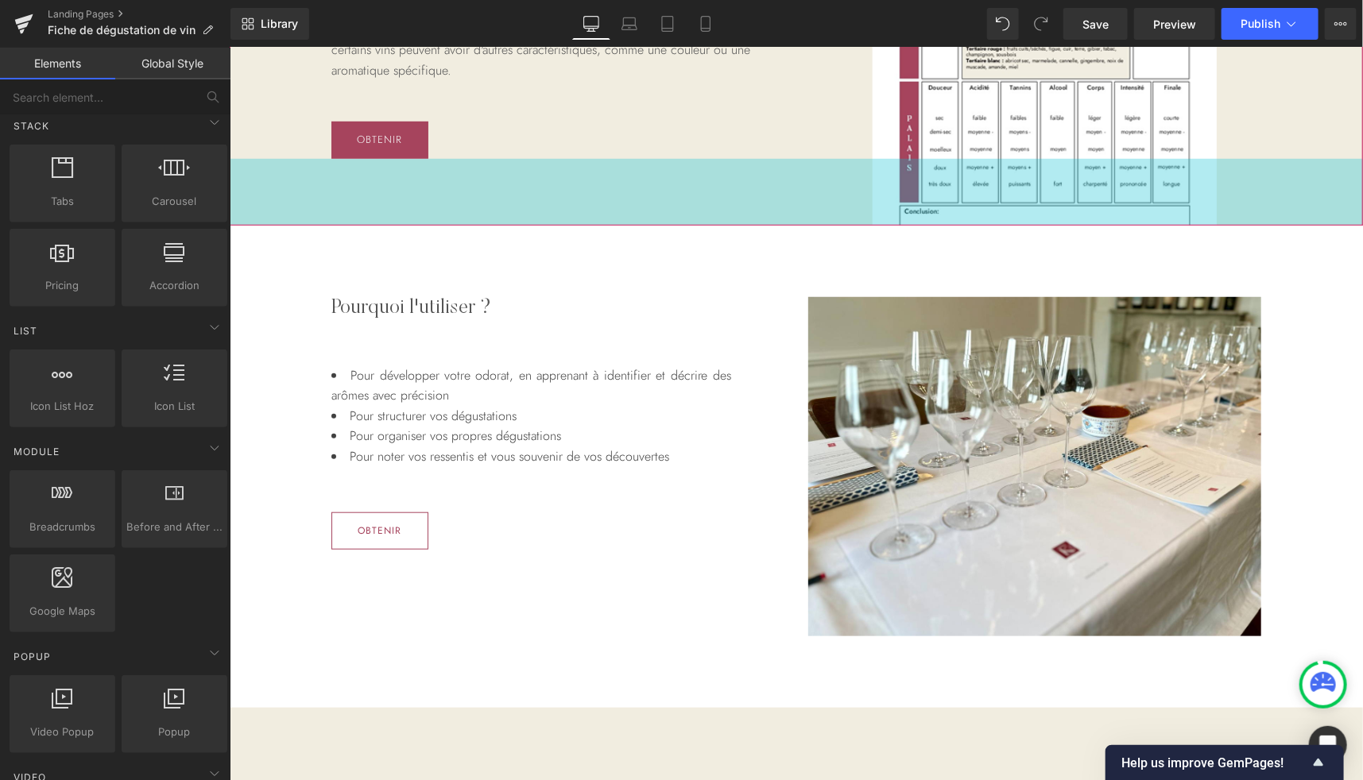
scroll to position [564, 0]
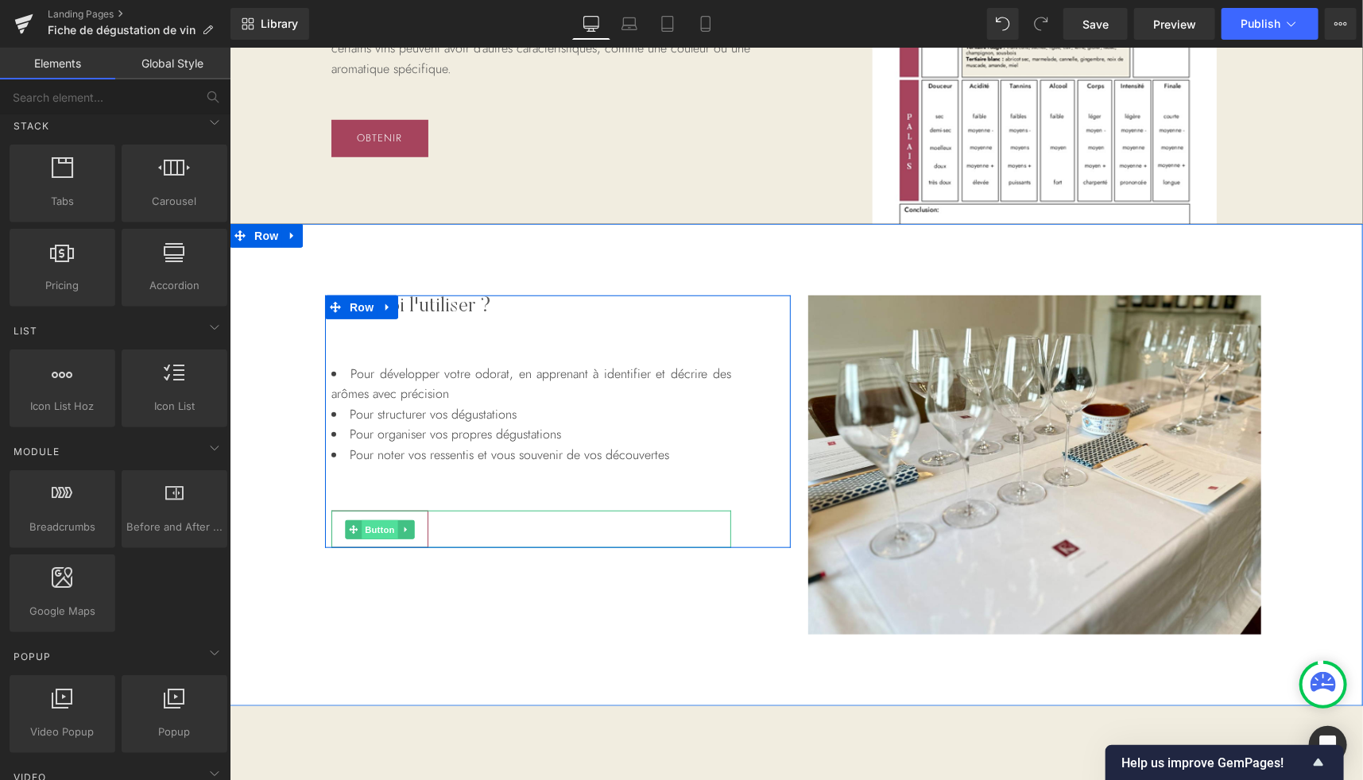
click at [376, 525] on span "Button" at bounding box center [379, 529] width 37 height 19
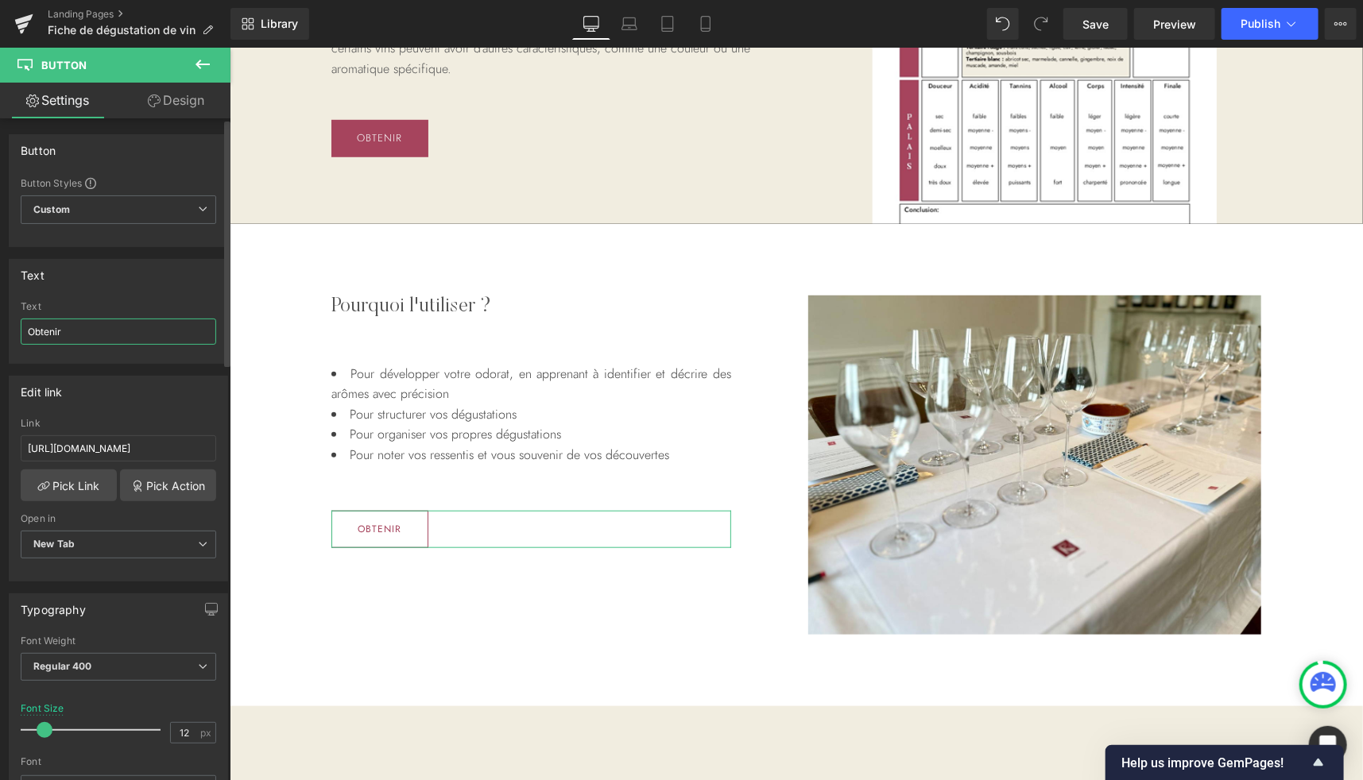
click at [76, 330] on input "Obtenir" at bounding box center [118, 332] width 195 height 26
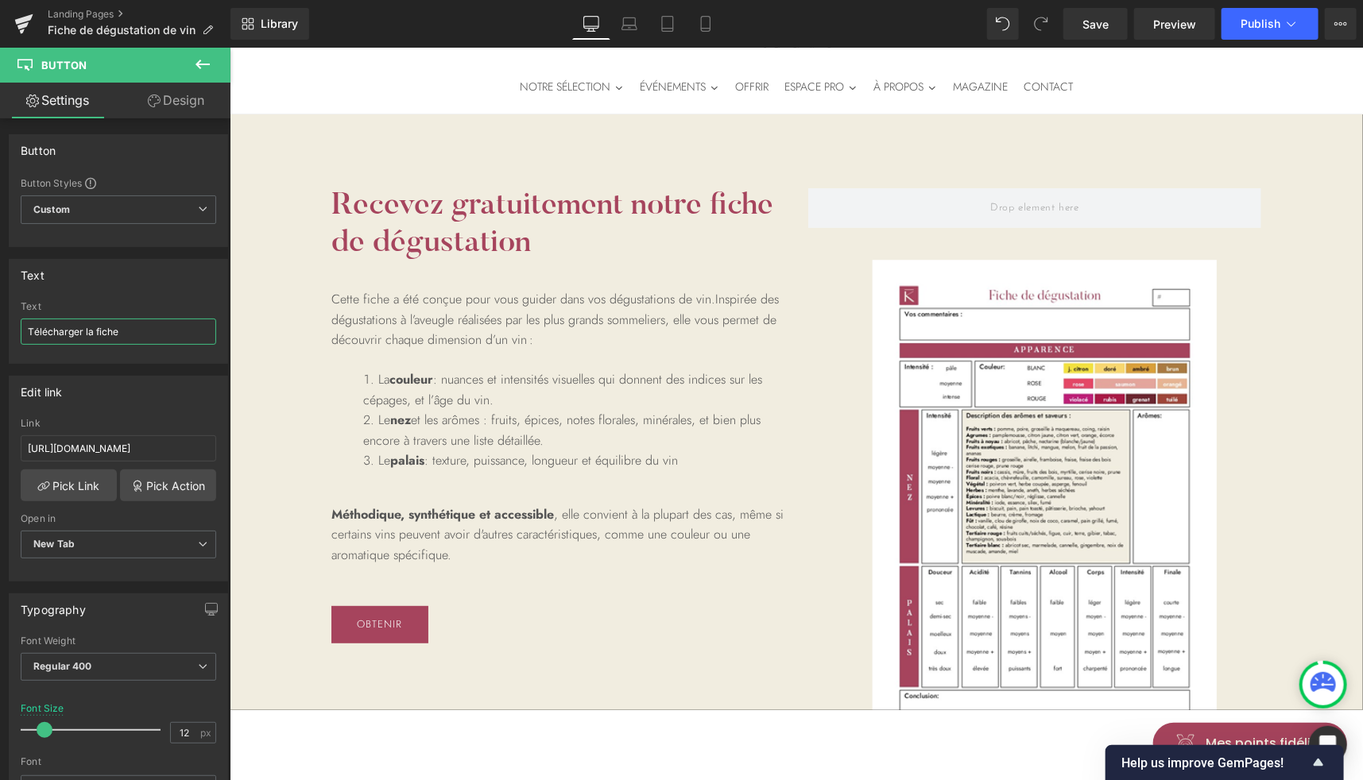
scroll to position [83, 0]
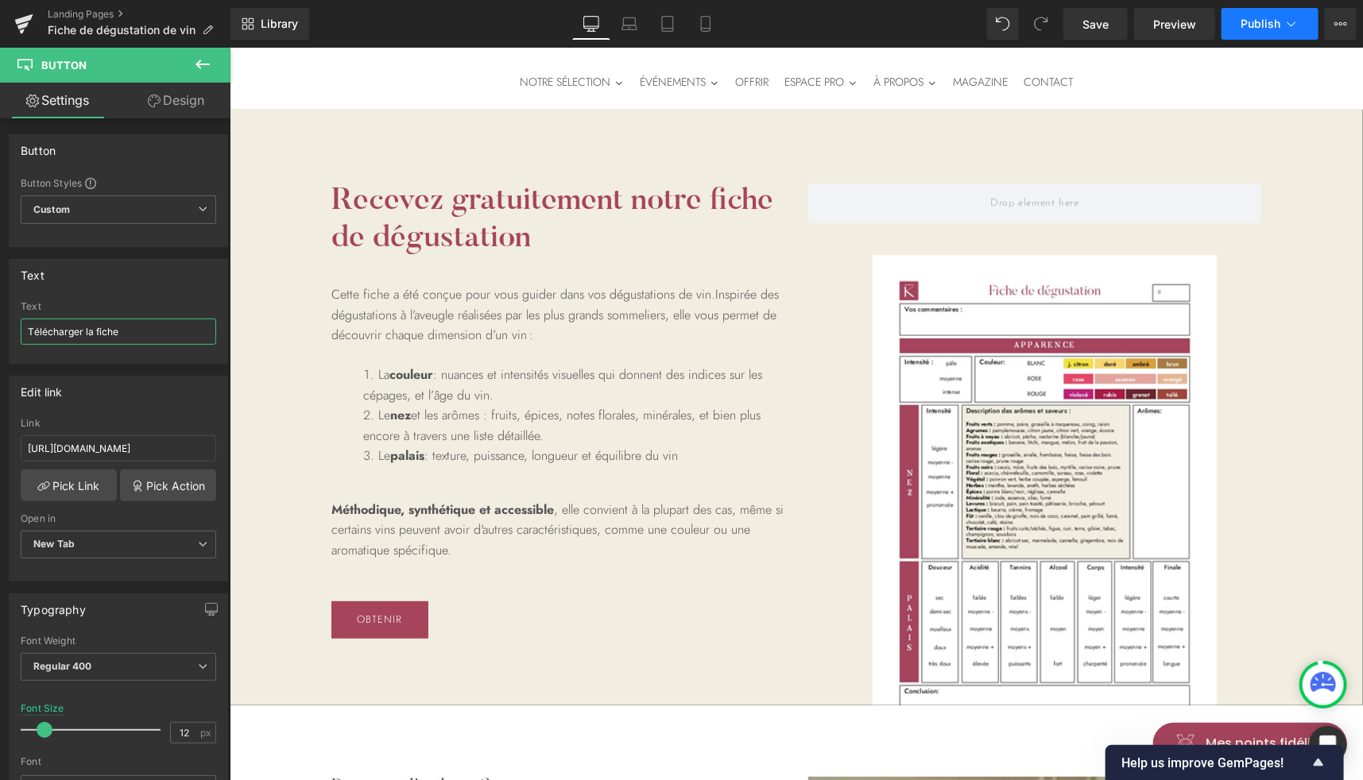
type input "Télécharger la fiche"
click at [1244, 29] on span "Publish" at bounding box center [1260, 23] width 40 height 13
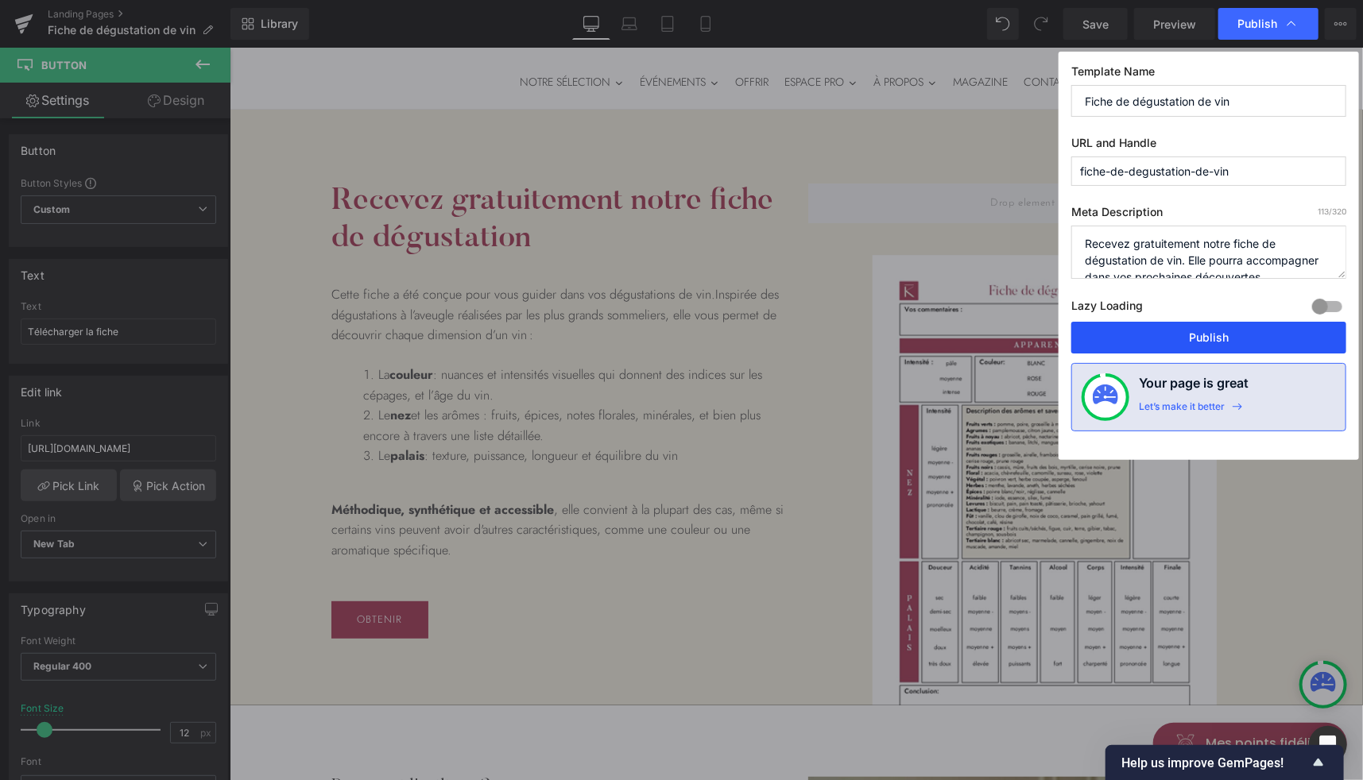
click at [1147, 345] on button "Publish" at bounding box center [1208, 338] width 275 height 32
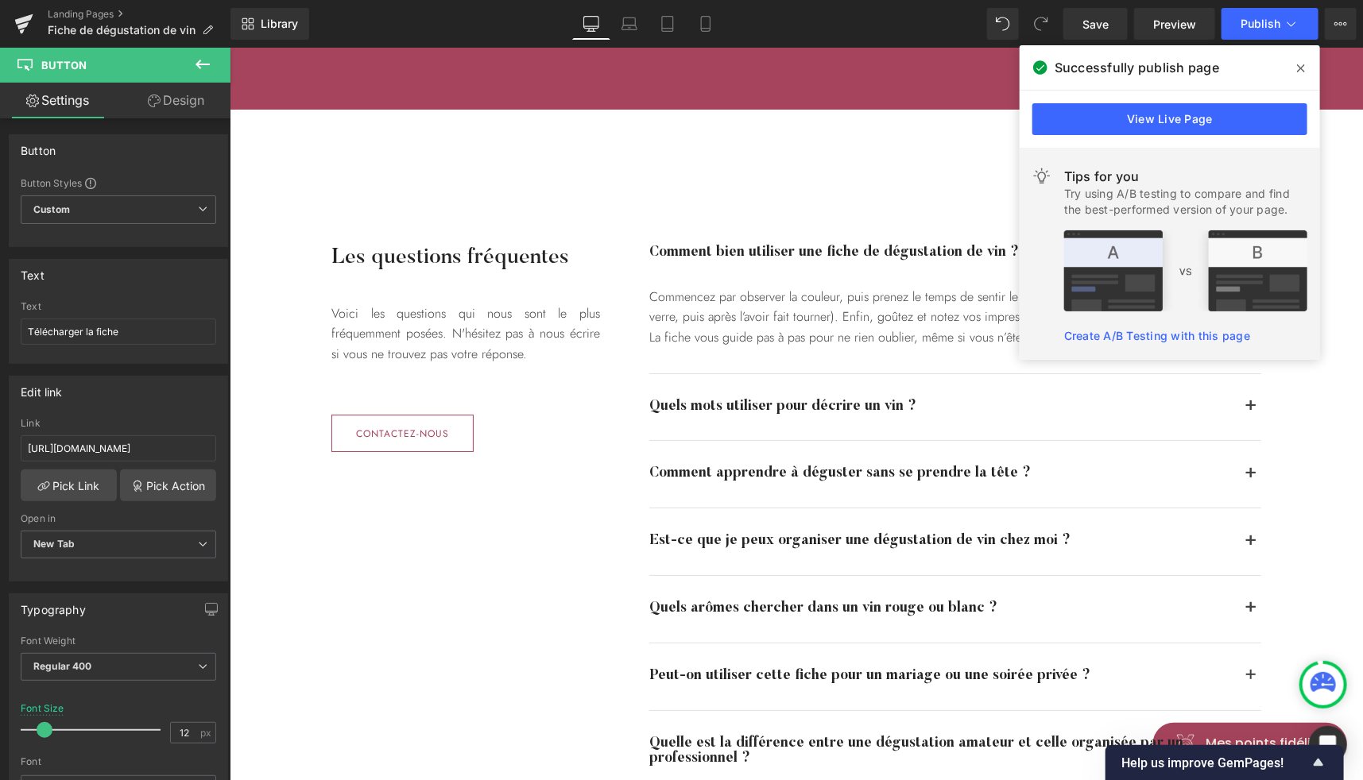
scroll to position [2980, 0]
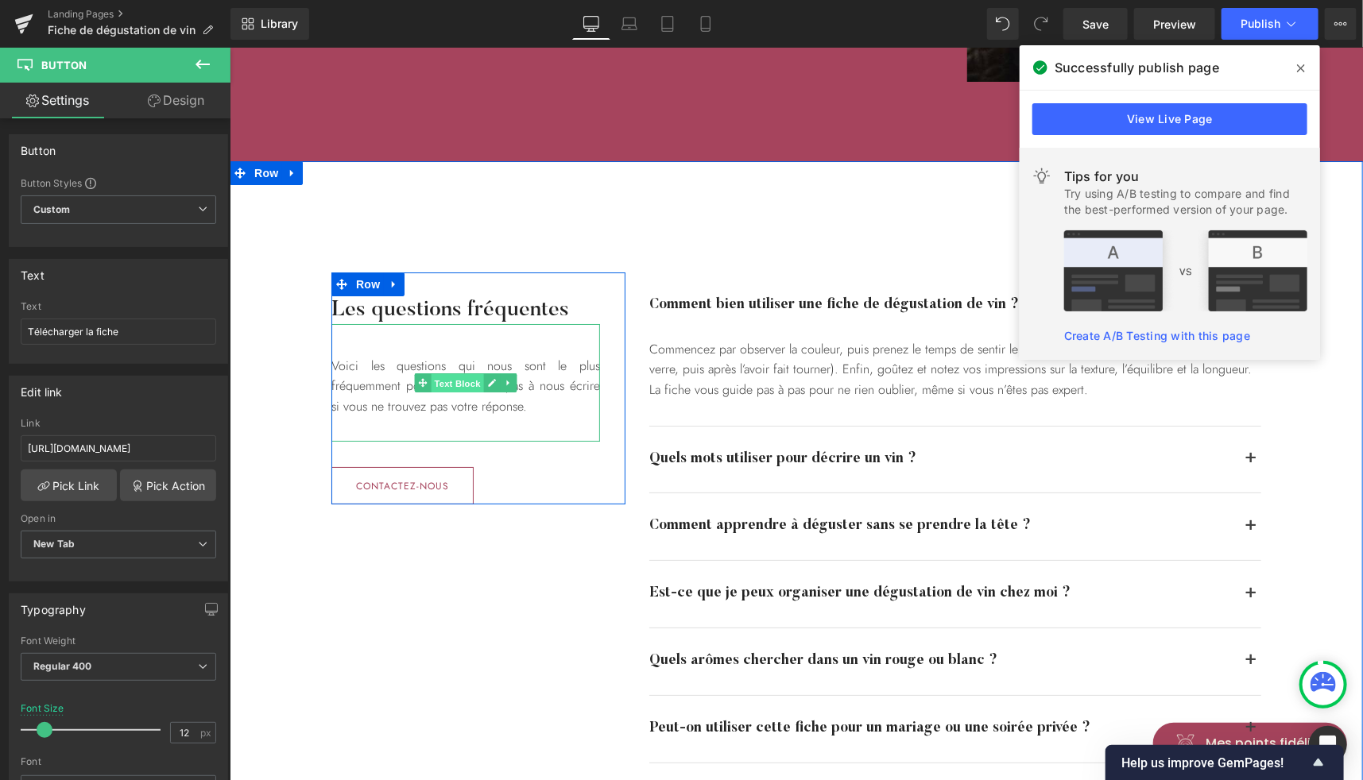
click at [435, 378] on span "Text Block" at bounding box center [456, 382] width 52 height 19
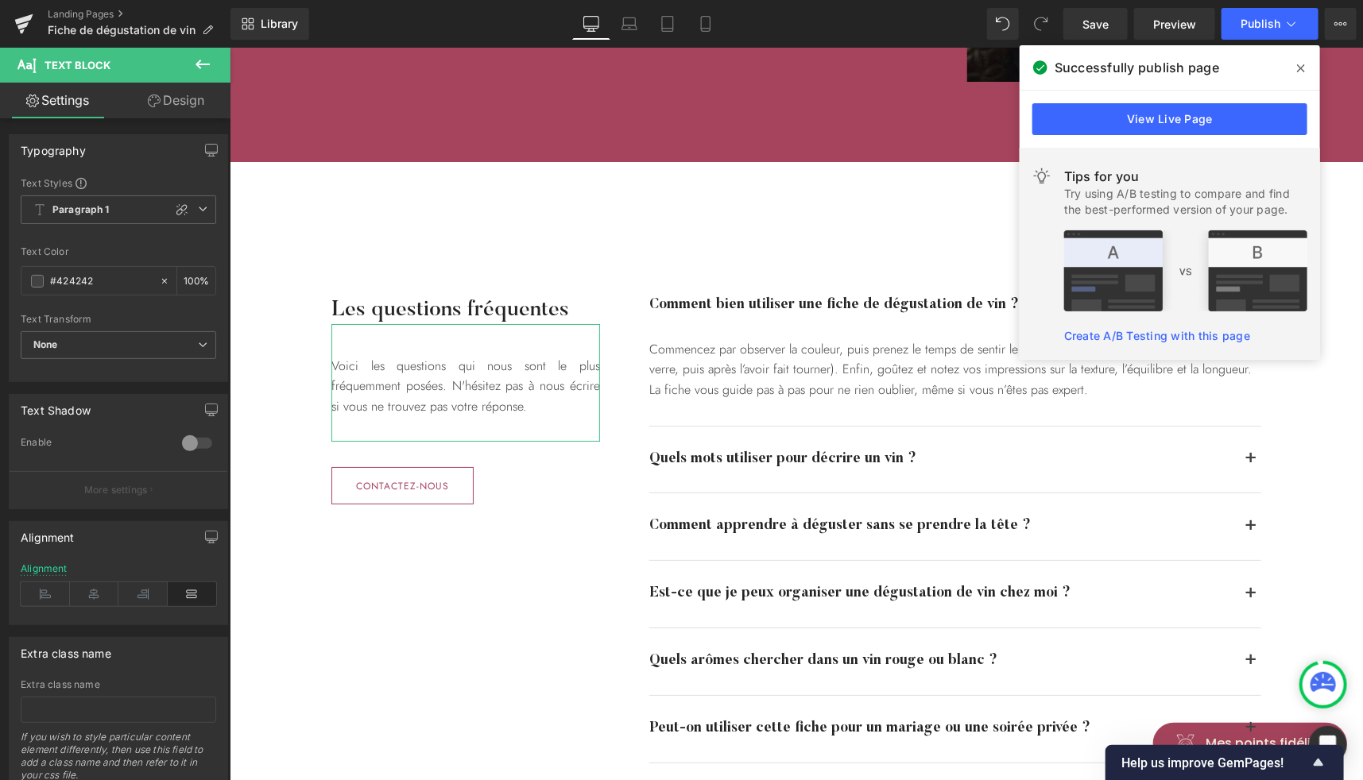
click at [176, 89] on link "Design" at bounding box center [175, 101] width 115 height 36
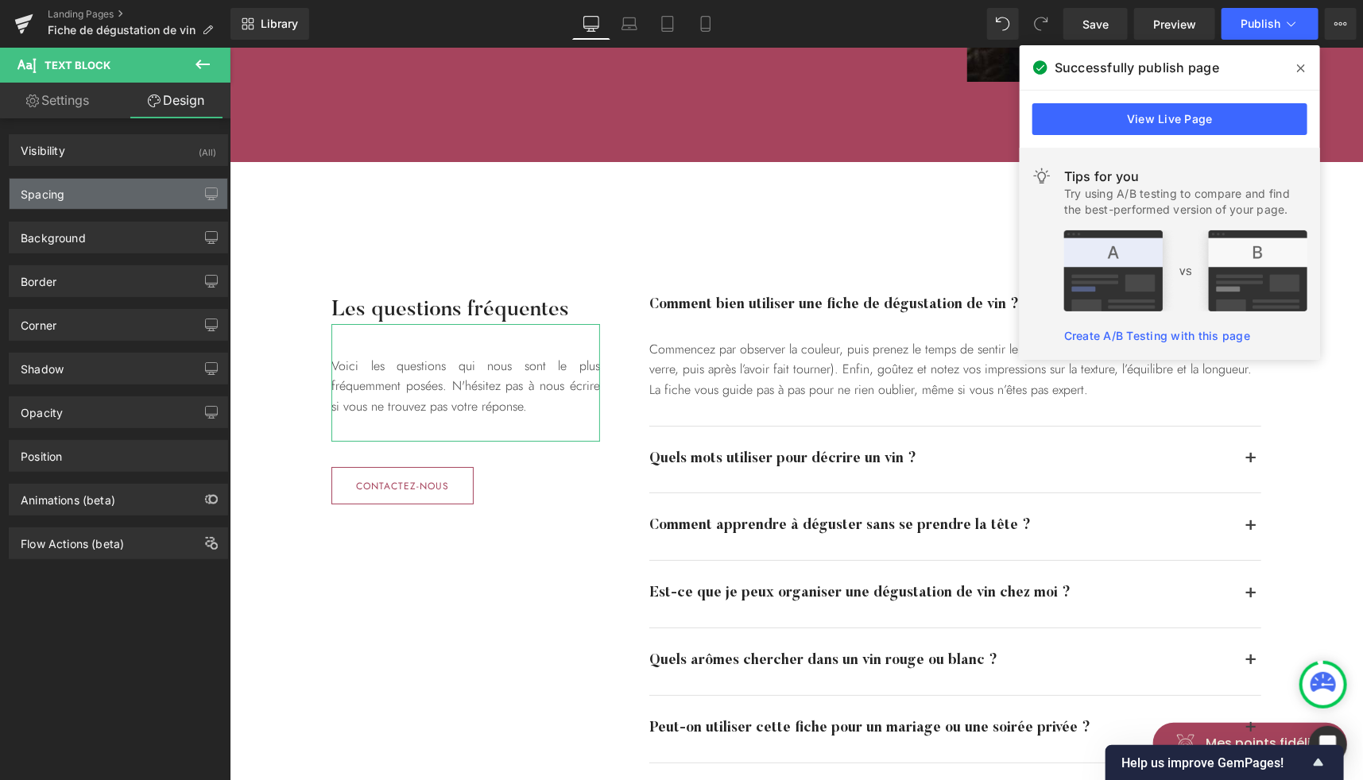
click at [76, 189] on div "Spacing" at bounding box center [119, 194] width 218 height 30
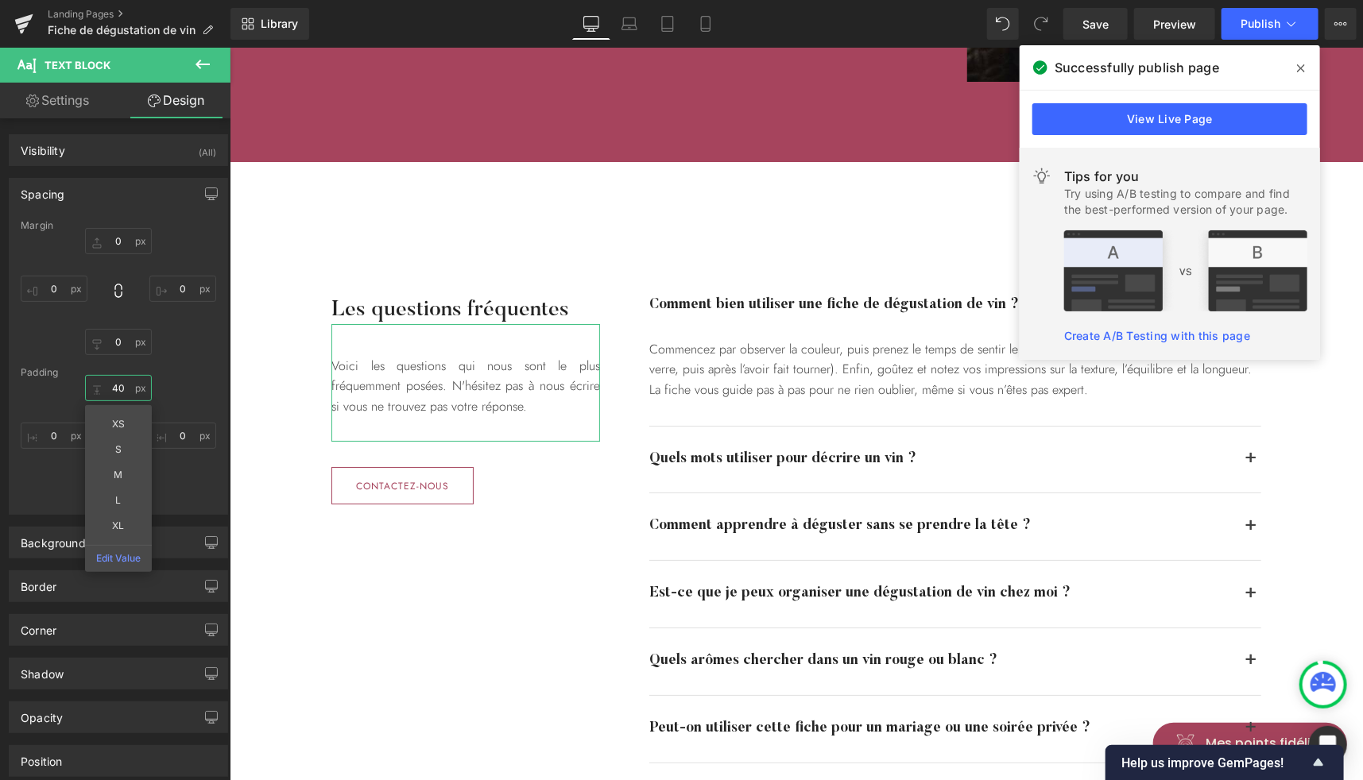
click at [118, 393] on input "40" at bounding box center [118, 388] width 67 height 26
type input "60"
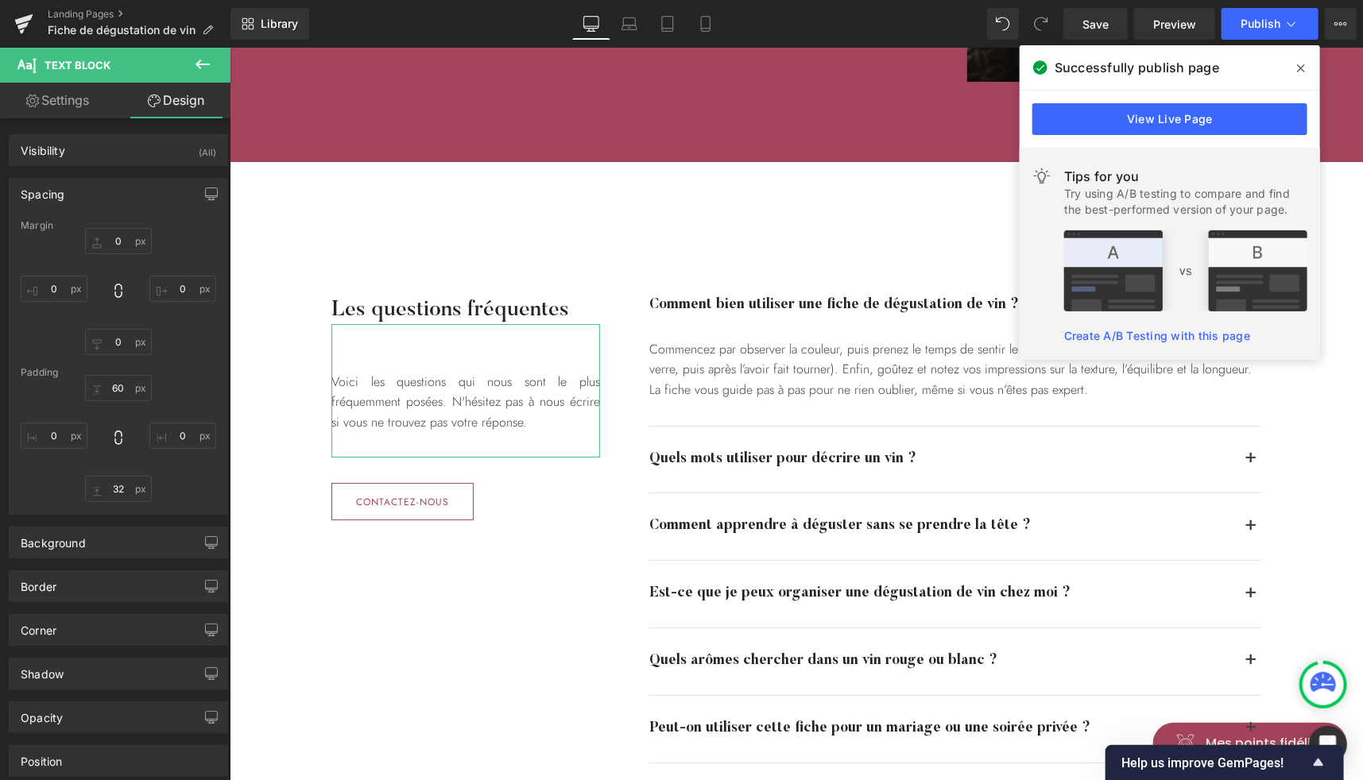
click at [186, 388] on div "60 60 0px 0 32px 32 0px 0" at bounding box center [118, 438] width 195 height 127
click at [115, 489] on input "32" at bounding box center [118, 489] width 67 height 26
type input "0"
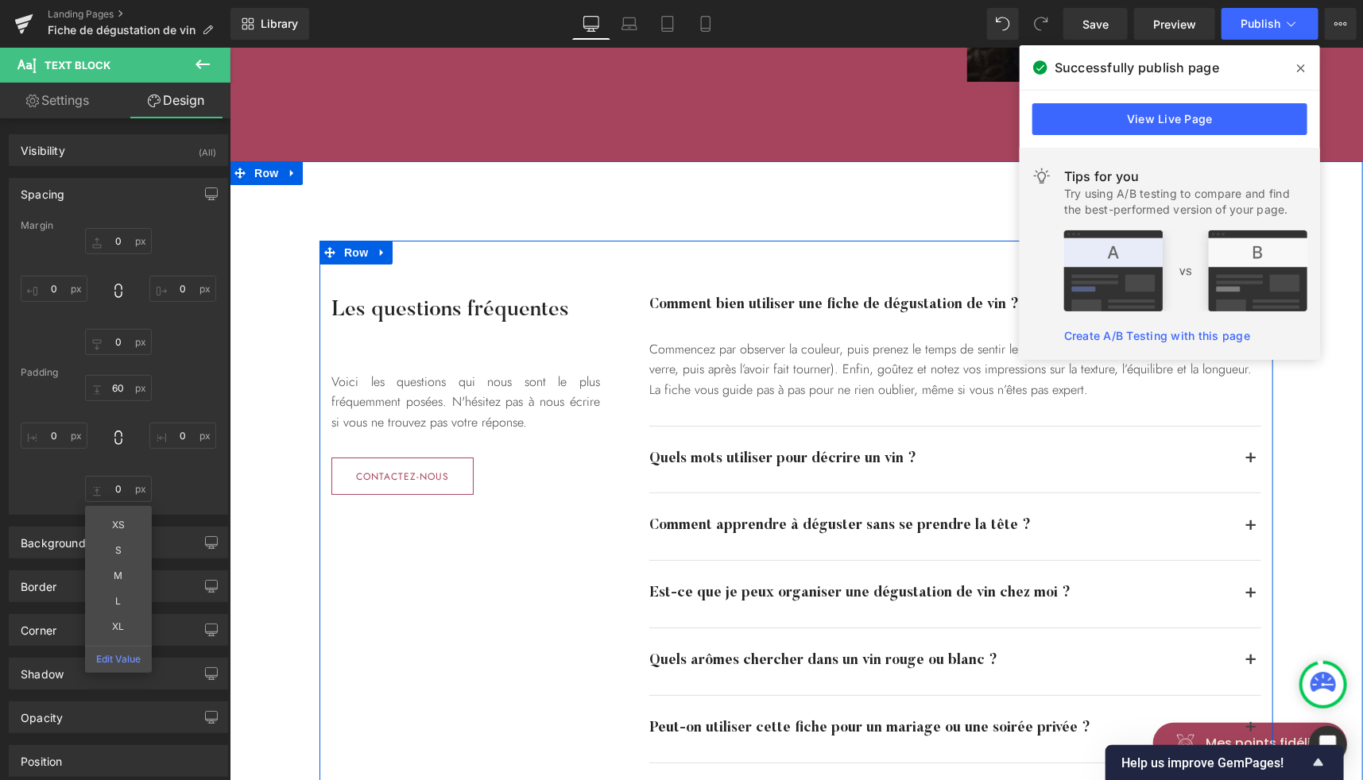
click at [466, 696] on div "Les questions fréquentes Heading Voici les questions qui nous sont le plus fréq…" at bounding box center [796, 558] width 954 height 636
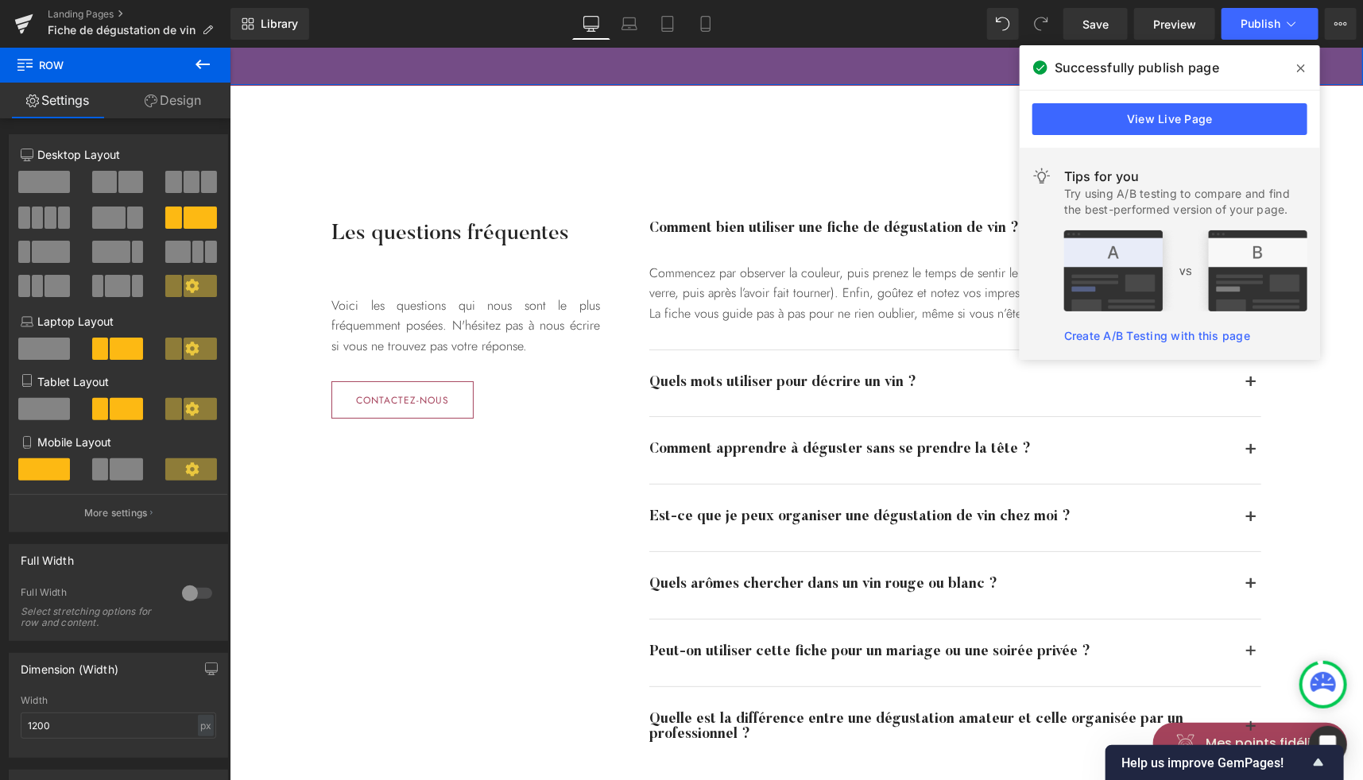
scroll to position [3048, 0]
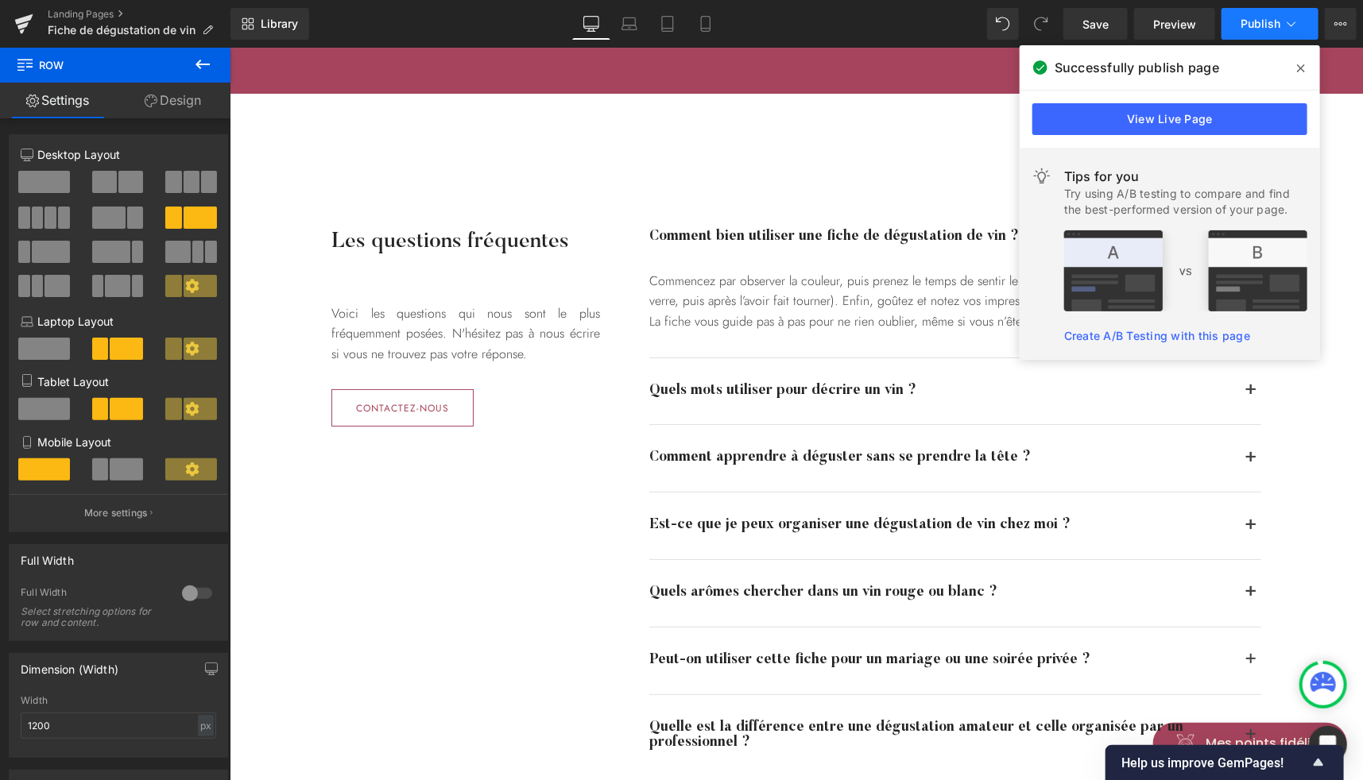
click at [1256, 22] on span "Publish" at bounding box center [1260, 23] width 40 height 13
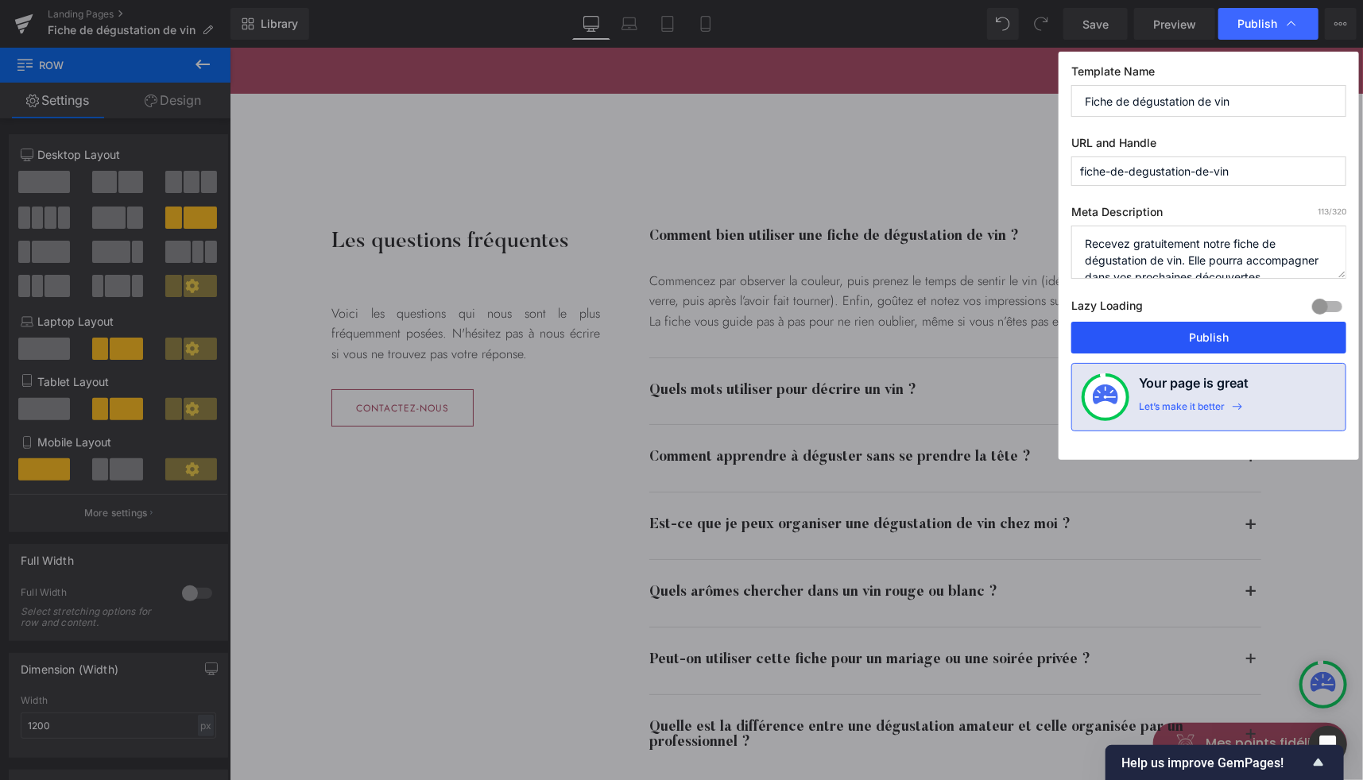
click at [1176, 332] on button "Publish" at bounding box center [1208, 338] width 275 height 32
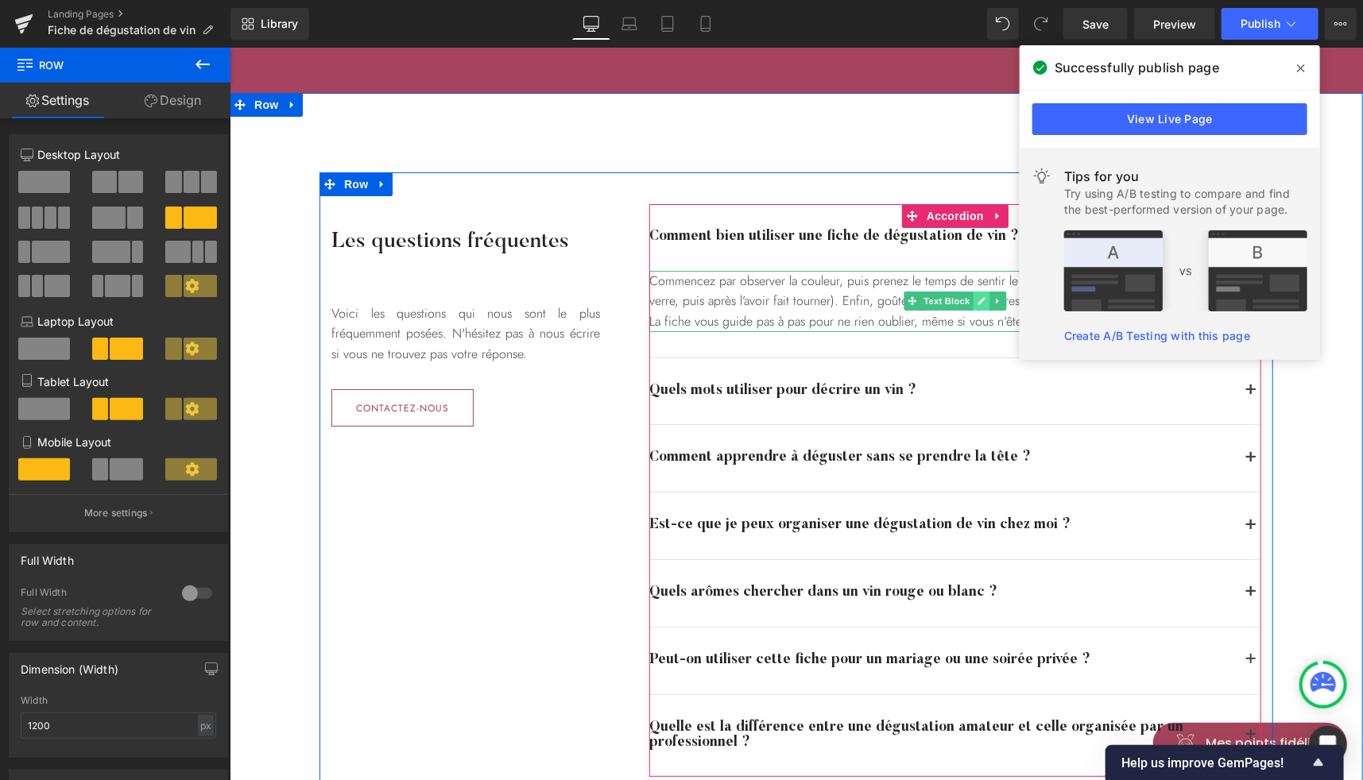
click at [977, 300] on icon at bounding box center [981, 300] width 8 height 8
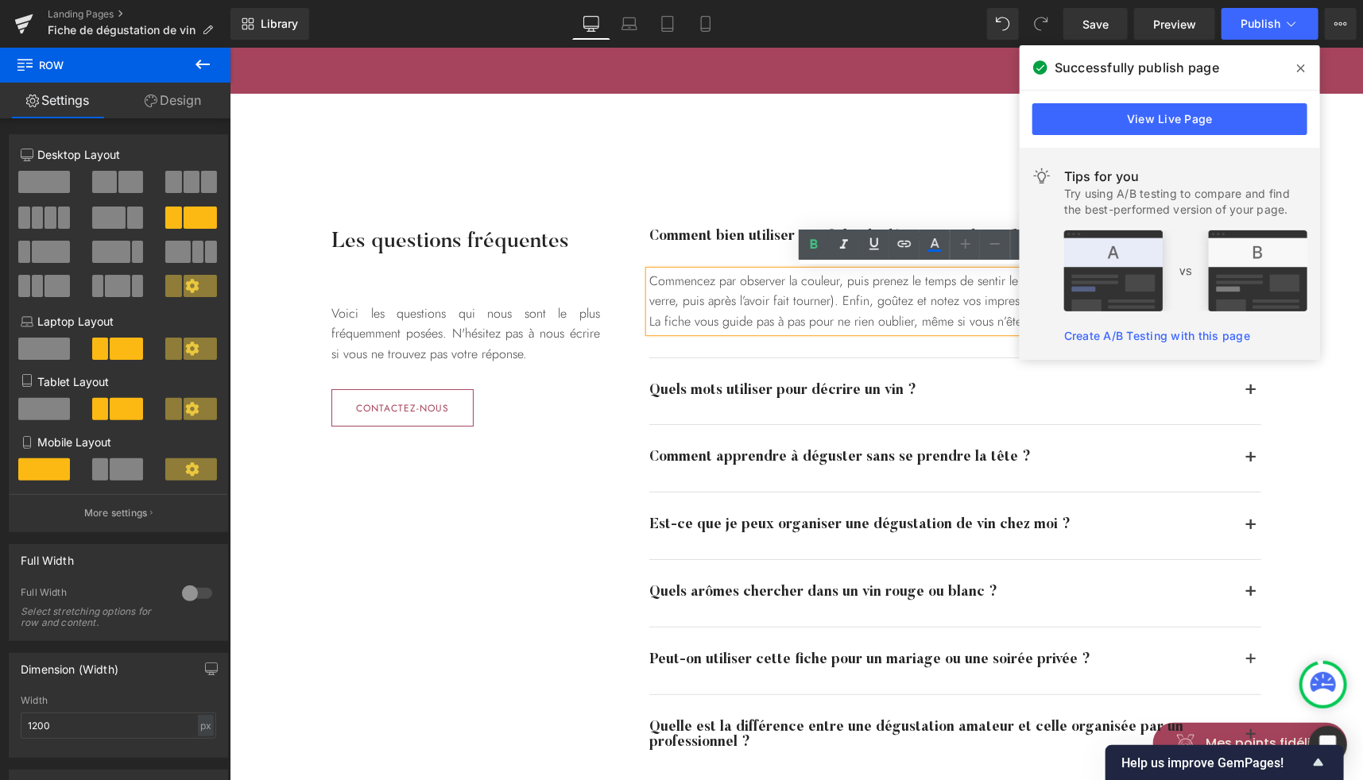
click at [941, 300] on div "Commencez par observer la couleur, puis prenez le temps de sentir le vin (idéal…" at bounding box center [954, 300] width 612 height 61
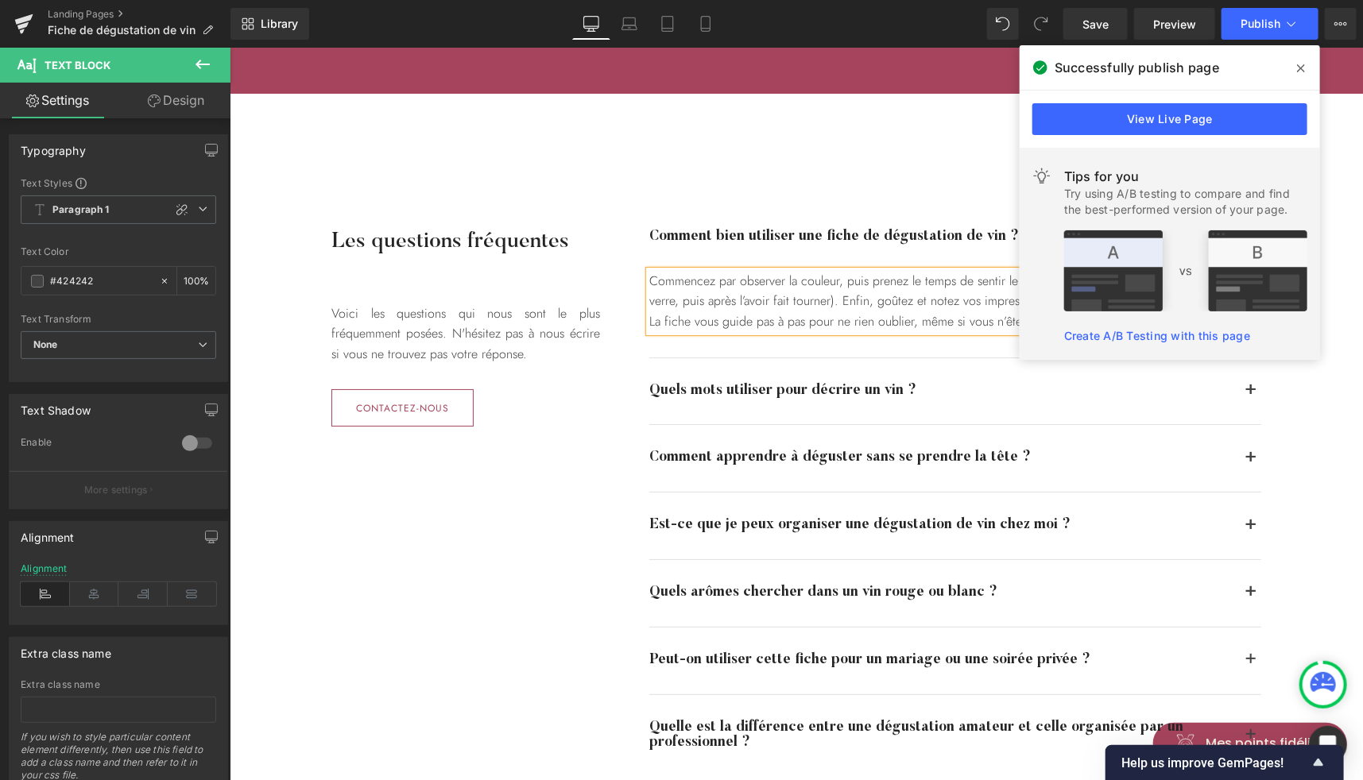
click at [1298, 69] on icon at bounding box center [1301, 68] width 8 height 13
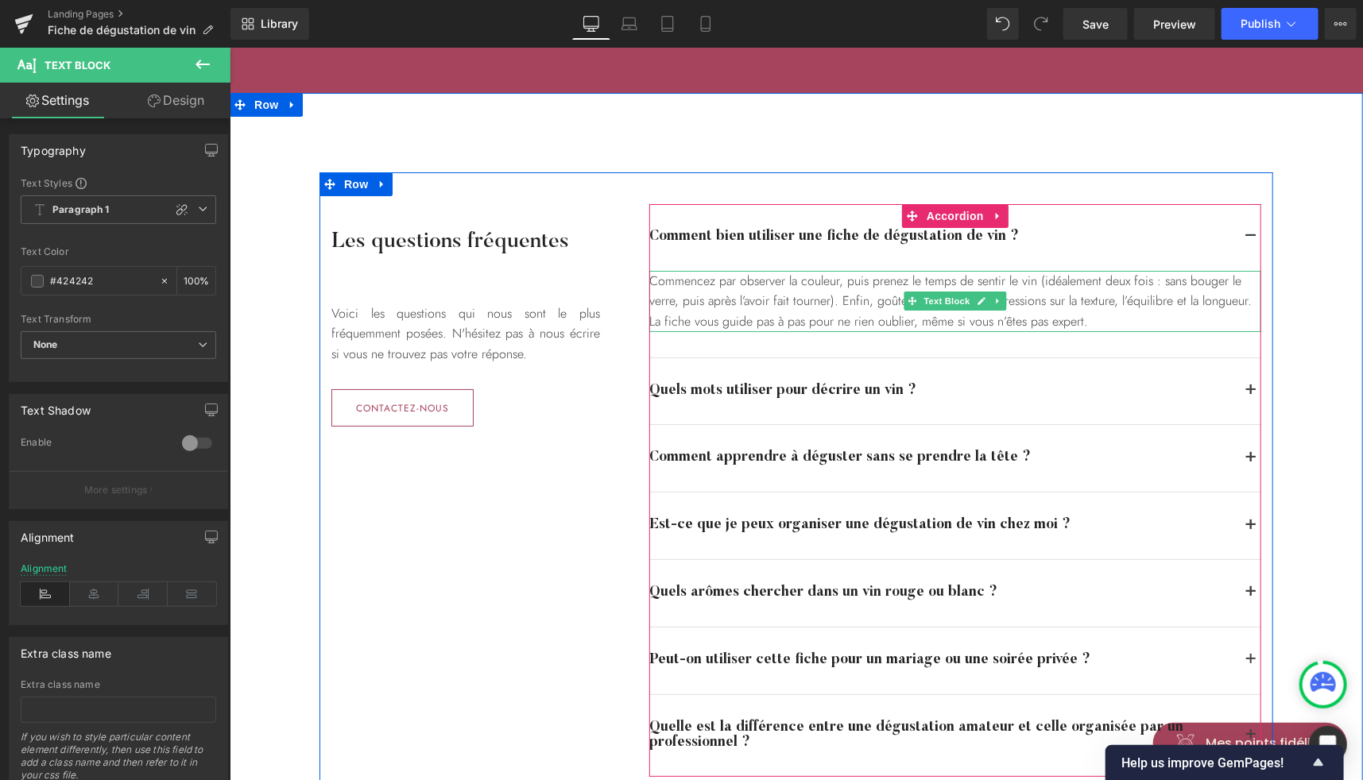
click at [1095, 304] on div "Commencez par observer la couleur, puis prenez le temps de sentir le vin (idéal…" at bounding box center [954, 300] width 612 height 61
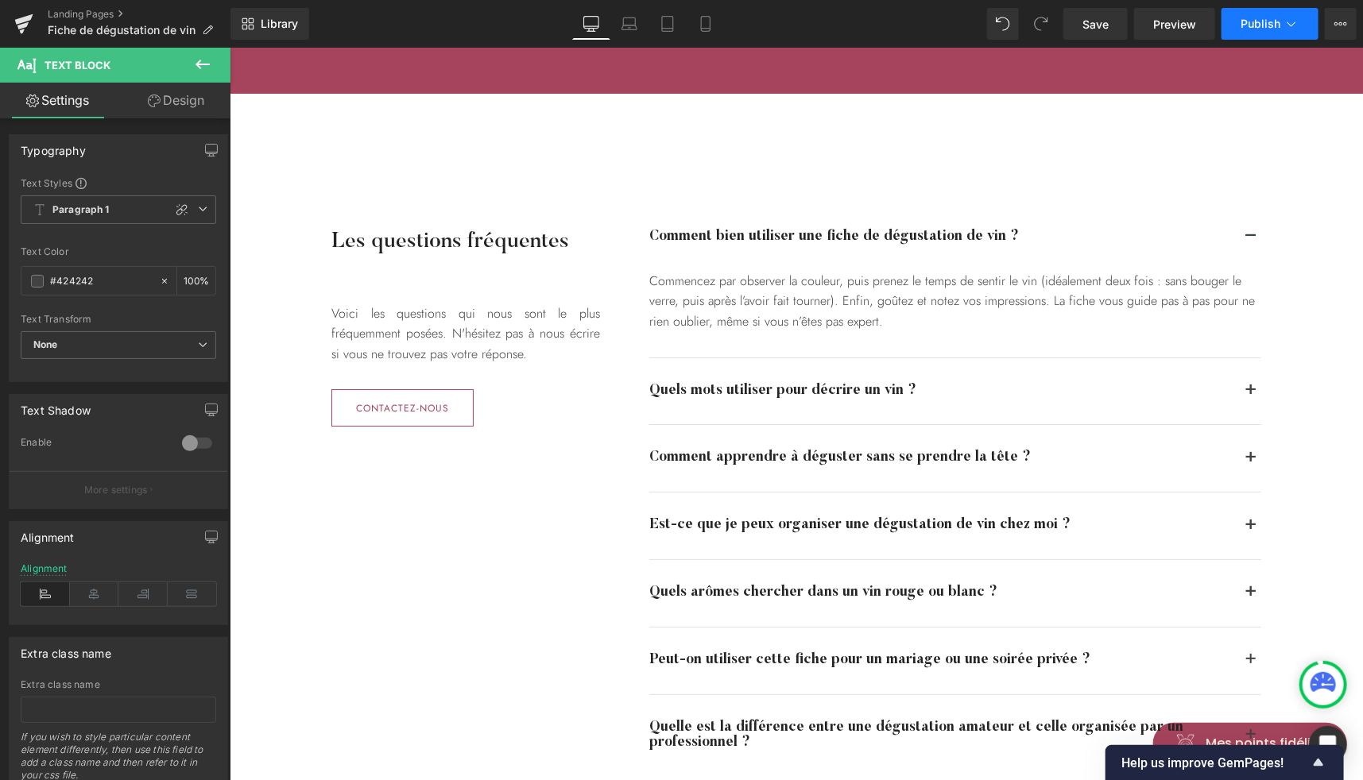
click at [1247, 32] on button "Publish" at bounding box center [1269, 24] width 97 height 32
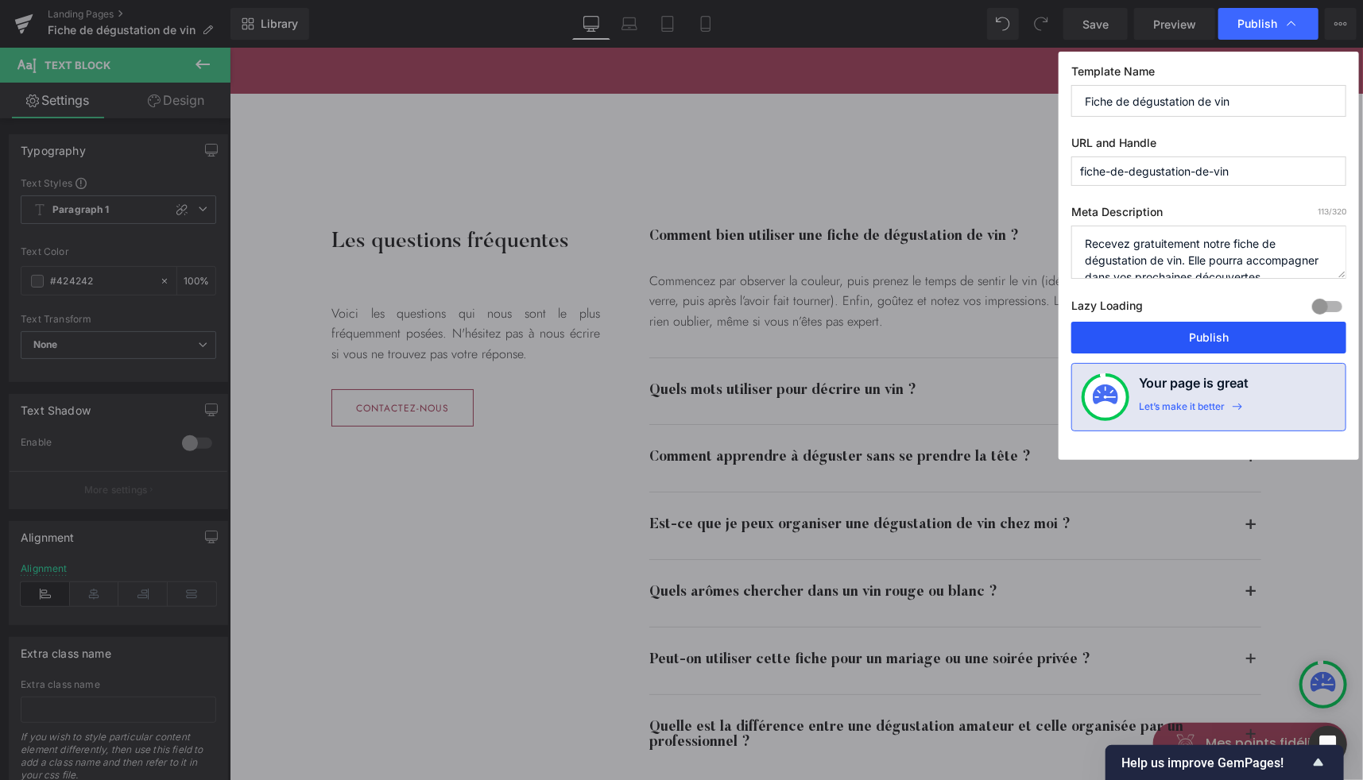
click at [1193, 340] on button "Publish" at bounding box center [1208, 338] width 275 height 32
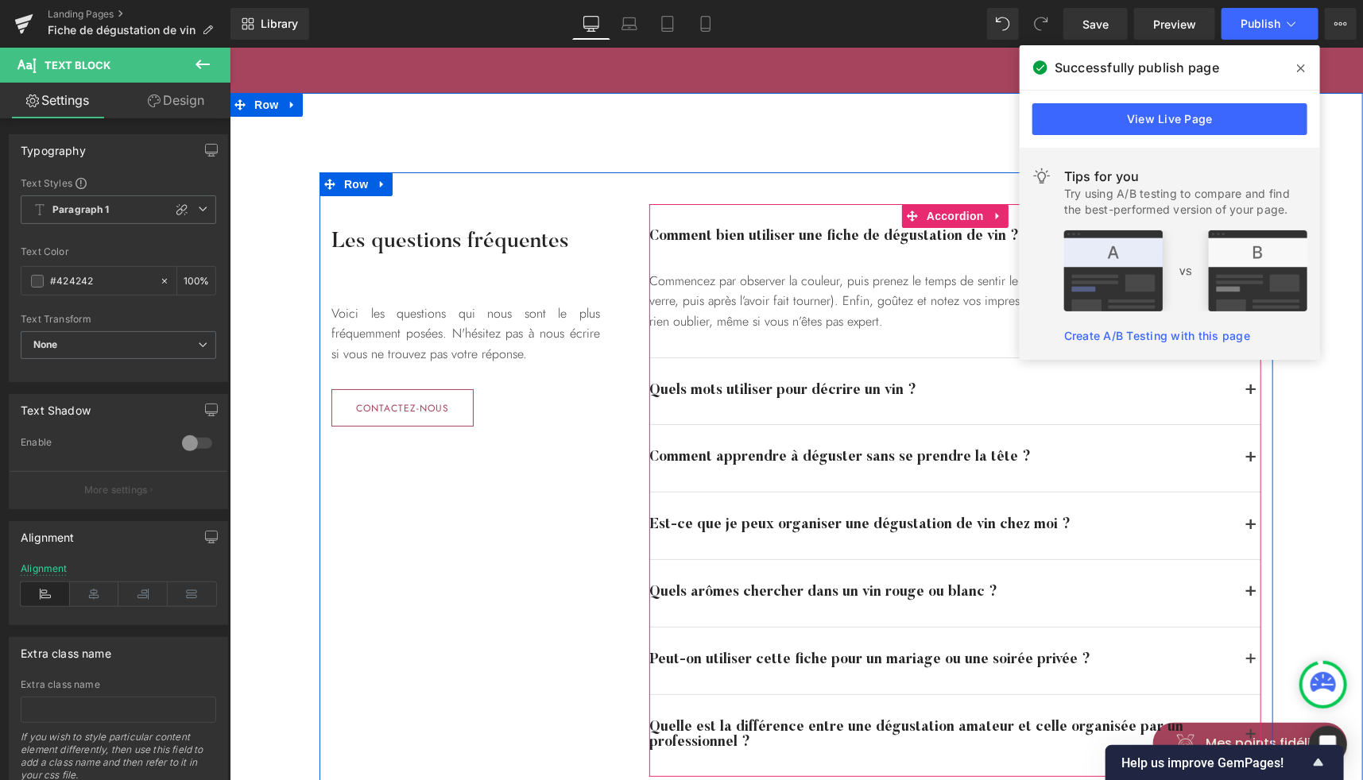
click at [1201, 402] on div "Quels mots utiliser pour décrire un vin ? Text Block" at bounding box center [954, 391] width 612 height 67
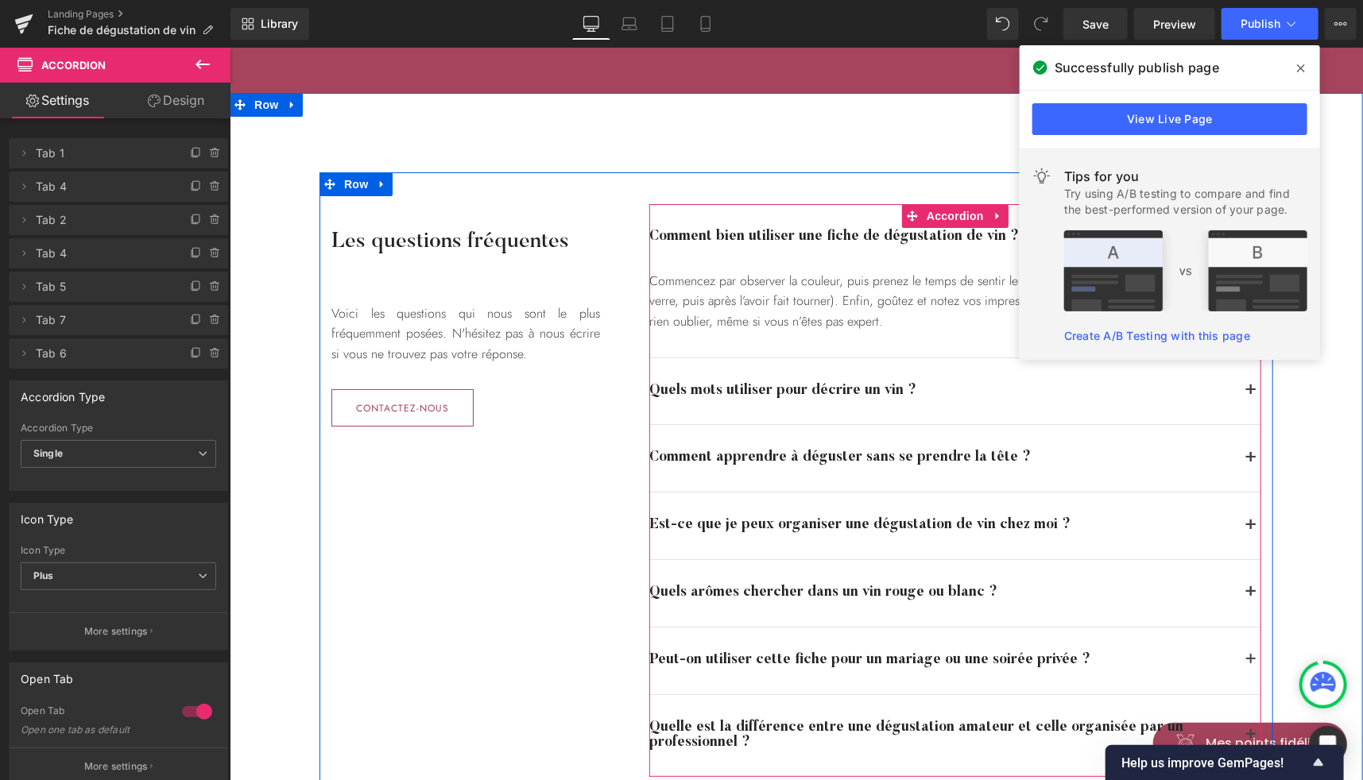
click at [1241, 385] on button "button" at bounding box center [1250, 391] width 21 height 67
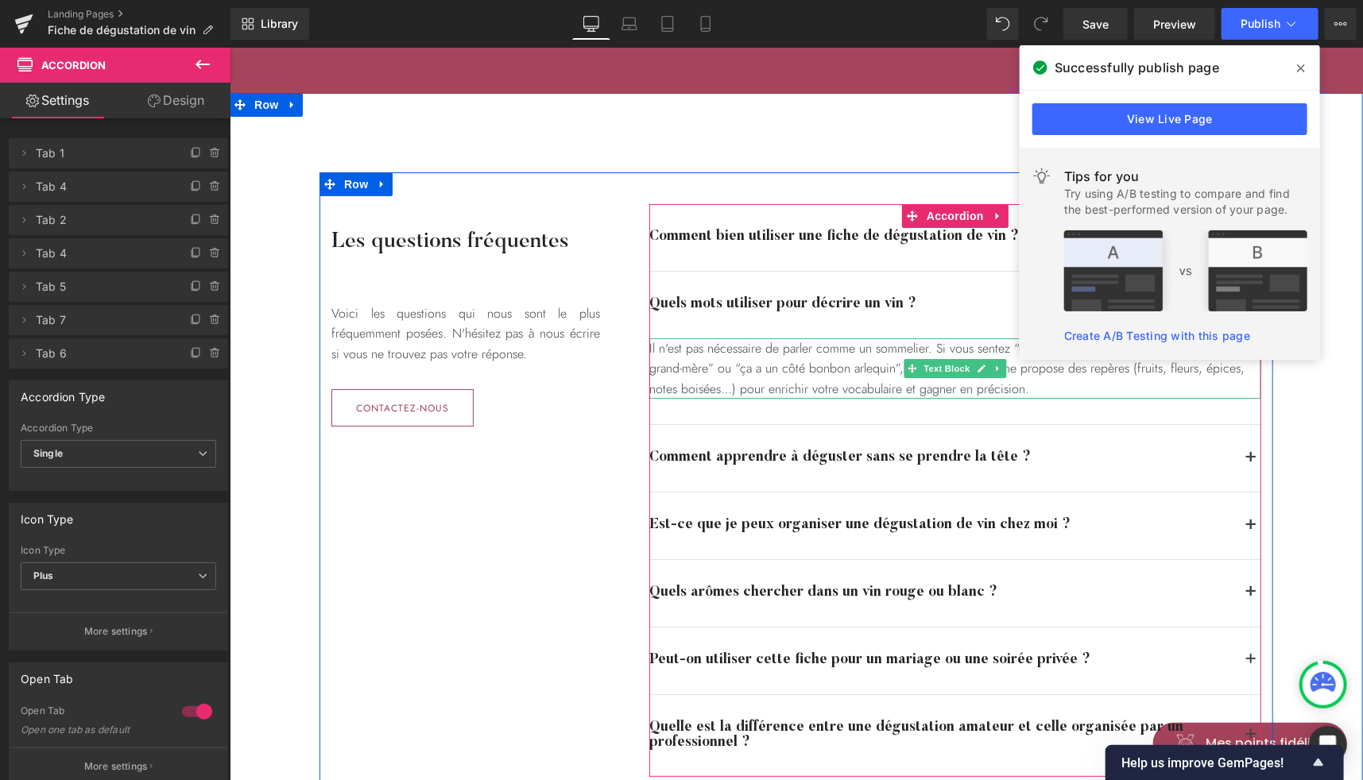
click at [859, 345] on div "Il n'est pas nécessaire de parler comme un sommelier. Si vous sentez “ça me rap…" at bounding box center [954, 368] width 612 height 61
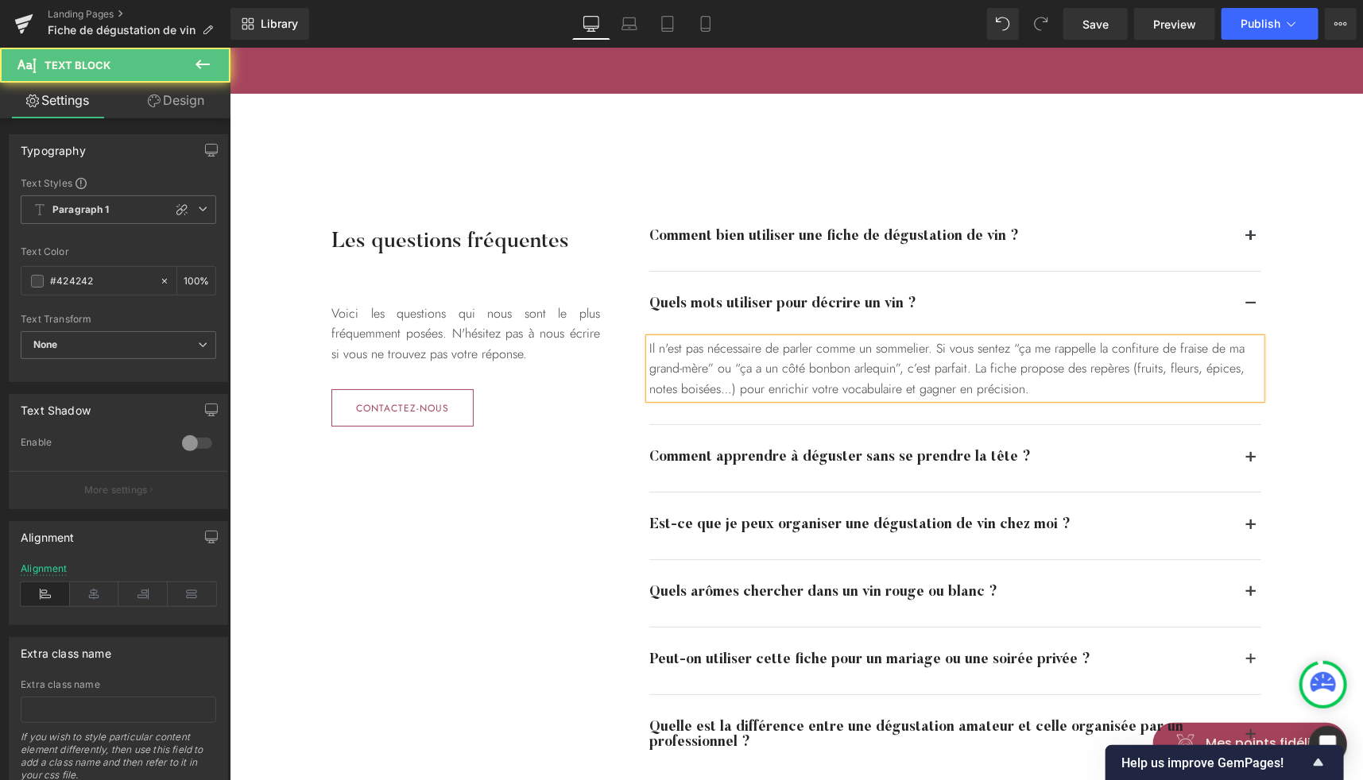
click at [923, 344] on div "Il n'est pas nécessaire de parler comme un sommelier. Si vous sentez “ça me rap…" at bounding box center [954, 368] width 612 height 61
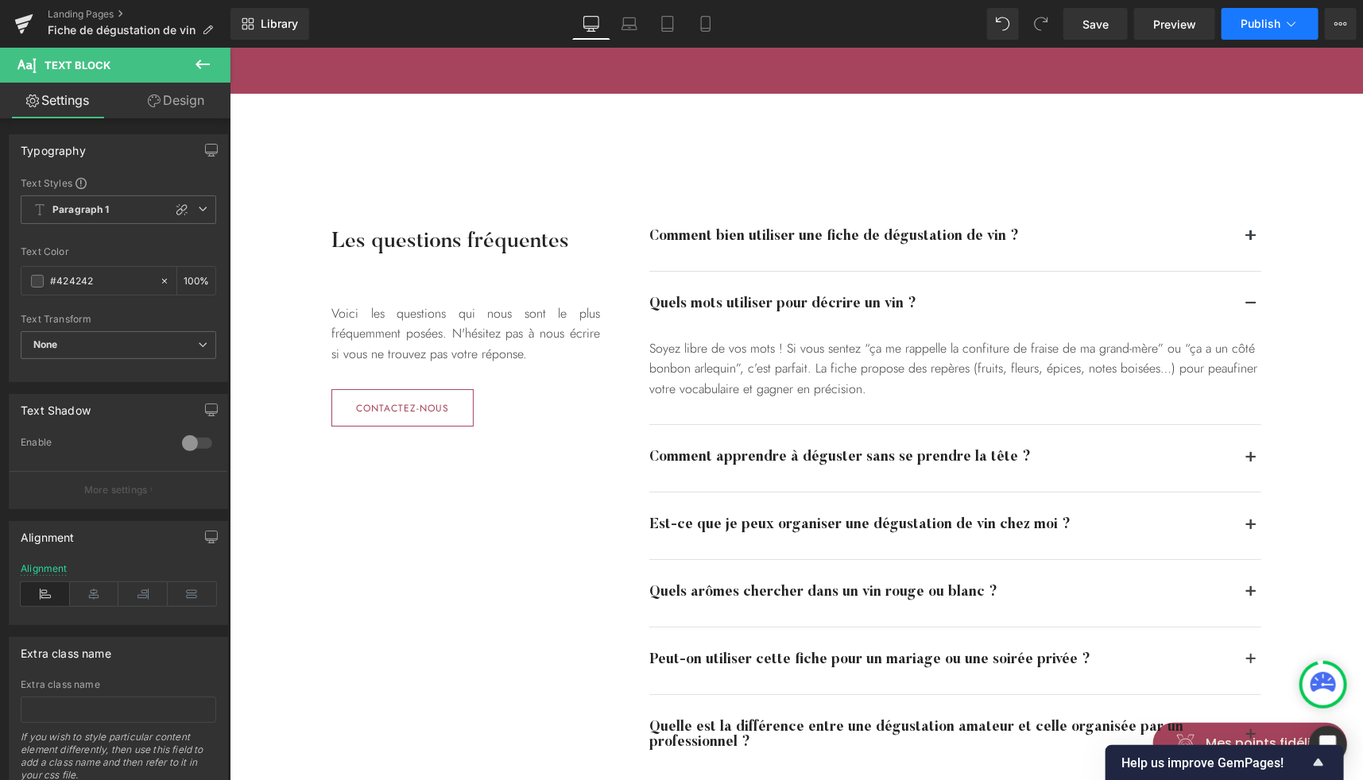
click at [1252, 31] on button "Publish" at bounding box center [1269, 24] width 97 height 32
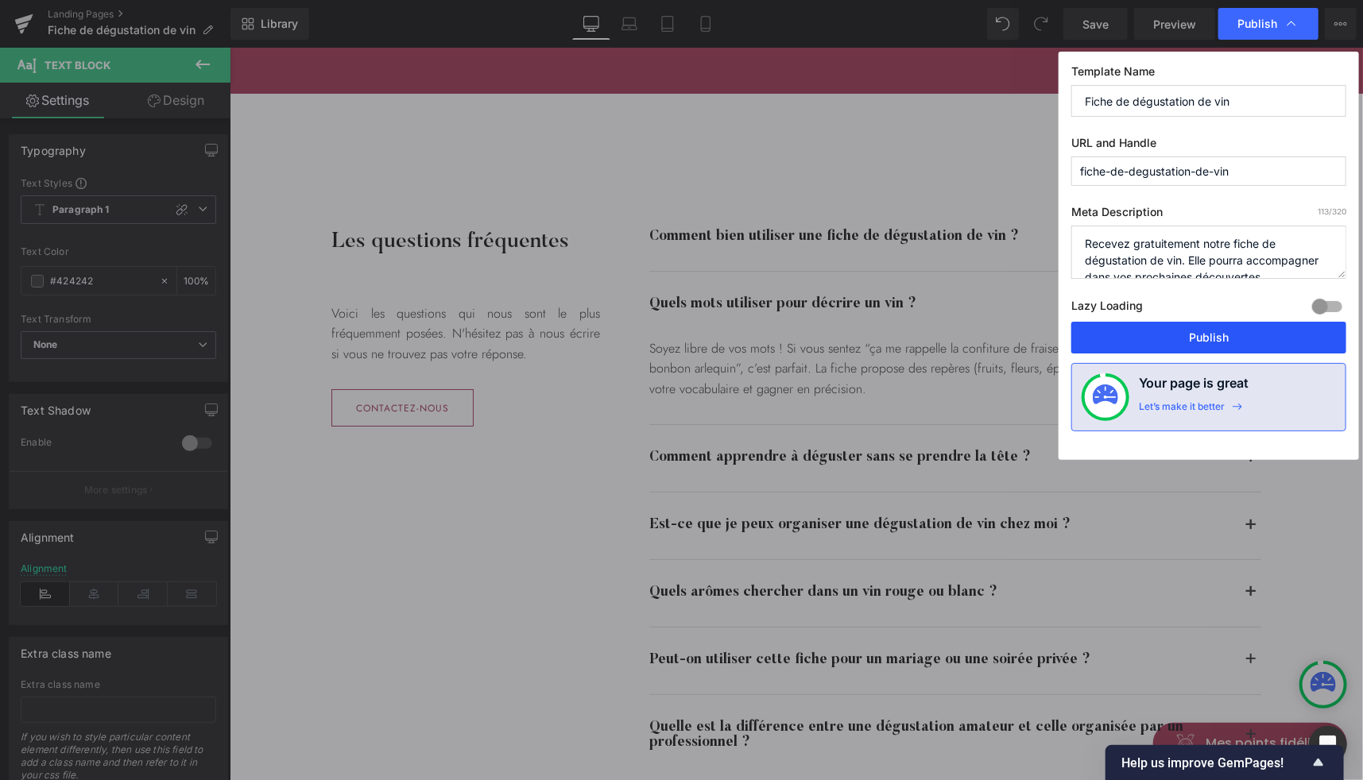
click at [1174, 336] on button "Publish" at bounding box center [1208, 338] width 275 height 32
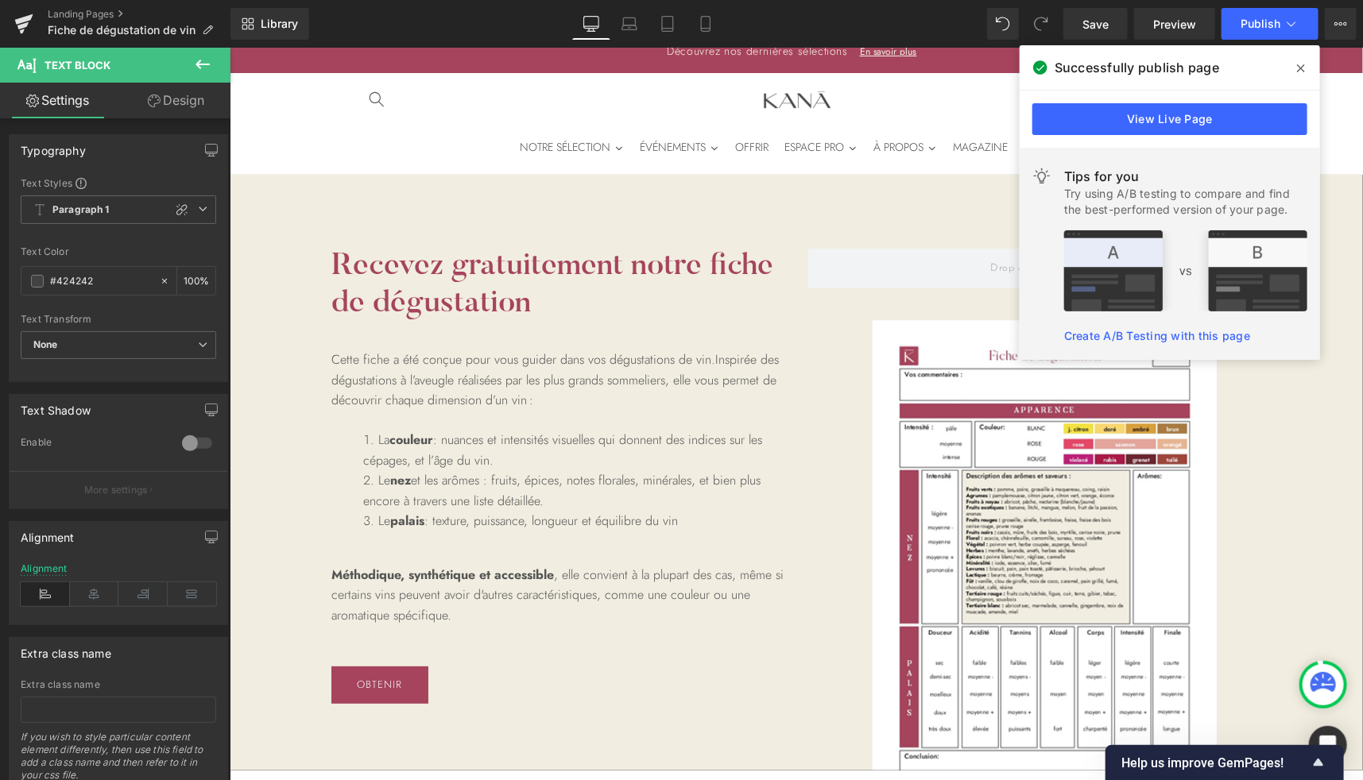
scroll to position [0, 0]
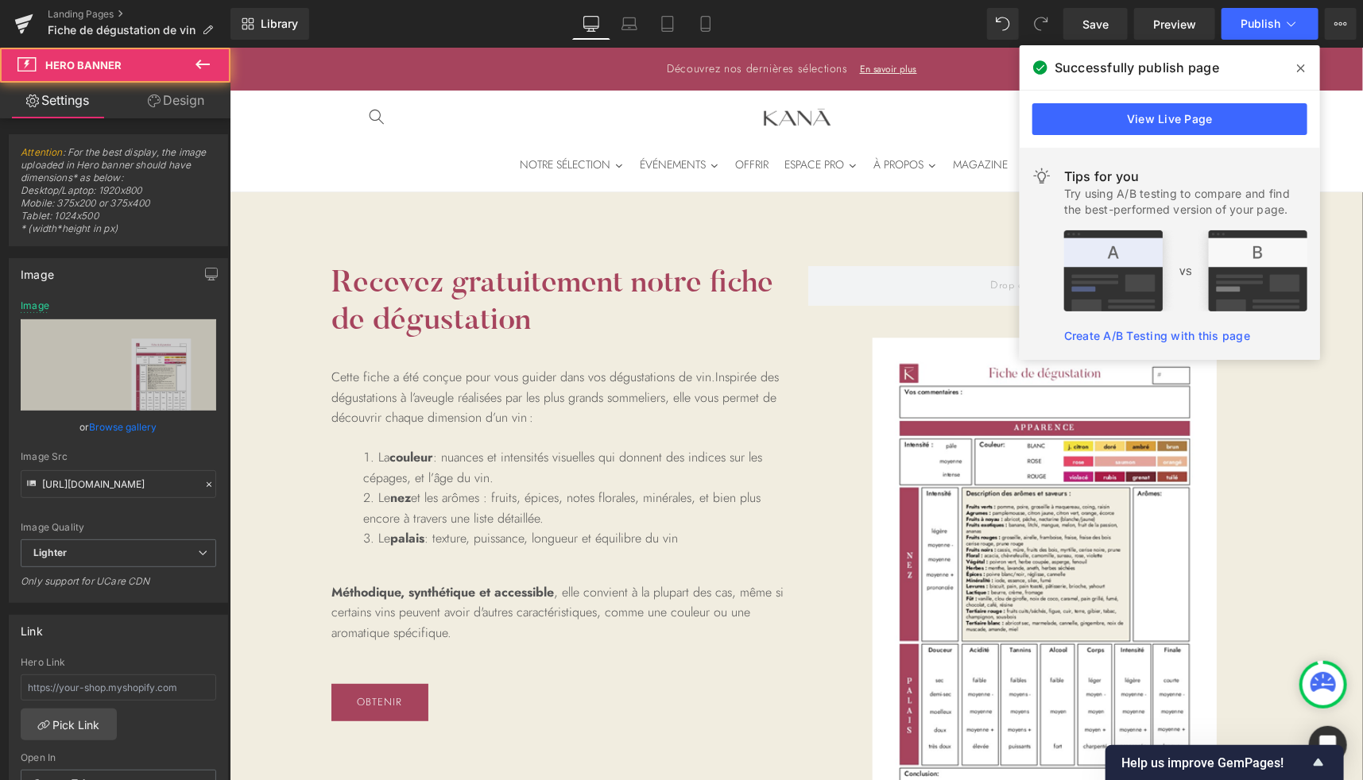
click at [717, 232] on div "Recevez gratuitement notre fiche de dégustation Heading Cette fiche a été conçu…" at bounding box center [795, 489] width 1133 height 596
click at [1300, 71] on icon at bounding box center [1301, 68] width 8 height 13
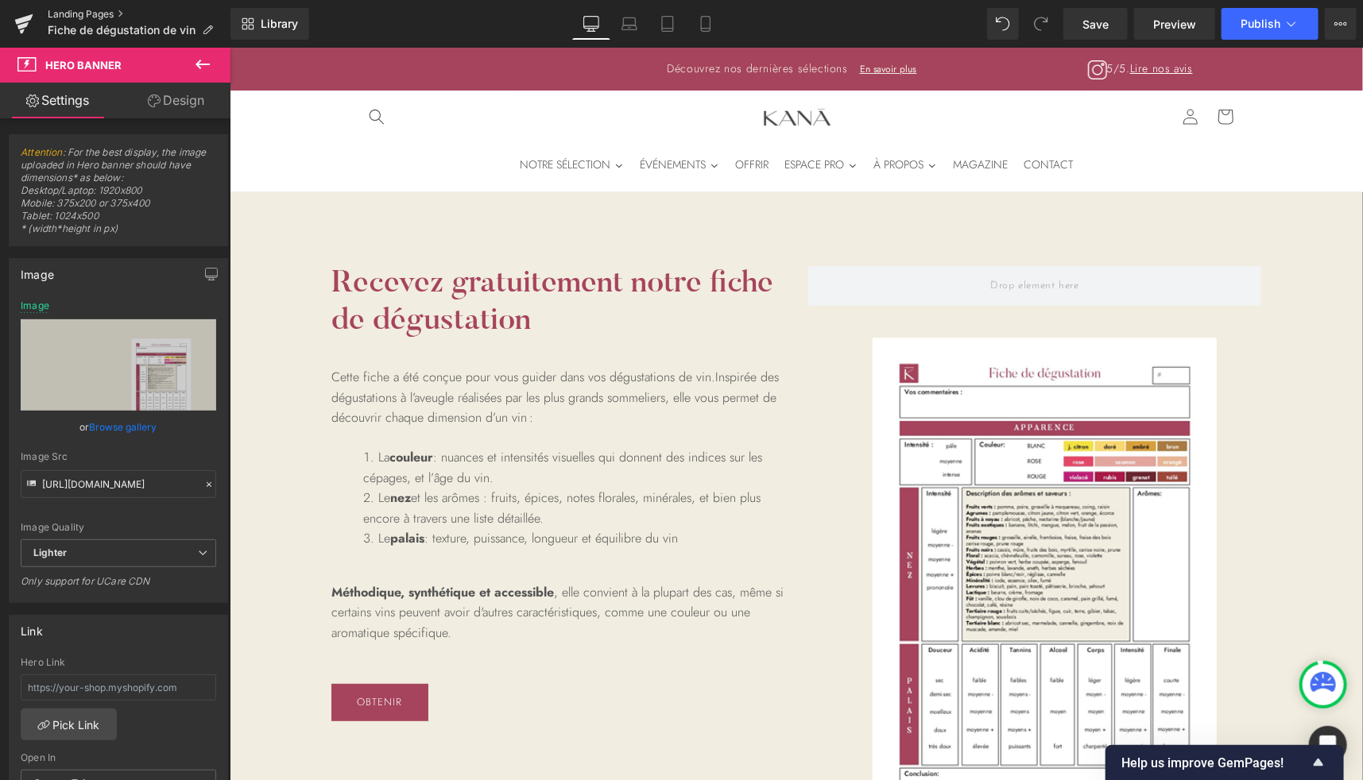
click at [87, 12] on link "Landing Pages" at bounding box center [139, 14] width 183 height 13
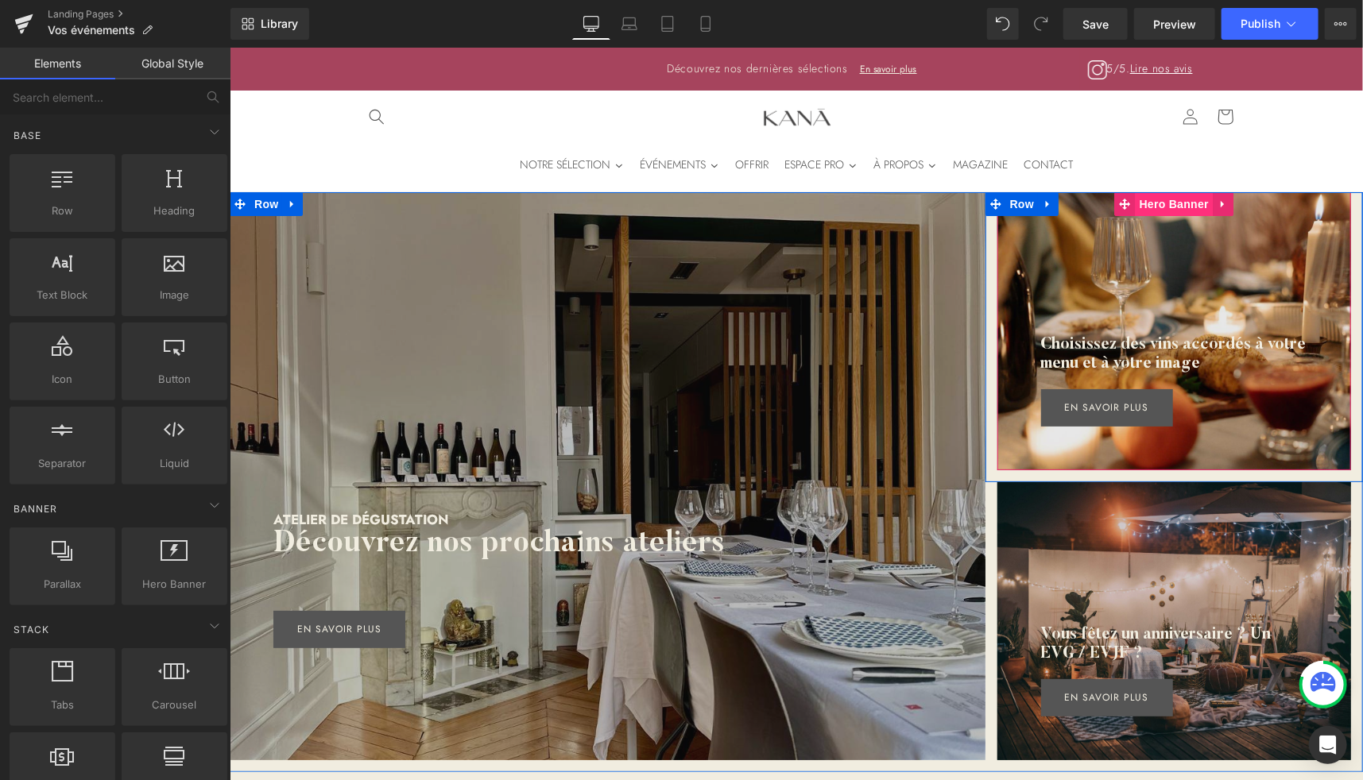
click at [1177, 203] on span "Hero Banner" at bounding box center [1173, 203] width 77 height 24
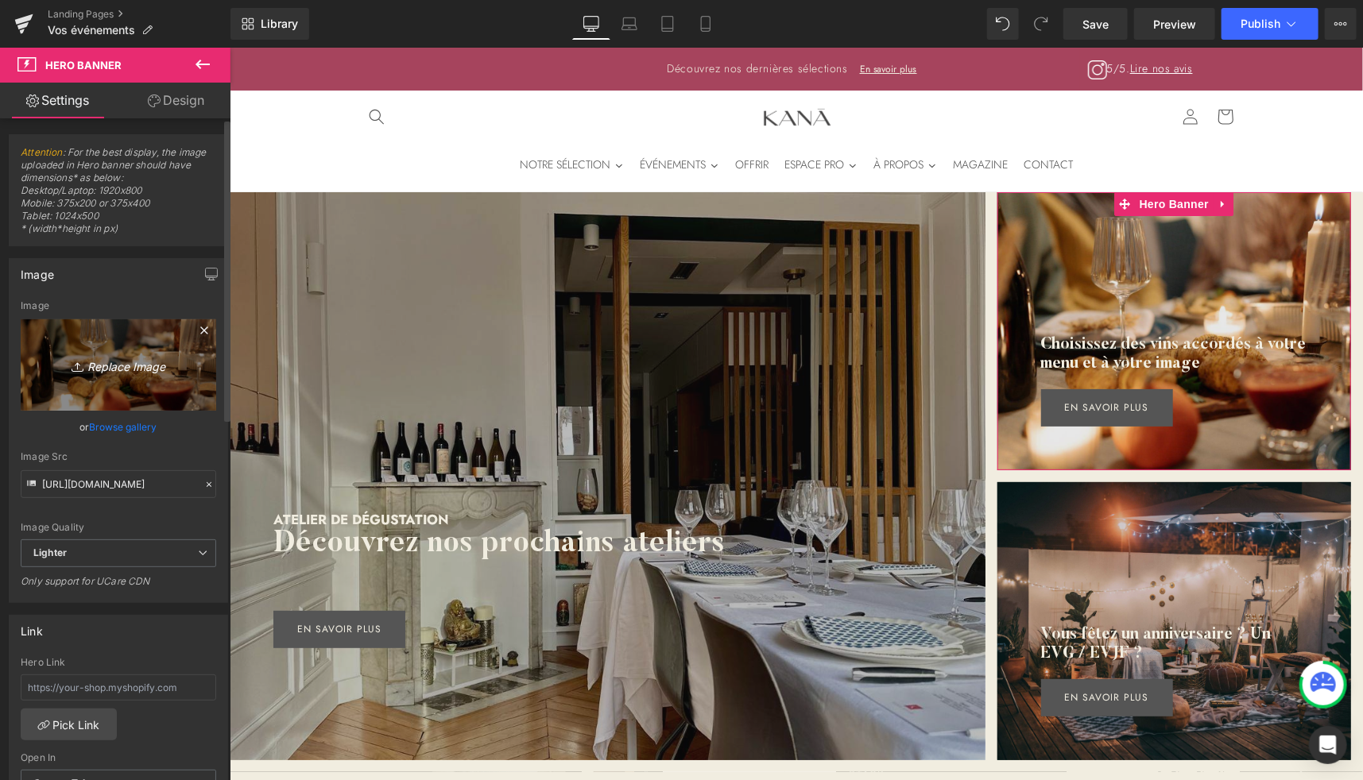
click at [124, 390] on link "Replace Image" at bounding box center [118, 364] width 195 height 91
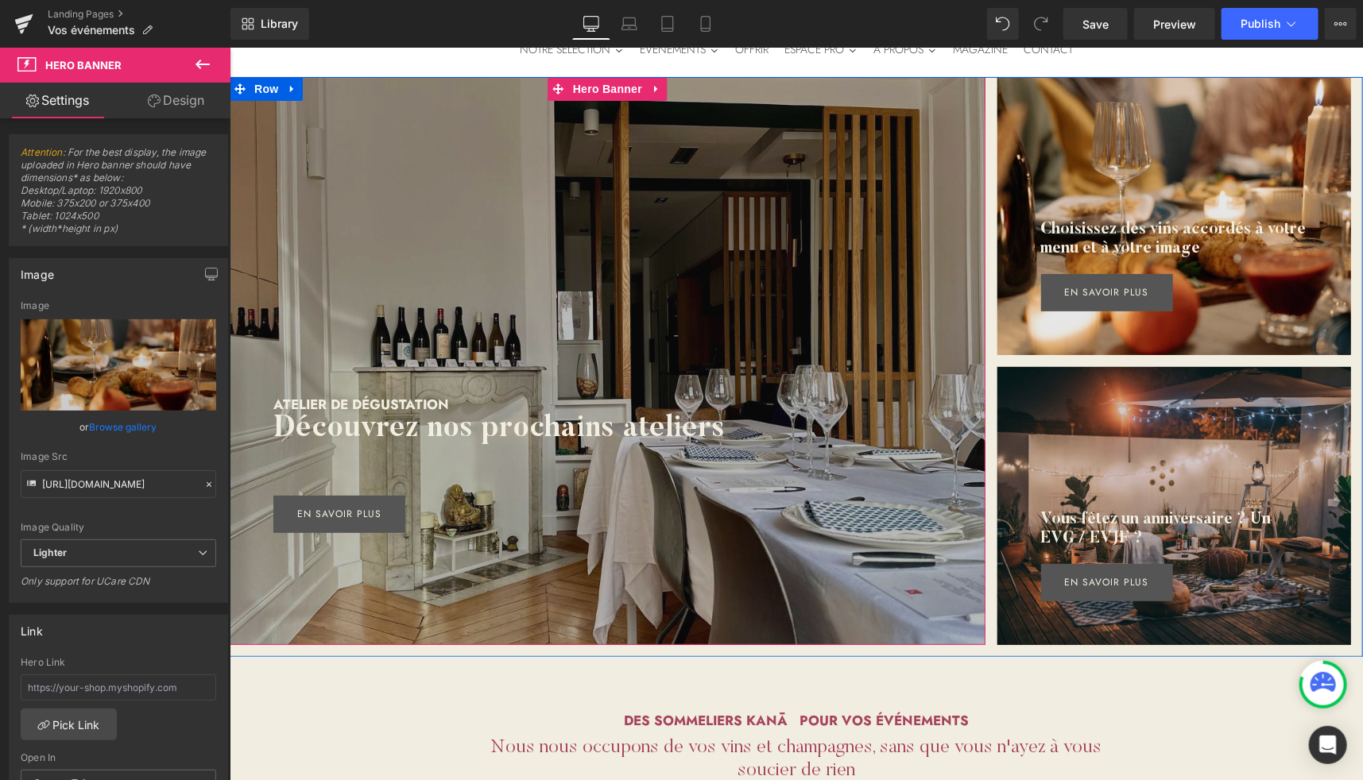
scroll to position [116, 0]
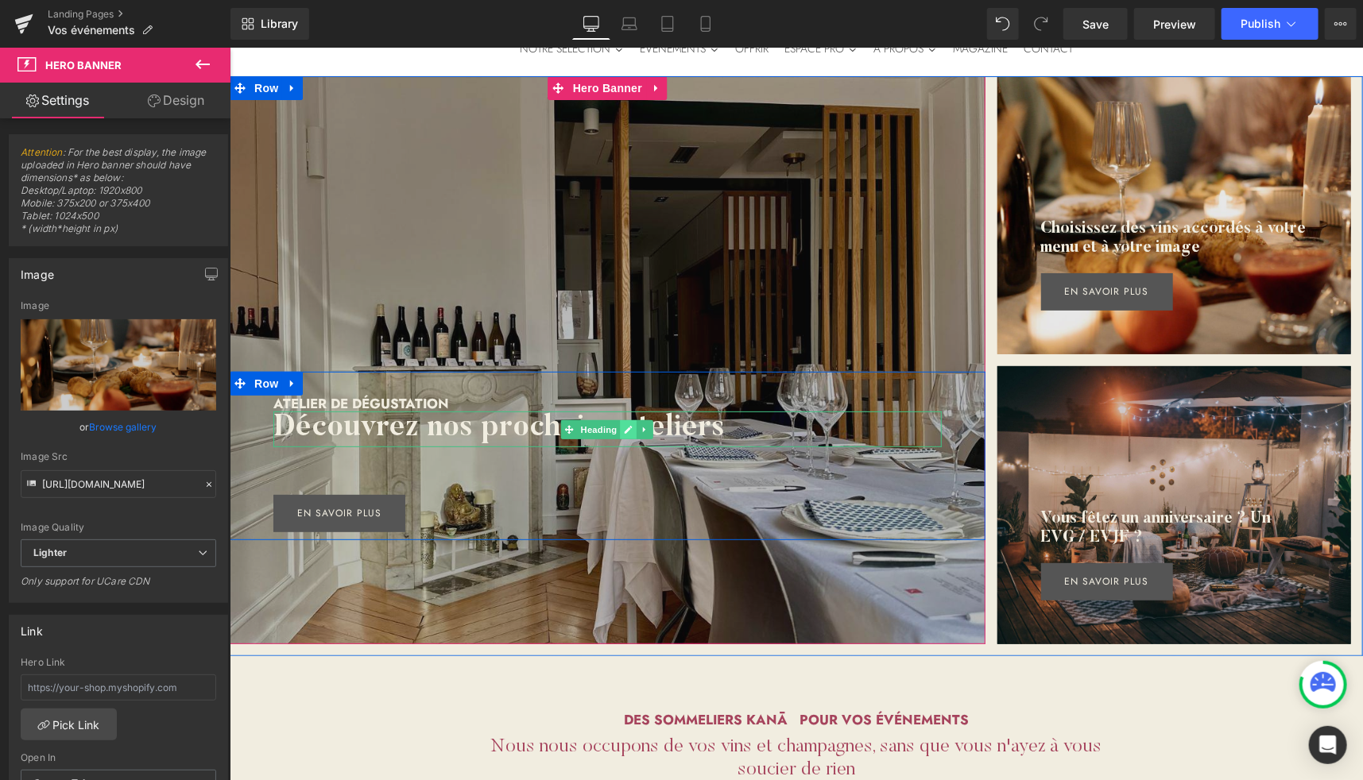
click at [620, 431] on link at bounding box center [628, 429] width 17 height 19
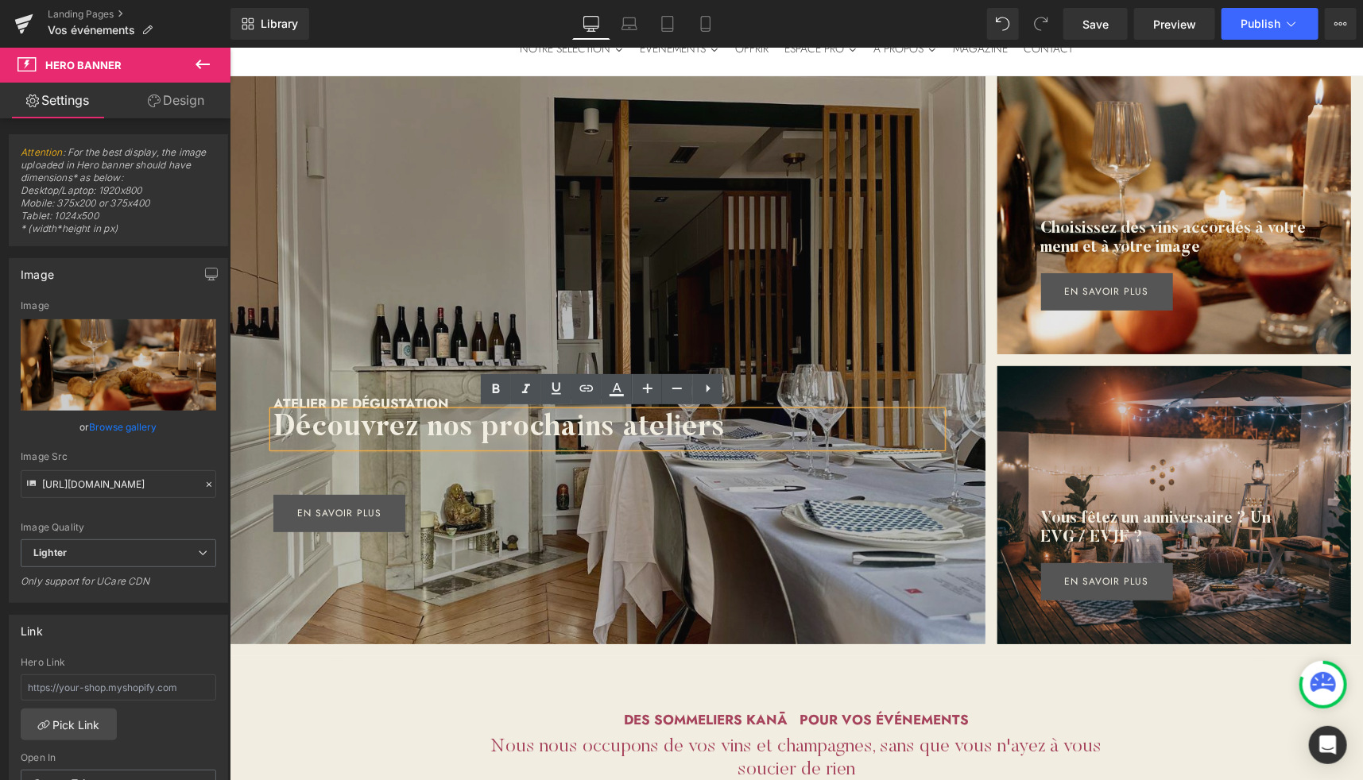
click at [510, 422] on h2 "Découvrez nos prochains ateliers" at bounding box center [607, 428] width 668 height 35
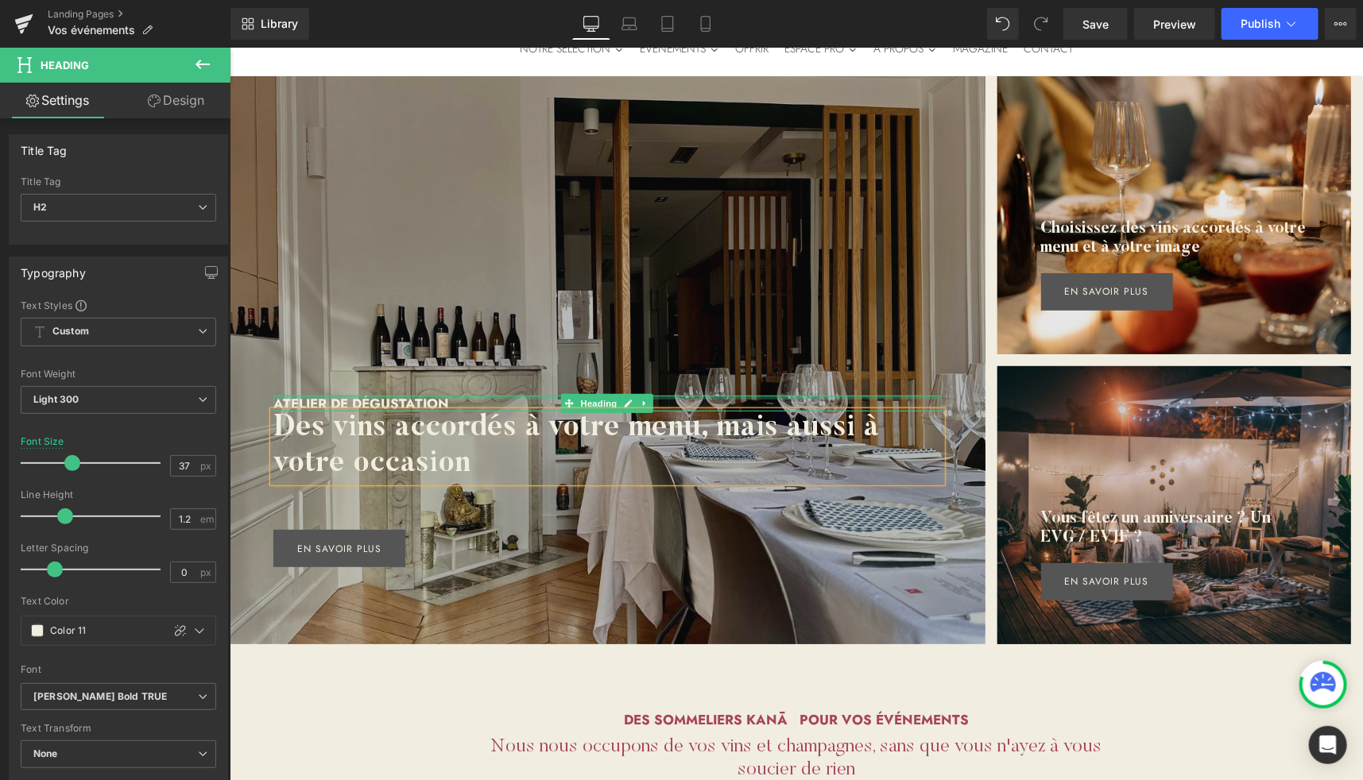
click at [385, 397] on div at bounding box center [607, 397] width 668 height 4
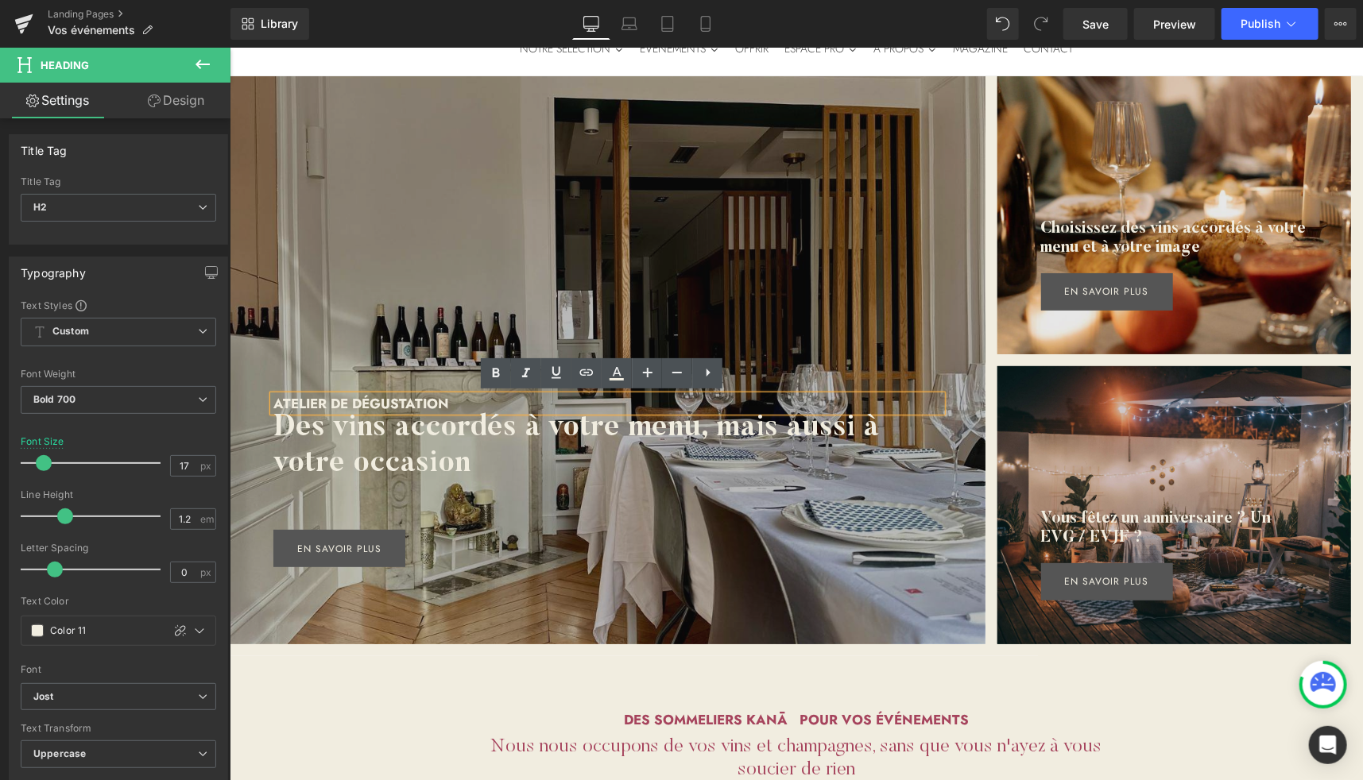
click at [388, 397] on h2 "Atelier de dégustation" at bounding box center [607, 403] width 668 height 16
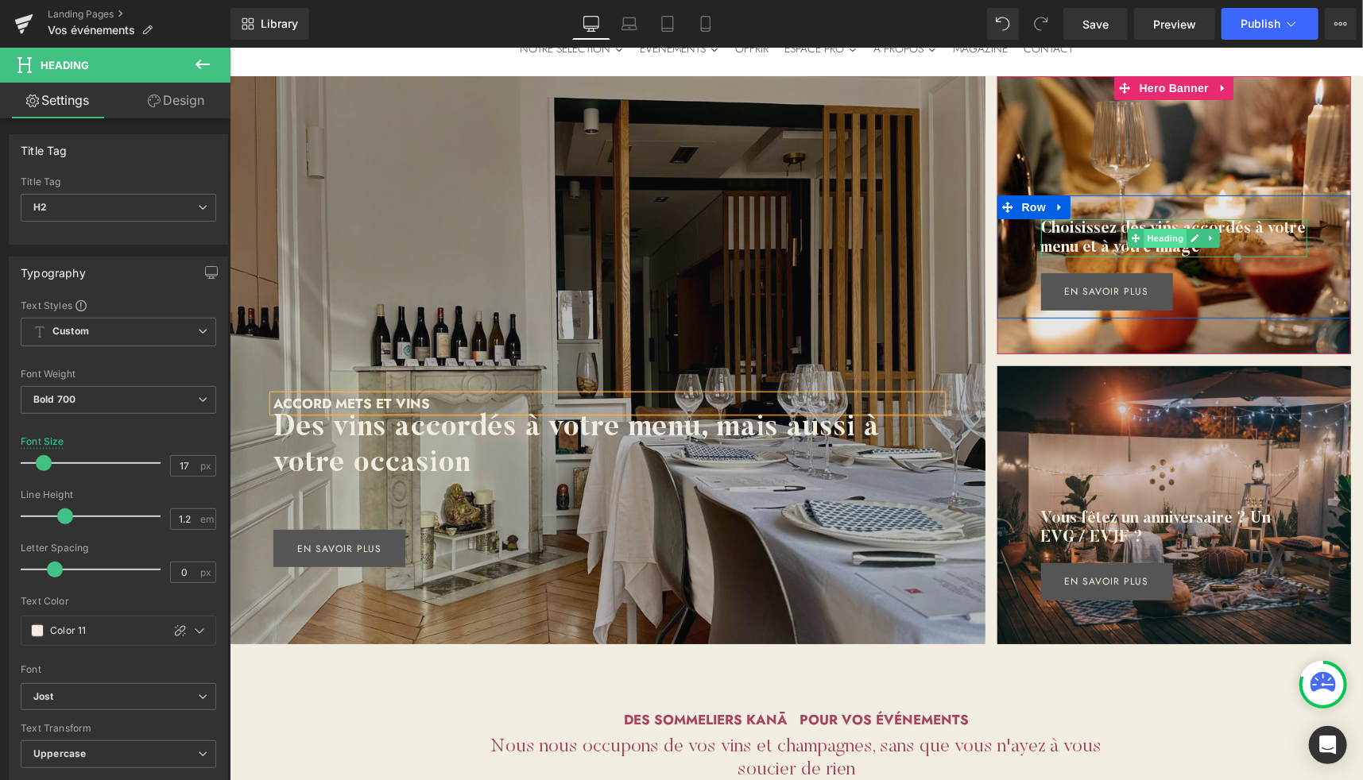
click at [1162, 238] on span "Heading" at bounding box center [1164, 237] width 43 height 19
click at [1190, 236] on icon at bounding box center [1194, 238] width 9 height 10
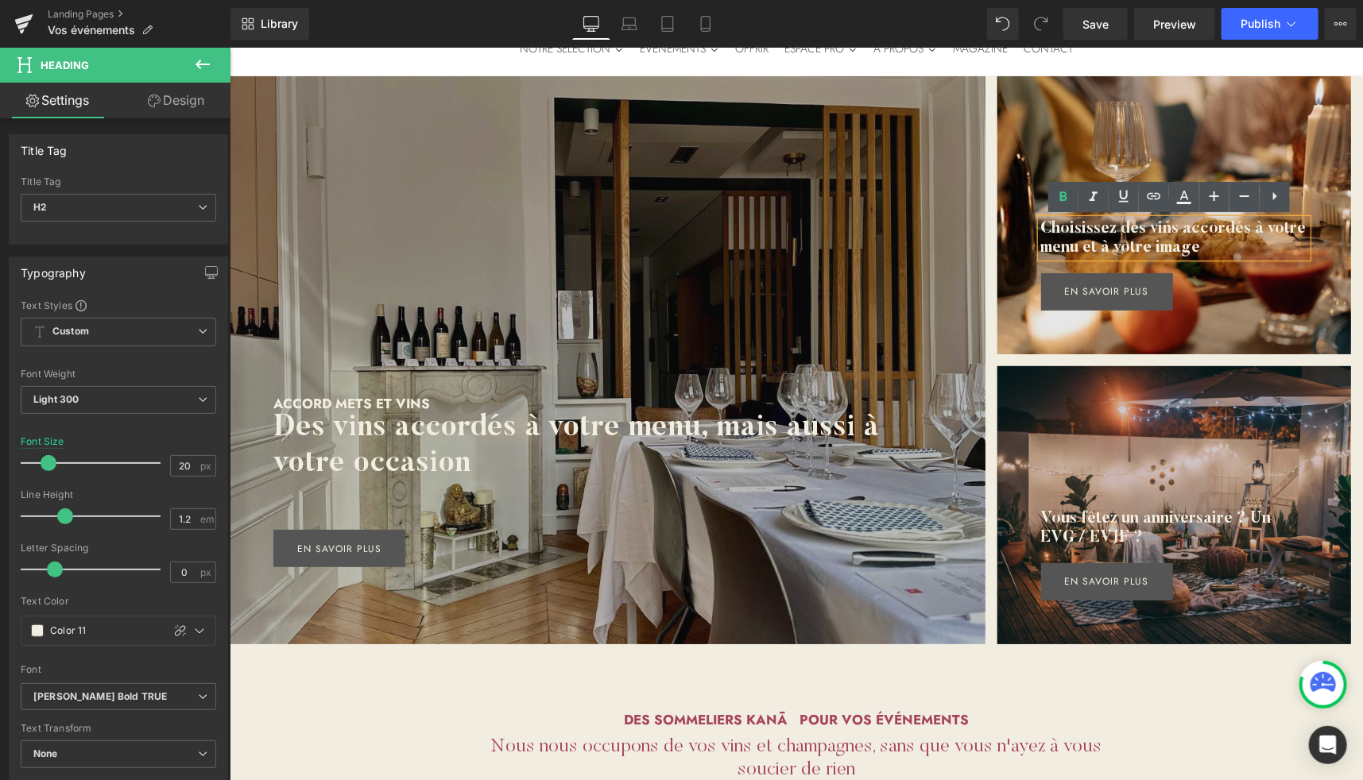
click at [1176, 235] on h2 "Choisissez des vins accordés à votre menu et à votre image" at bounding box center [1173, 238] width 266 height 38
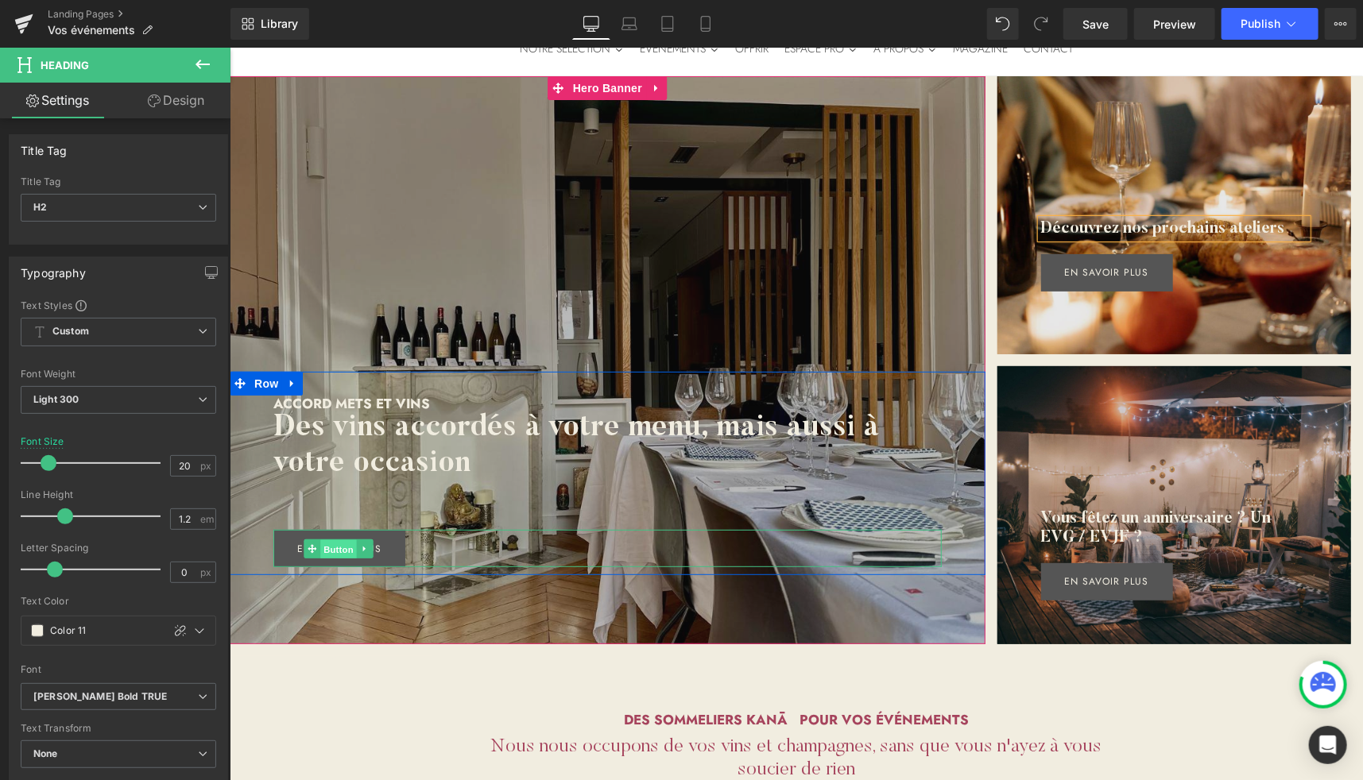
click at [338, 549] on span "Button" at bounding box center [337, 549] width 37 height 19
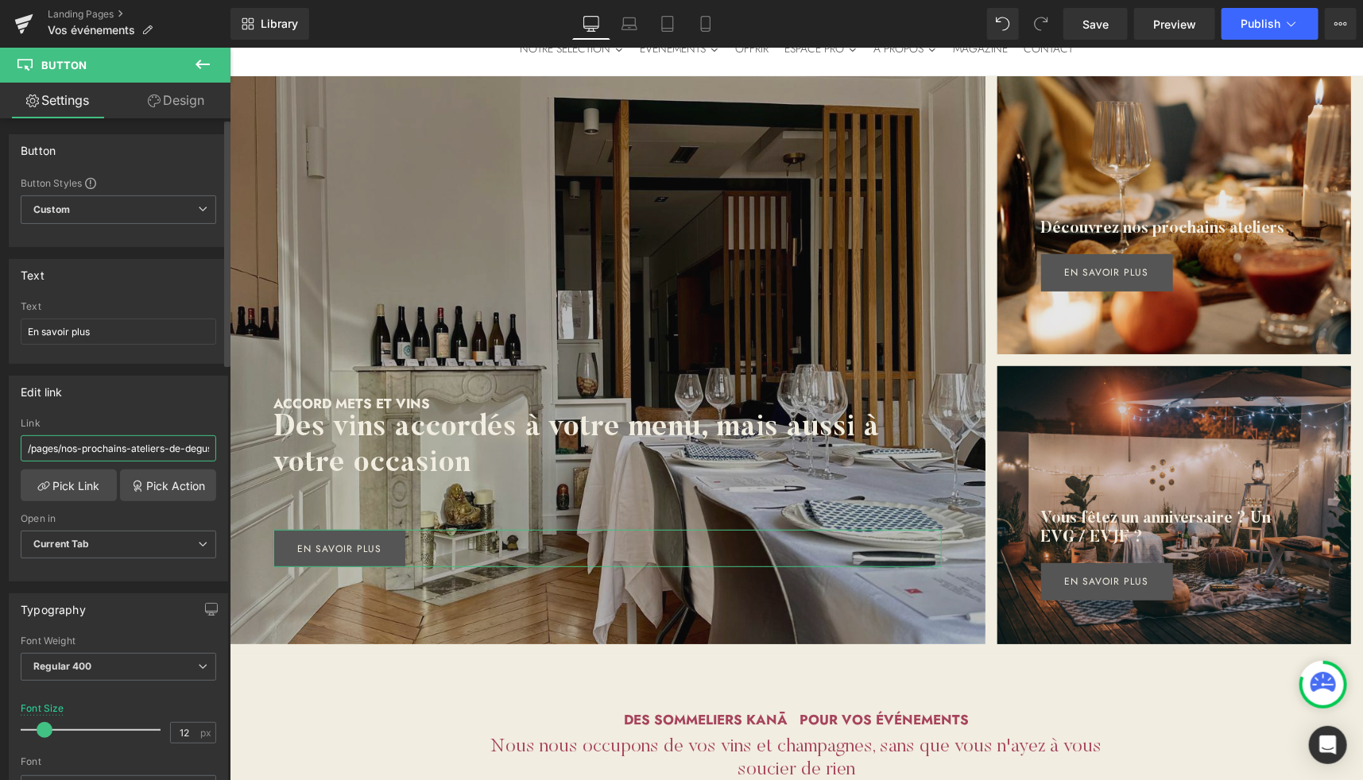
click at [106, 443] on input "/pages/nos-prochains-ateliers-de-degustation-de-vin" at bounding box center [118, 448] width 195 height 26
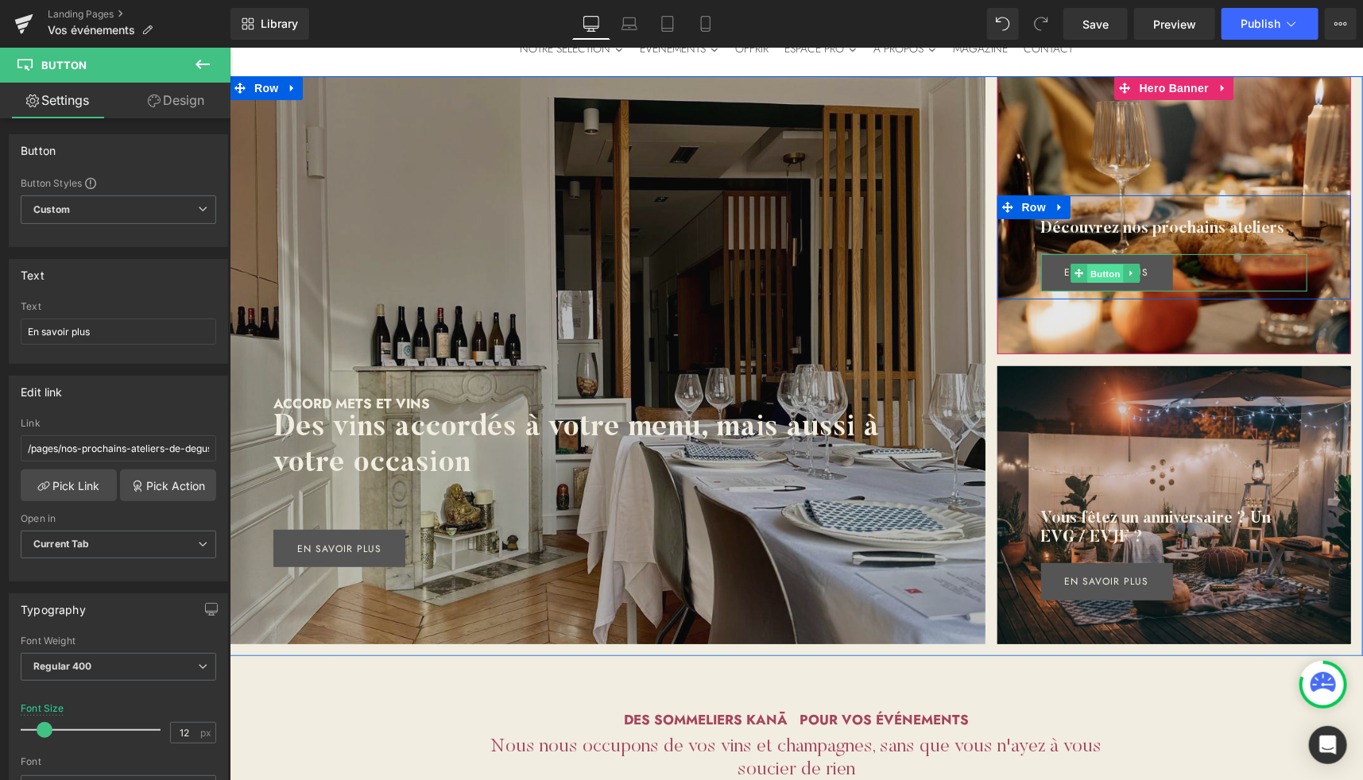
click at [1087, 267] on span "Button" at bounding box center [1105, 272] width 37 height 19
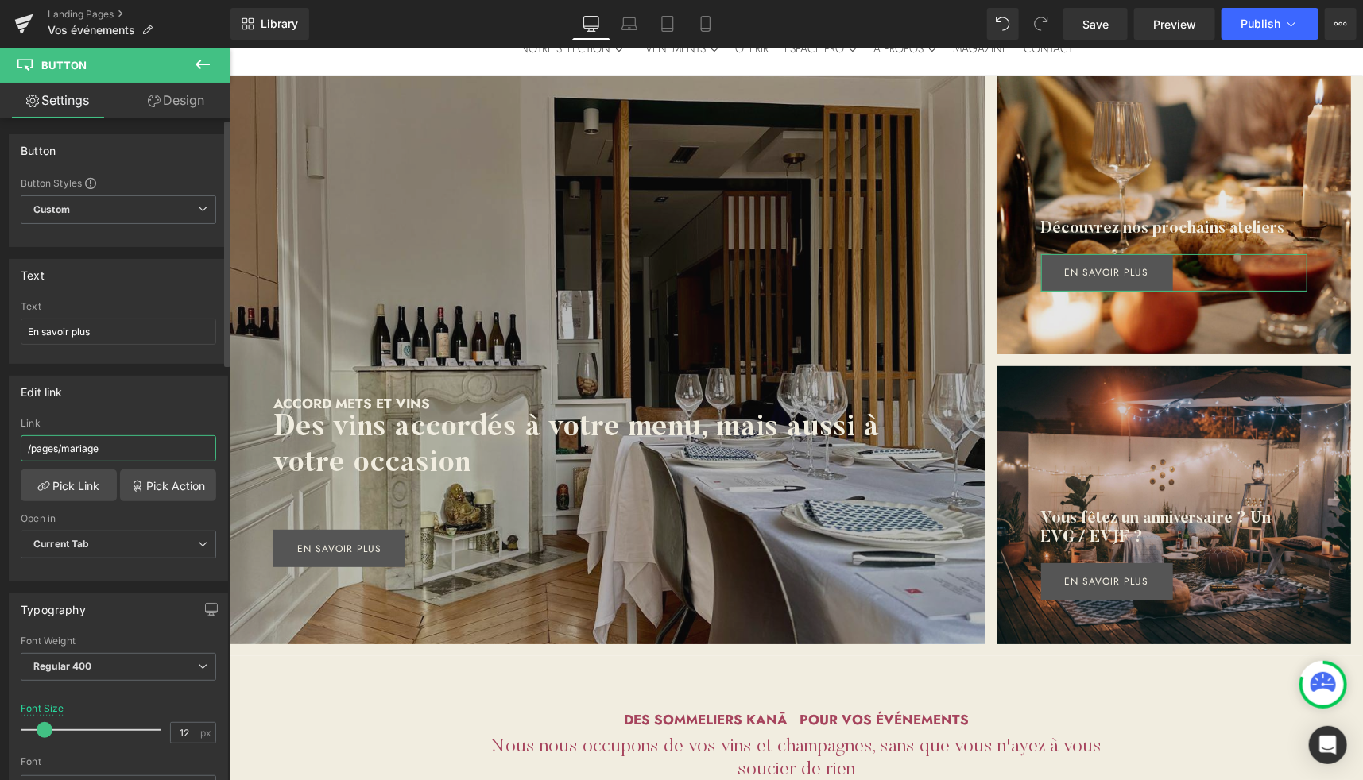
click at [136, 450] on input "/pages/mariage" at bounding box center [118, 448] width 195 height 26
paste input "nos-prochains-ateliers-de-degustation-de-vin"
type input "/pages/nos-prochains-ateliers-de-degustation-de-vin"
click at [73, 476] on link "Pick Link" at bounding box center [69, 486] width 96 height 32
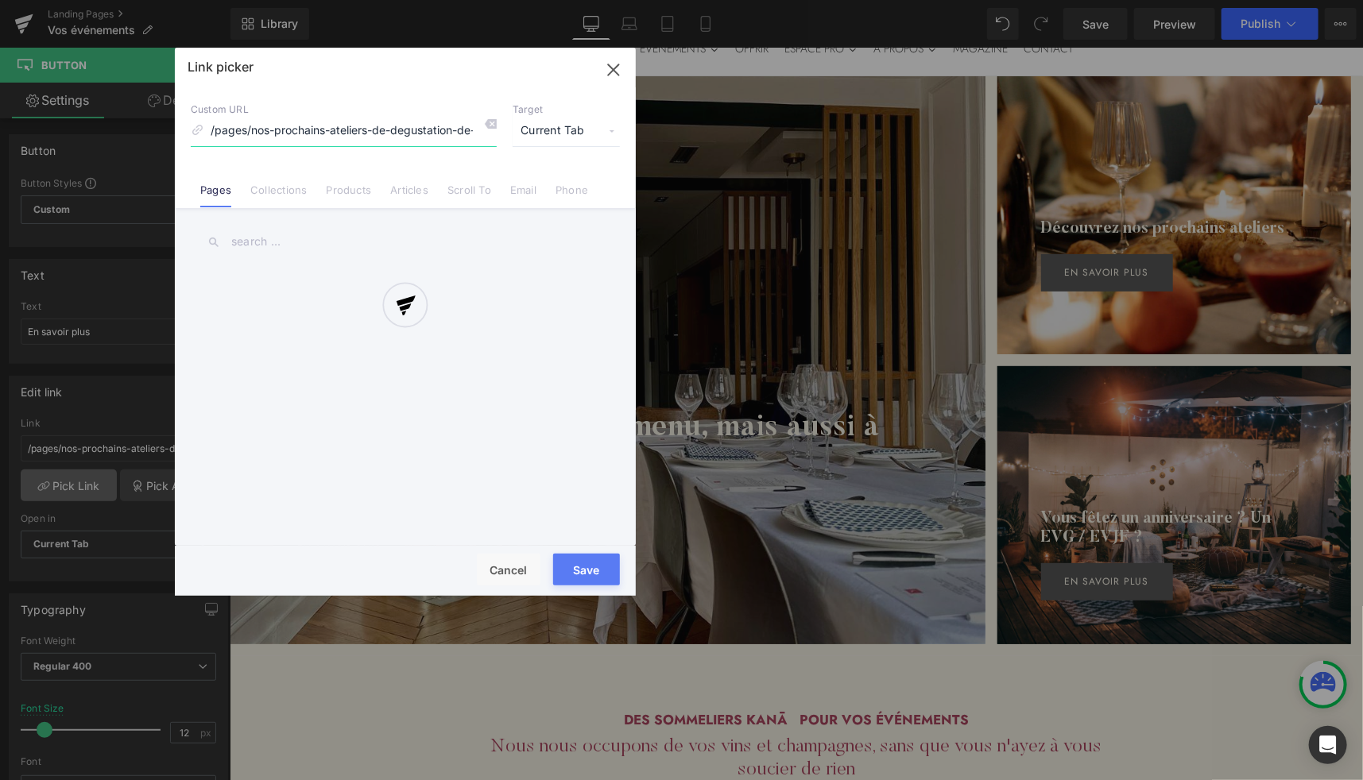
scroll to position [0, 6]
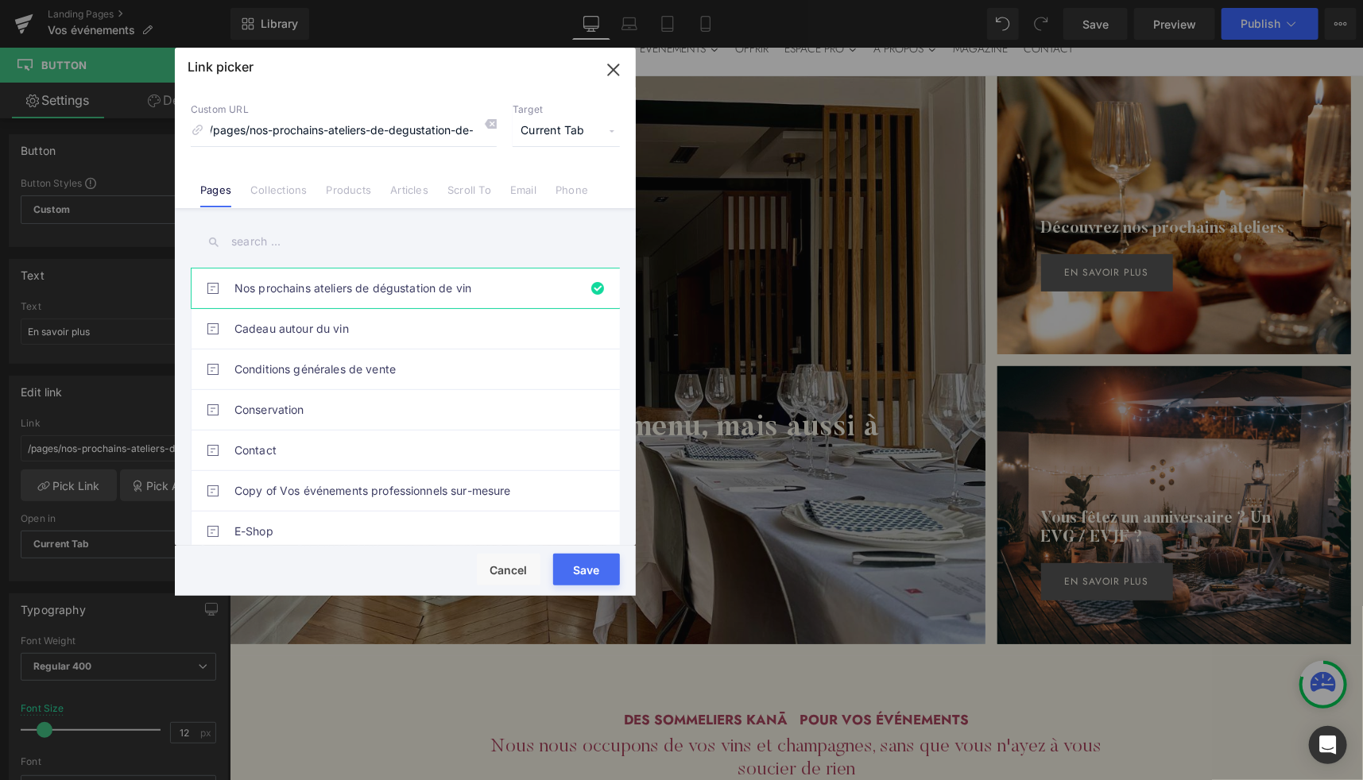
click at [578, 576] on button "Save" at bounding box center [586, 570] width 67 height 32
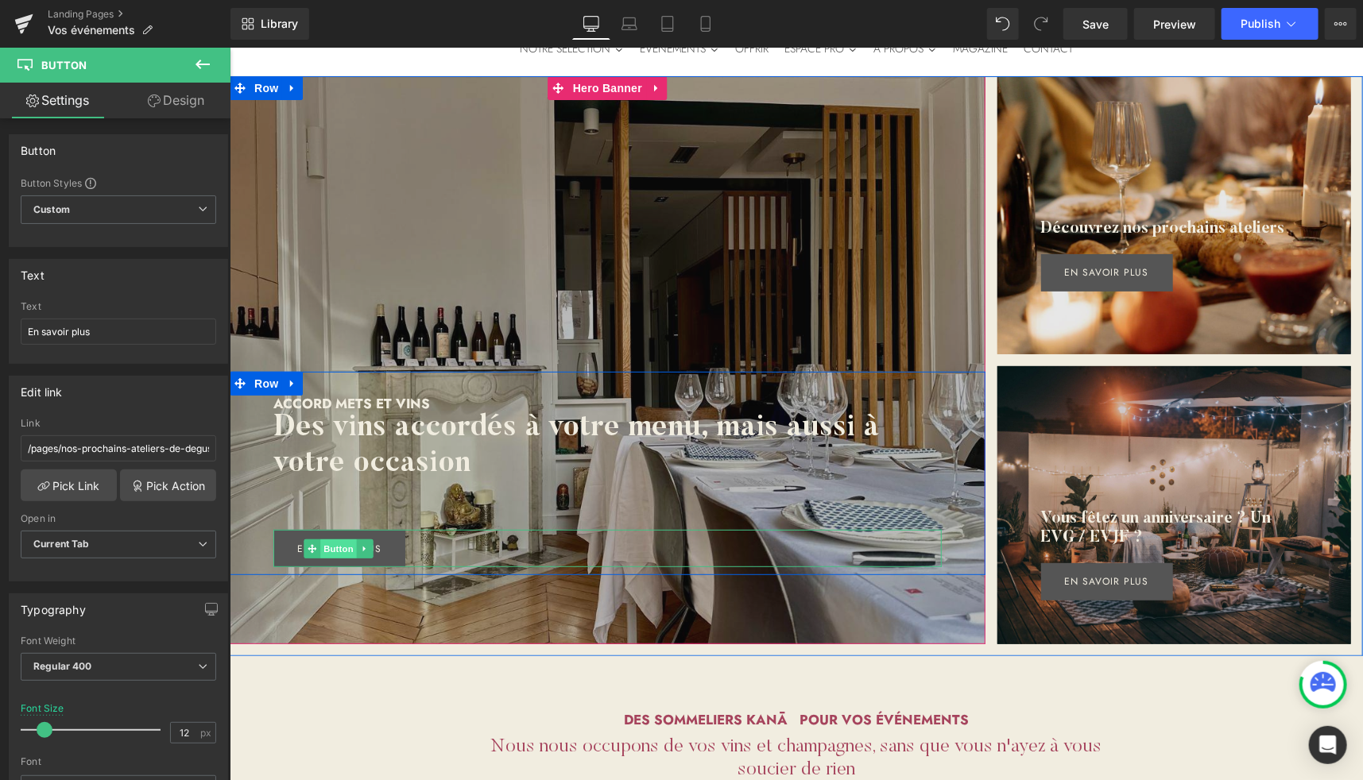
click at [328, 555] on span "Button" at bounding box center [337, 548] width 37 height 19
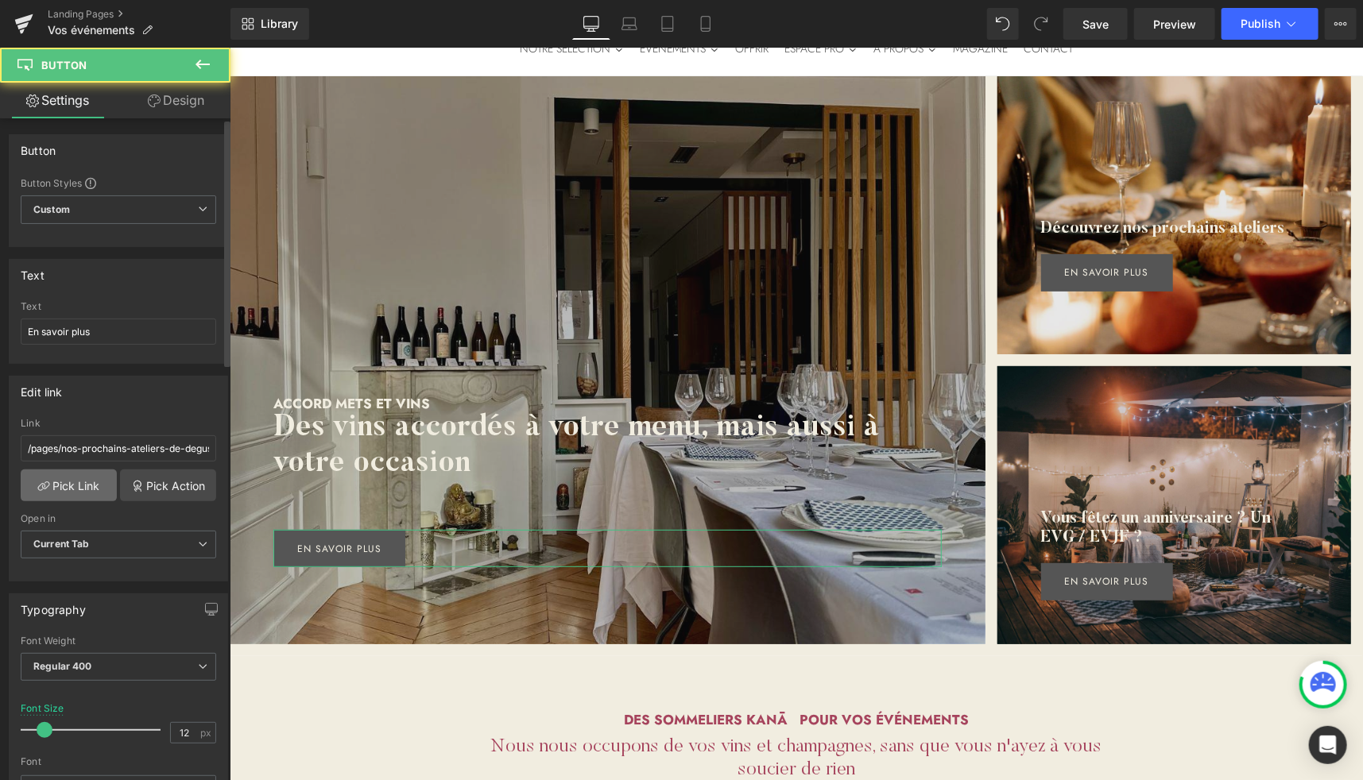
click at [92, 485] on link "Pick Link" at bounding box center [69, 486] width 96 height 32
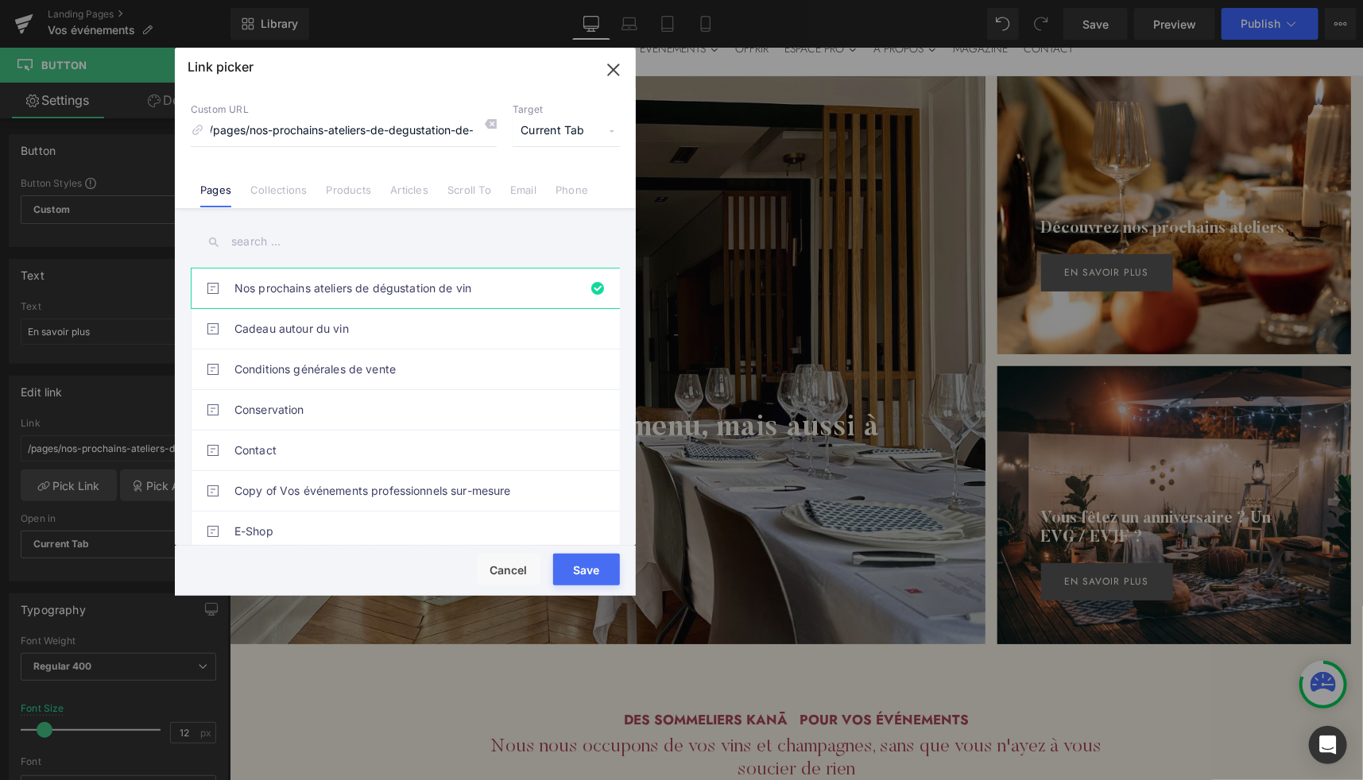
click at [290, 238] on input "text" at bounding box center [405, 242] width 429 height 36
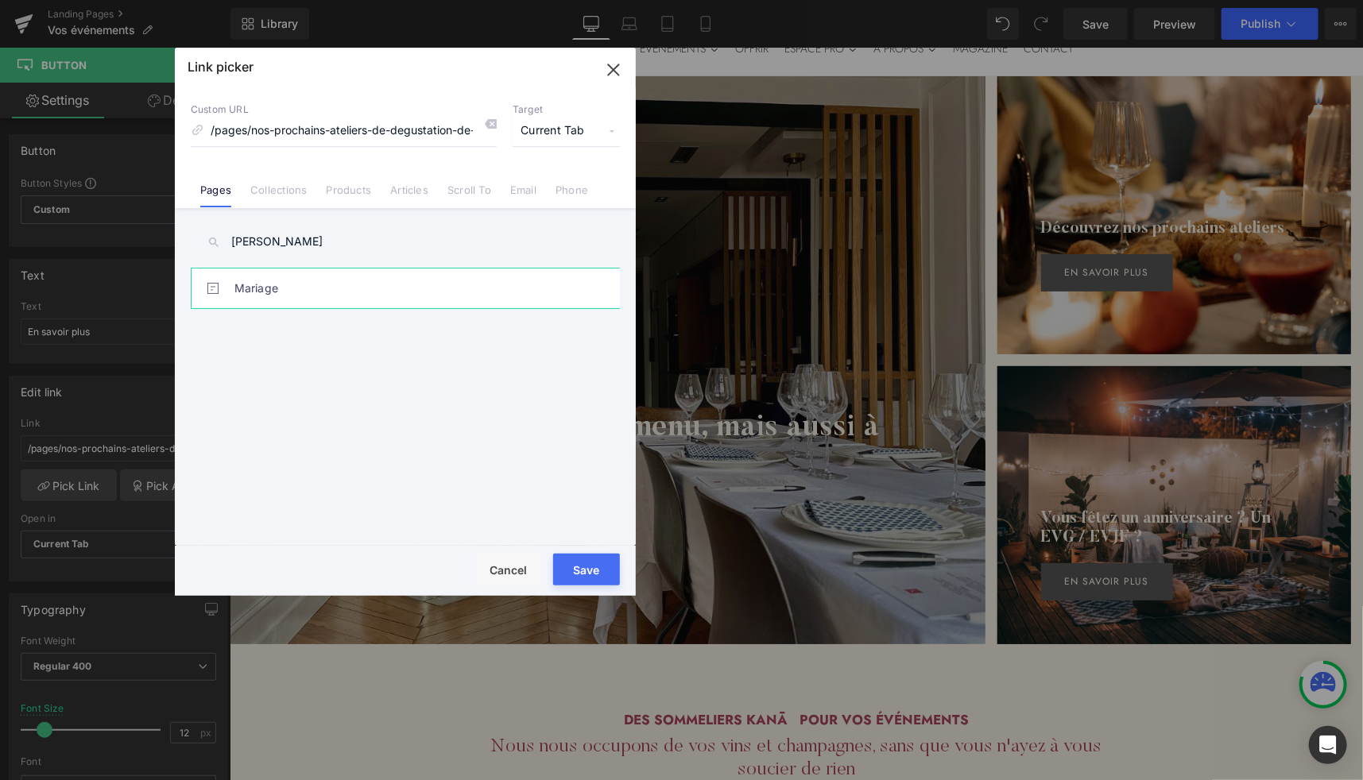
type input "maria"
click at [273, 296] on link "Mariage" at bounding box center [409, 289] width 350 height 40
click at [587, 569] on button "Save" at bounding box center [586, 570] width 67 height 32
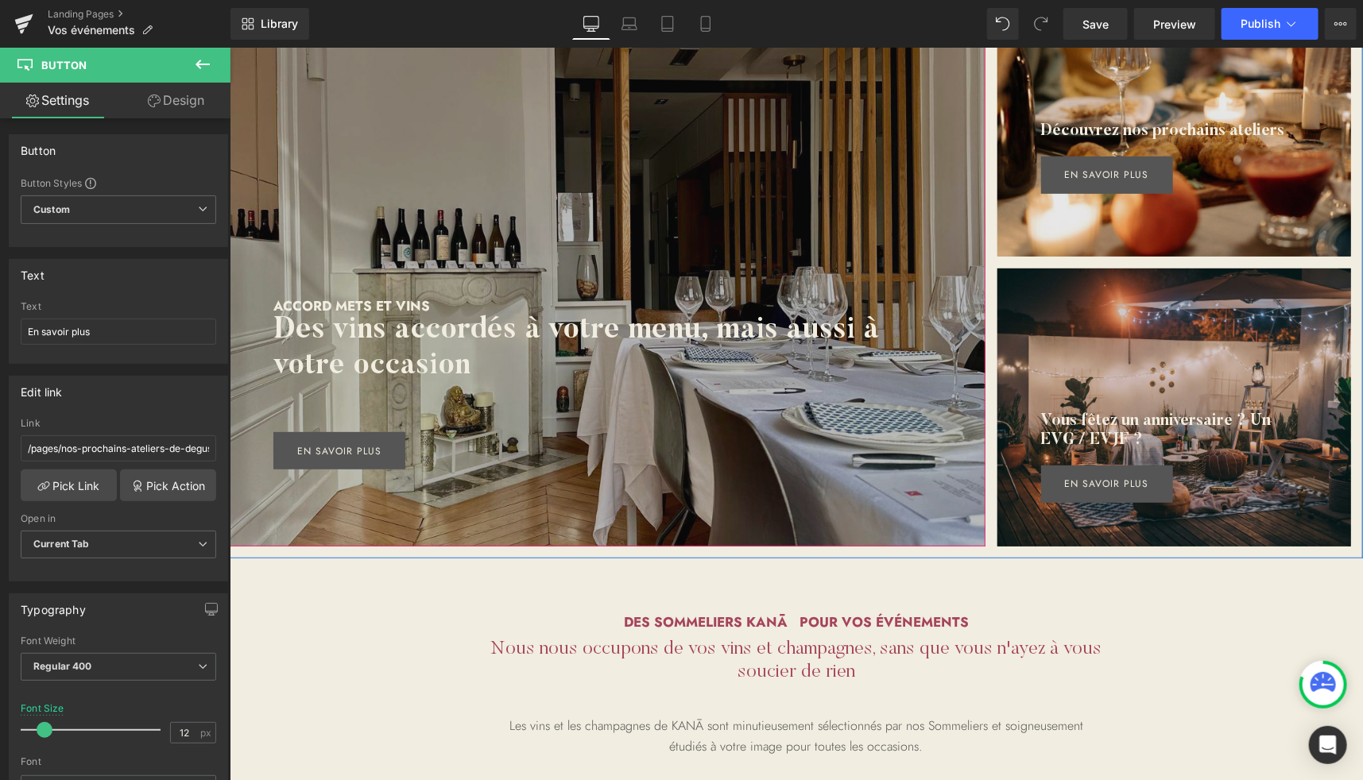
scroll to position [215, 0]
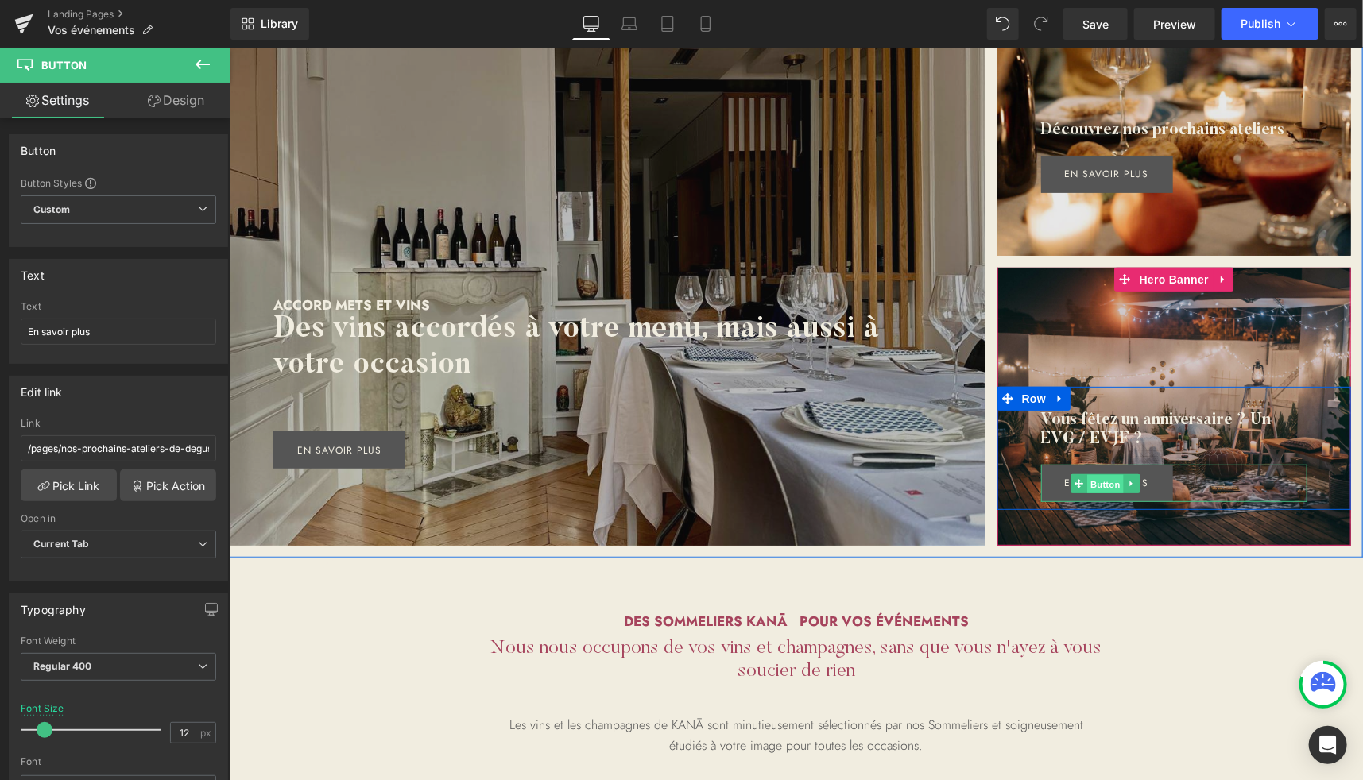
click at [1100, 482] on span "Button" at bounding box center [1105, 483] width 37 height 19
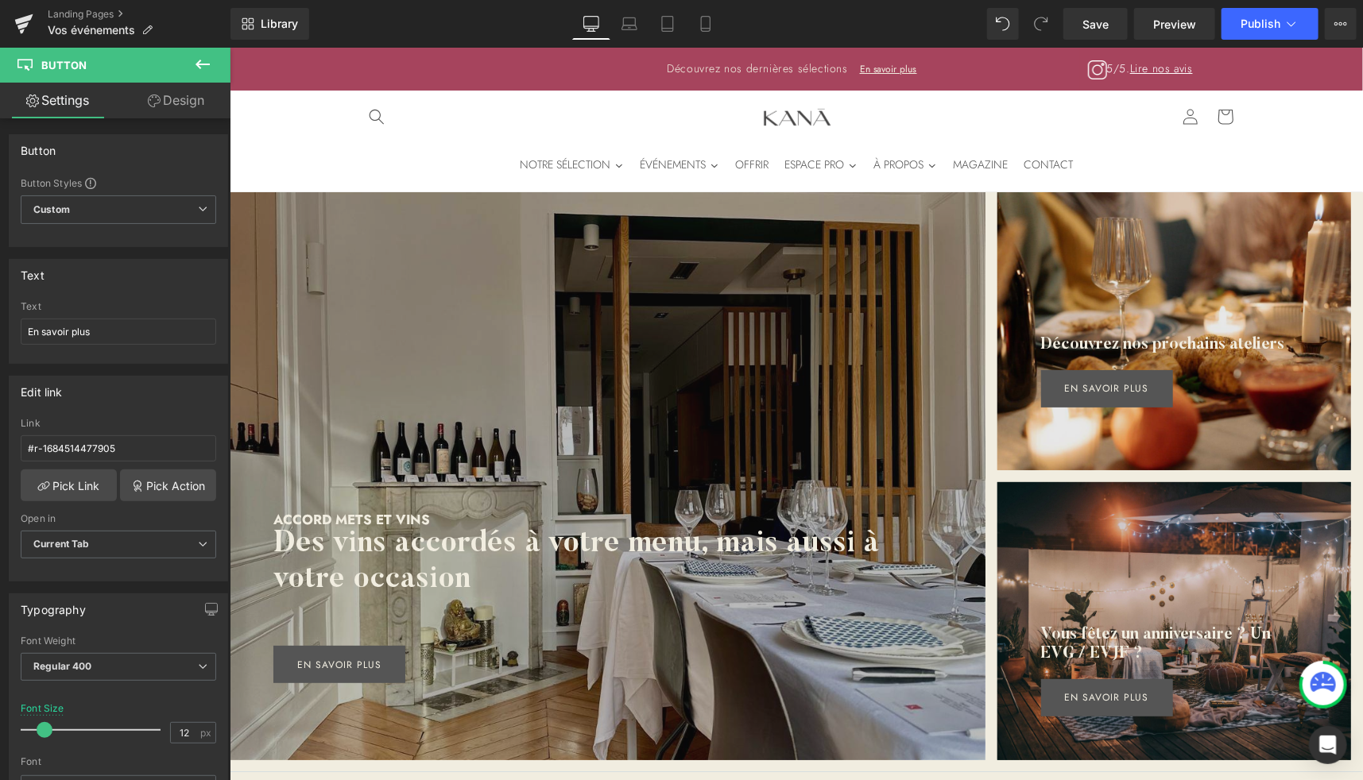
scroll to position [27, 0]
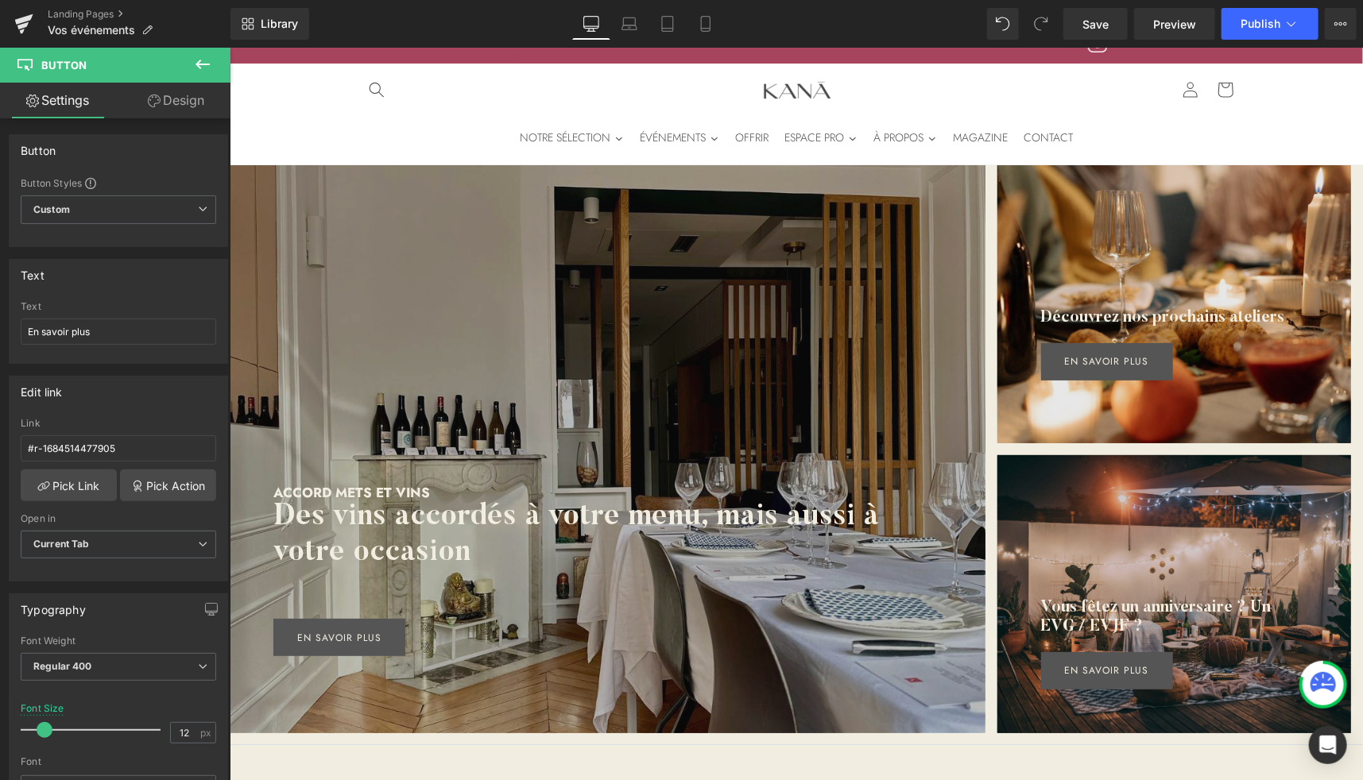
click at [706, 283] on div at bounding box center [607, 448] width 756 height 568
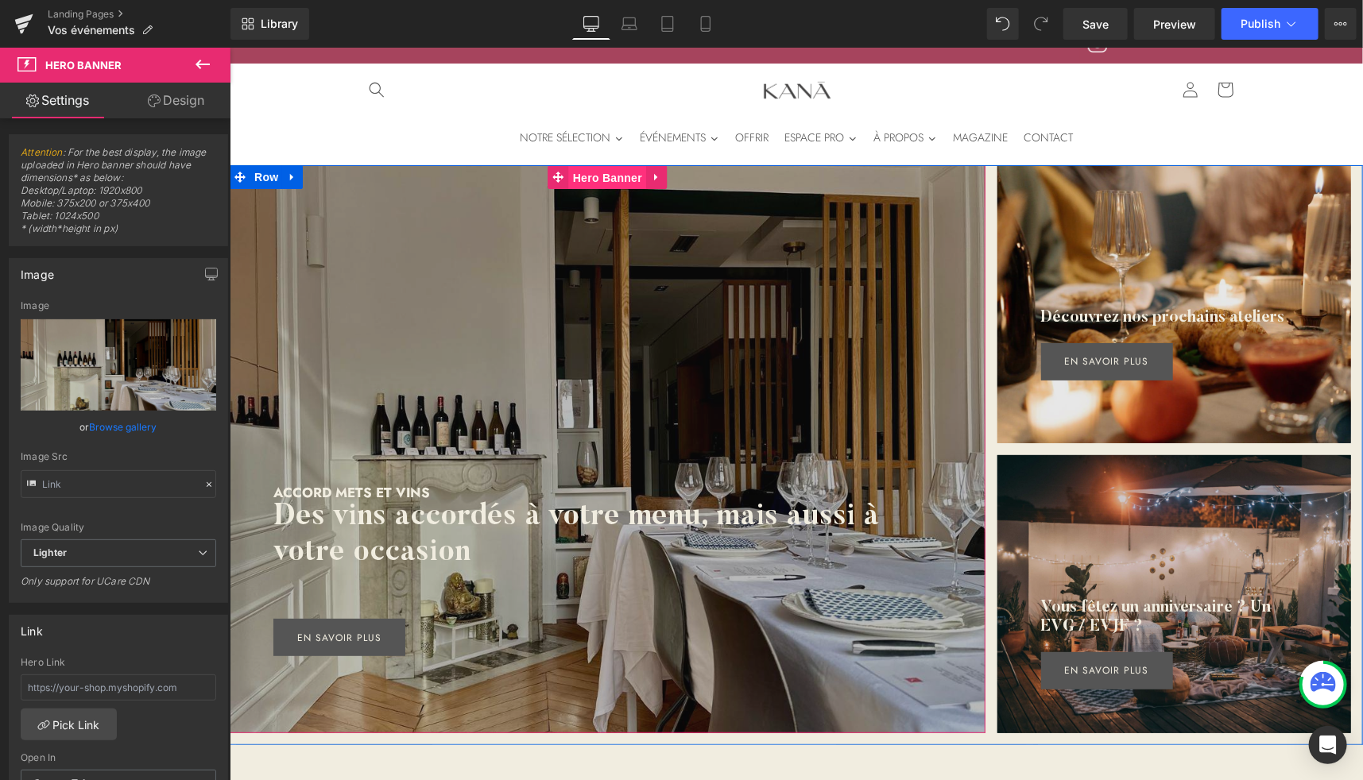
click at [595, 180] on span "Hero Banner" at bounding box center [606, 177] width 77 height 24
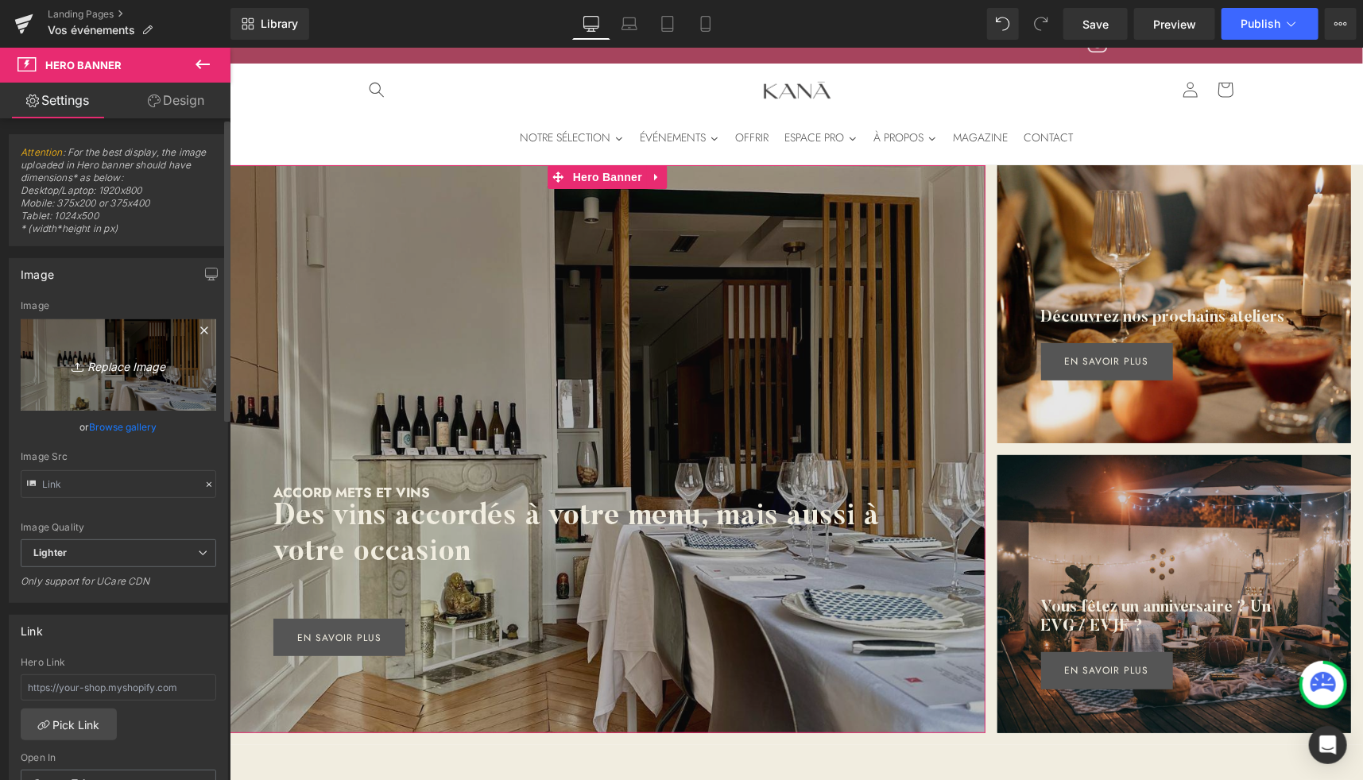
click at [125, 388] on link "Replace Image" at bounding box center [118, 364] width 195 height 91
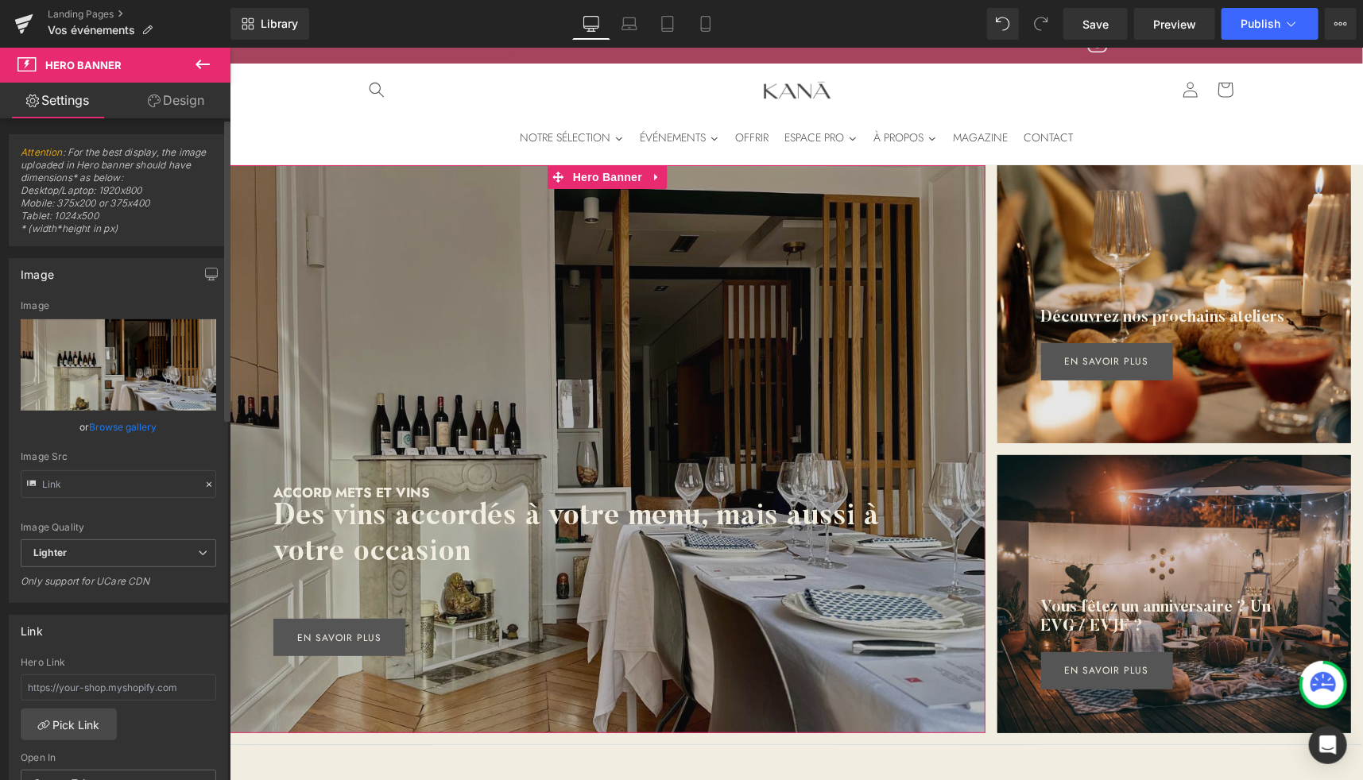
click at [137, 428] on link "Browse gallery" at bounding box center [124, 427] width 68 height 28
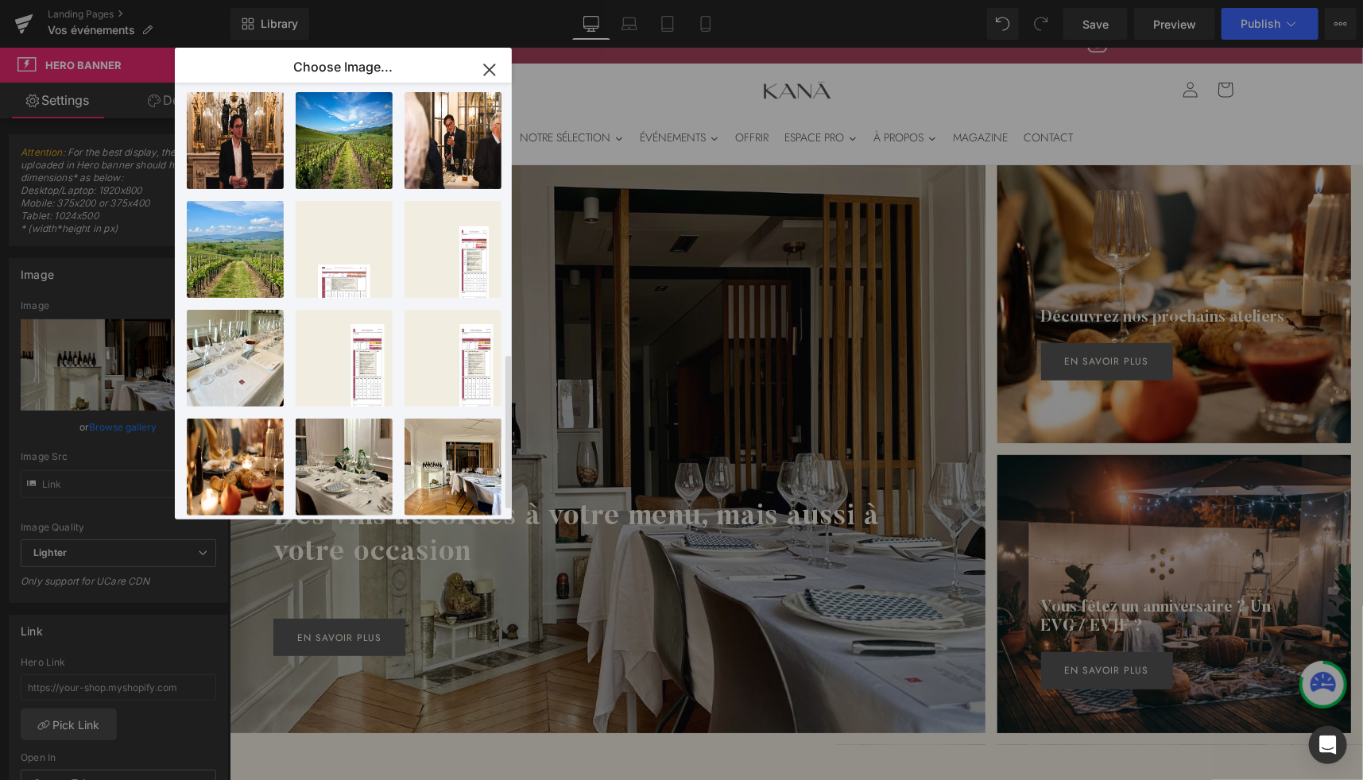
scroll to position [783, 0]
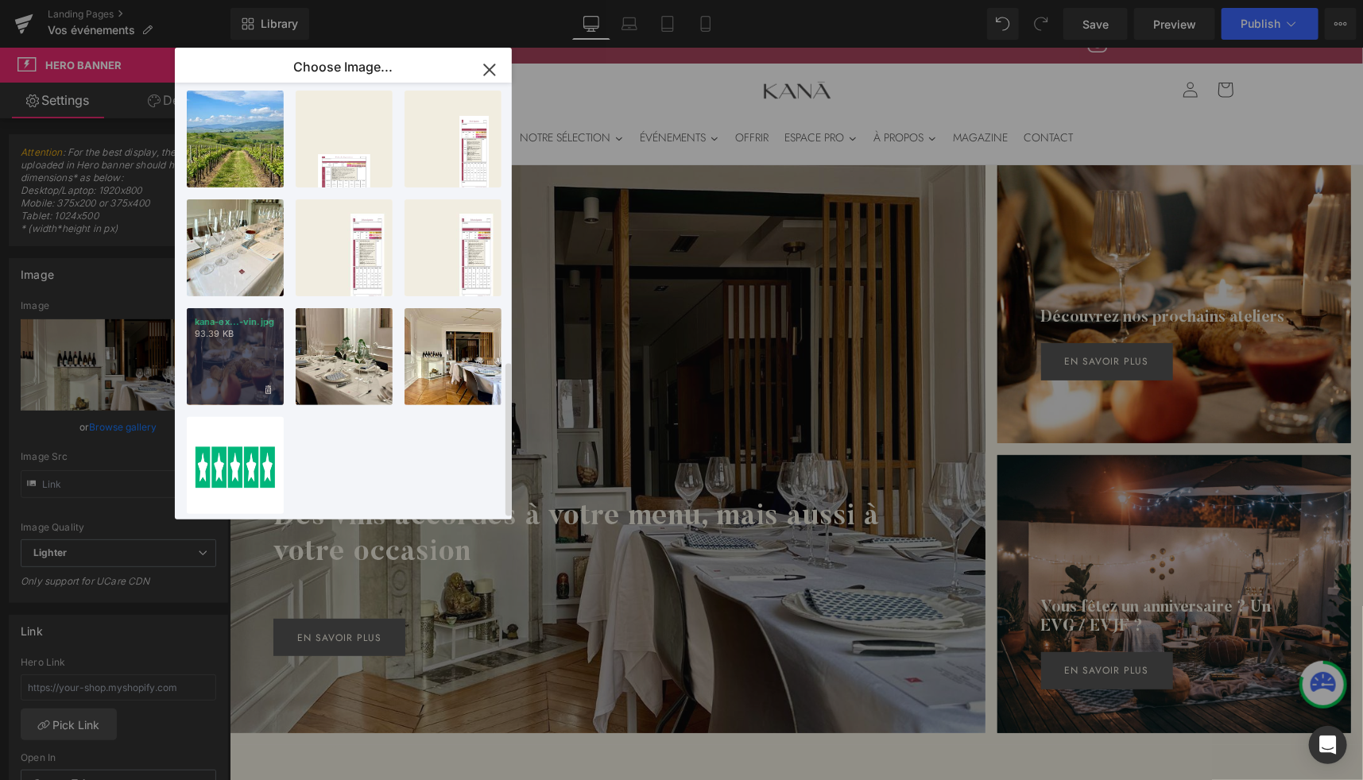
click at [218, 354] on div "kana-ex...-vin.jpg 93.39 KB" at bounding box center [235, 356] width 97 height 97
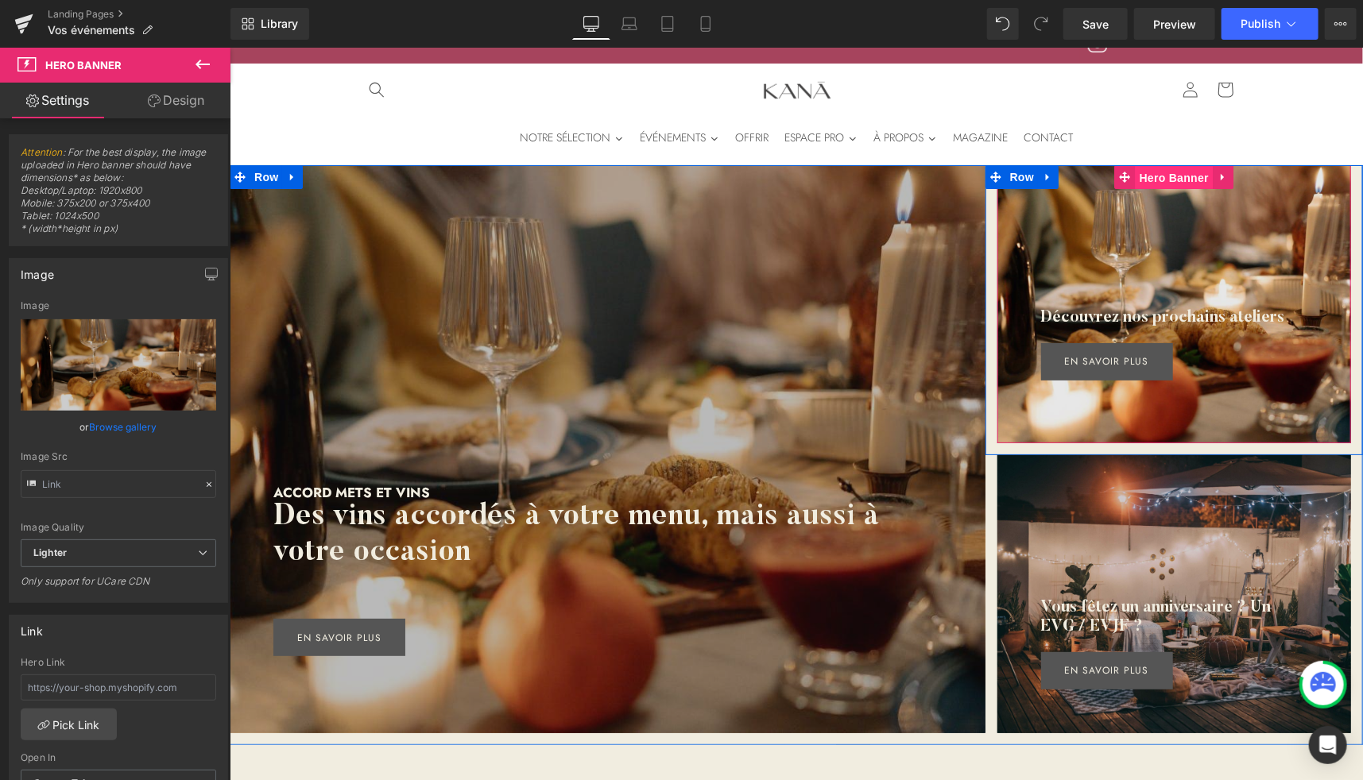
click at [1159, 172] on span "Hero Banner" at bounding box center [1173, 177] width 77 height 24
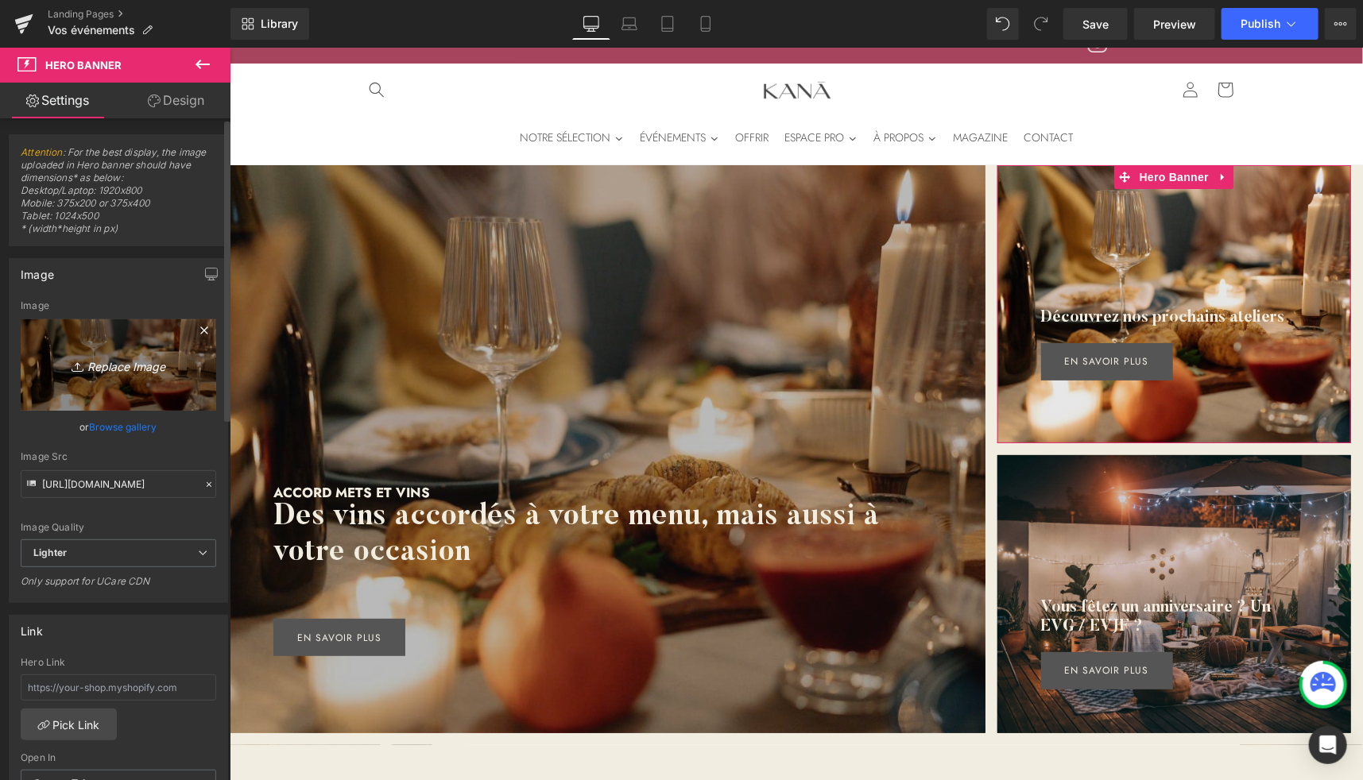
click at [174, 387] on link "Replace Image" at bounding box center [118, 364] width 195 height 91
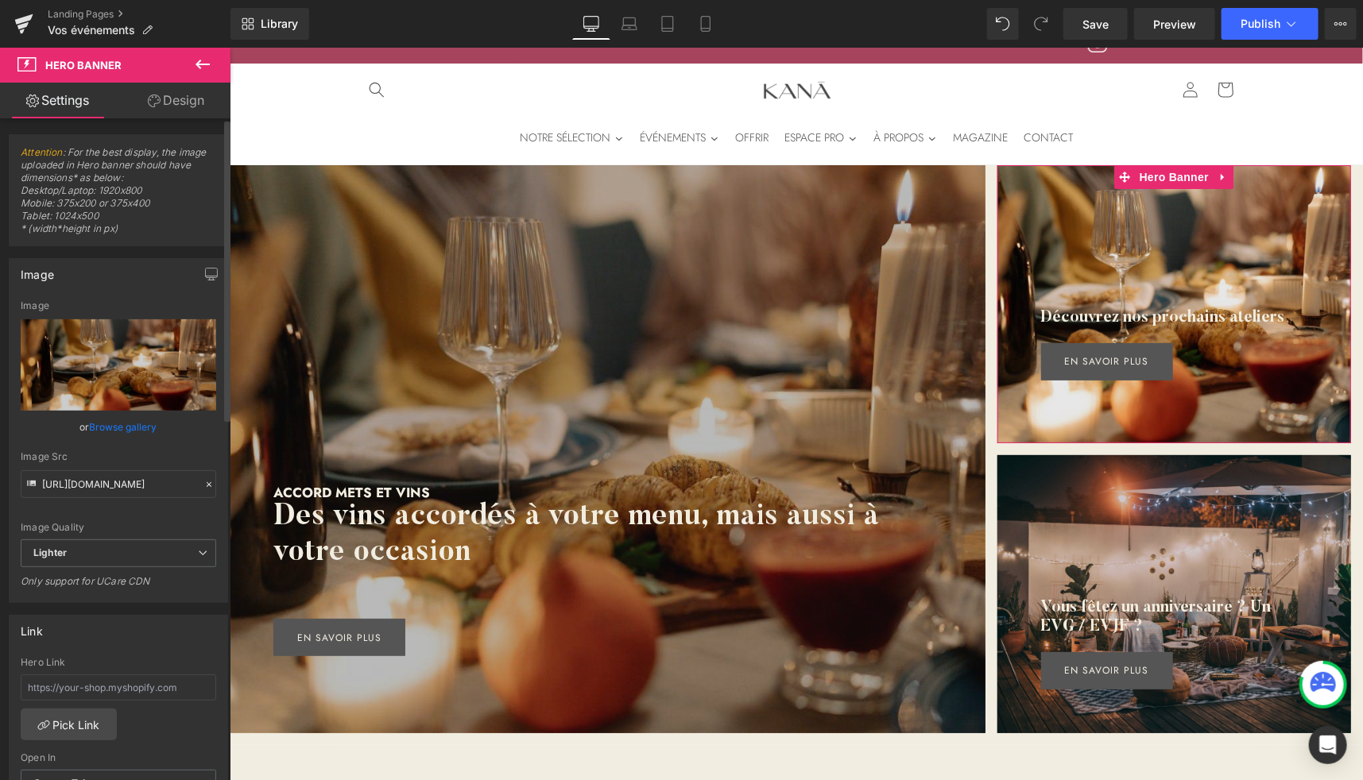
click at [141, 427] on link "Browse gallery" at bounding box center [124, 427] width 68 height 28
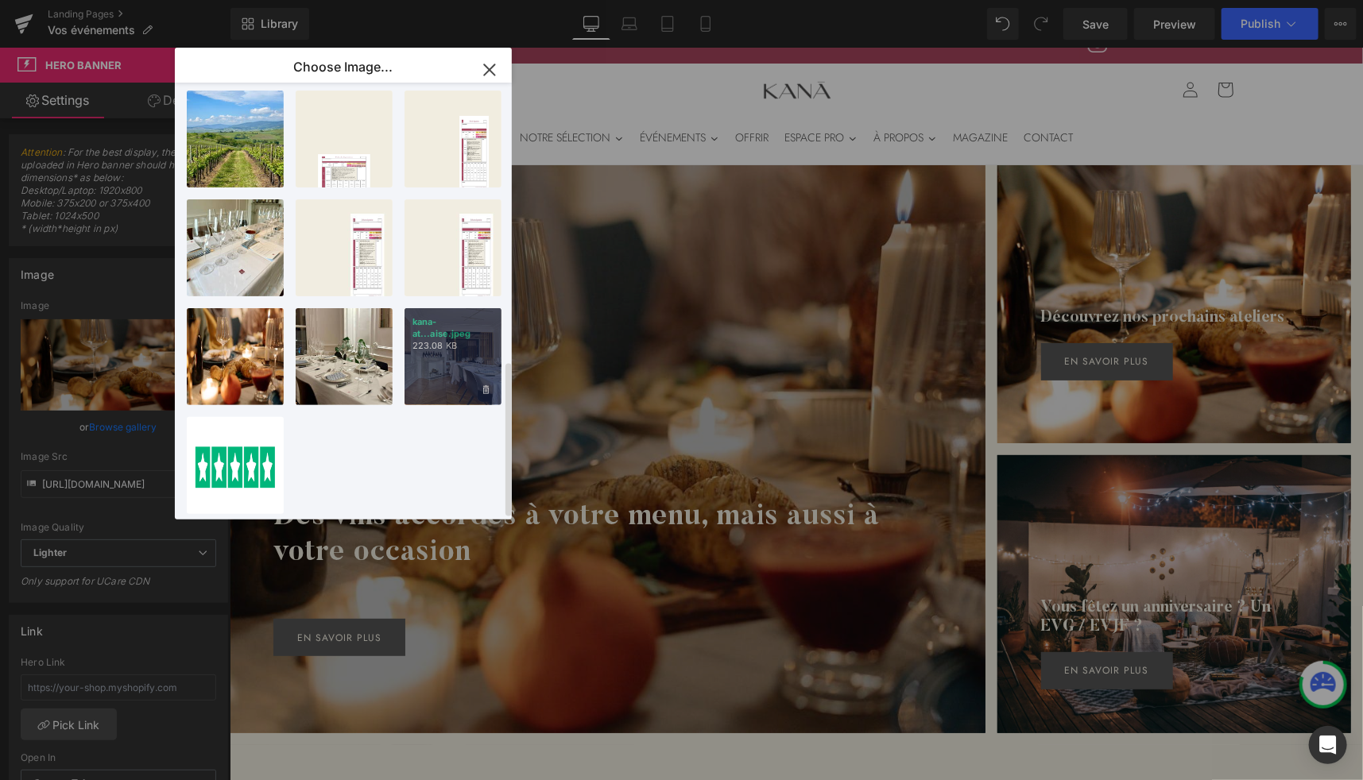
click at [446, 362] on div "kana-at...aise.jpeg 223.08 KB" at bounding box center [452, 356] width 97 height 97
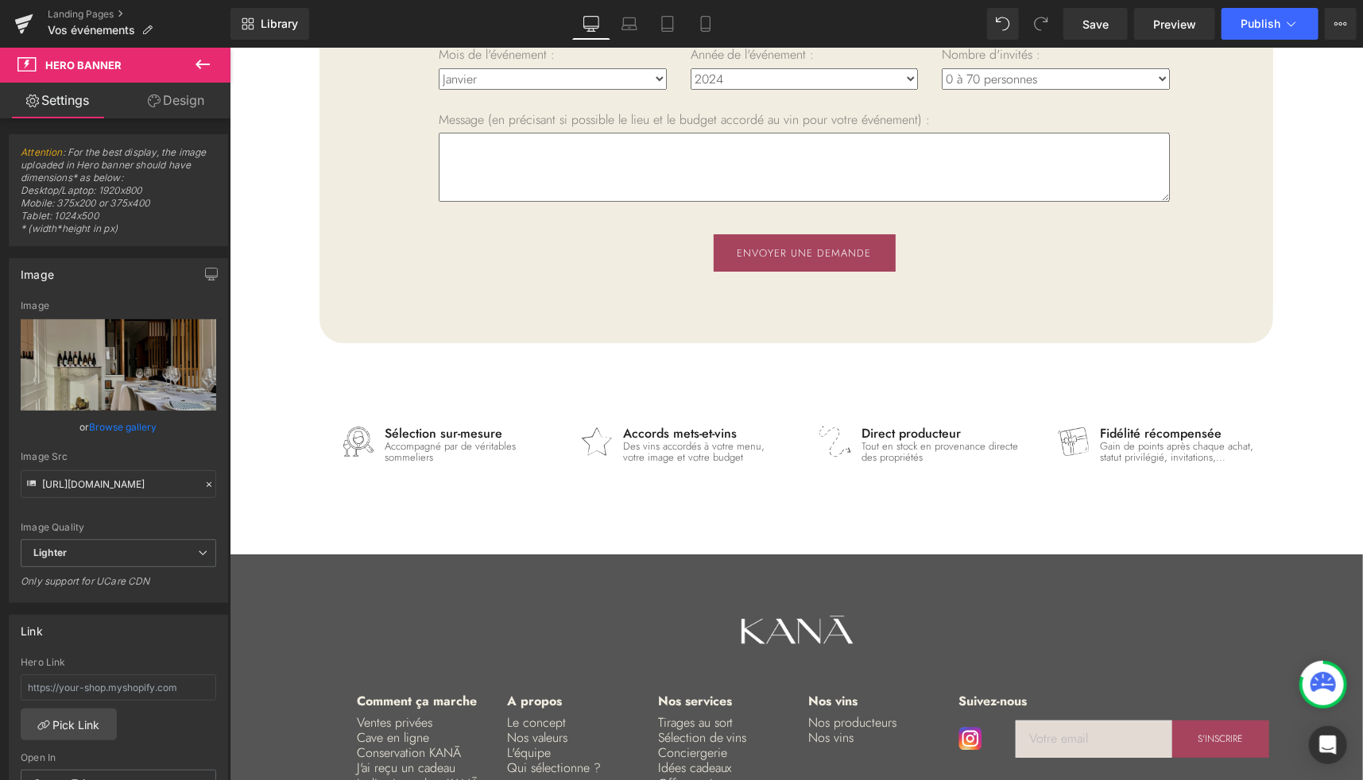
scroll to position [3606, 0]
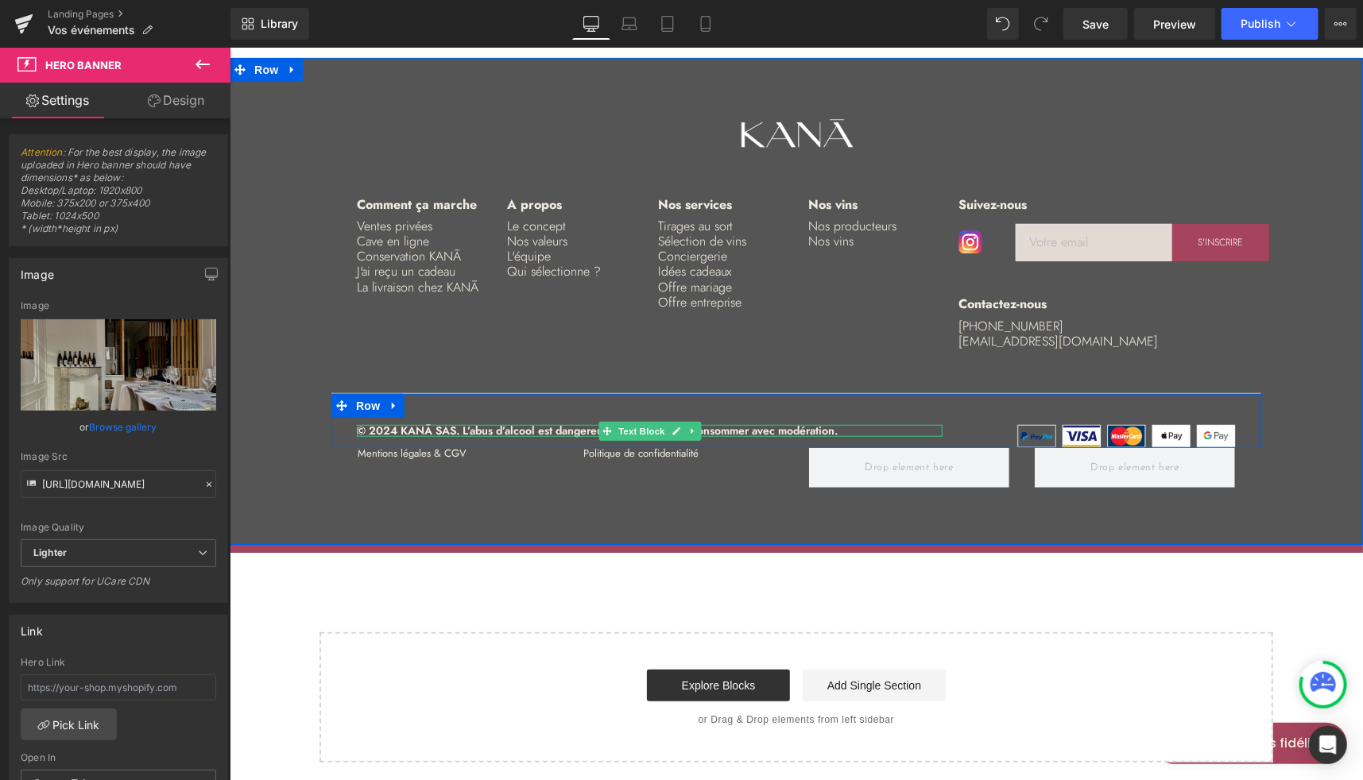
click at [377, 424] on p "© 2024 KANĀ SAS. L’abus d’alcool est dangereux pour la santé, à consommer avec …" at bounding box center [649, 430] width 586 height 12
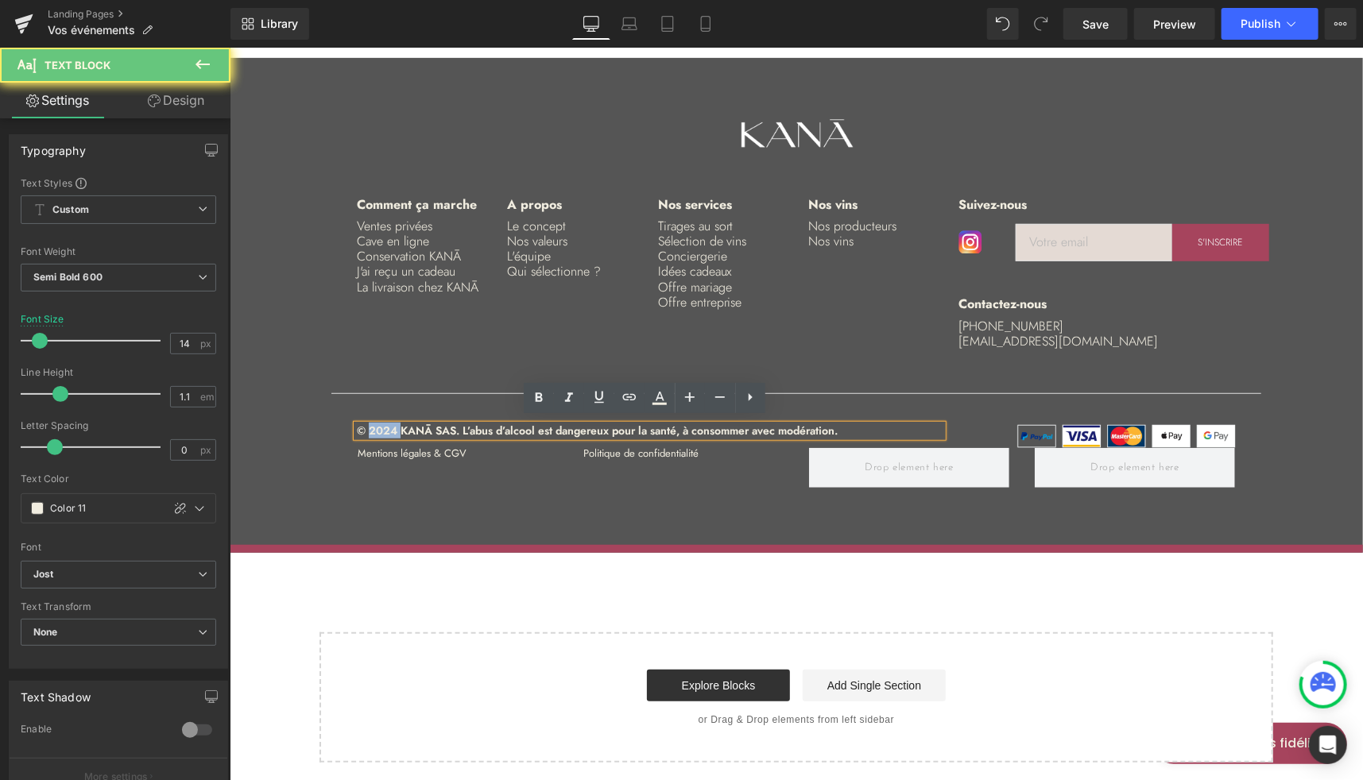
click at [377, 424] on p "© 2024 KANĀ SAS. L’abus d’alcool est dangereux pour la santé, à consommer avec …" at bounding box center [649, 430] width 586 height 12
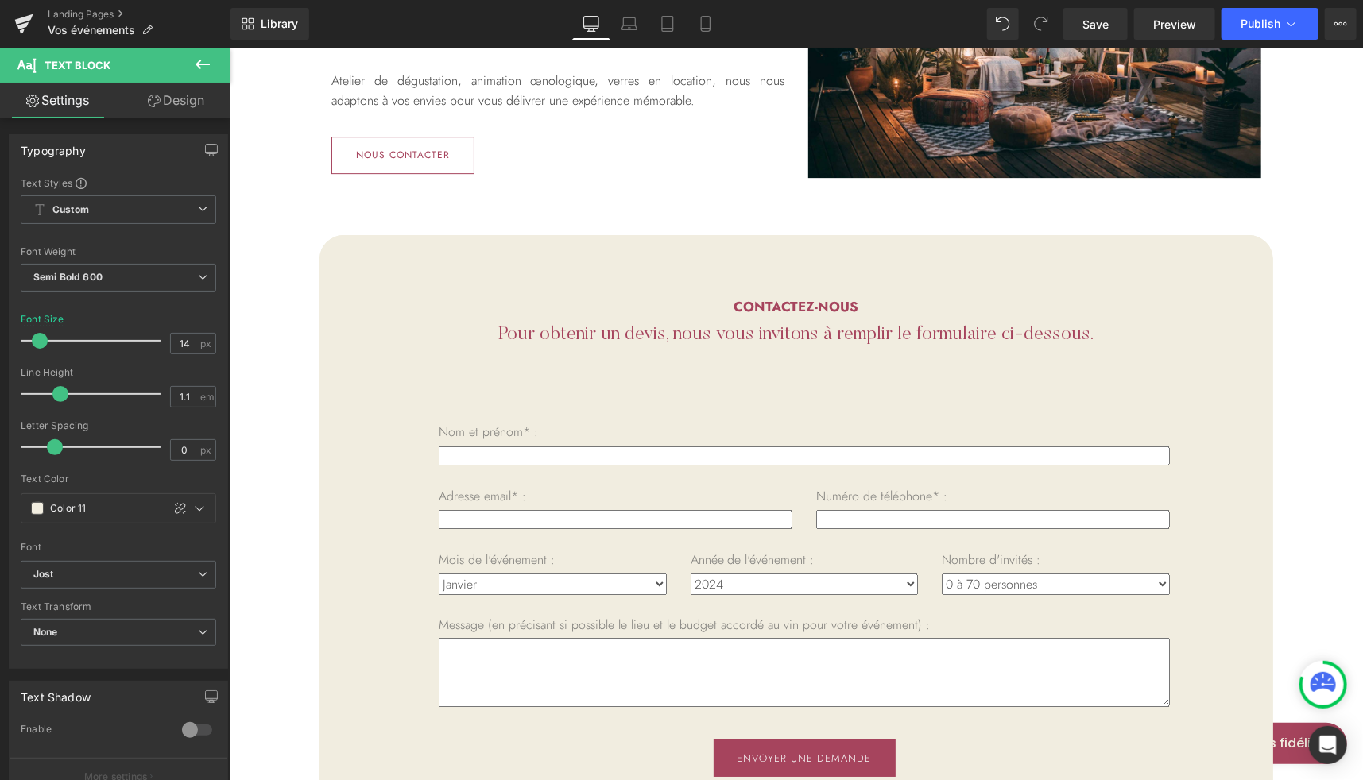
scroll to position [2604, 0]
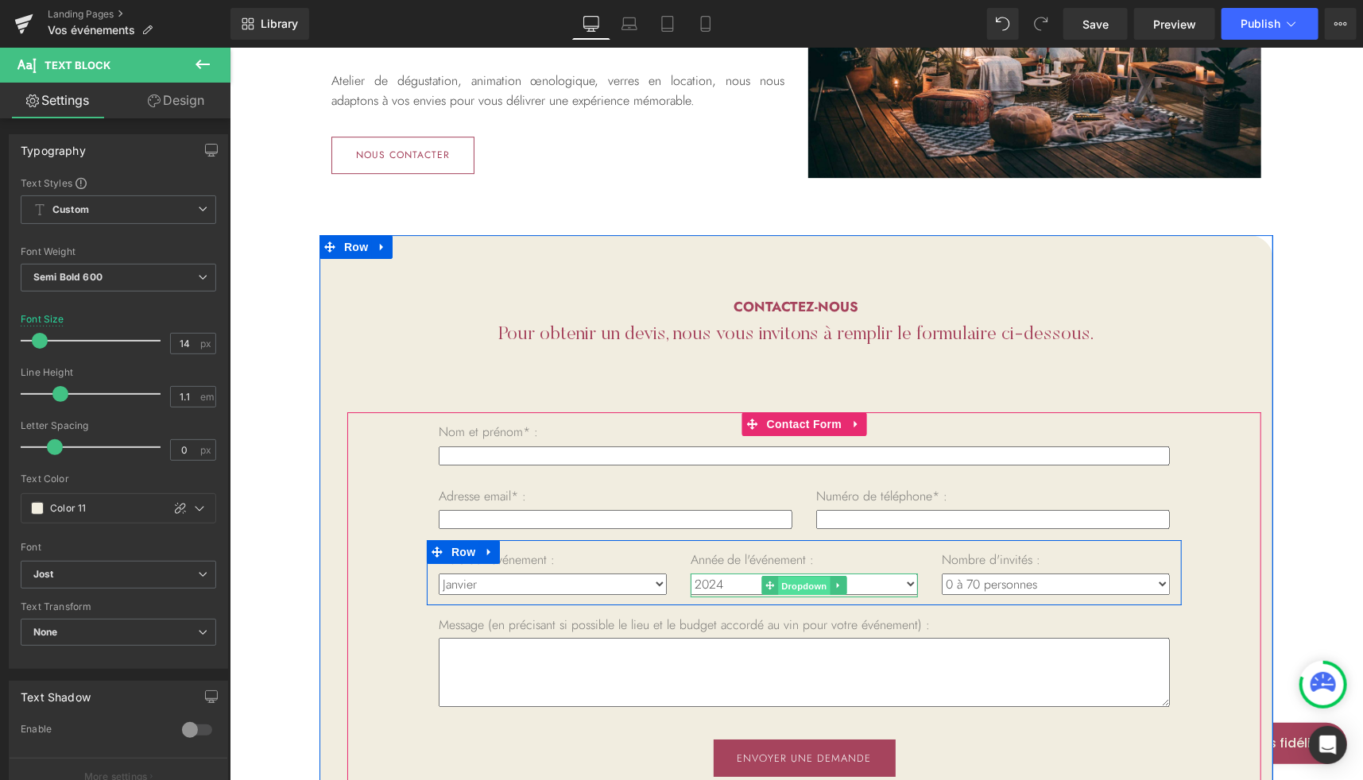
click at [779, 578] on span "Dropdown" at bounding box center [803, 584] width 52 height 19
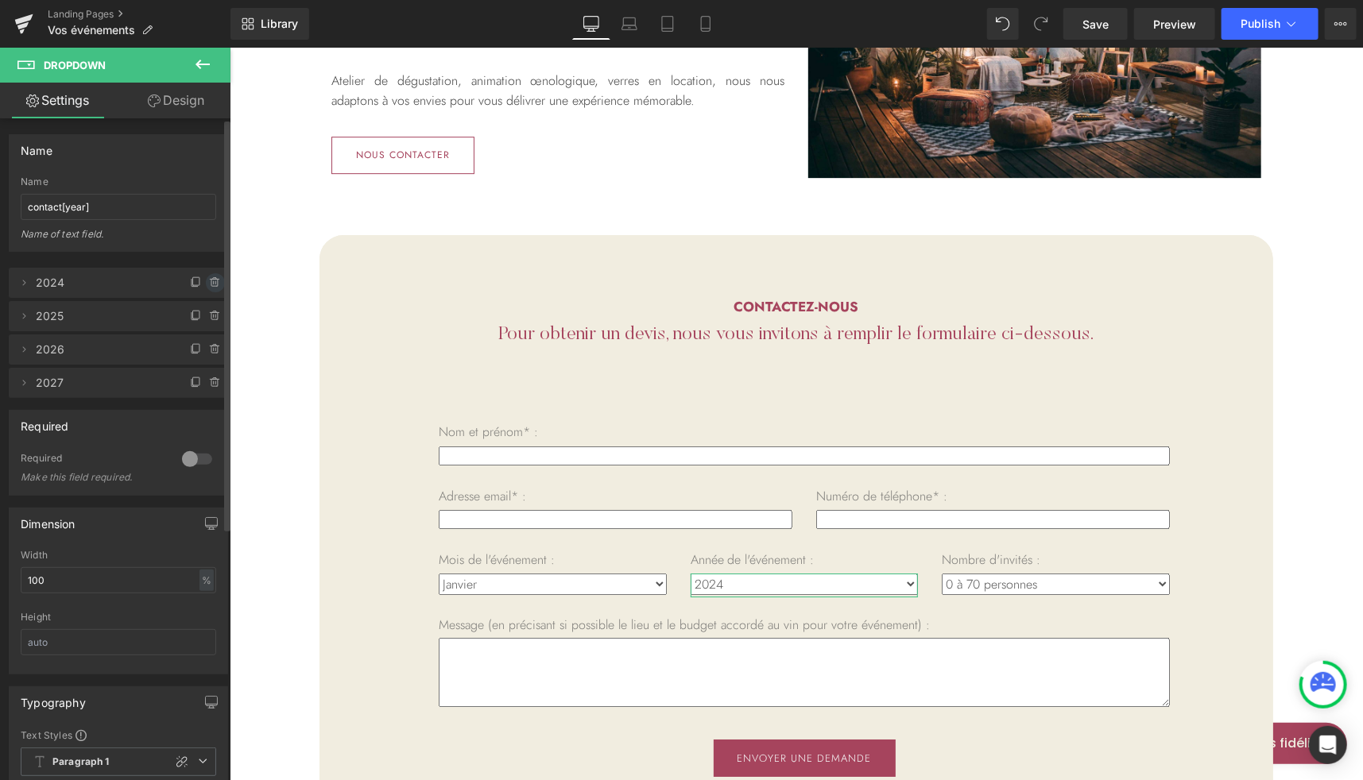
click at [210, 277] on icon at bounding box center [215, 283] width 13 height 13
click at [210, 275] on button "Delete" at bounding box center [198, 283] width 50 height 21
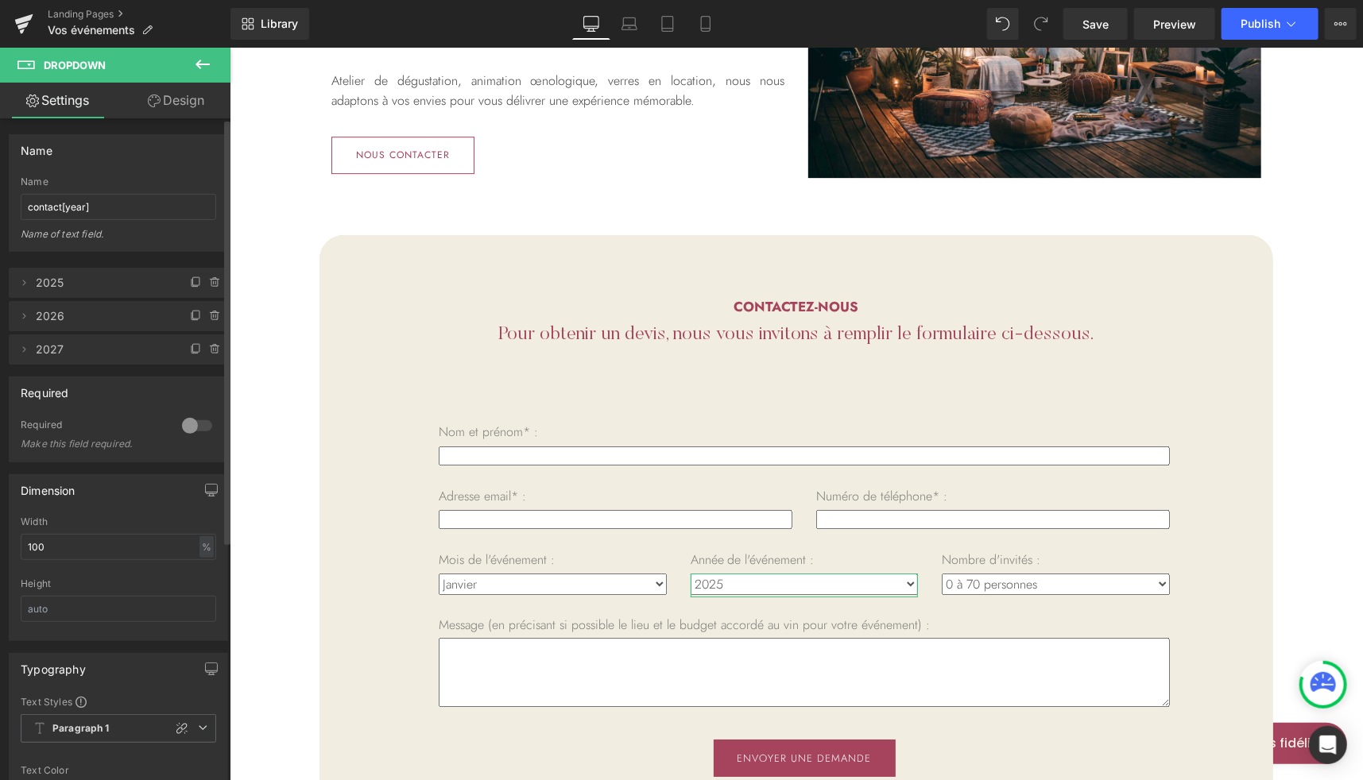
click at [210, 277] on icon at bounding box center [215, 283] width 13 height 13
click at [210, 275] on button "Delete" at bounding box center [198, 283] width 50 height 21
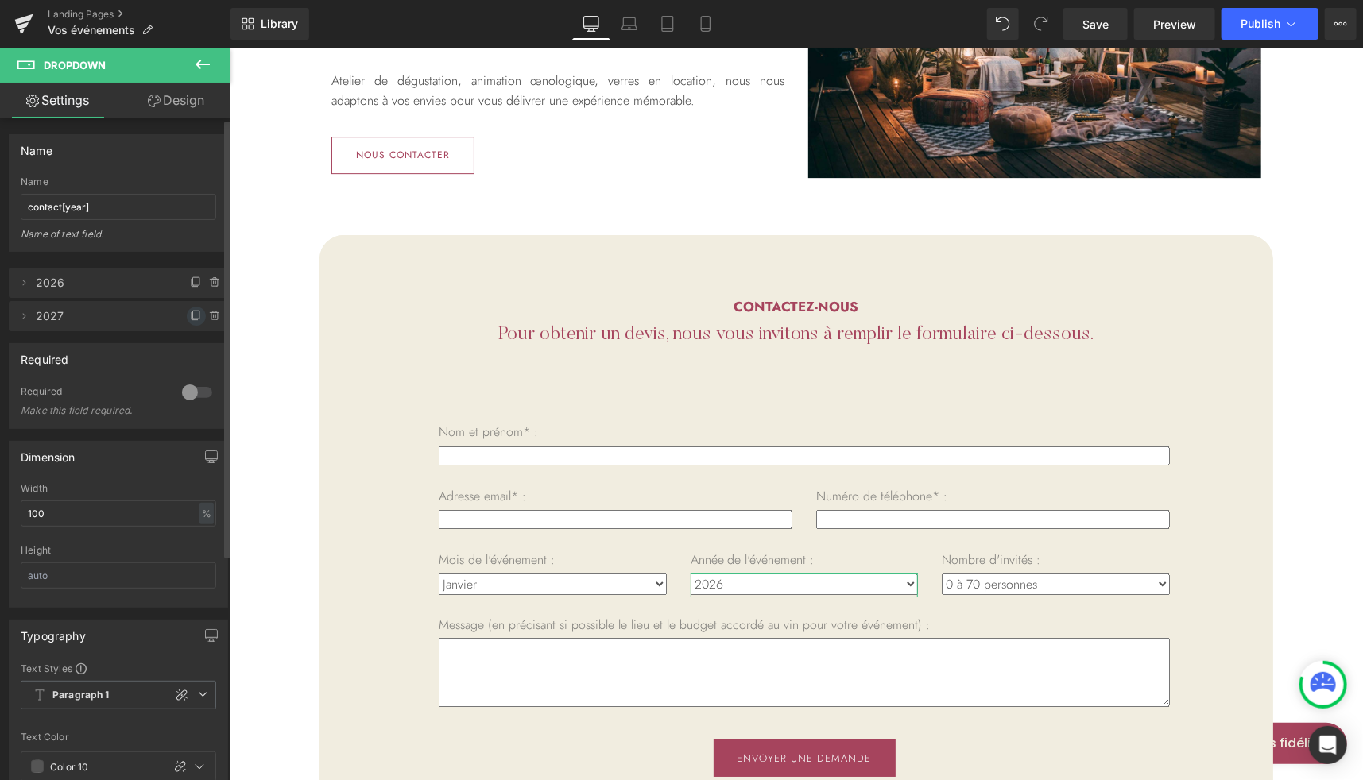
click at [193, 316] on icon at bounding box center [196, 315] width 6 height 8
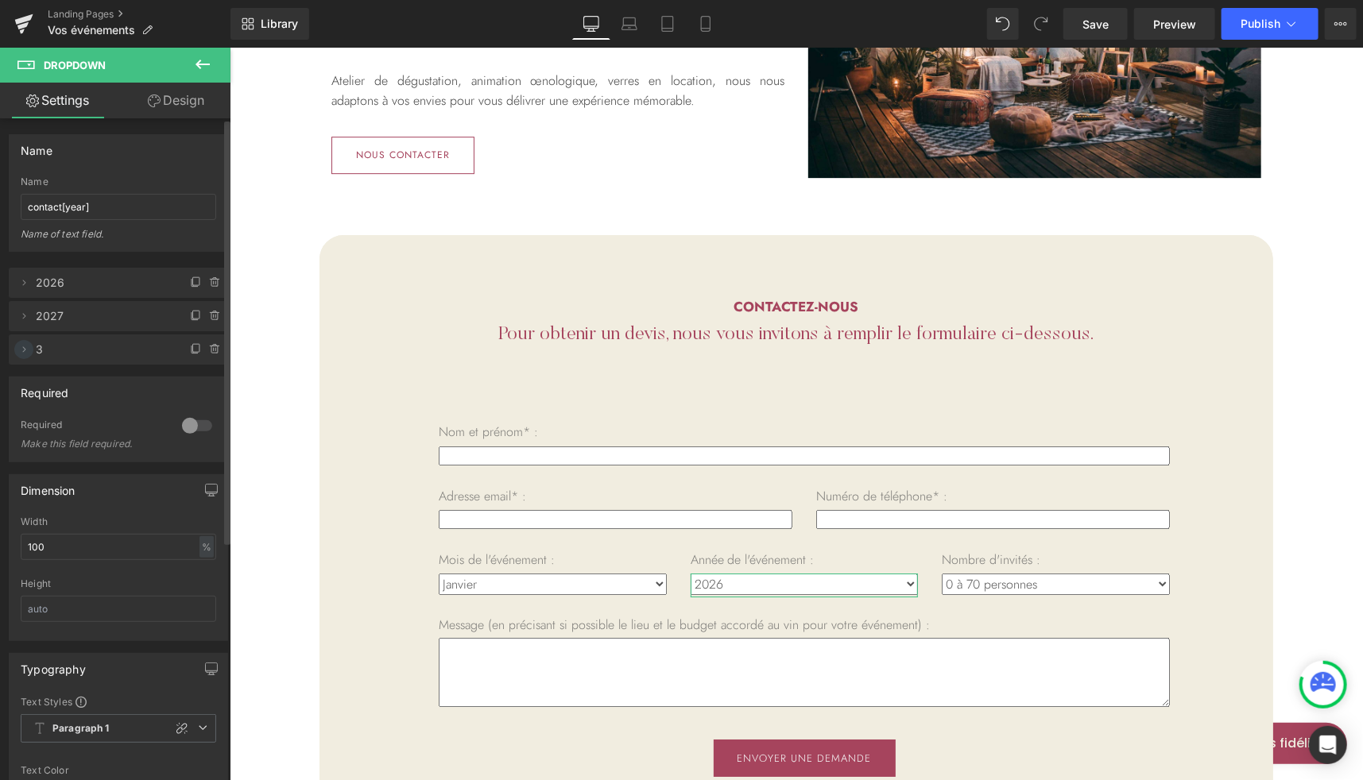
click at [27, 350] on icon at bounding box center [23, 349] width 13 height 13
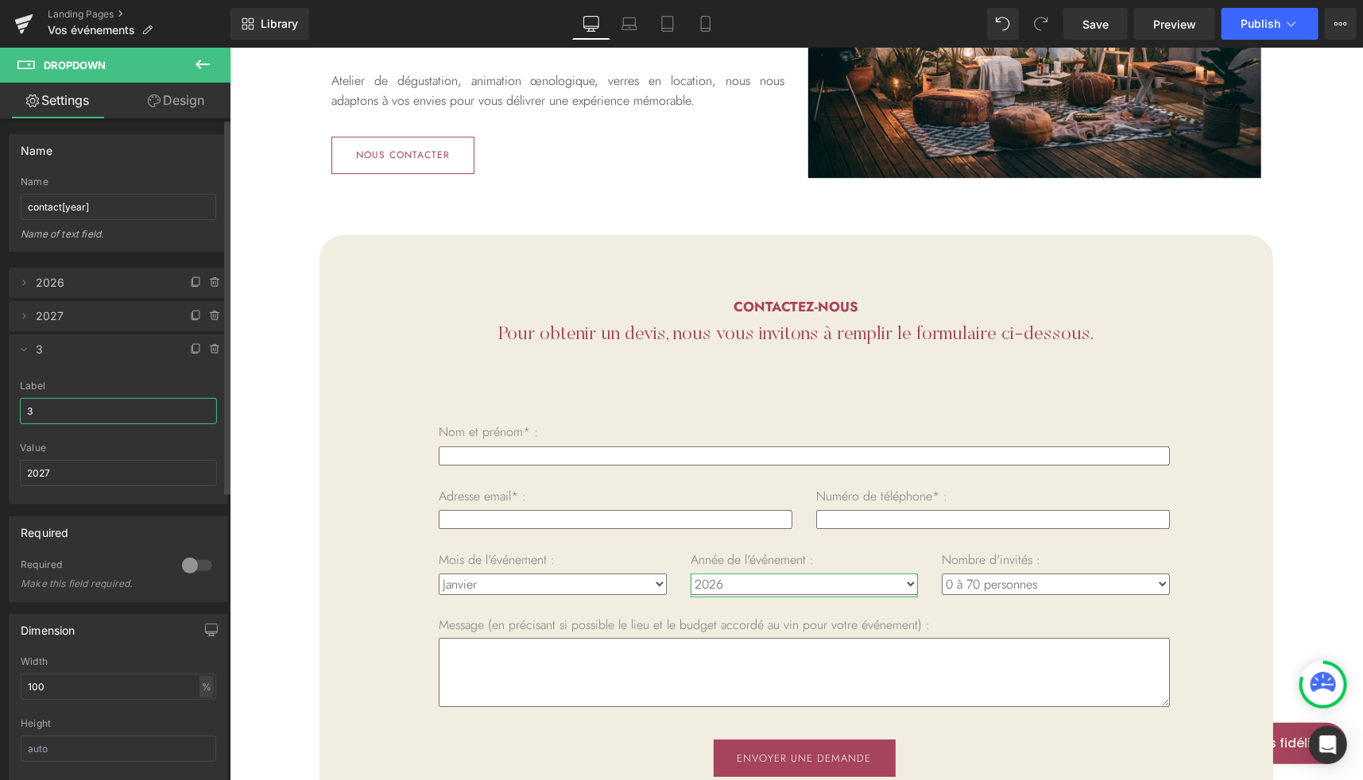
click at [58, 402] on input "3" at bounding box center [118, 411] width 197 height 26
type input "2028"
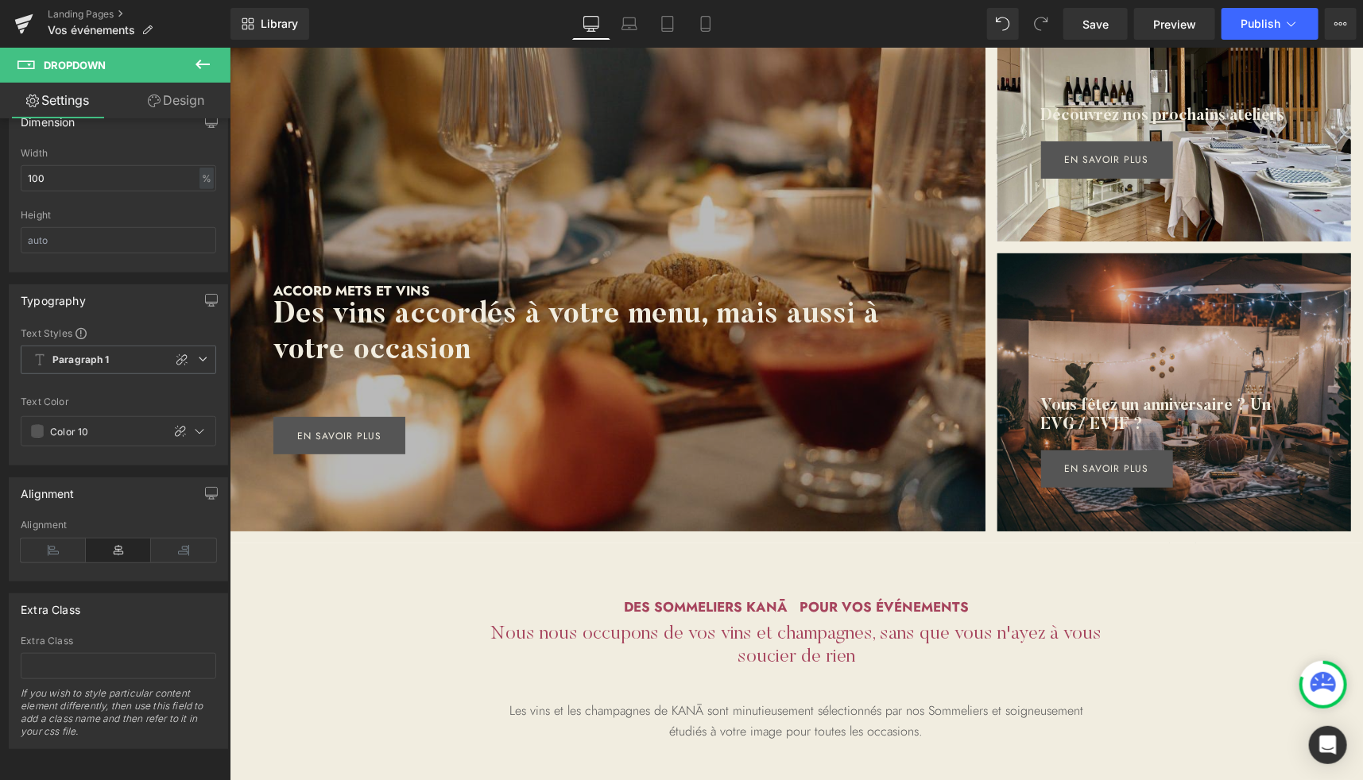
scroll to position [0, 0]
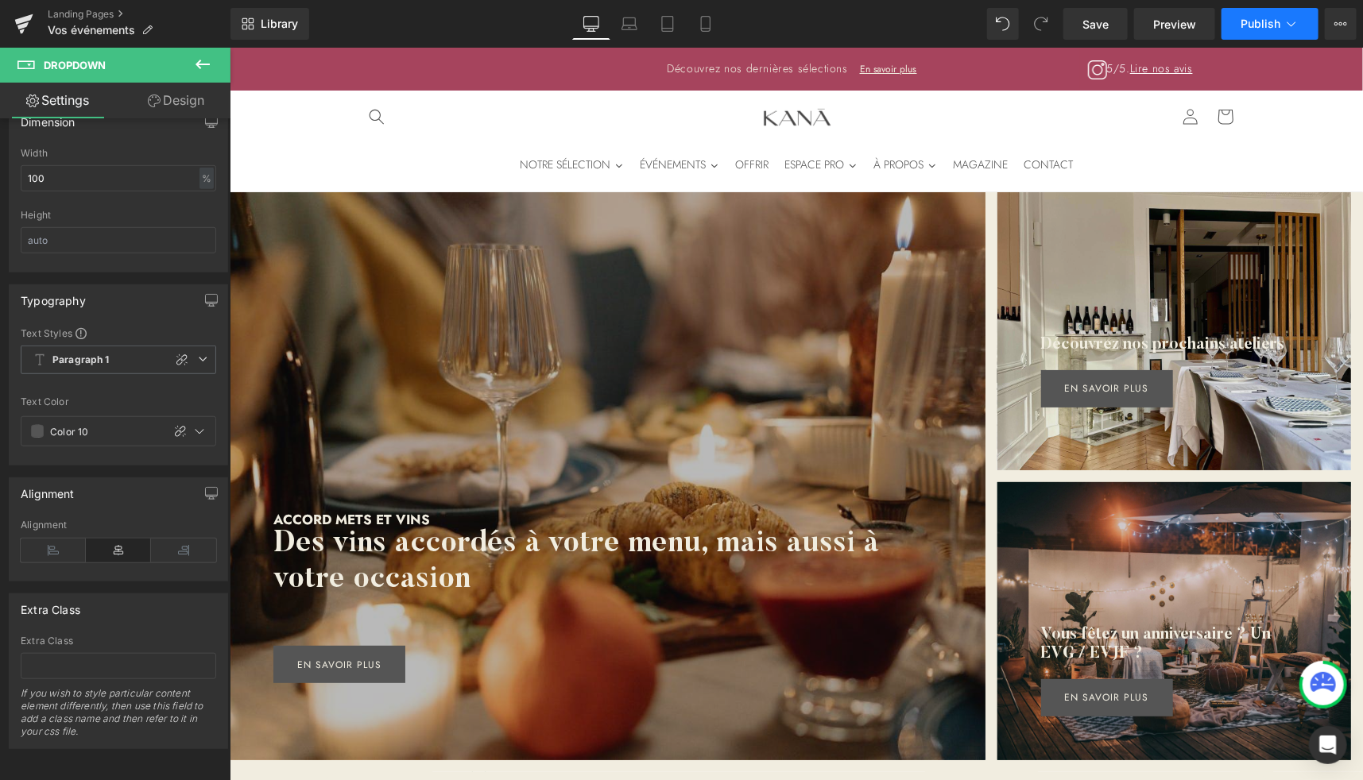
type input "2028"
click at [1253, 25] on span "Publish" at bounding box center [1260, 23] width 40 height 13
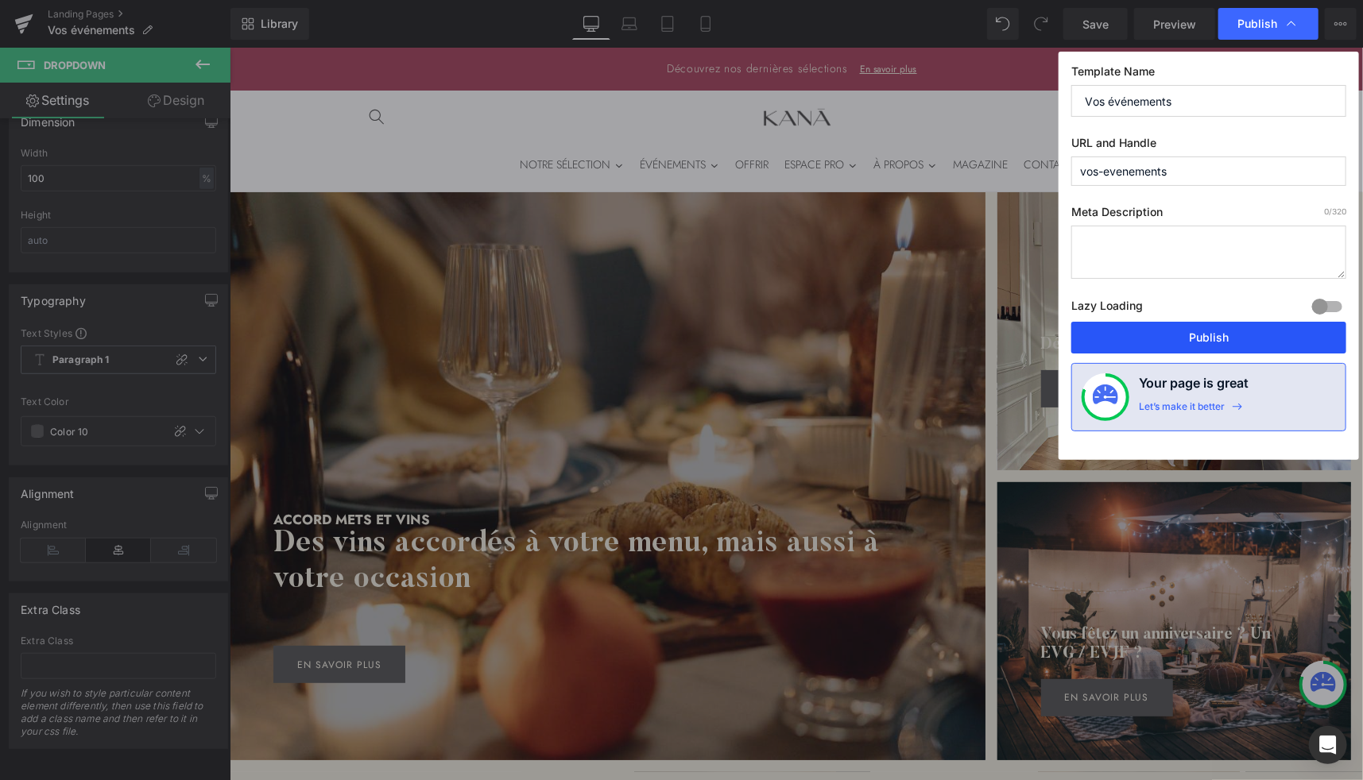
click at [1164, 340] on button "Publish" at bounding box center [1208, 338] width 275 height 32
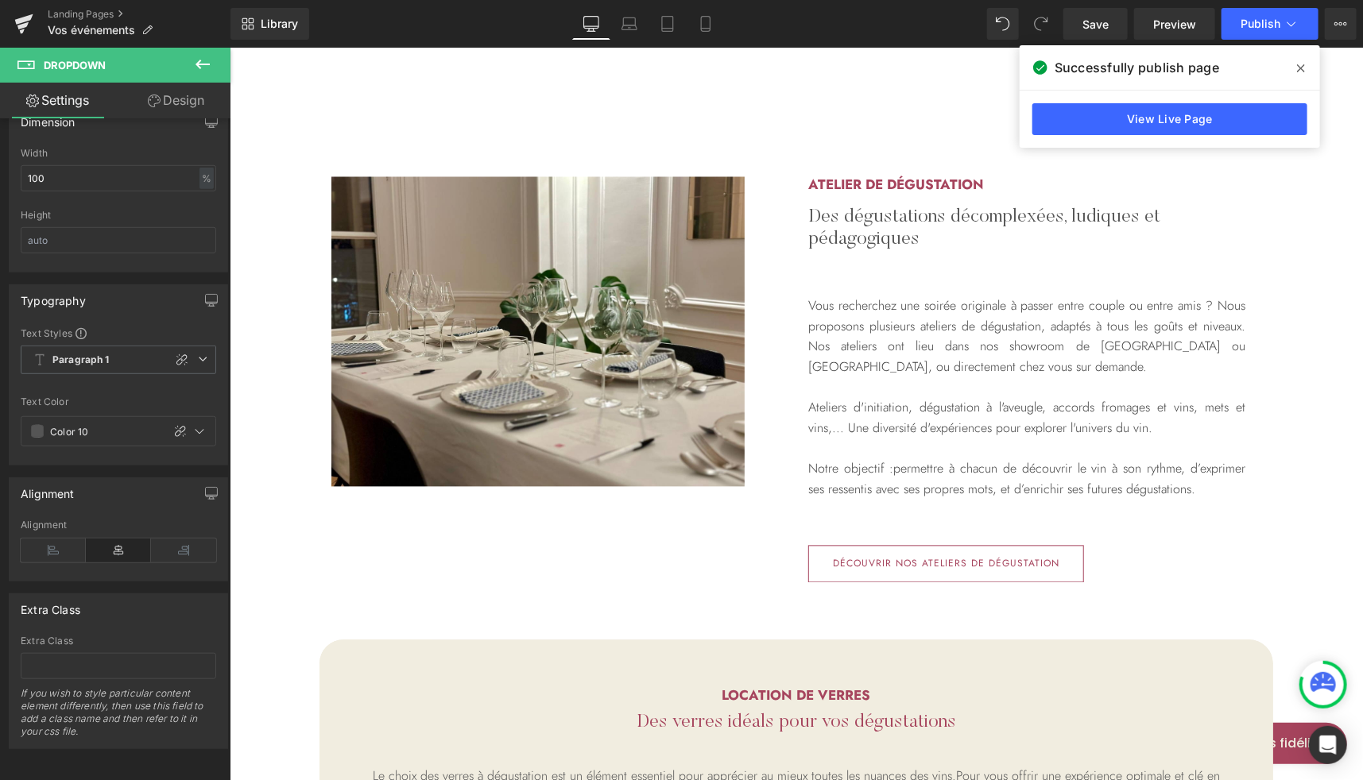
scroll to position [1517, 0]
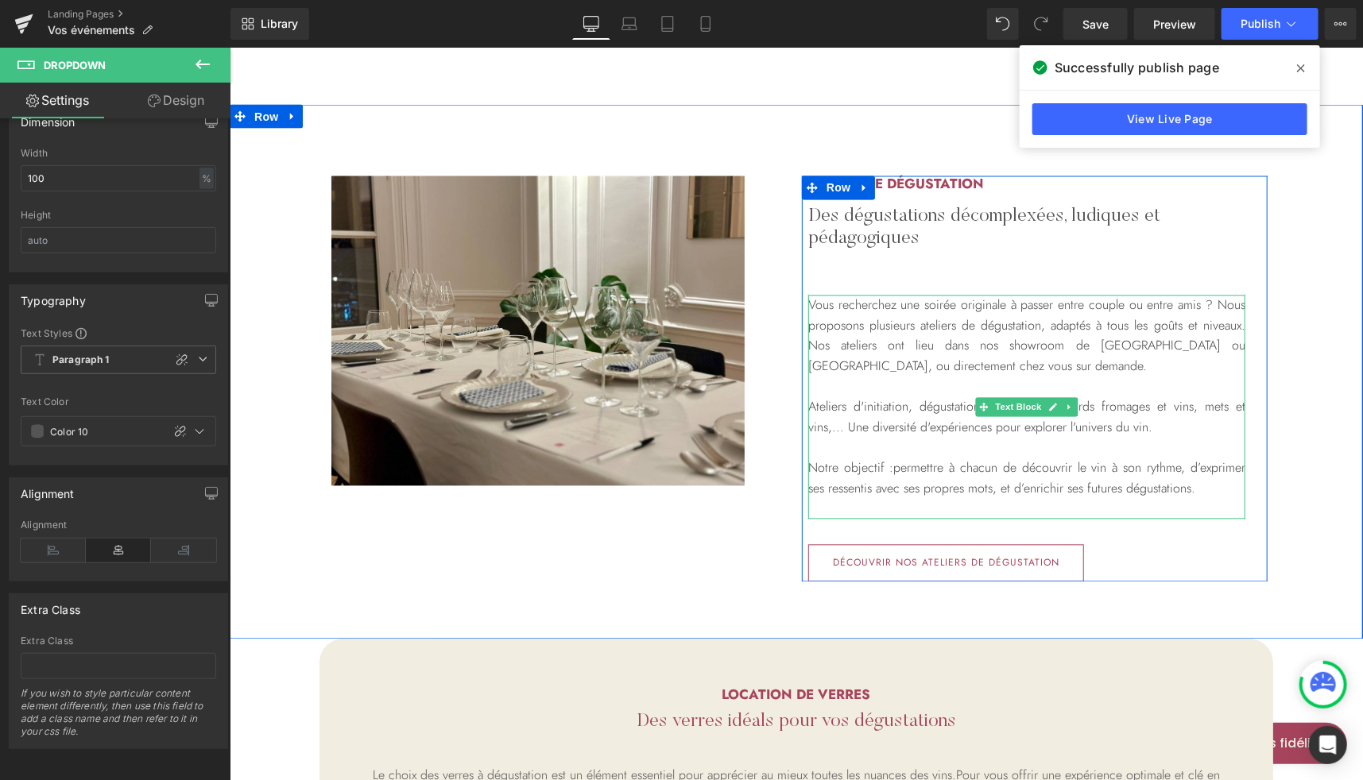
click at [1111, 435] on p "Ateliers d'initiation, dégustation à l'aveugle, accords fromages et vins, mets …" at bounding box center [1025, 447] width 437 height 102
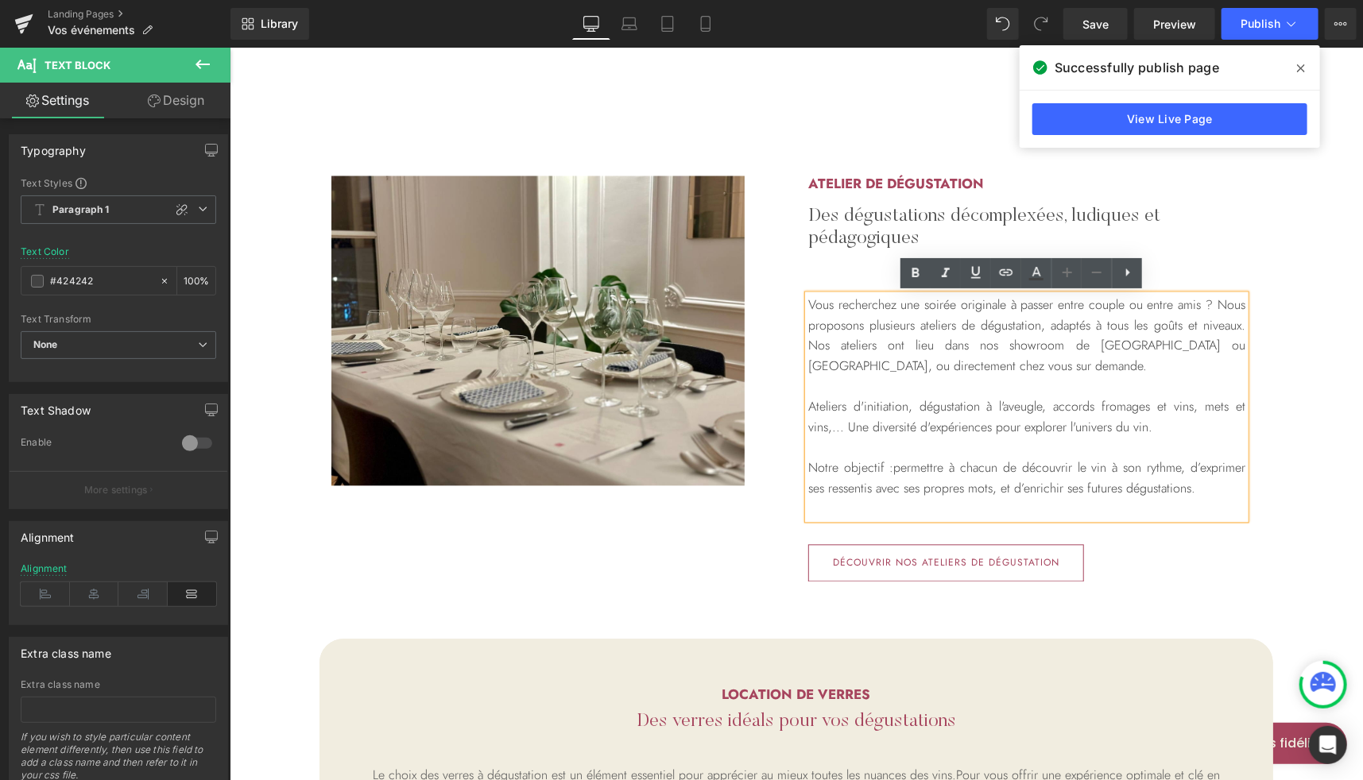
click at [1111, 435] on p "Ateliers d'initiation, dégustation à l'aveugle, accords fromages et vins, mets …" at bounding box center [1025, 447] width 437 height 102
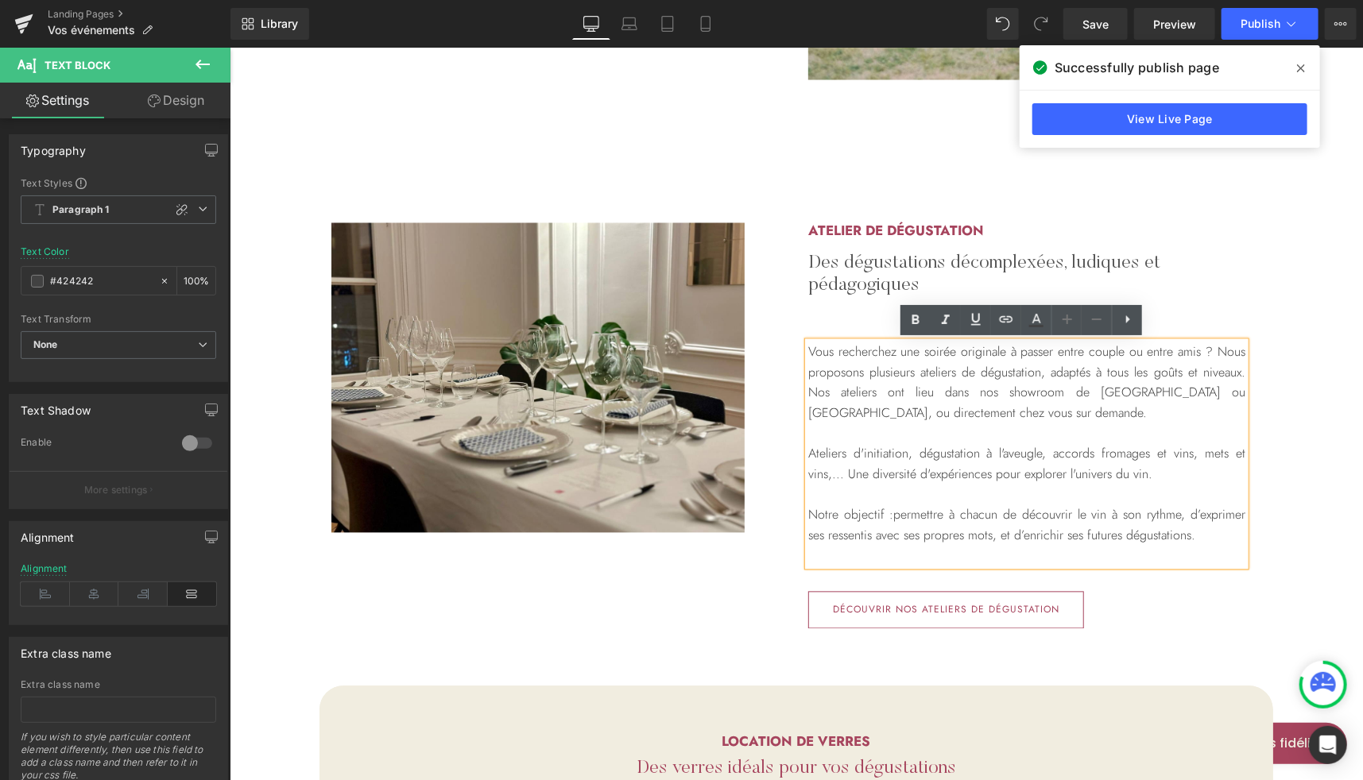
scroll to position [1470, 0]
click at [919, 264] on h2 "Des dégustations décomplexées, ludiques et pédagogiques" at bounding box center [1025, 275] width 437 height 46
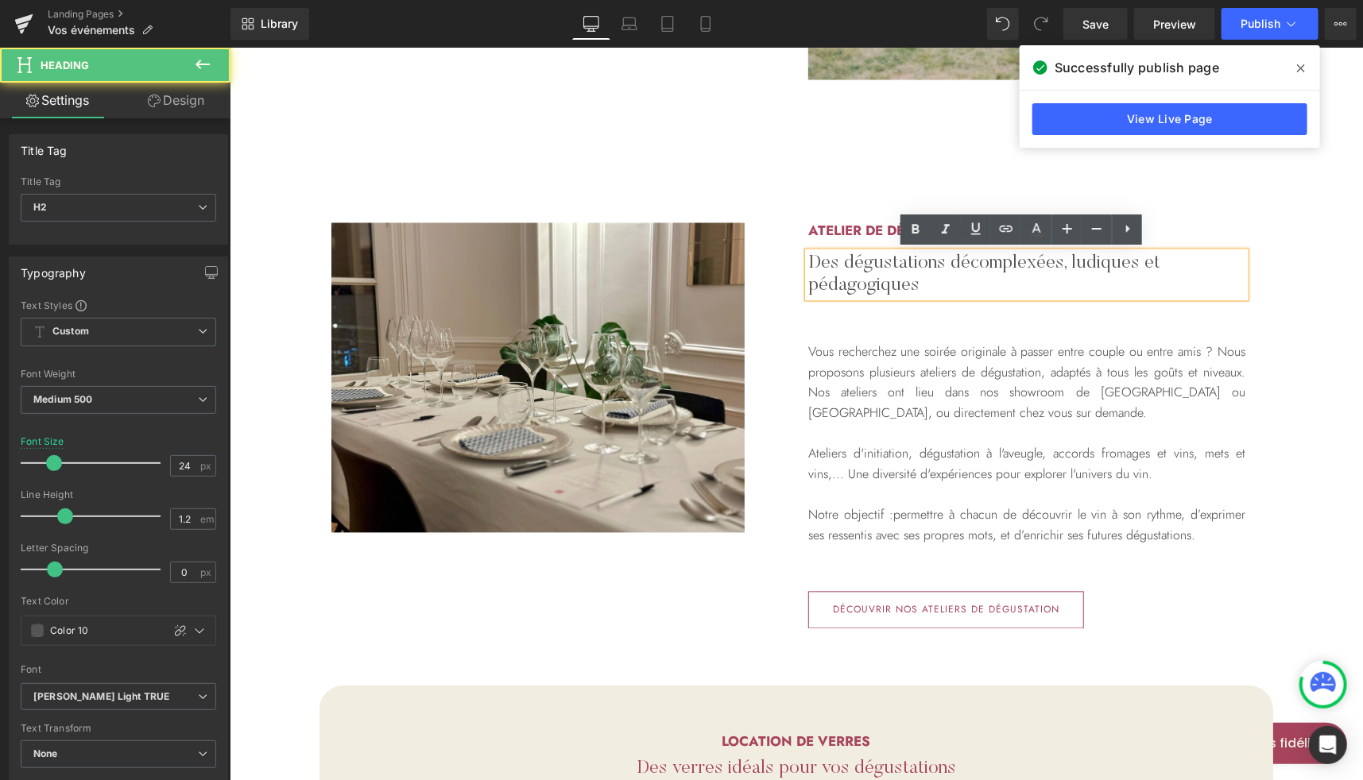
click at [956, 266] on h2 "Des dégustations décomplexées, ludiques et pédagogiques" at bounding box center [1025, 275] width 437 height 46
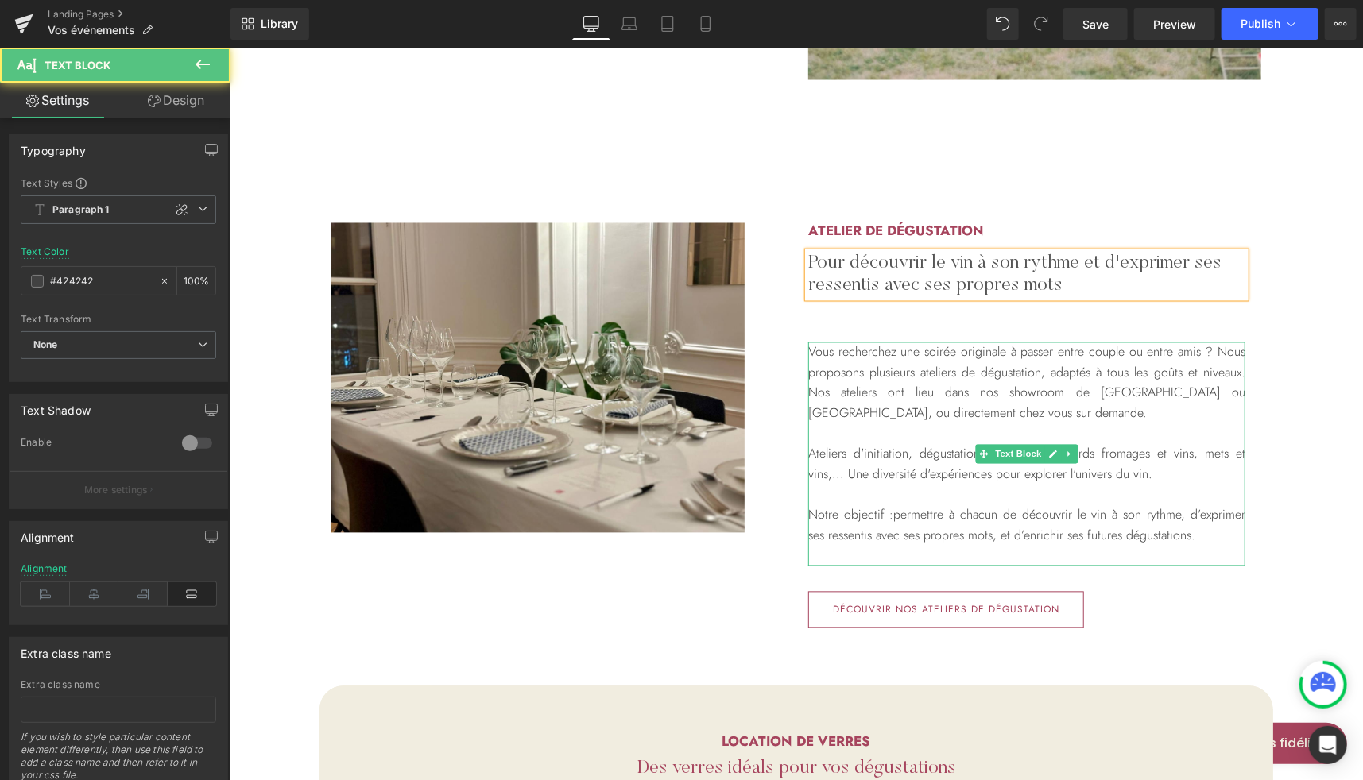
click at [1152, 474] on p "Ateliers d'initiation, dégustation à l'aveugle, accords fromages et vins, mets …" at bounding box center [1025, 494] width 437 height 102
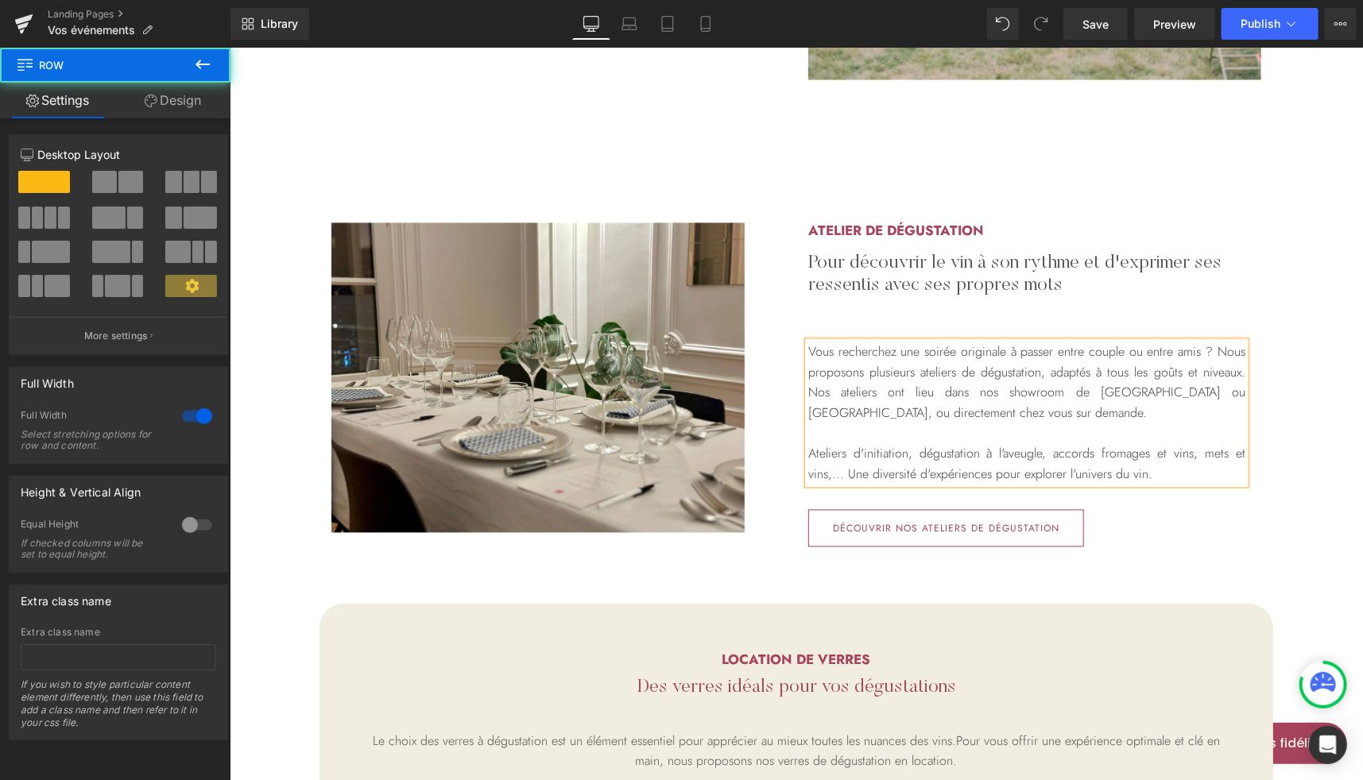
click at [1306, 358] on div "Image Row Atelier de dégustation Heading Pour découvrir le vin à son rythme et …" at bounding box center [795, 384] width 1133 height 324
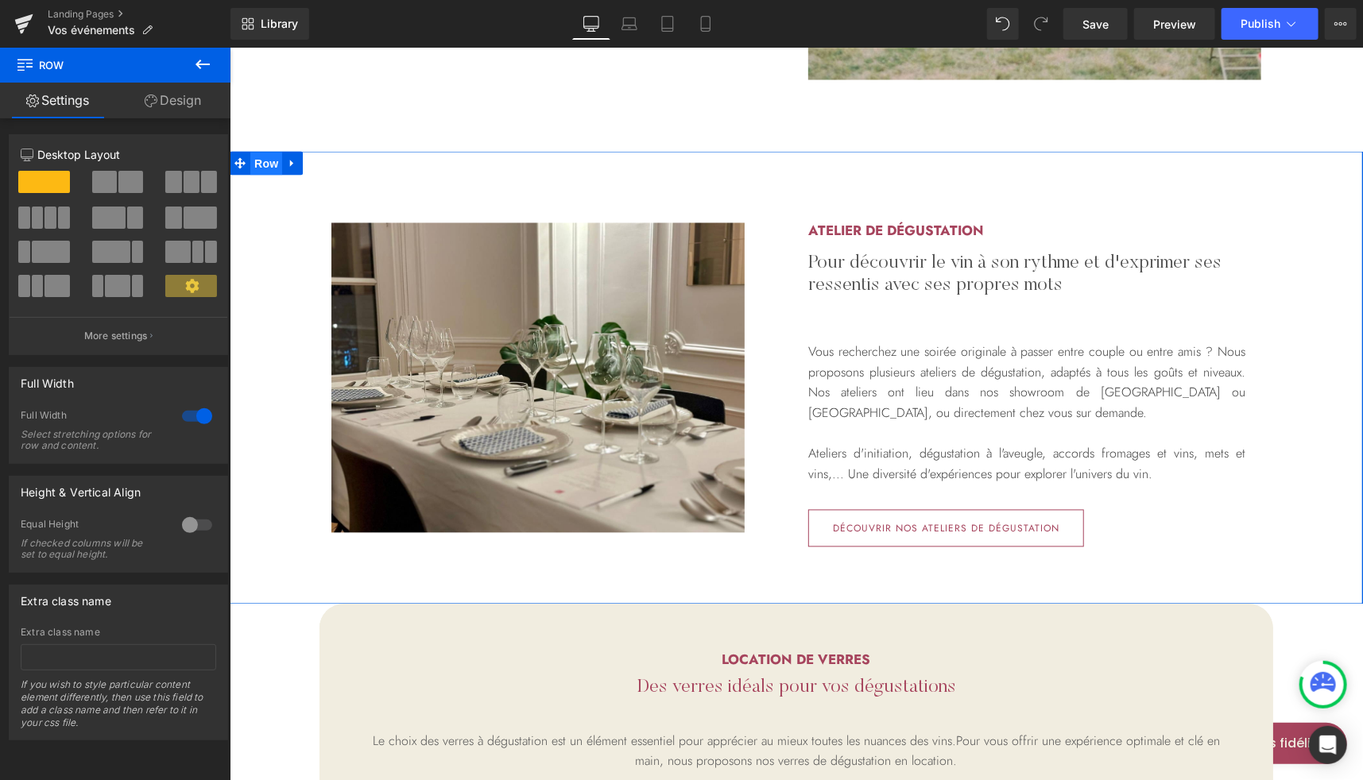
click at [260, 166] on span "Row" at bounding box center [265, 164] width 32 height 24
click at [178, 109] on link "Design" at bounding box center [172, 101] width 115 height 36
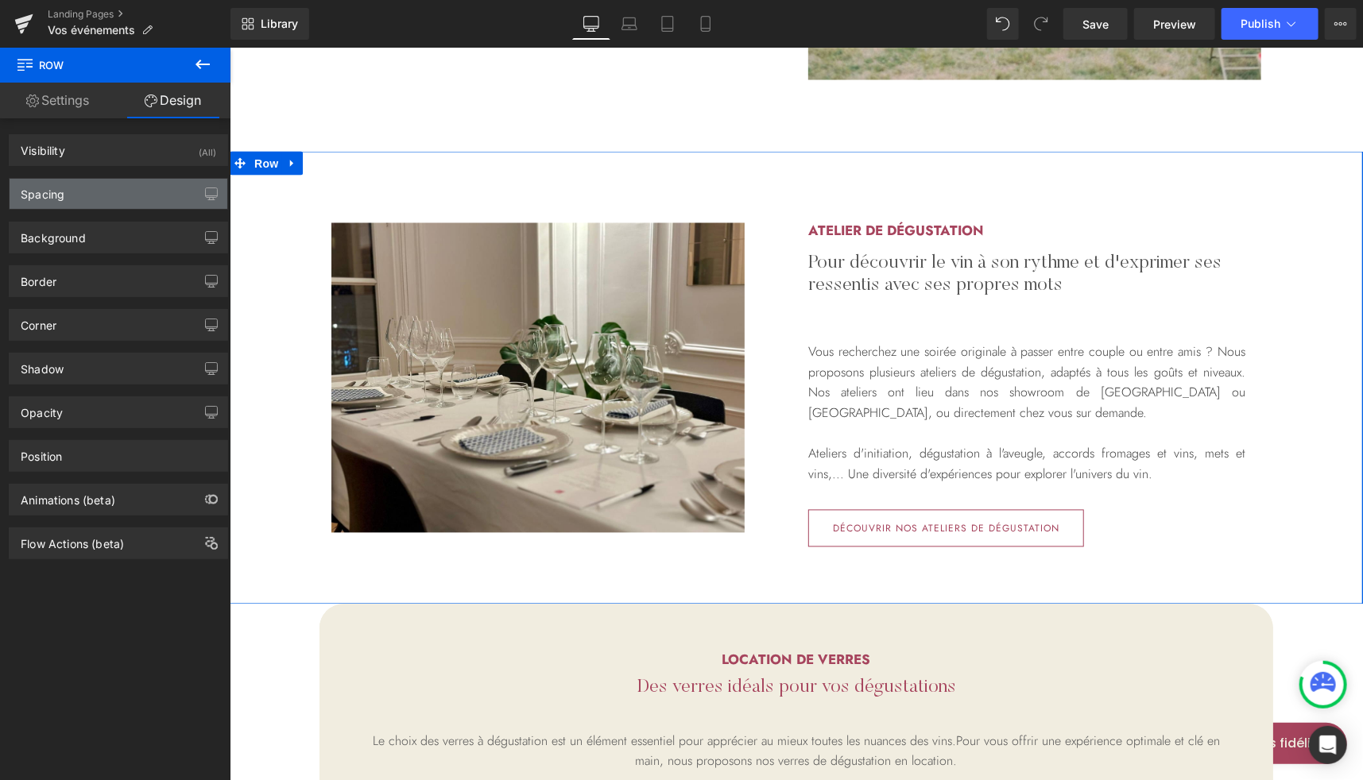
click at [60, 189] on div "Spacing" at bounding box center [43, 190] width 44 height 22
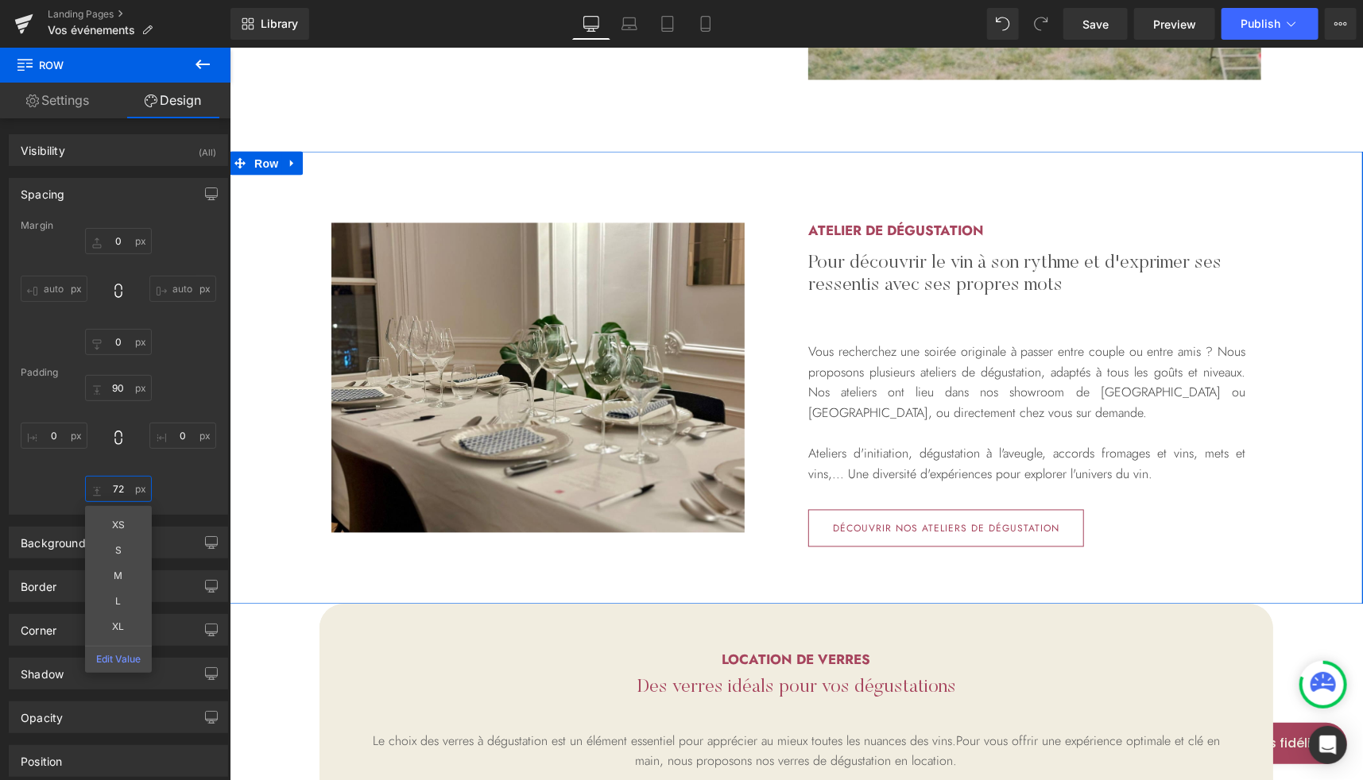
click at [118, 482] on input "72" at bounding box center [118, 489] width 67 height 26
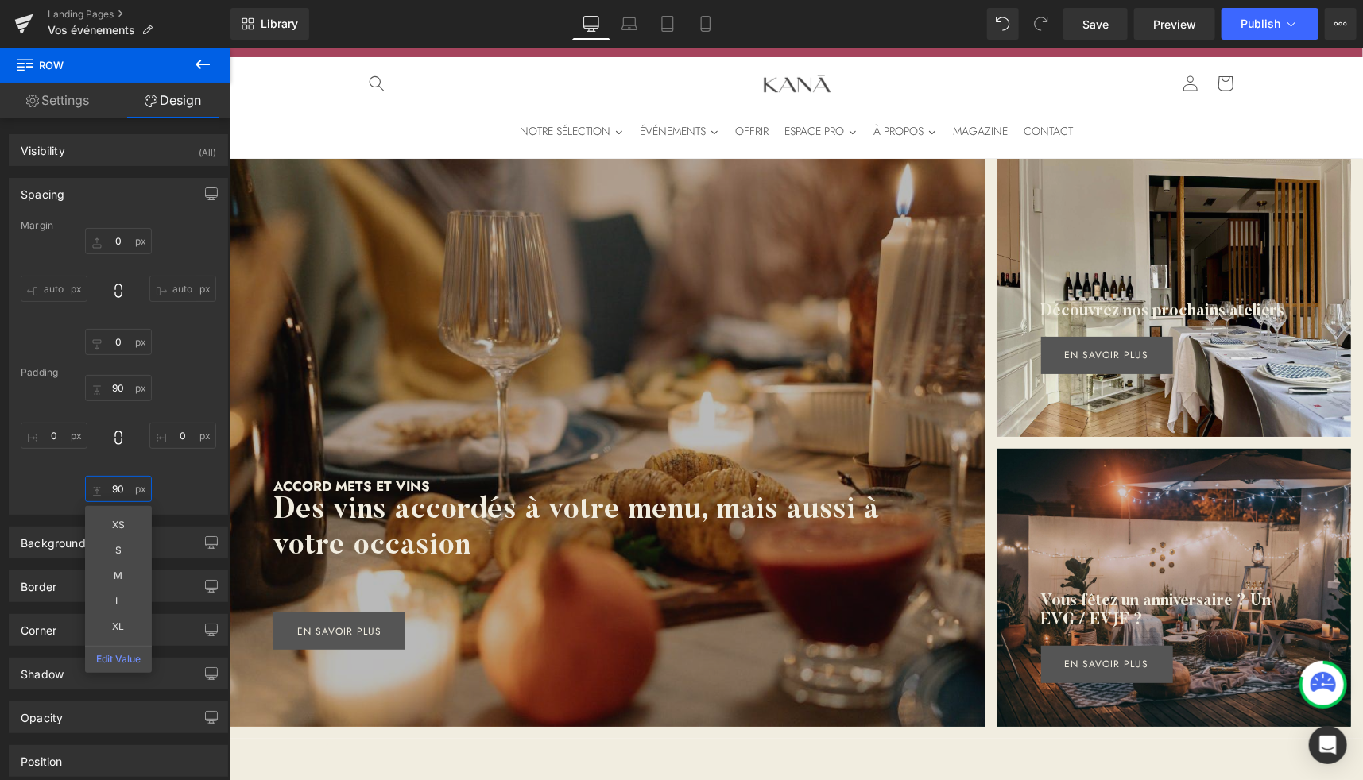
scroll to position [27, 0]
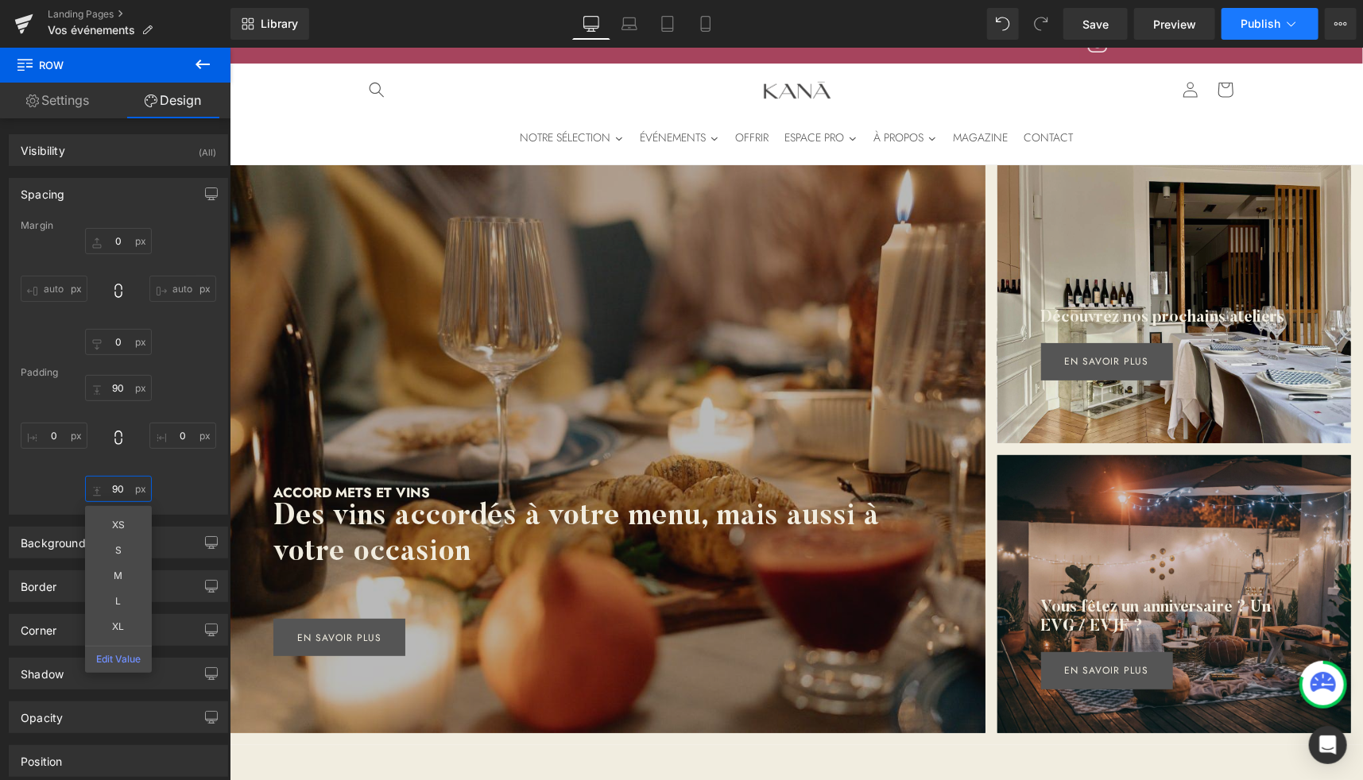
type input "90"
click at [1255, 26] on span "Publish" at bounding box center [1260, 23] width 40 height 13
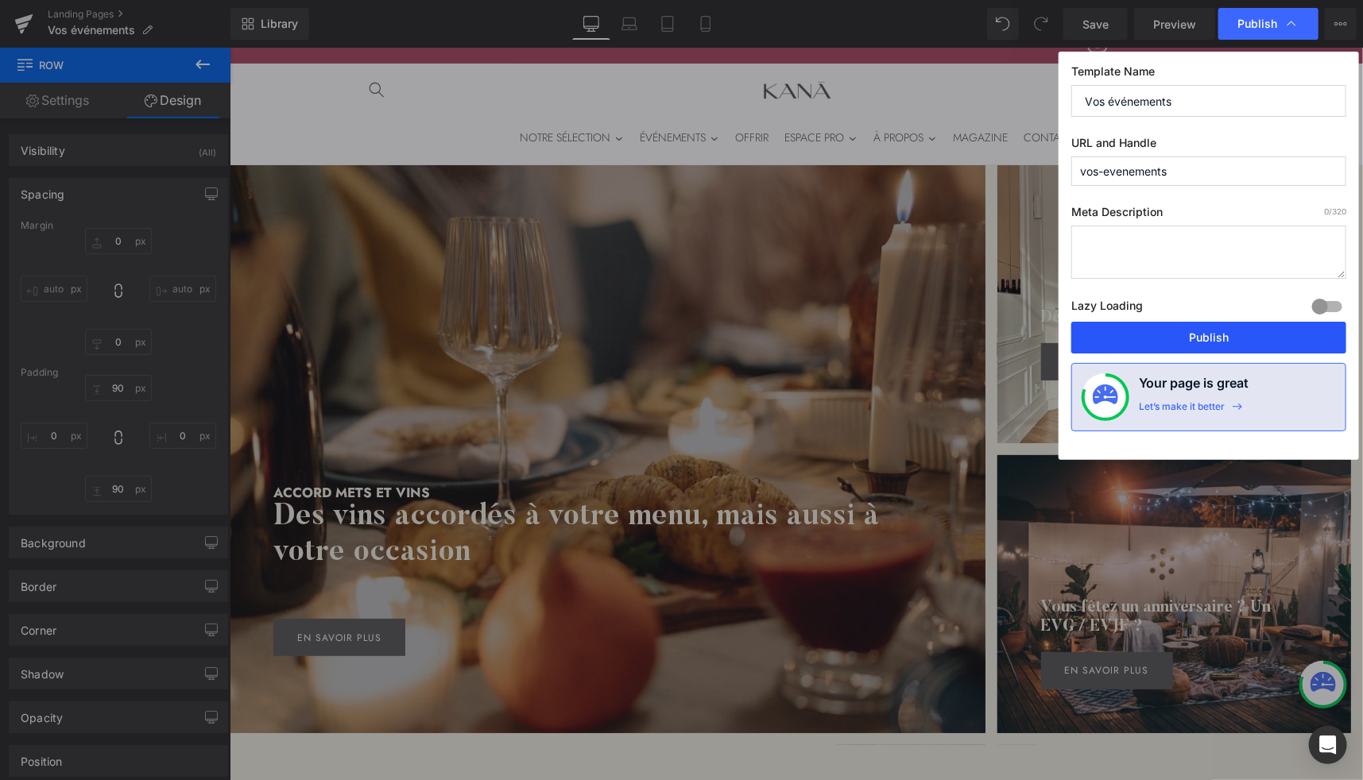
click at [1181, 328] on button "Publish" at bounding box center [1208, 338] width 275 height 32
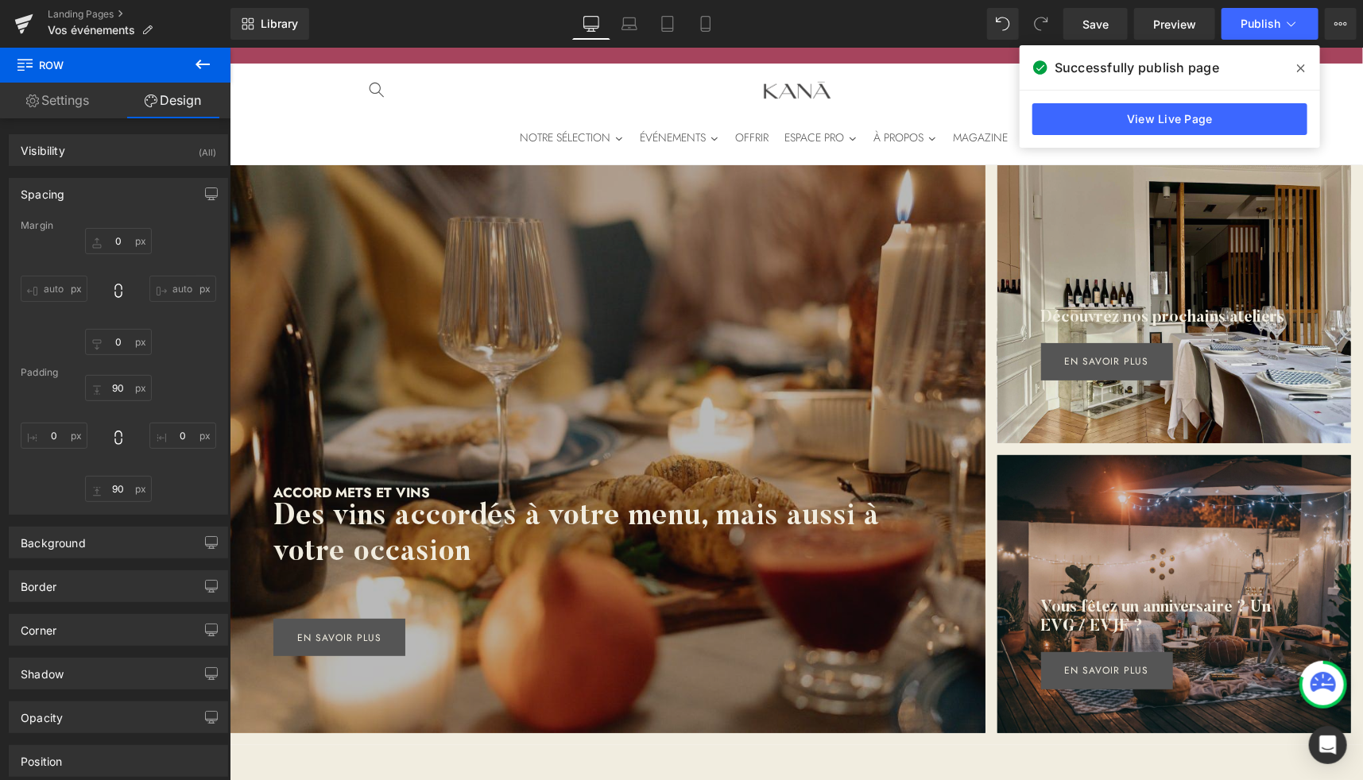
click at [1306, 68] on span at bounding box center [1300, 68] width 25 height 25
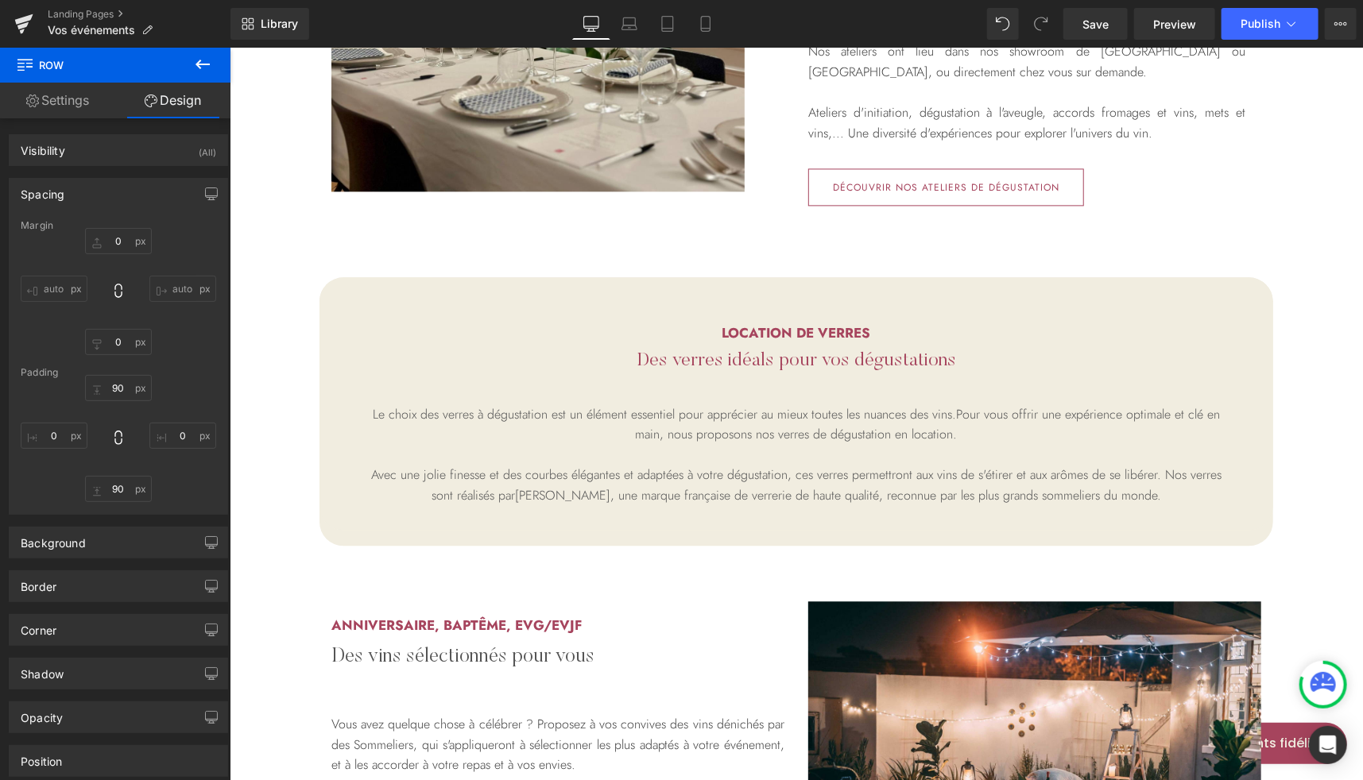
scroll to position [1903, 0]
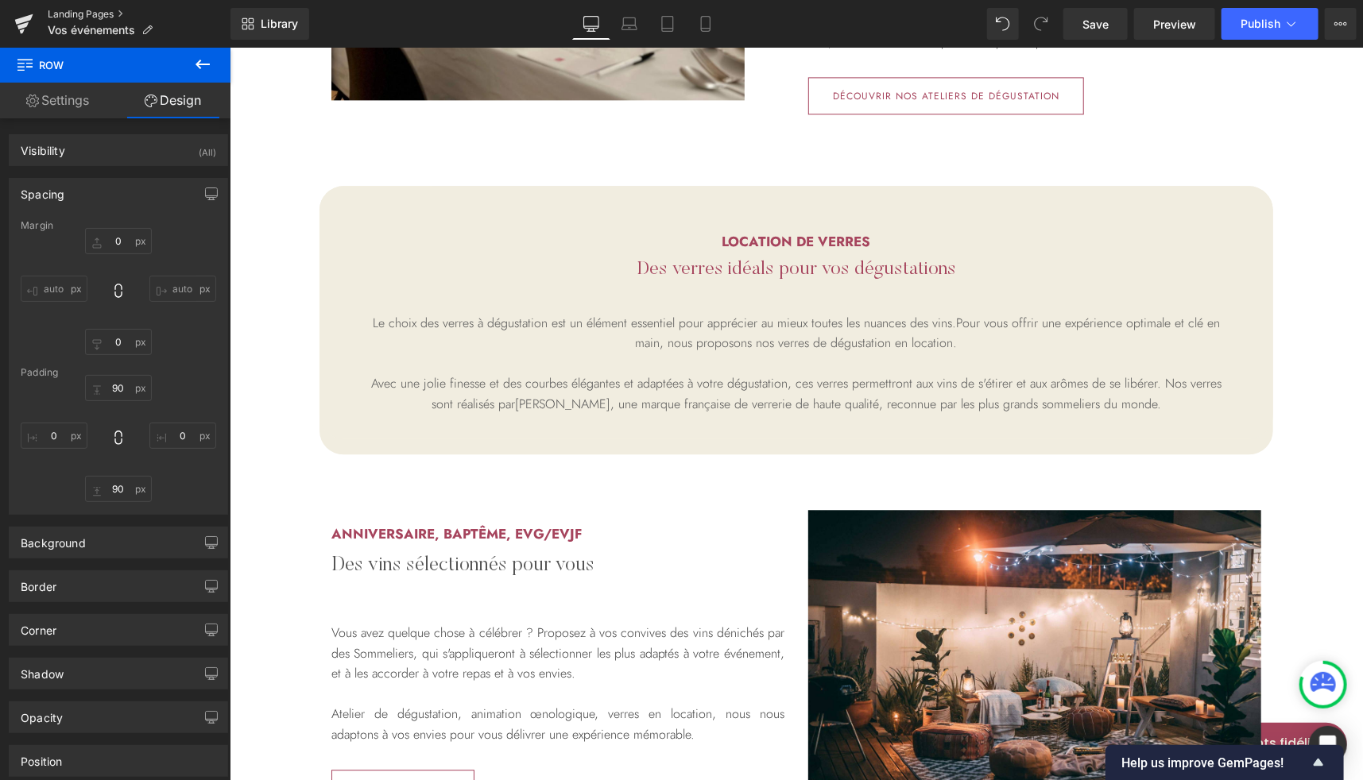
click at [60, 17] on link "Landing Pages" at bounding box center [139, 14] width 183 height 13
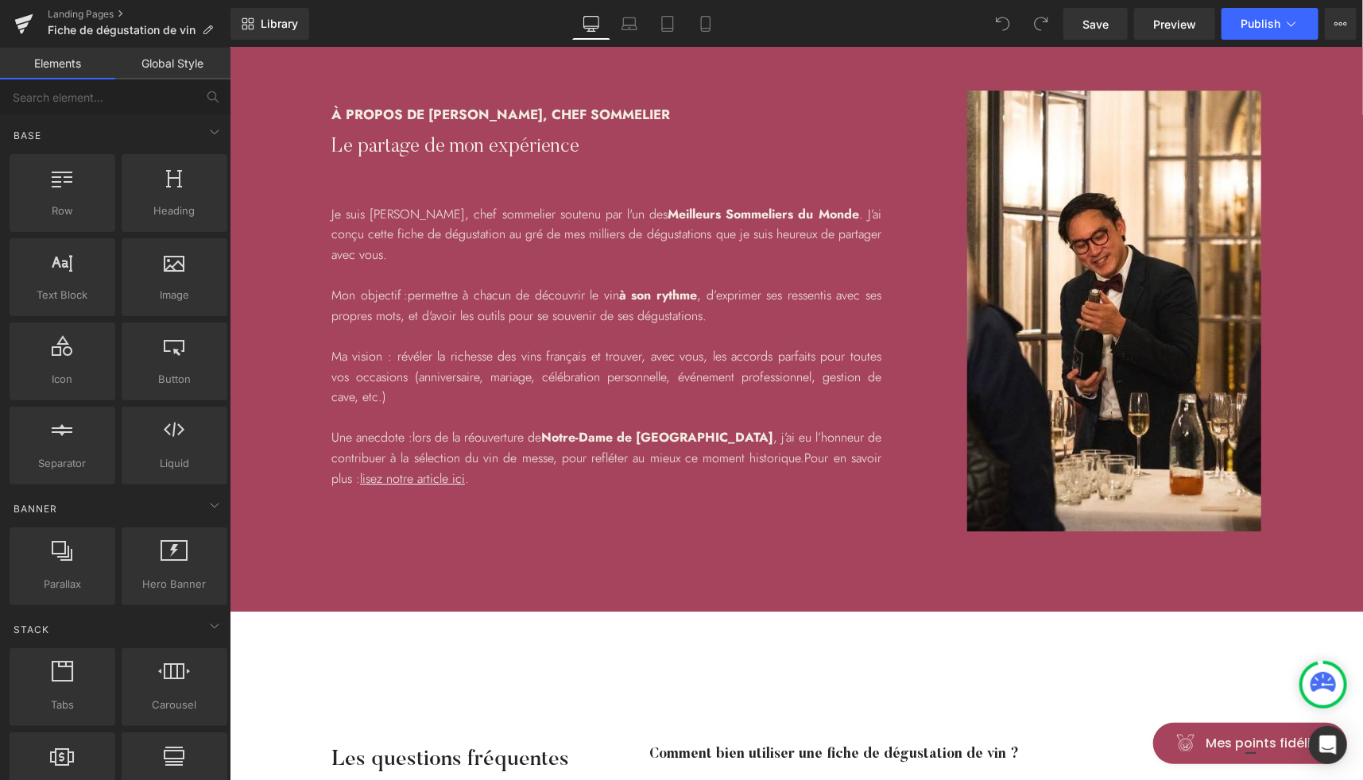
scroll to position [2522, 0]
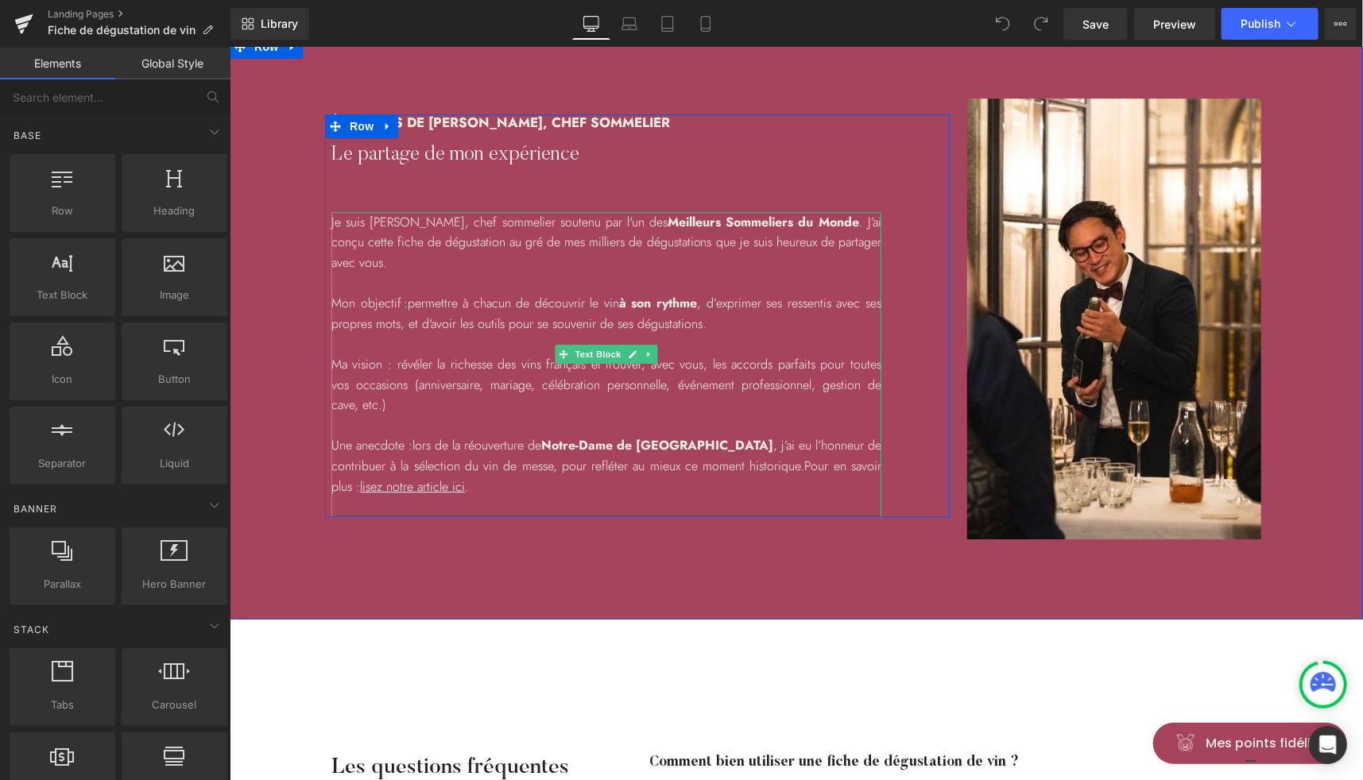
click at [787, 224] on p "Je suis Victor, chef sommelier soutenu par l'un des Meilleurs Sommeliers du Mon…" at bounding box center [606, 241] width 550 height 61
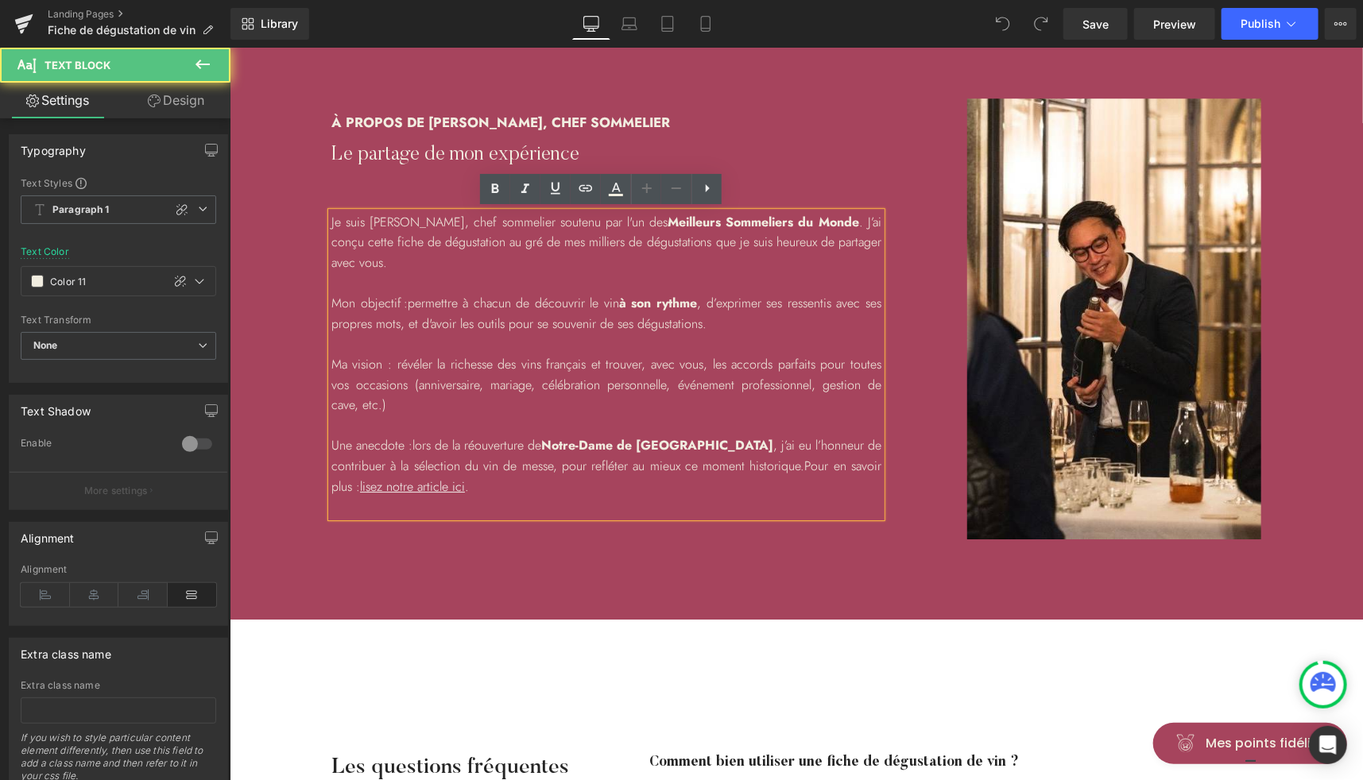
click at [815, 224] on p "Je suis Victor, chef sommelier soutenu par l'un des Meilleurs Sommeliers du Mon…" at bounding box center [606, 241] width 550 height 61
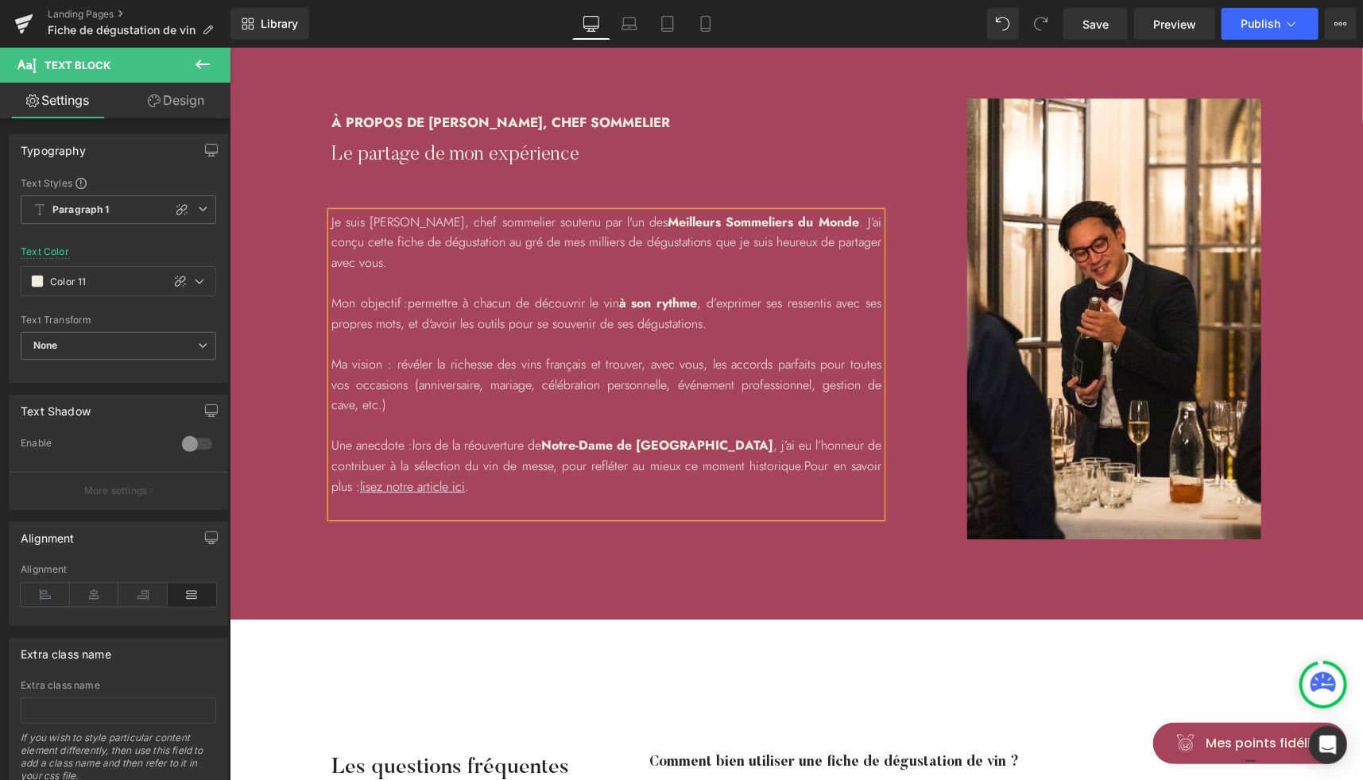
click at [496, 241] on p "Je suis Victor, chef sommelier soutenu par l'un des Meilleurs Sommeliers du Mon…" at bounding box center [606, 241] width 550 height 61
click at [625, 240] on p "Je suis Victor, chef sommelier soutenu par l'un des Meilleurs Sommeliers du Mon…" at bounding box center [606, 241] width 550 height 61
click at [1259, 25] on span "Publish" at bounding box center [1260, 23] width 40 height 13
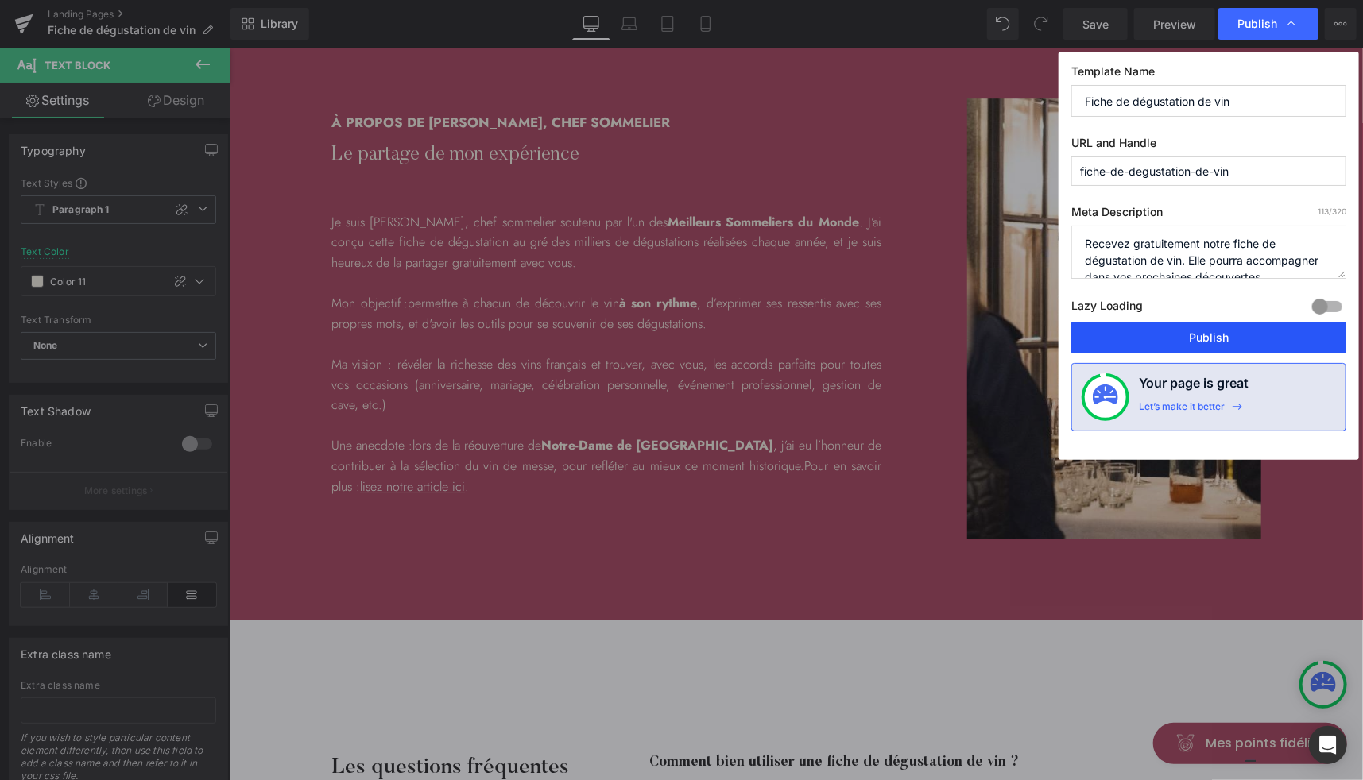
click at [1161, 335] on button "Publish" at bounding box center [1208, 338] width 275 height 32
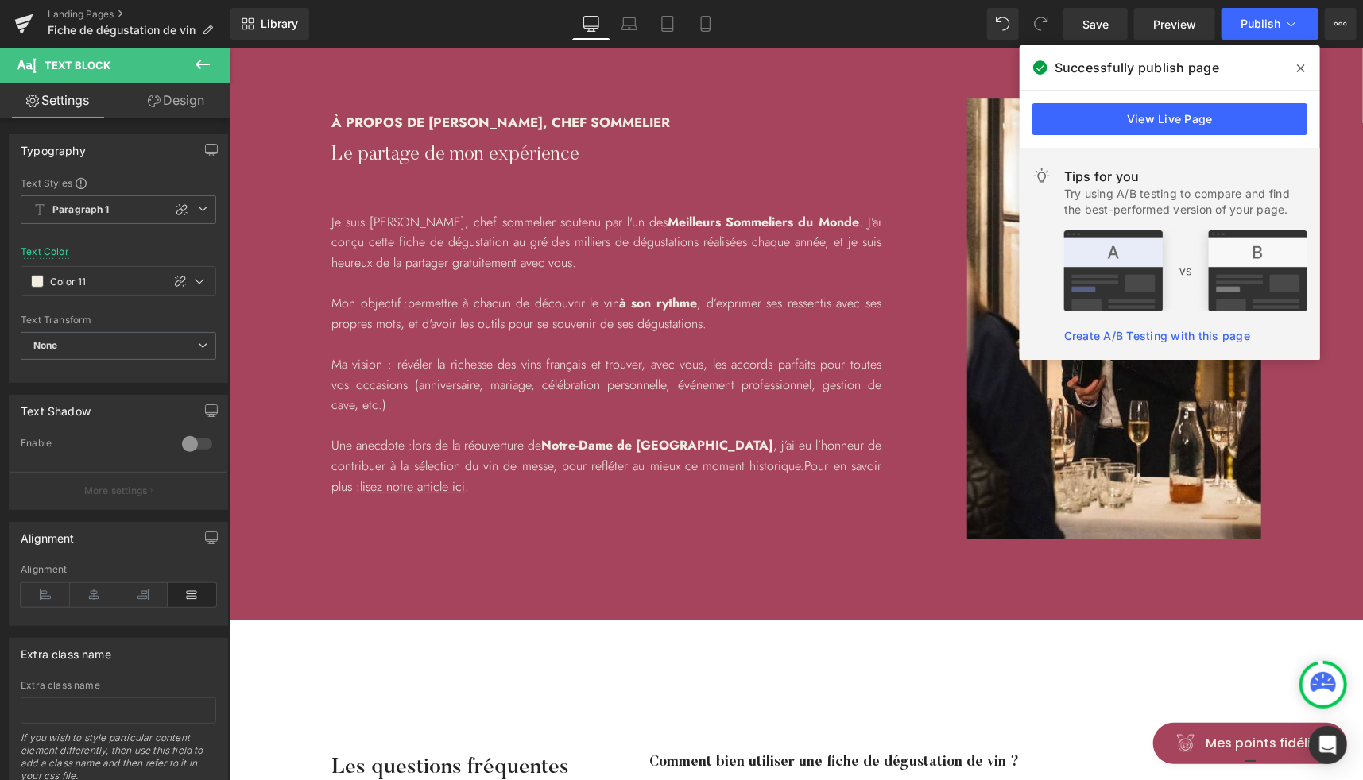
click at [1300, 74] on icon at bounding box center [1301, 68] width 8 height 13
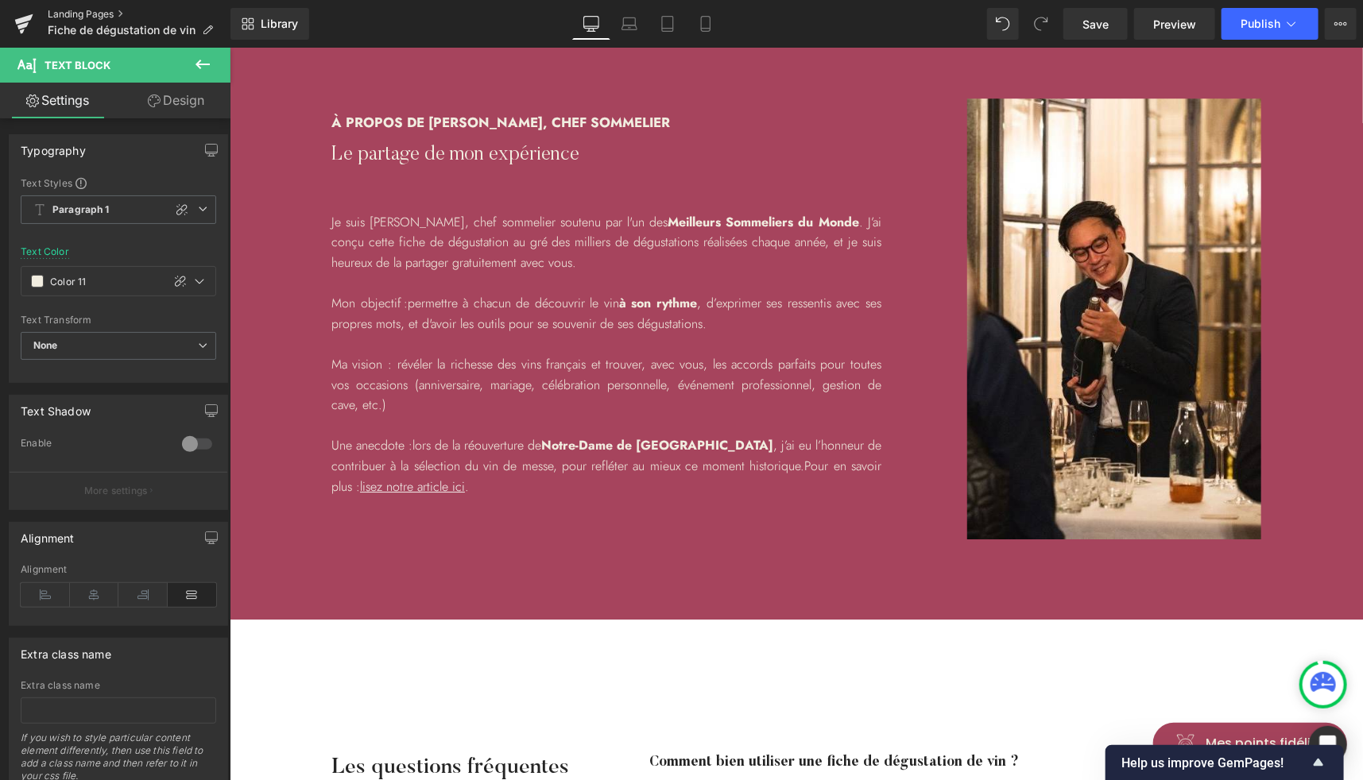
click at [84, 10] on link "Landing Pages" at bounding box center [139, 14] width 183 height 13
